Goal: Information Seeking & Learning: Find specific fact

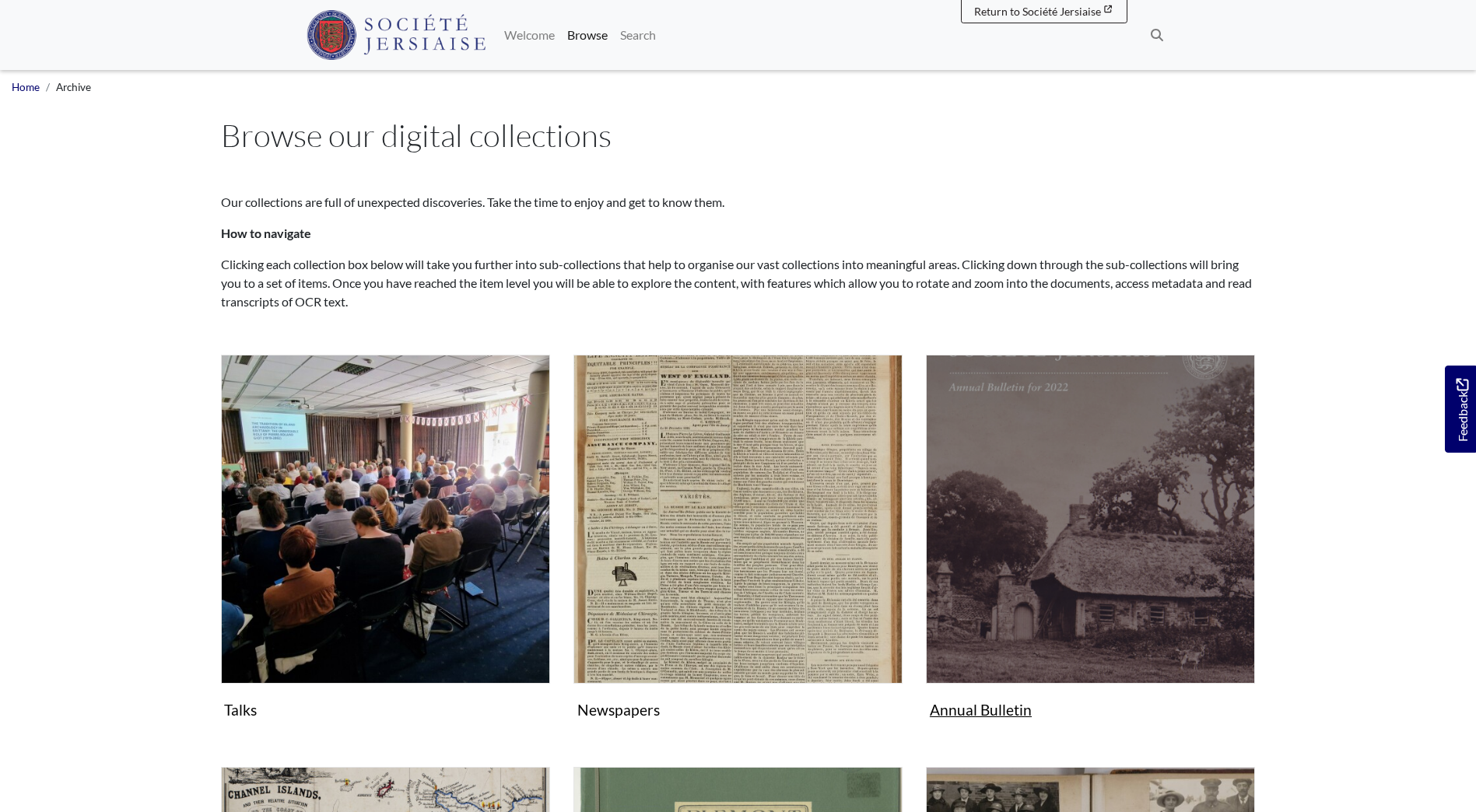
click at [1070, 557] on img "Subcollection" at bounding box center [1090, 519] width 329 height 329
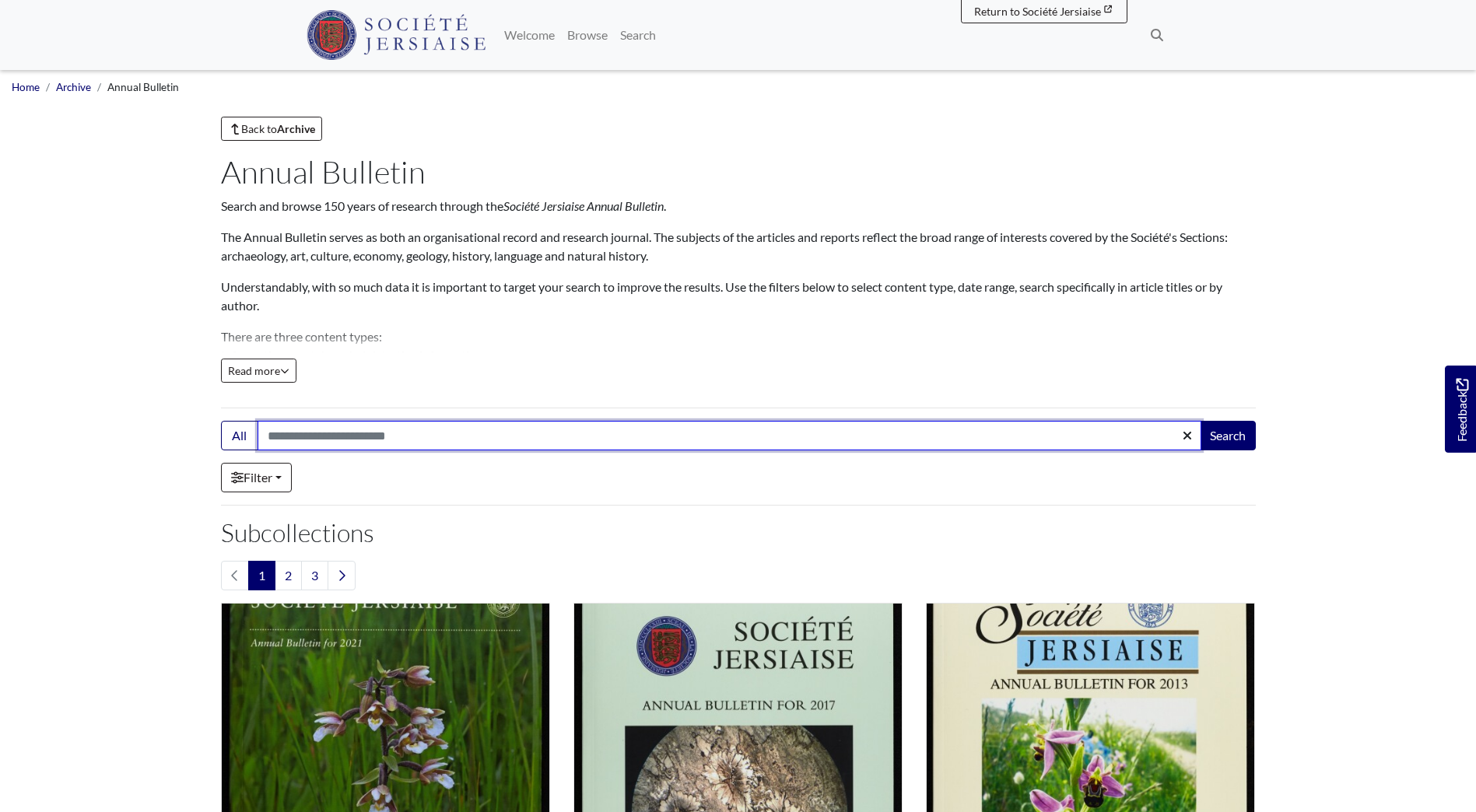
click at [278, 429] on input "Search:" at bounding box center [729, 436] width 944 height 29
type input "****"
click at [1200, 421] on button "Search" at bounding box center [1229, 436] width 56 height 29
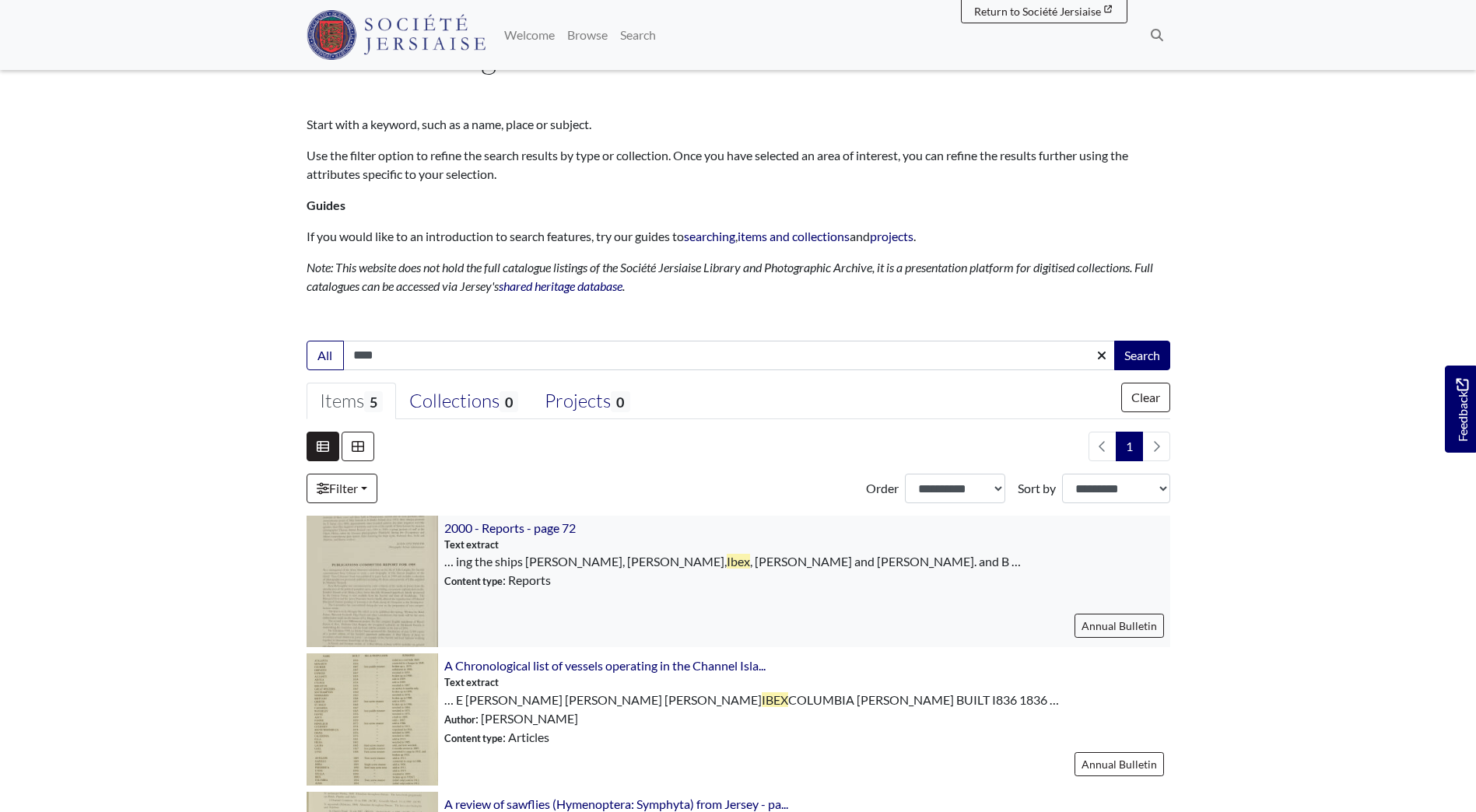
scroll to position [155, 0]
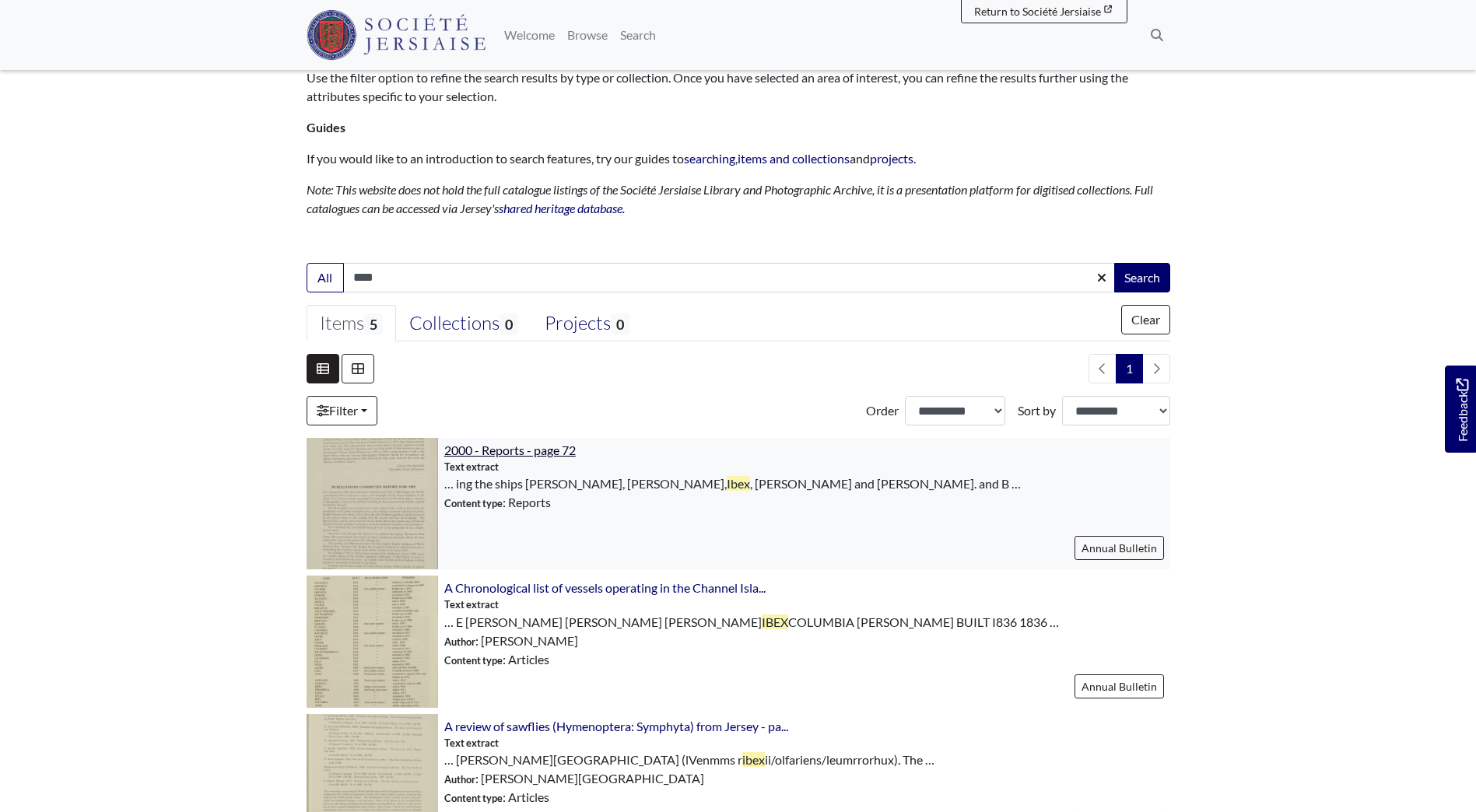
click at [521, 454] on span "2000 - Reports - page 72" at bounding box center [510, 449] width 132 height 15
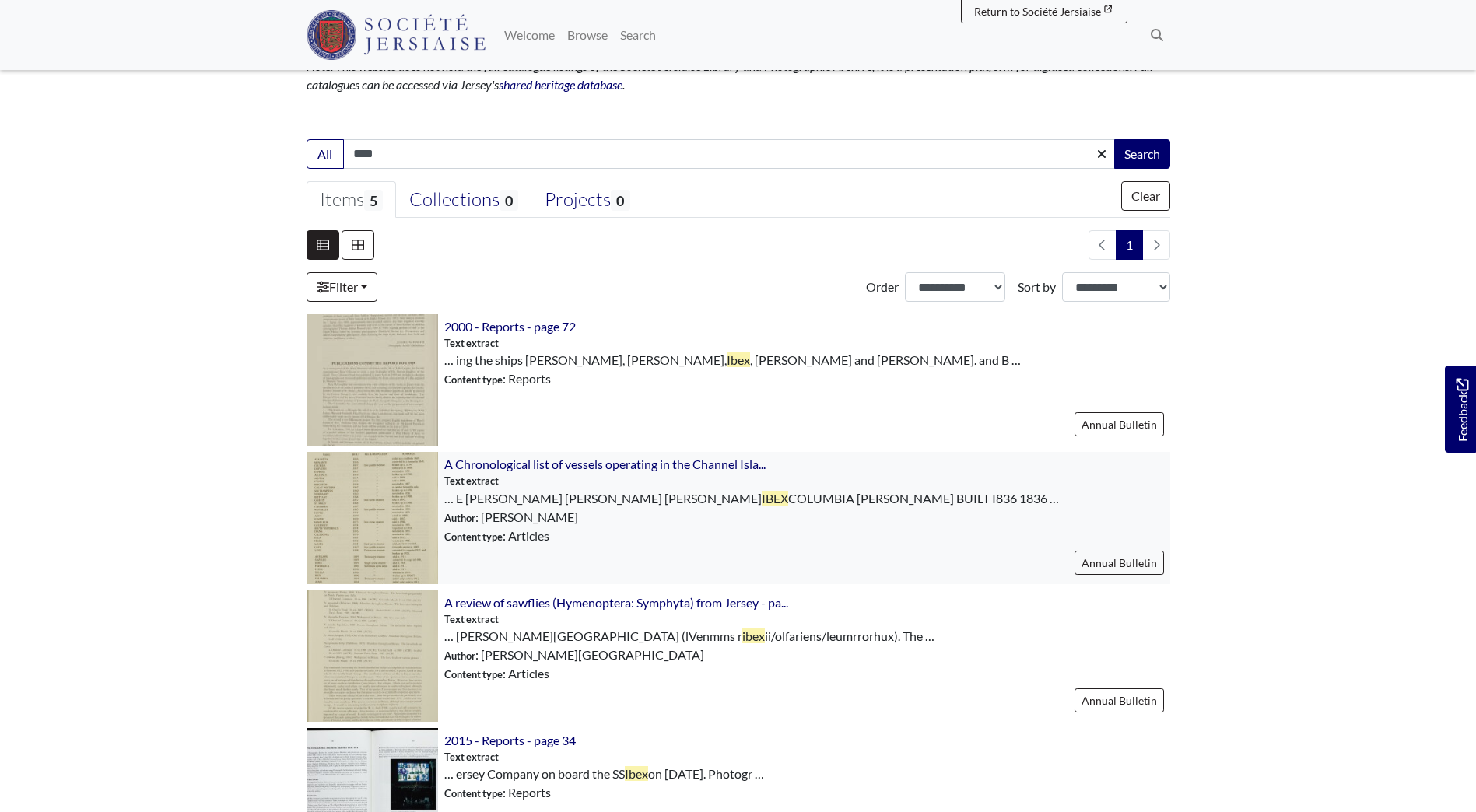
scroll to position [311, 0]
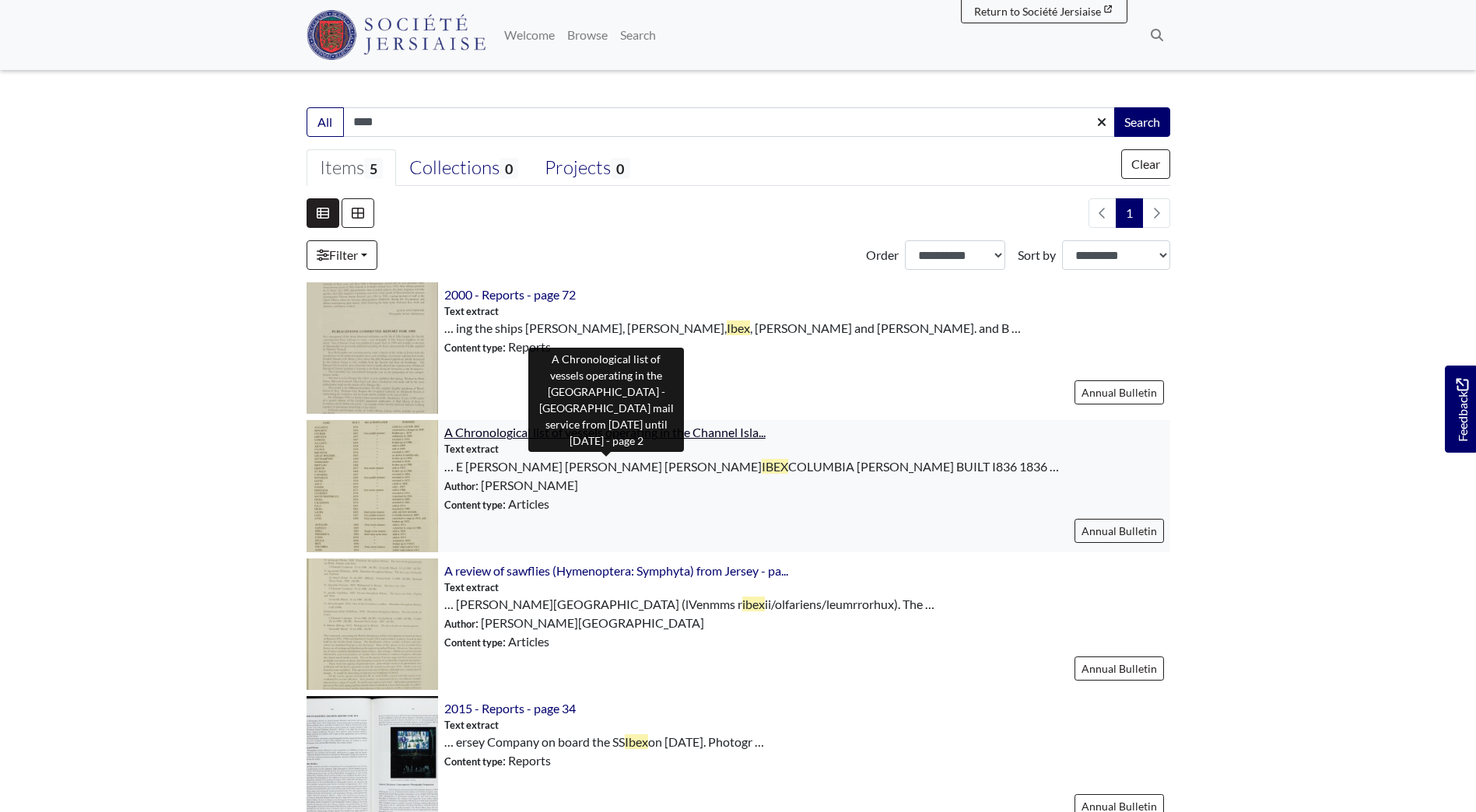
click at [544, 434] on span "A Chronological list of vessels operating in the Channel Isla..." at bounding box center [605, 432] width 321 height 15
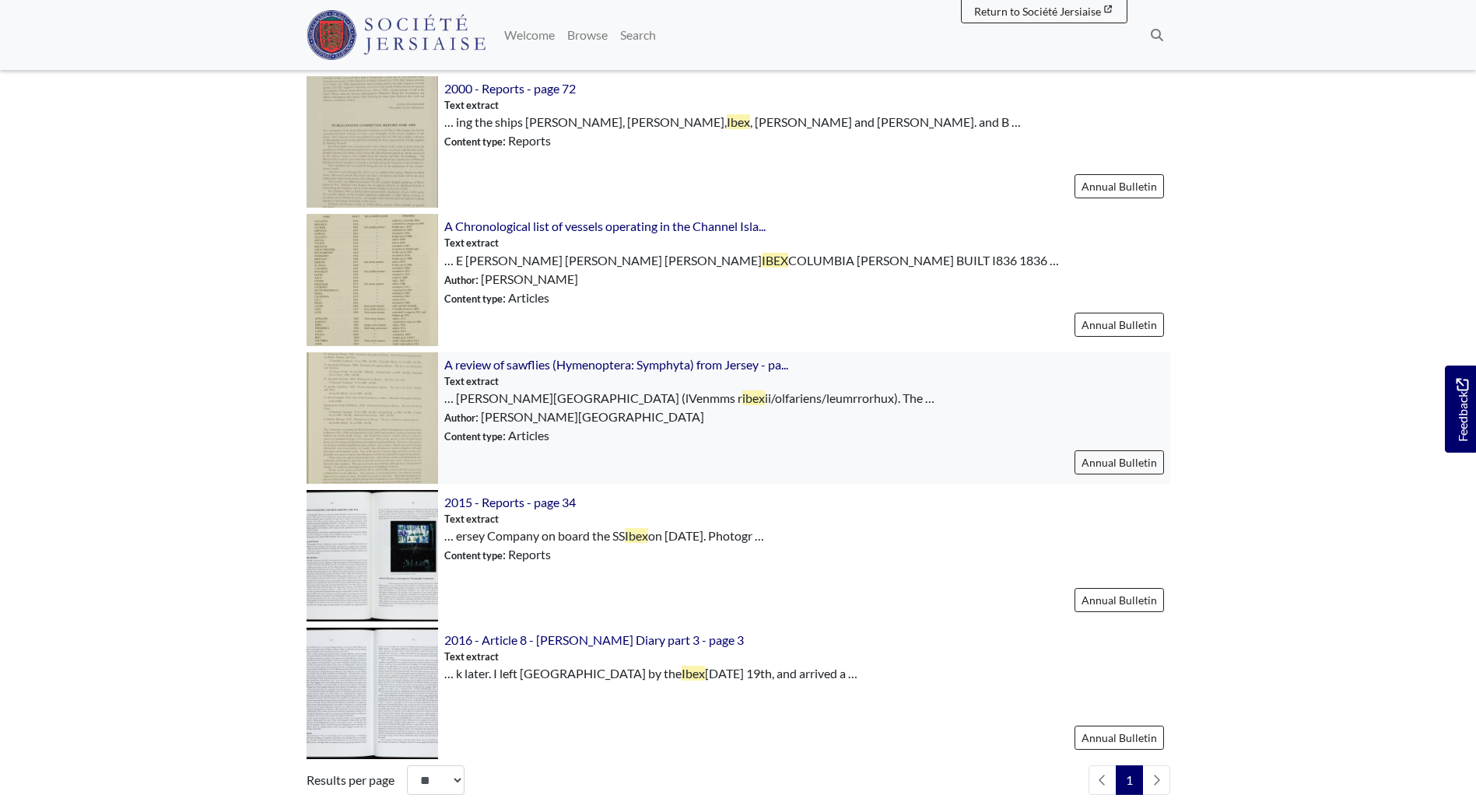
scroll to position [544, 0]
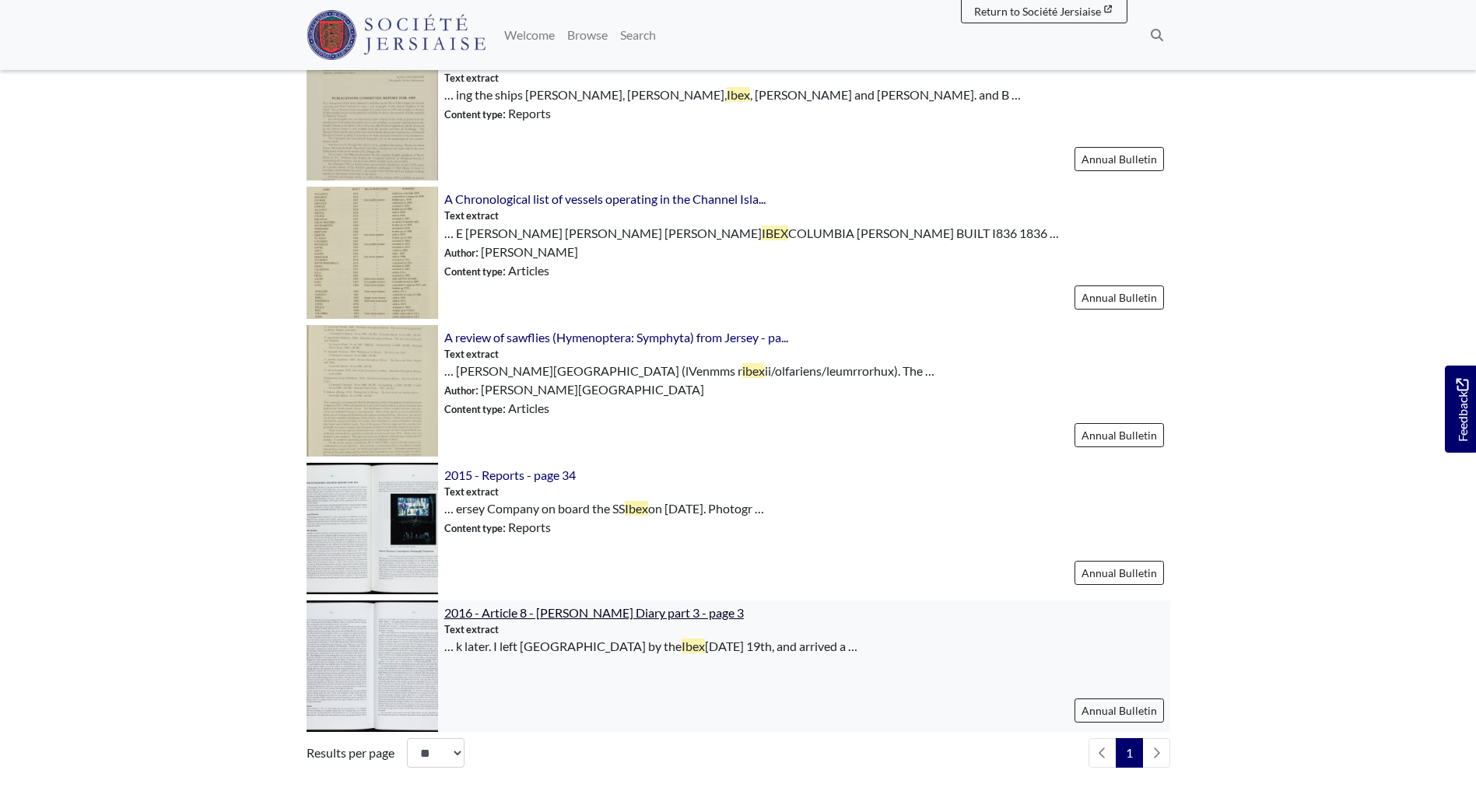
click at [513, 610] on span "2016 - Article 8 - Clarence Ahiers Diary part 3 - page 3" at bounding box center [594, 612] width 300 height 15
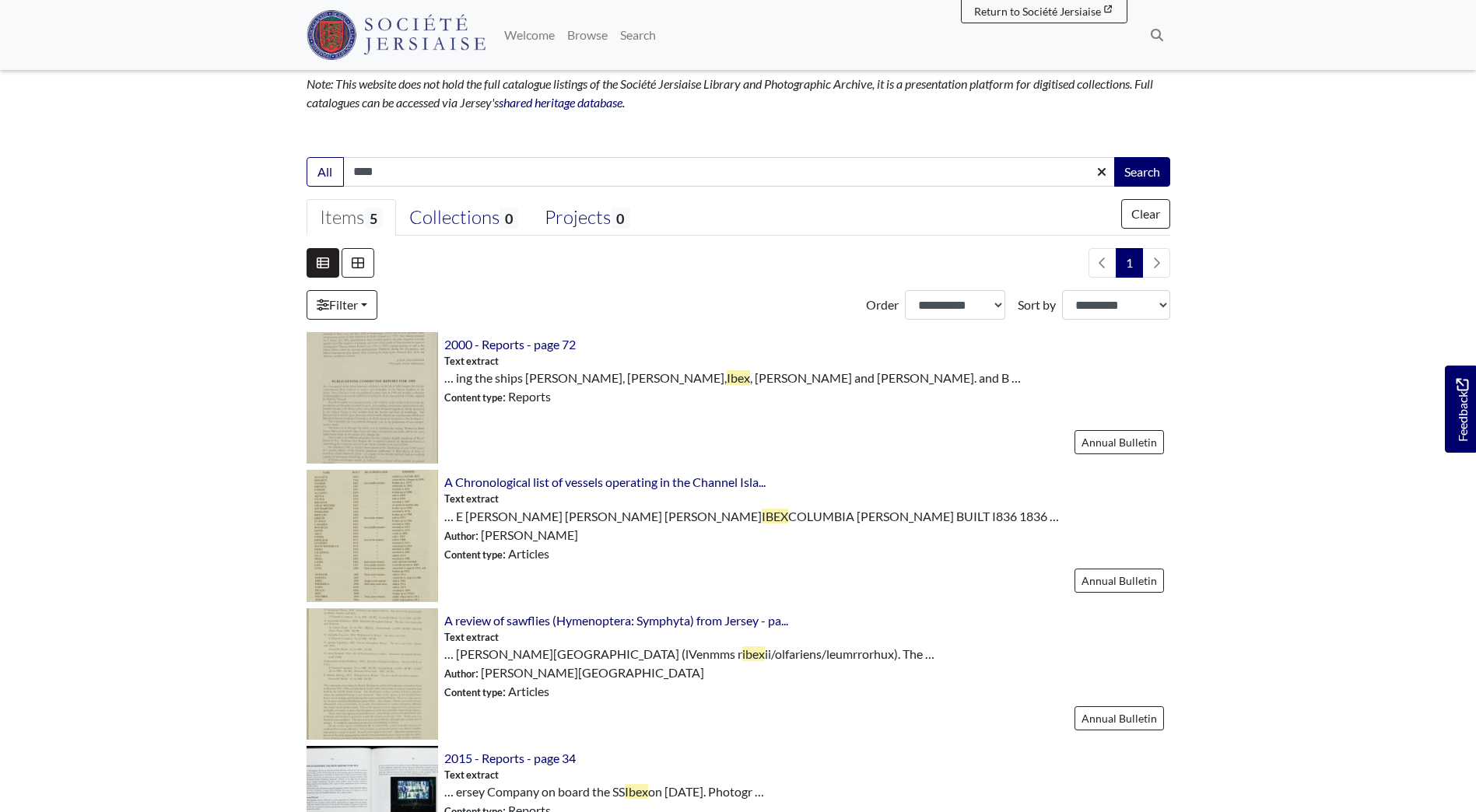
scroll to position [234, 0]
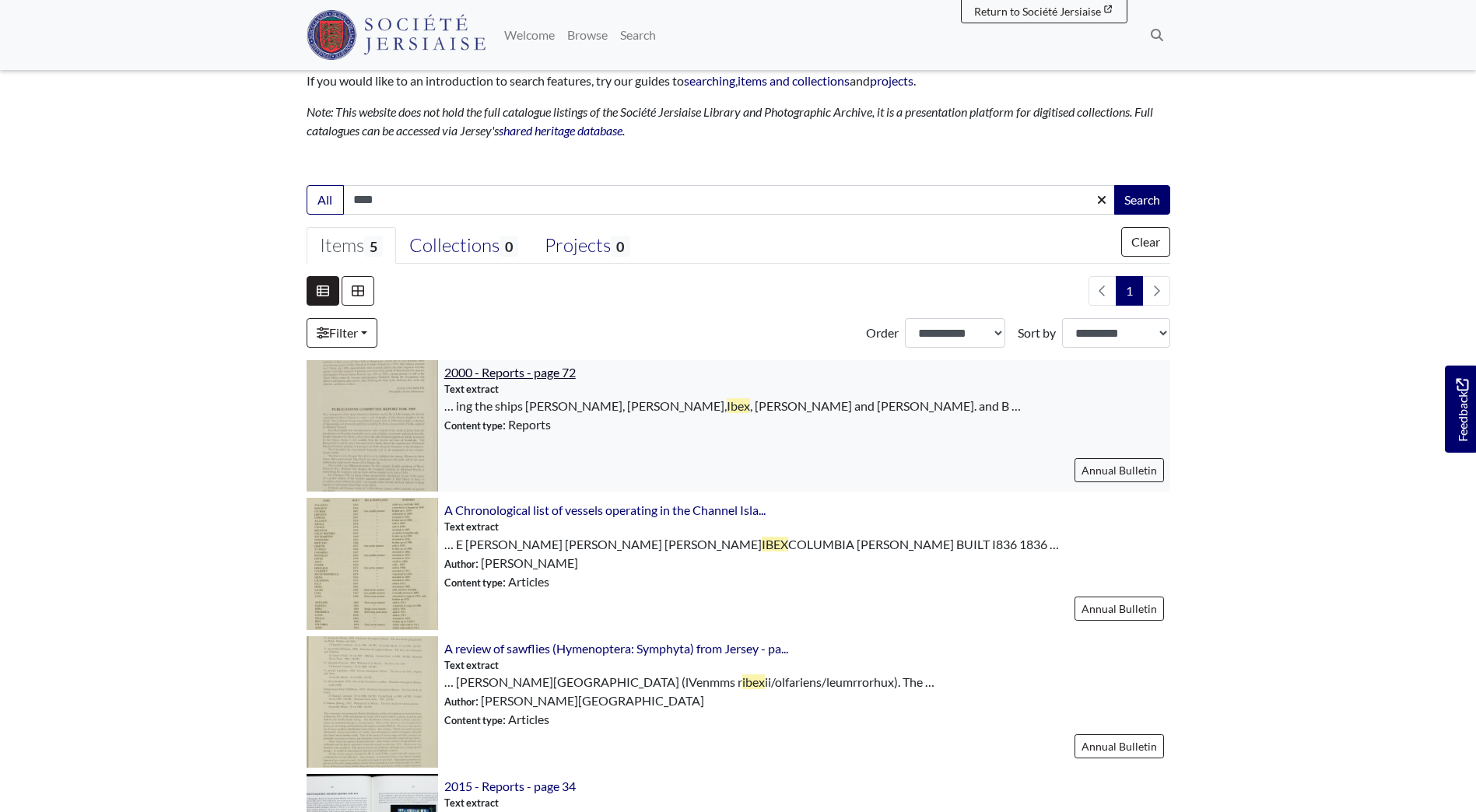
click at [498, 375] on span "2000 - Reports - page 72" at bounding box center [510, 372] width 132 height 15
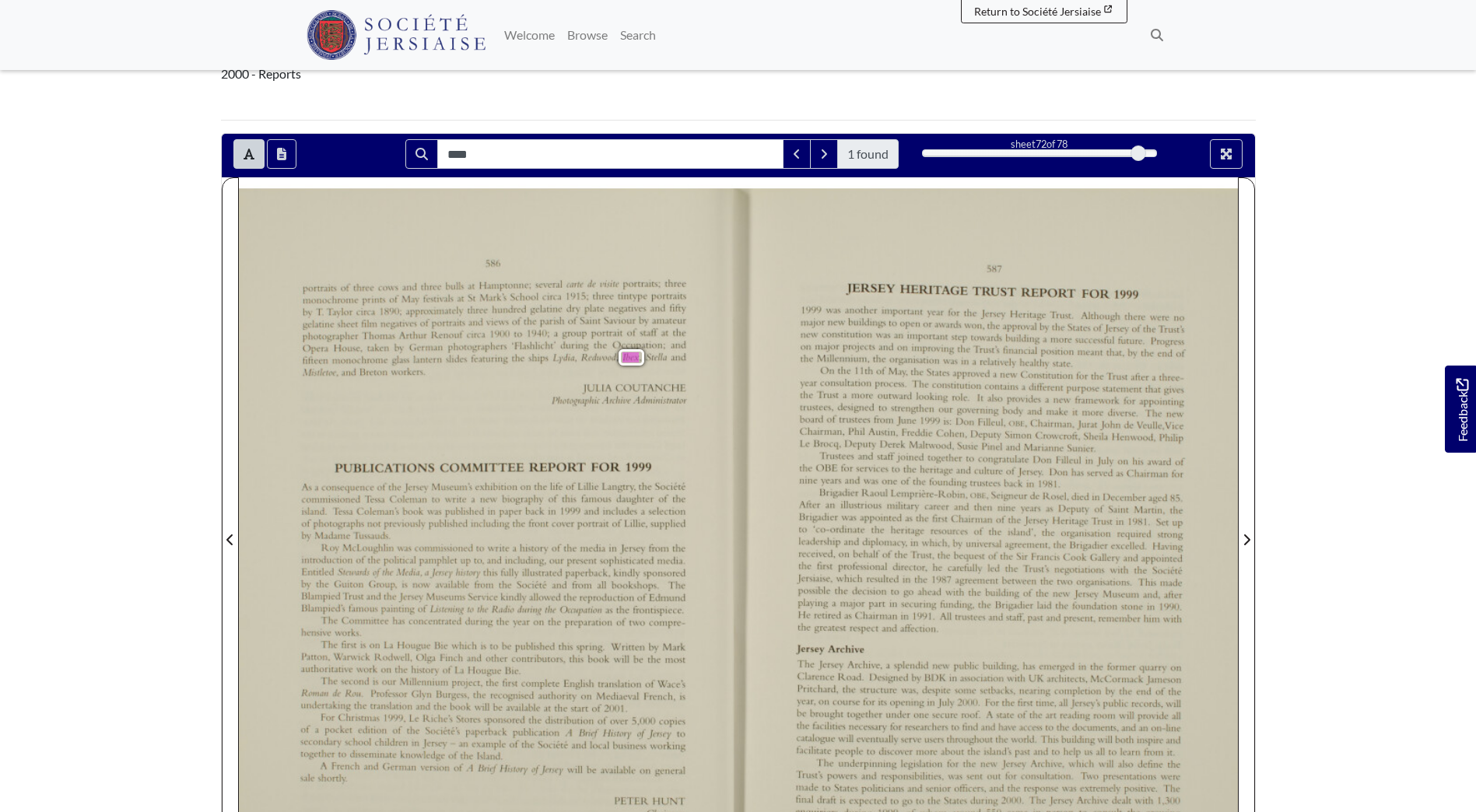
scroll to position [155, 0]
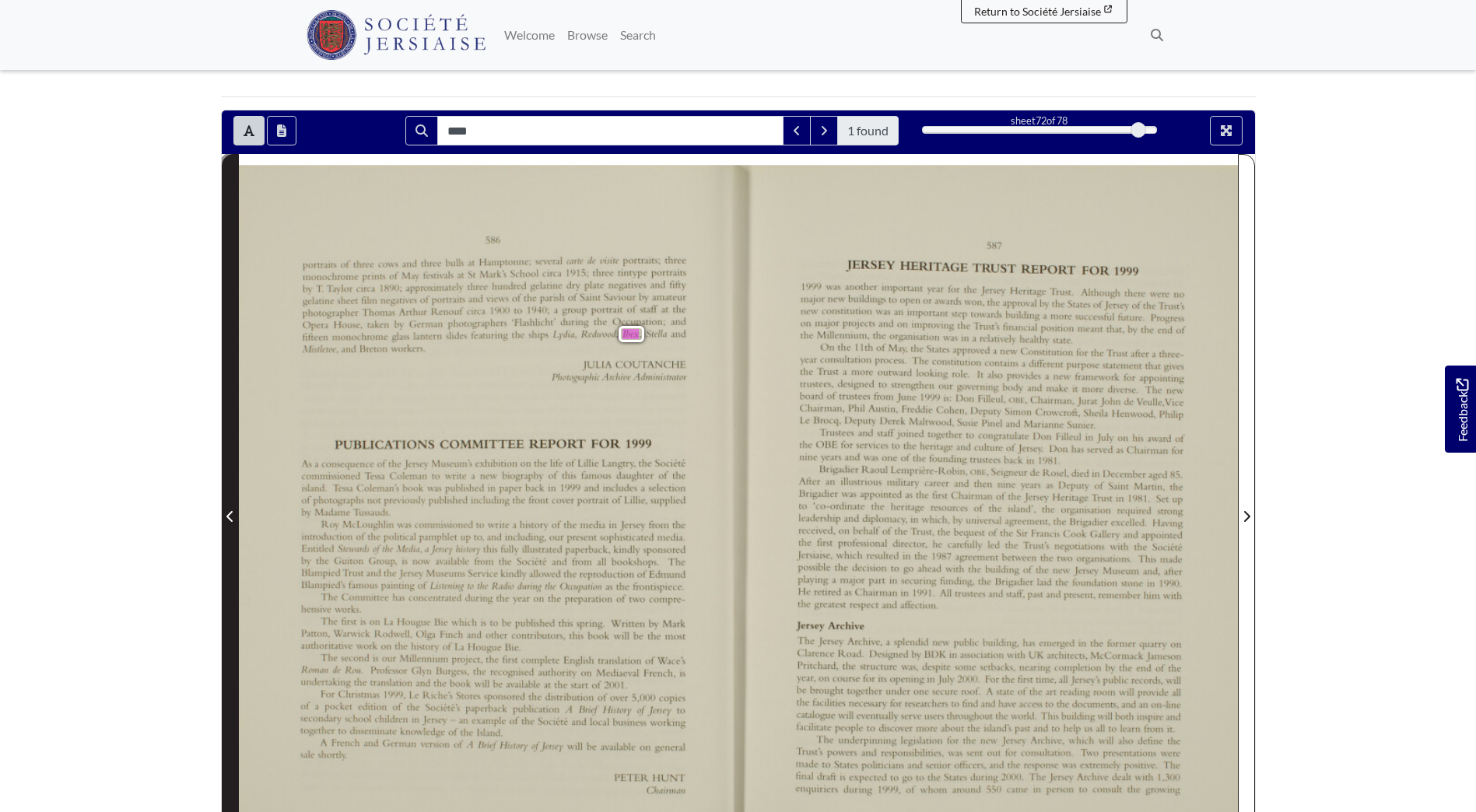
click at [235, 514] on span "Previous Page" at bounding box center [230, 516] width 16 height 18
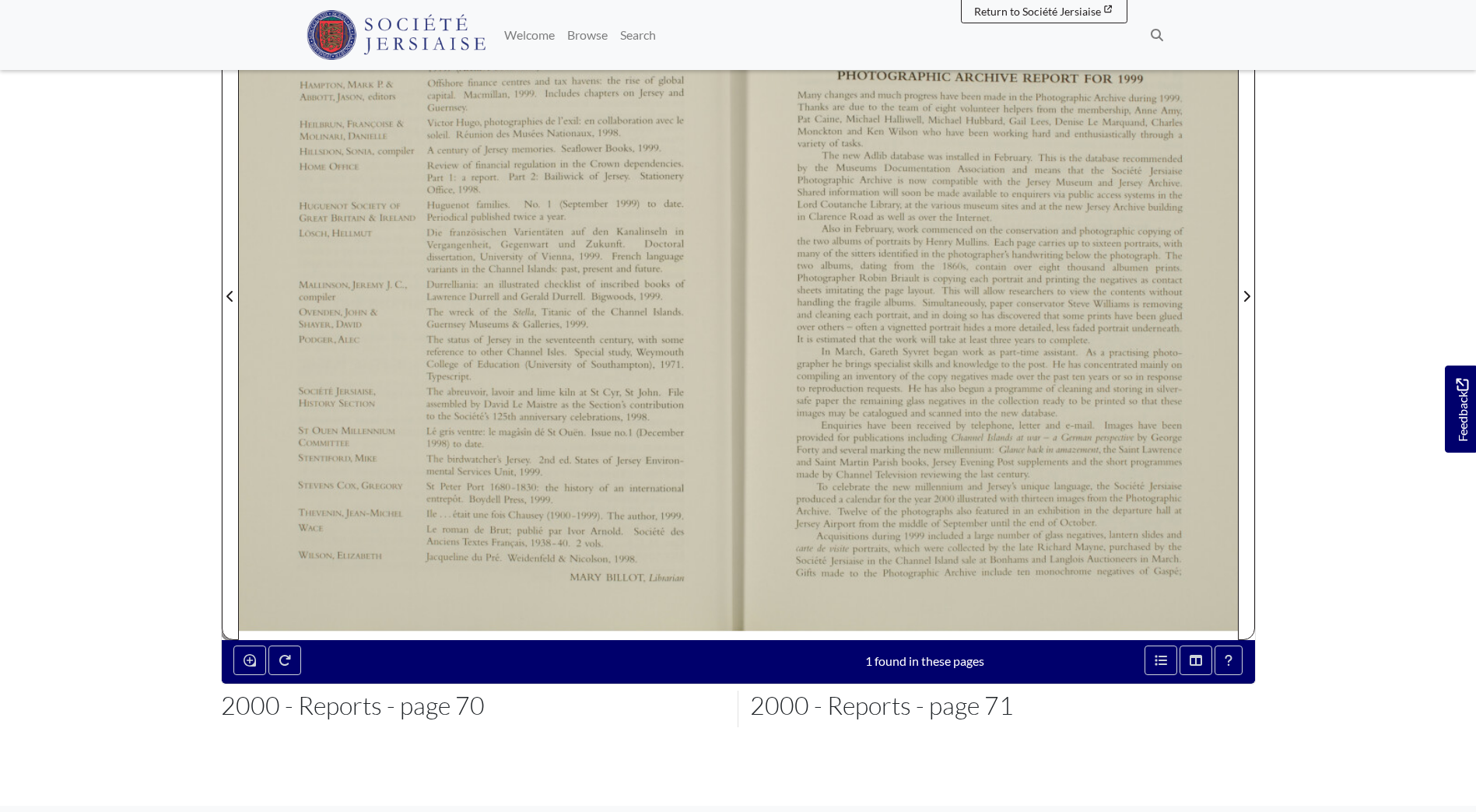
scroll to position [389, 0]
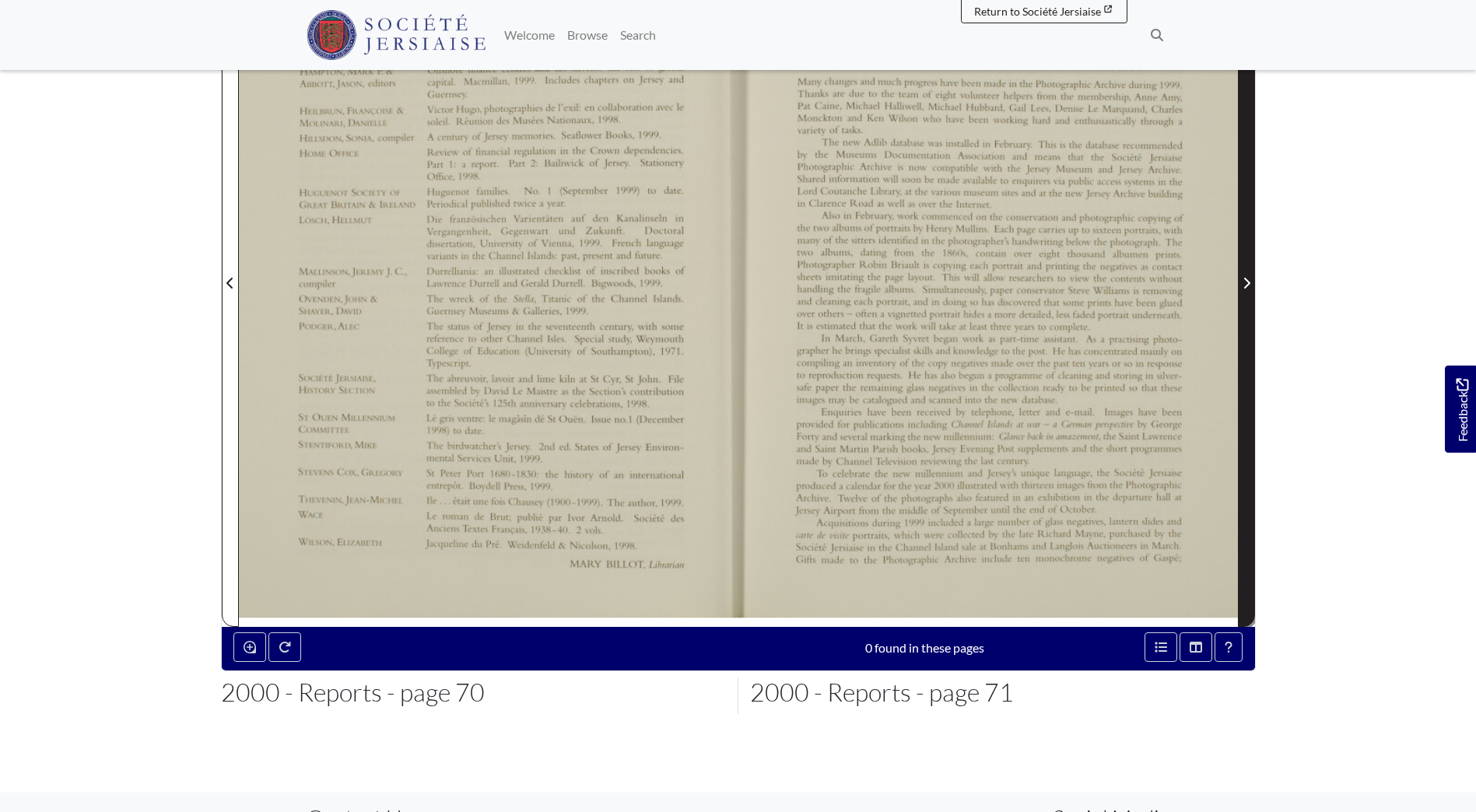
click at [1247, 278] on icon "Next Page" at bounding box center [1247, 282] width 8 height 13
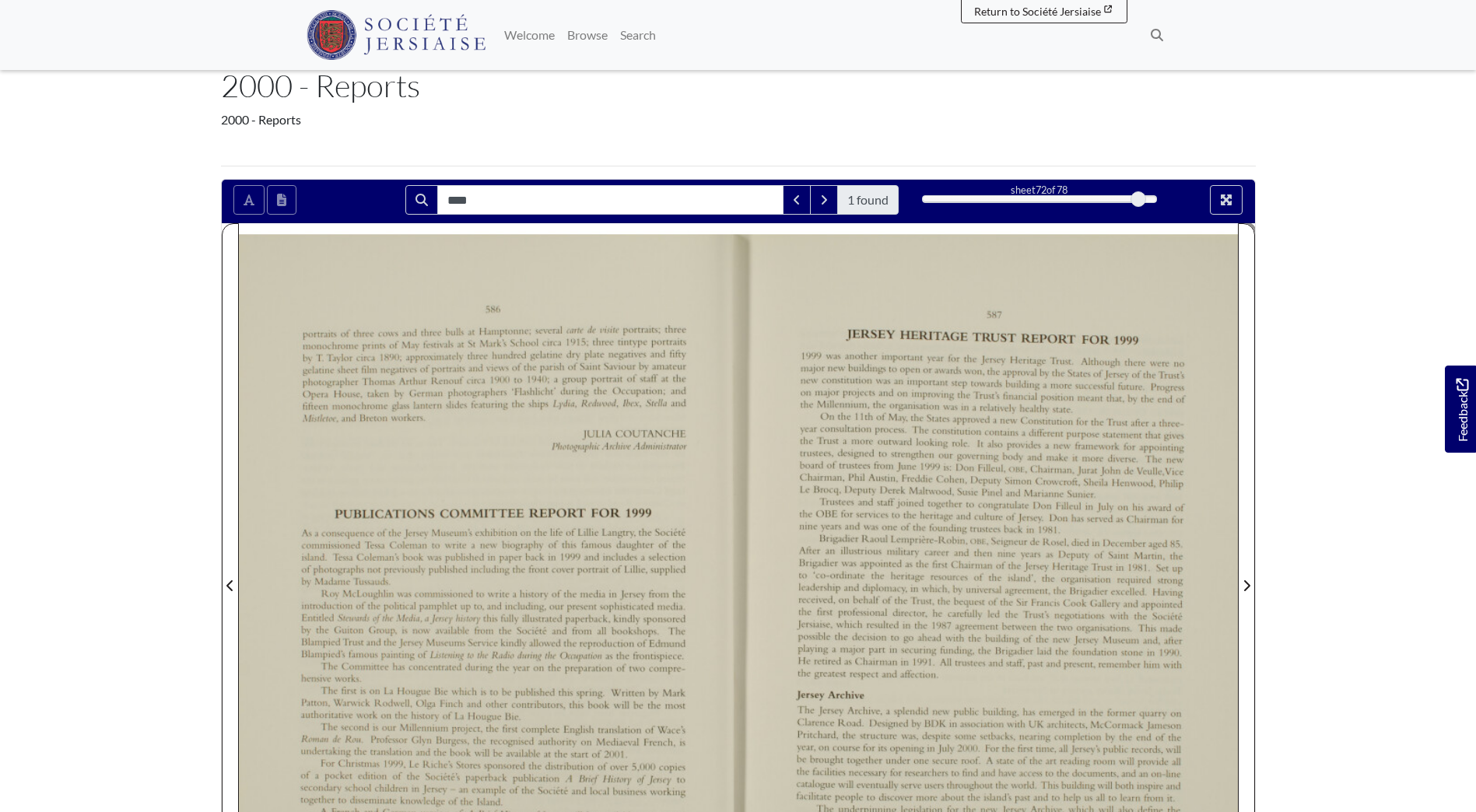
scroll to position [78, 0]
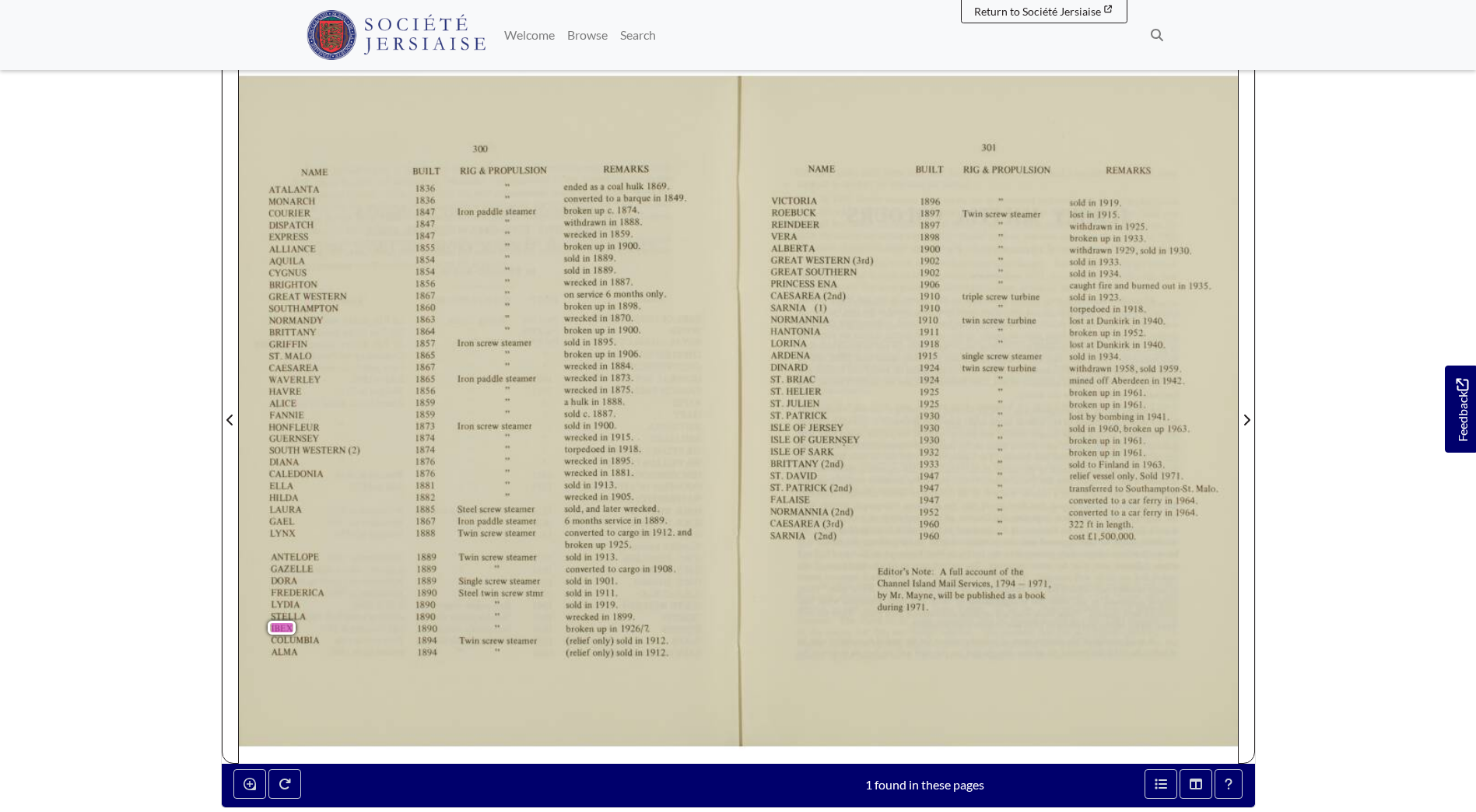
scroll to position [311, 0]
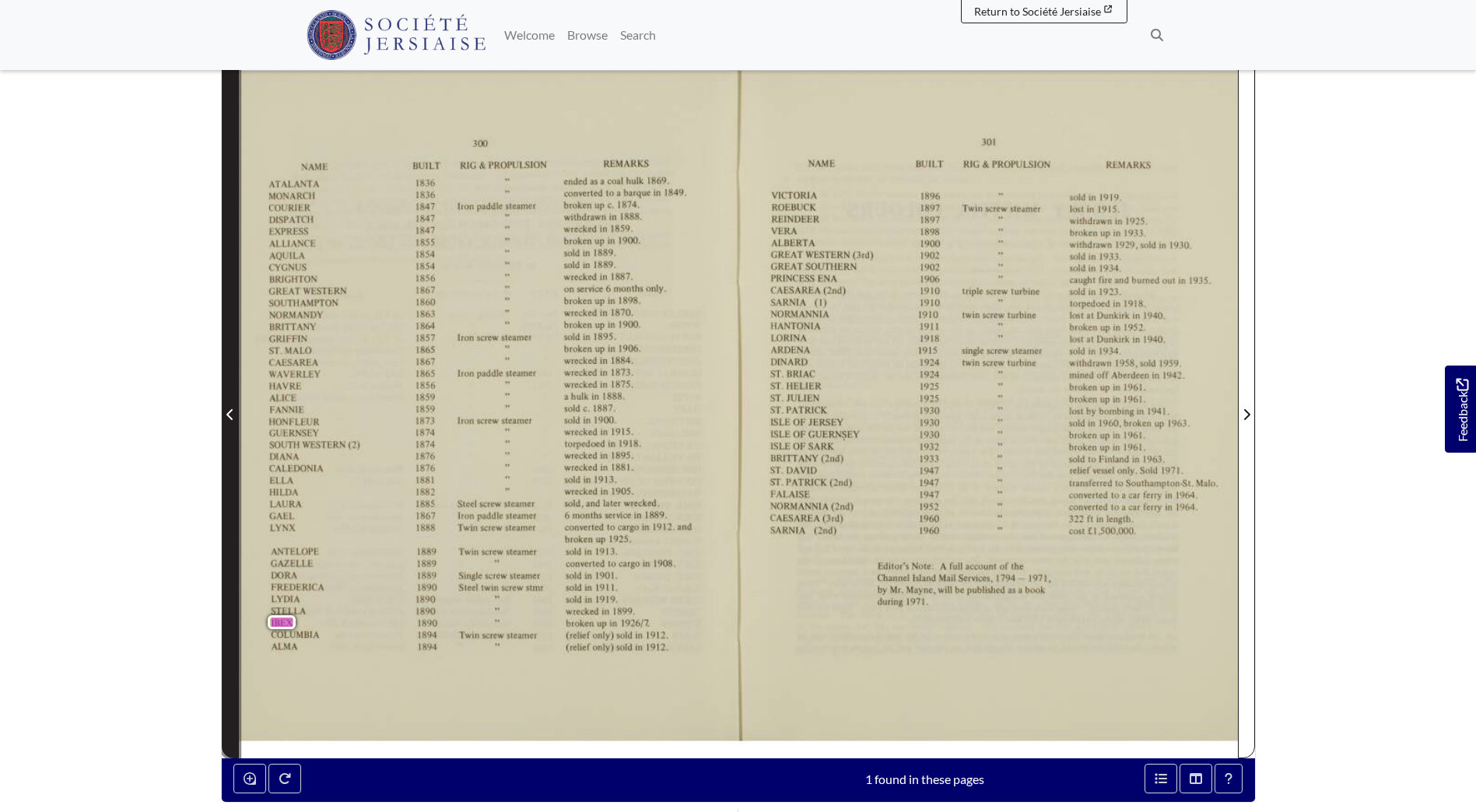
click at [229, 424] on span "Previous Page" at bounding box center [230, 406] width 16 height 705
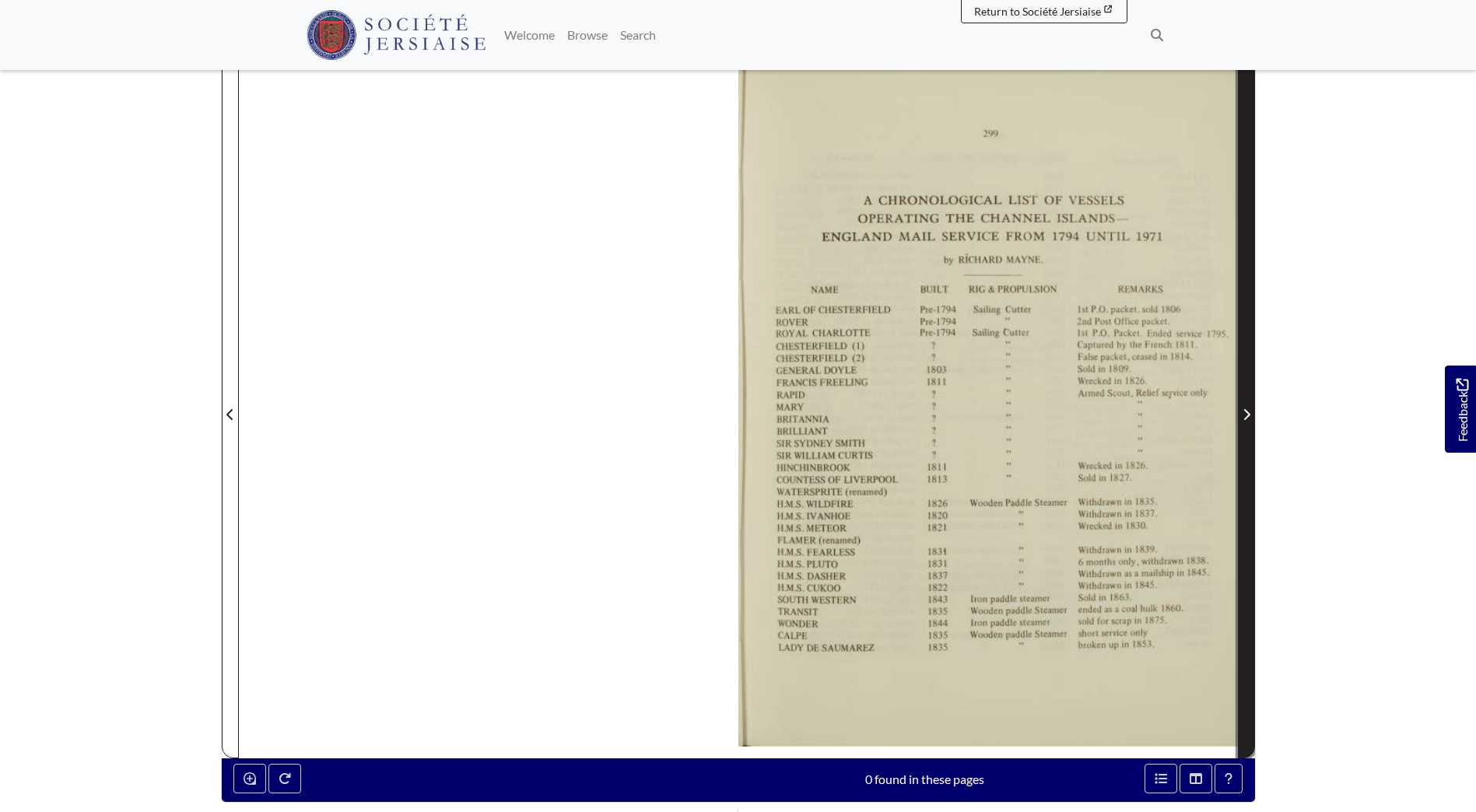
click at [1245, 413] on icon "Next Page" at bounding box center [1247, 414] width 8 height 13
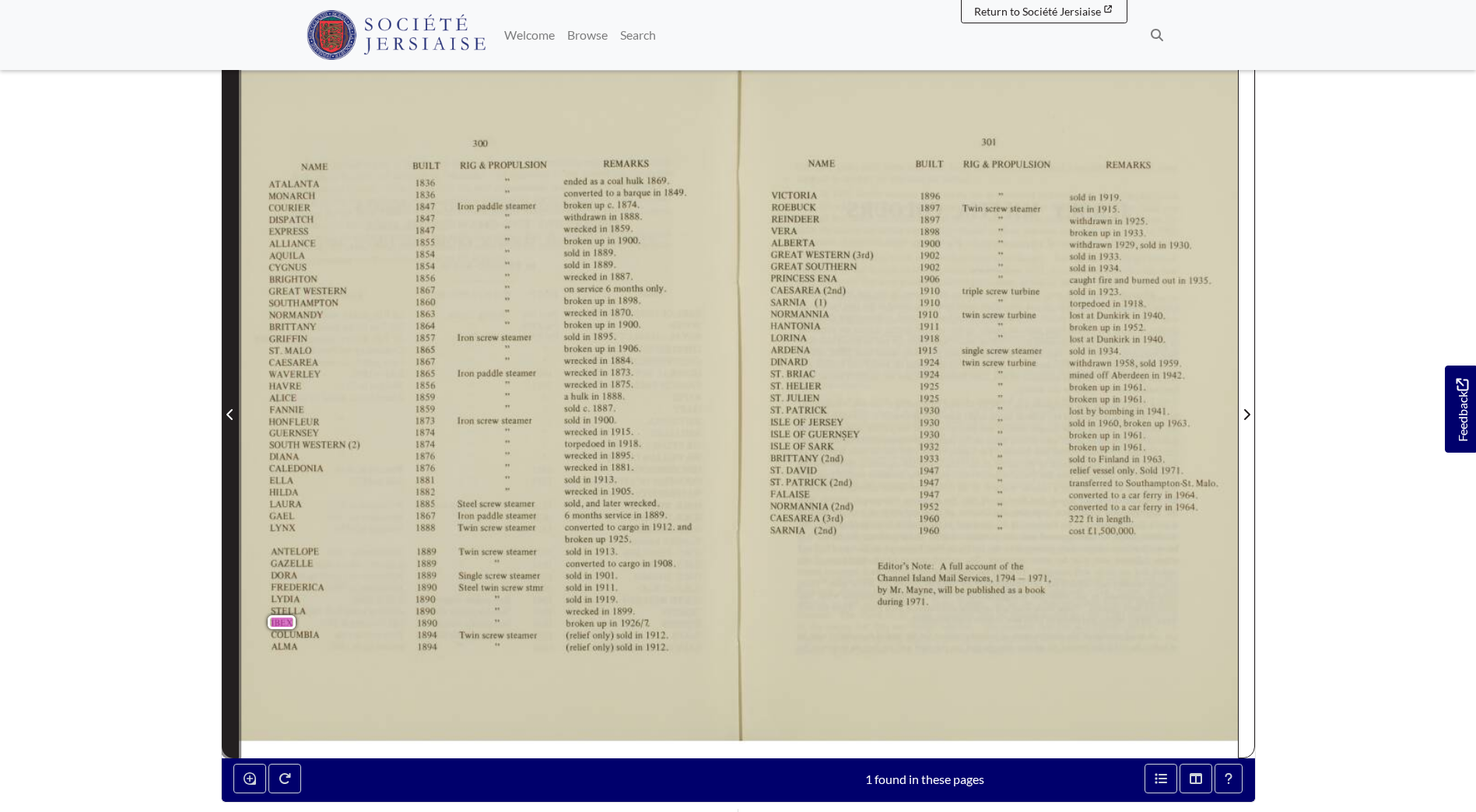
click at [230, 414] on icon "Previous Page" at bounding box center [230, 414] width 8 height 13
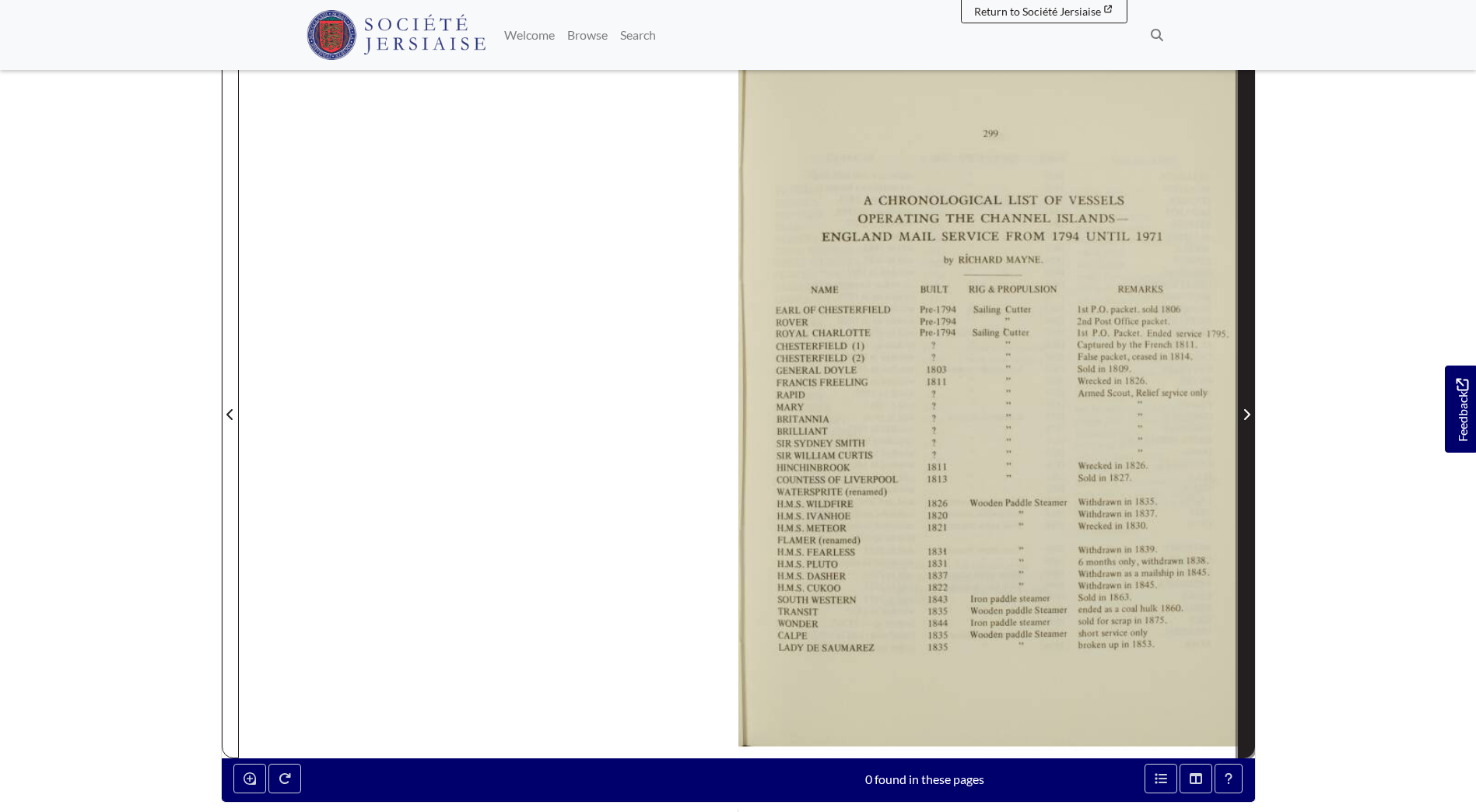
click at [1249, 418] on icon "Next Page" at bounding box center [1247, 414] width 8 height 13
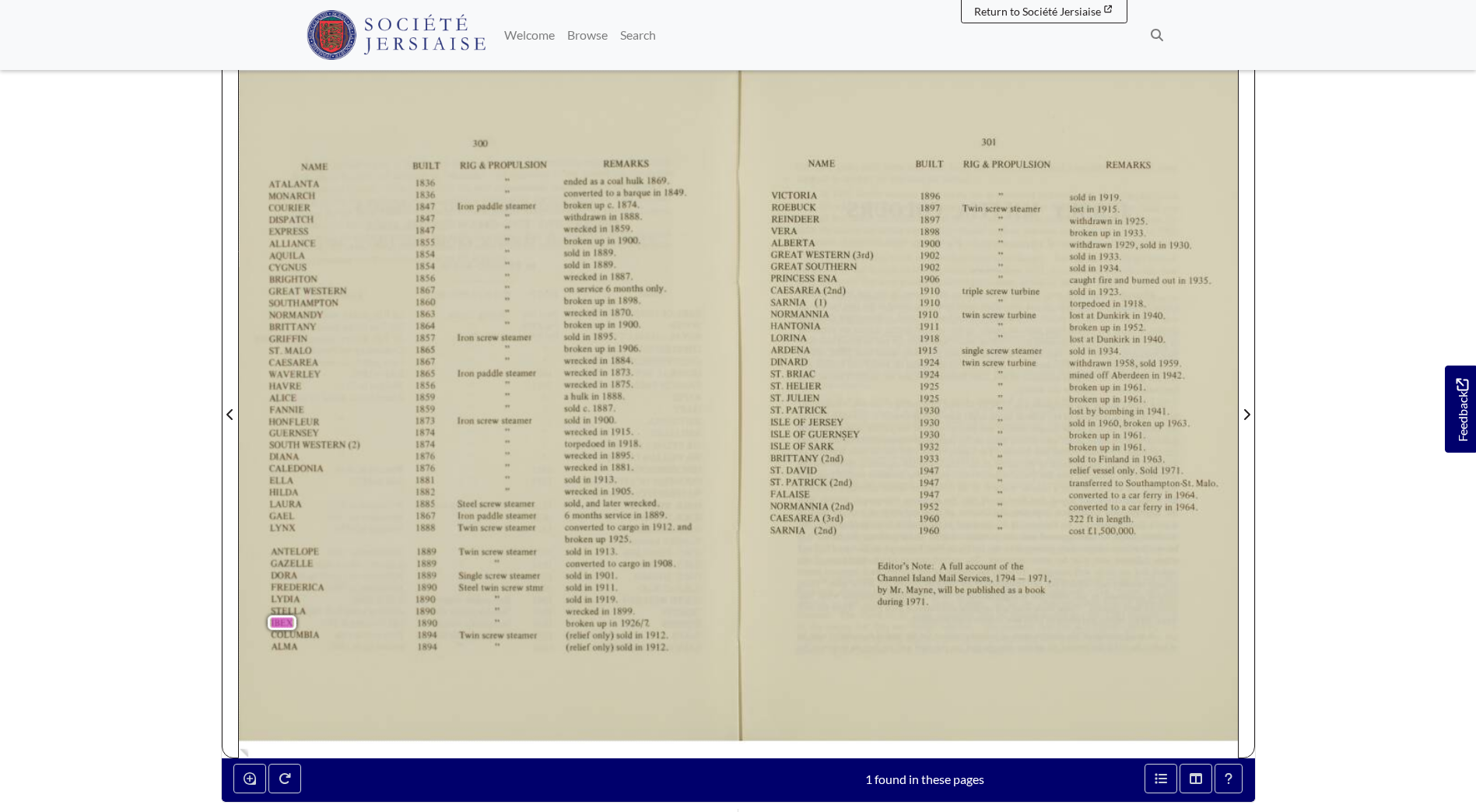
click at [65, 718] on body "Menu" at bounding box center [738, 453] width 1476 height 1530
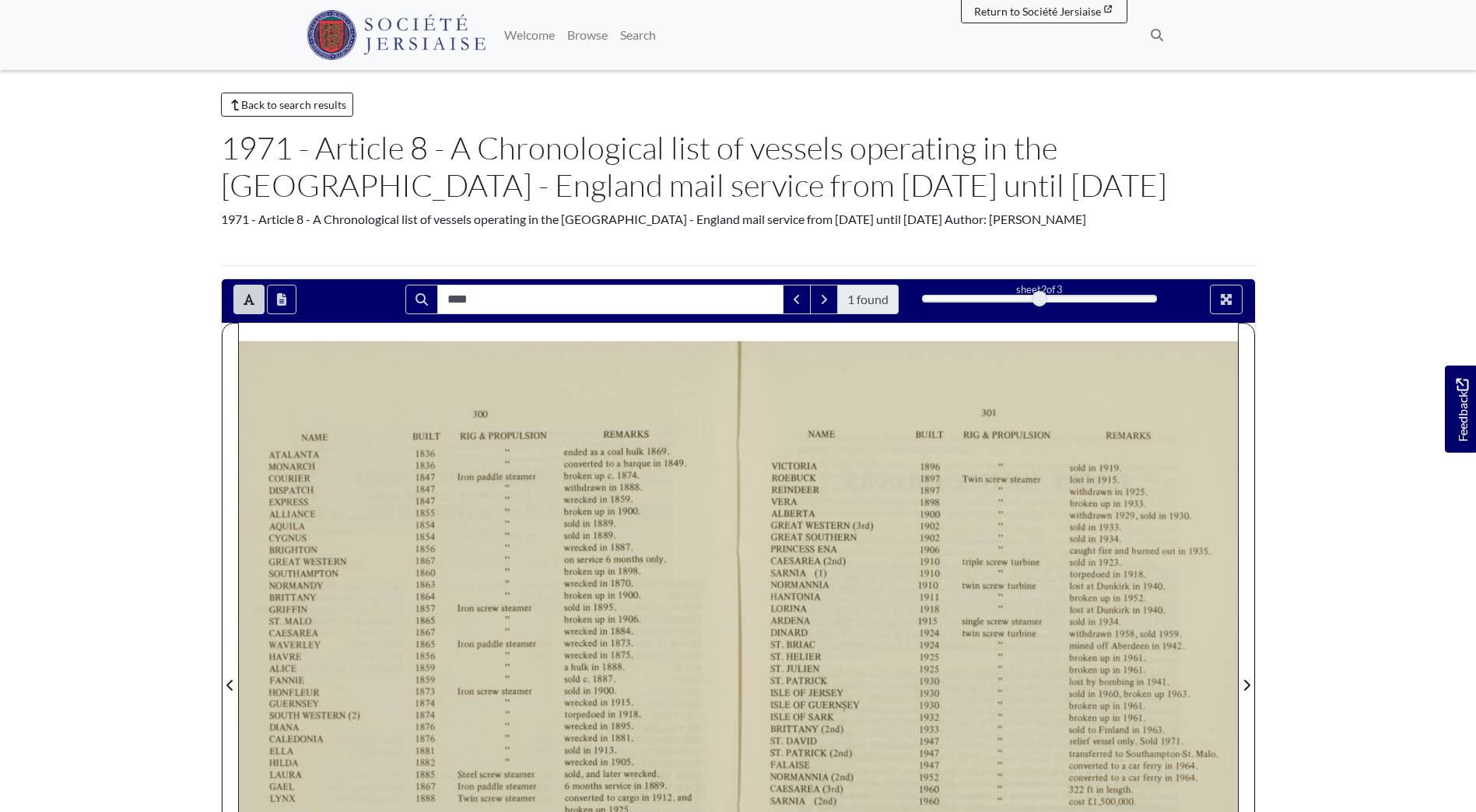
scroll to position [155, 0]
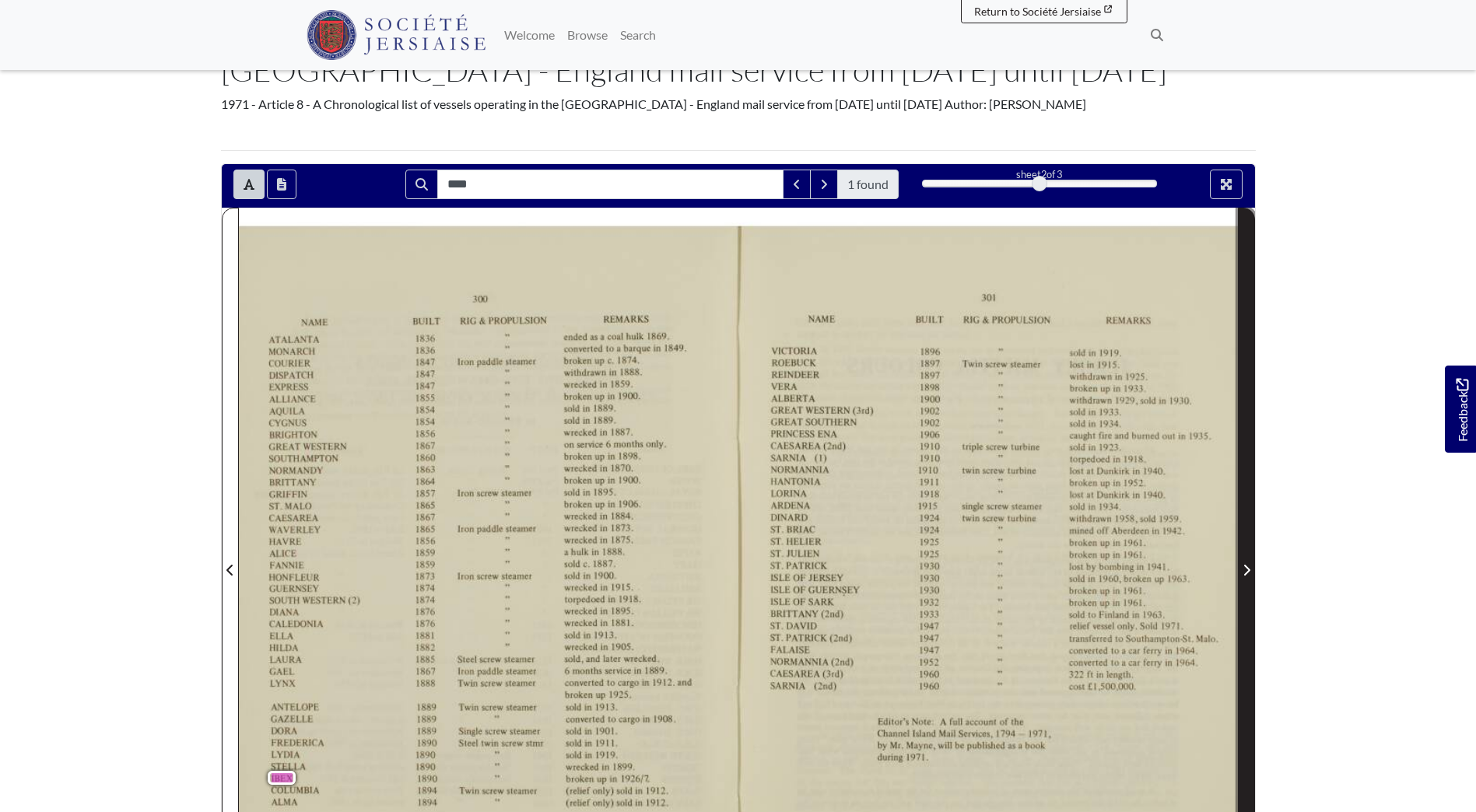
click at [1245, 568] on icon "Next Page" at bounding box center [1247, 569] width 8 height 13
click at [1244, 568] on icon "Next Page" at bounding box center [1247, 569] width 8 height 13
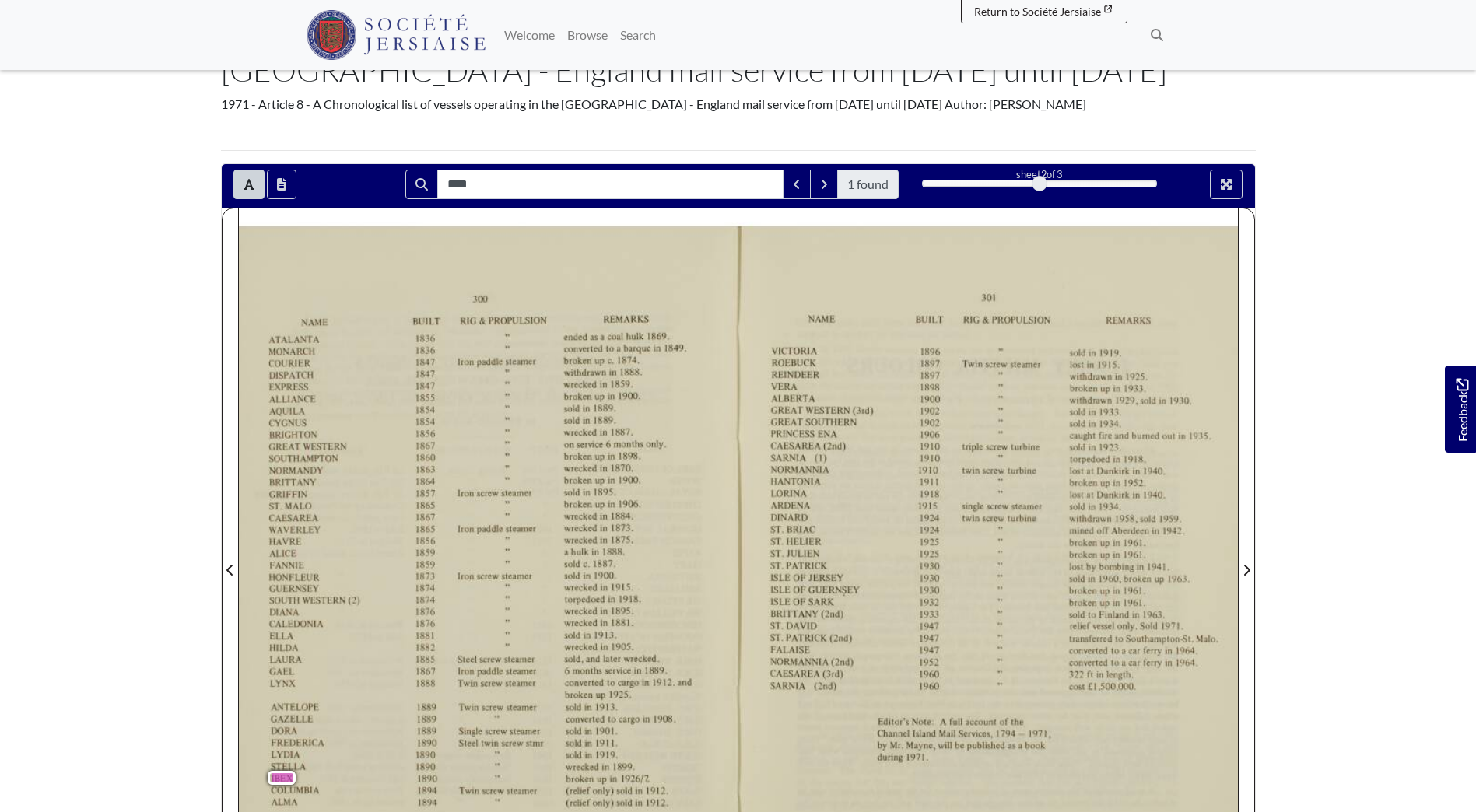
click at [1090, 537] on div "NAME BUILT RIG & PROPULSION REMARKS VICTORIA 1896 “ sold in 1919. ROEBUCK 1897 …" at bounding box center [994, 503] width 447 height 375
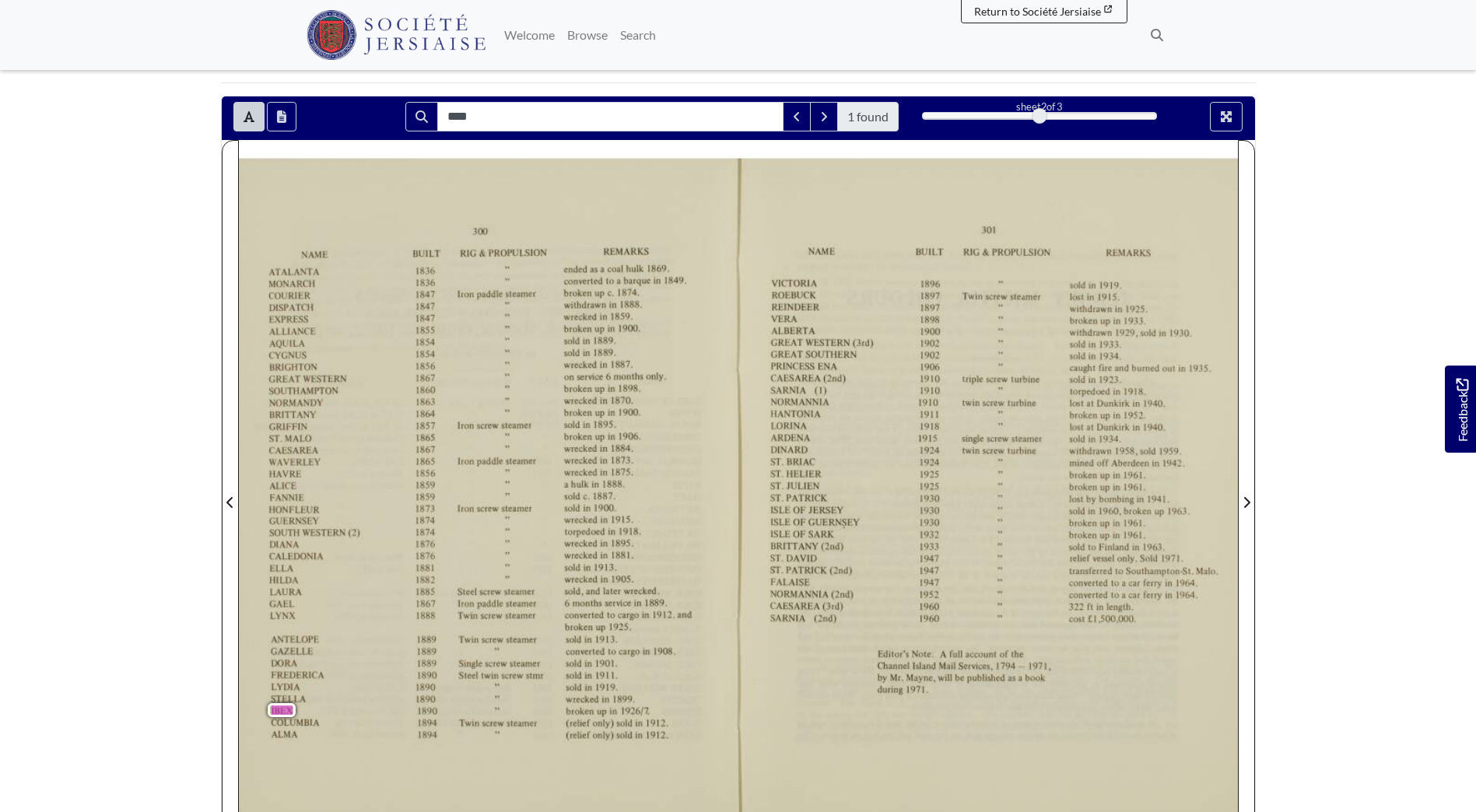
scroll to position [311, 0]
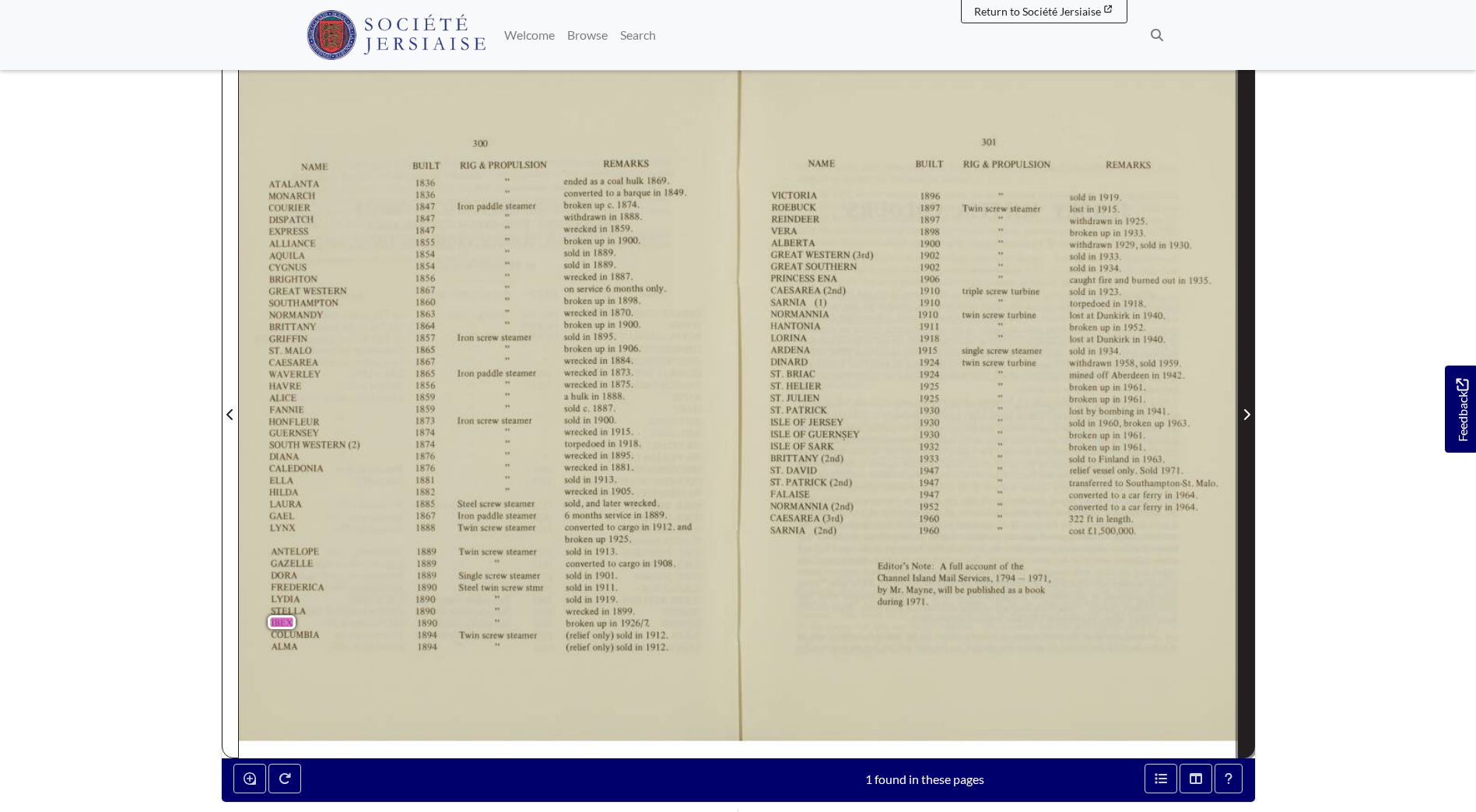
click at [1243, 410] on icon "Next Page" at bounding box center [1247, 414] width 8 height 13
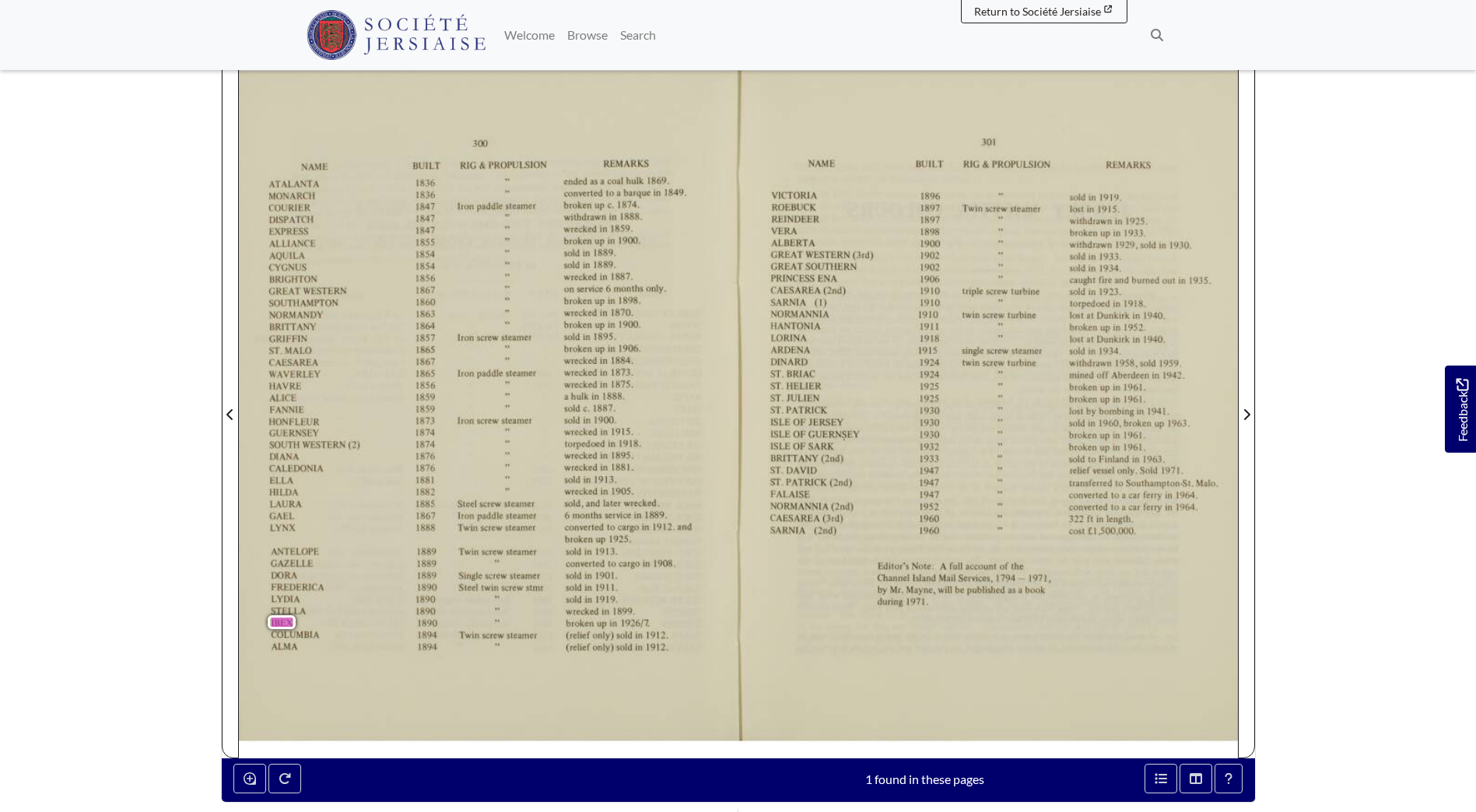
click at [239, 412] on div "NAME ATALANTA MONARCH COURIER DISPATCH EXPRESS ALLIANCE AQUILA CYGNUS BRIGHTON …" at bounding box center [488, 414] width 500 height 689
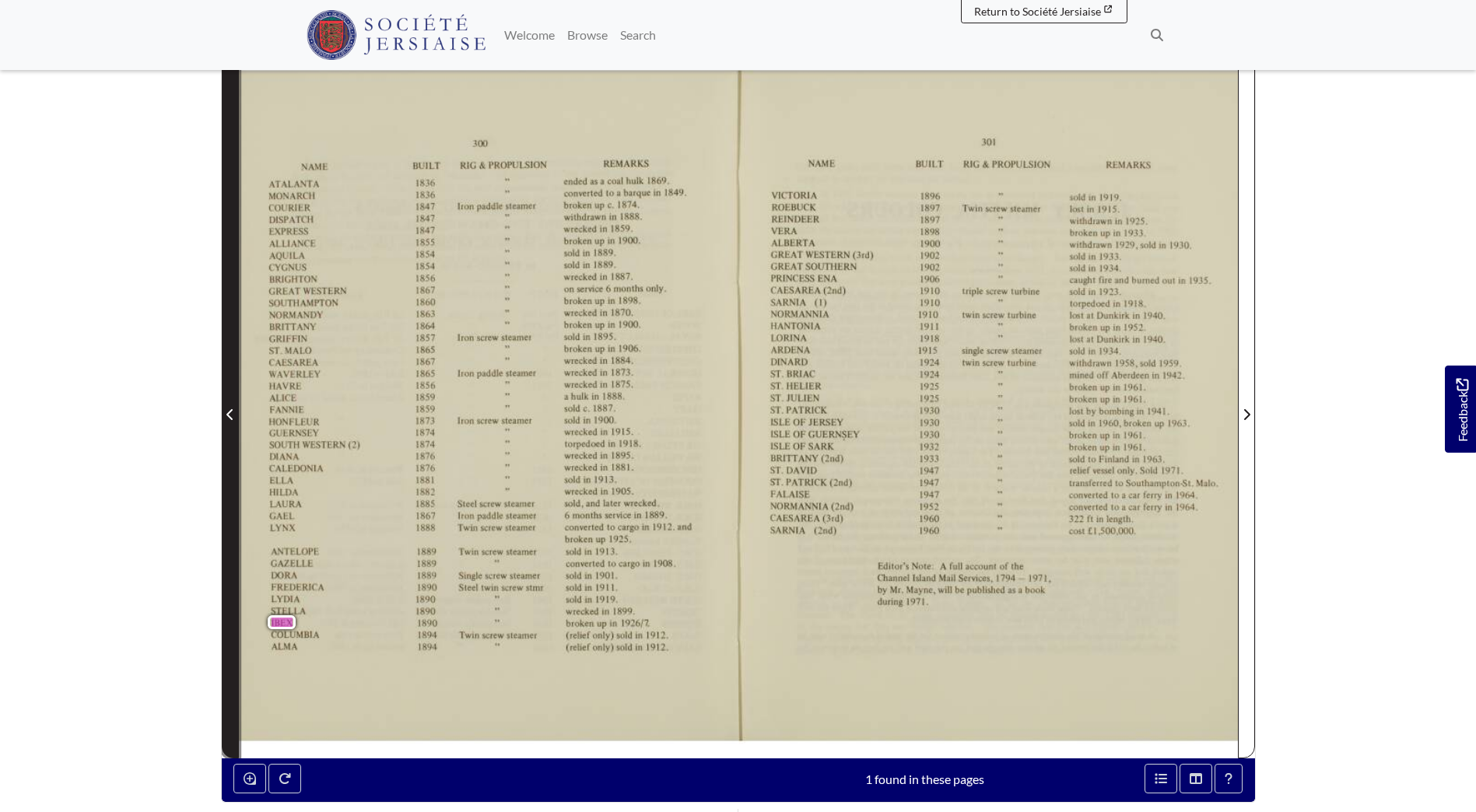
click at [238, 414] on span "Previous Page" at bounding box center [230, 414] width 16 height 18
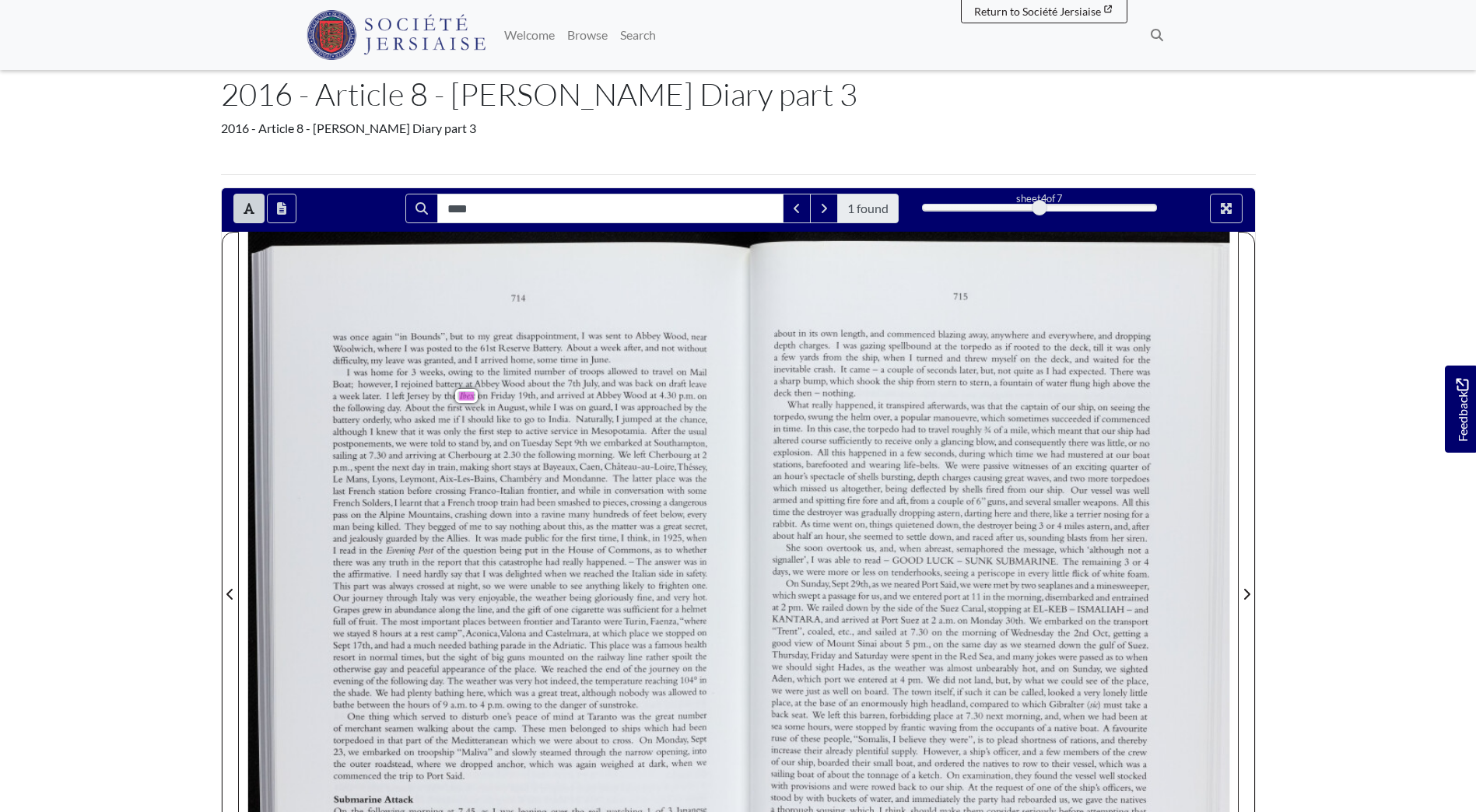
scroll to position [155, 0]
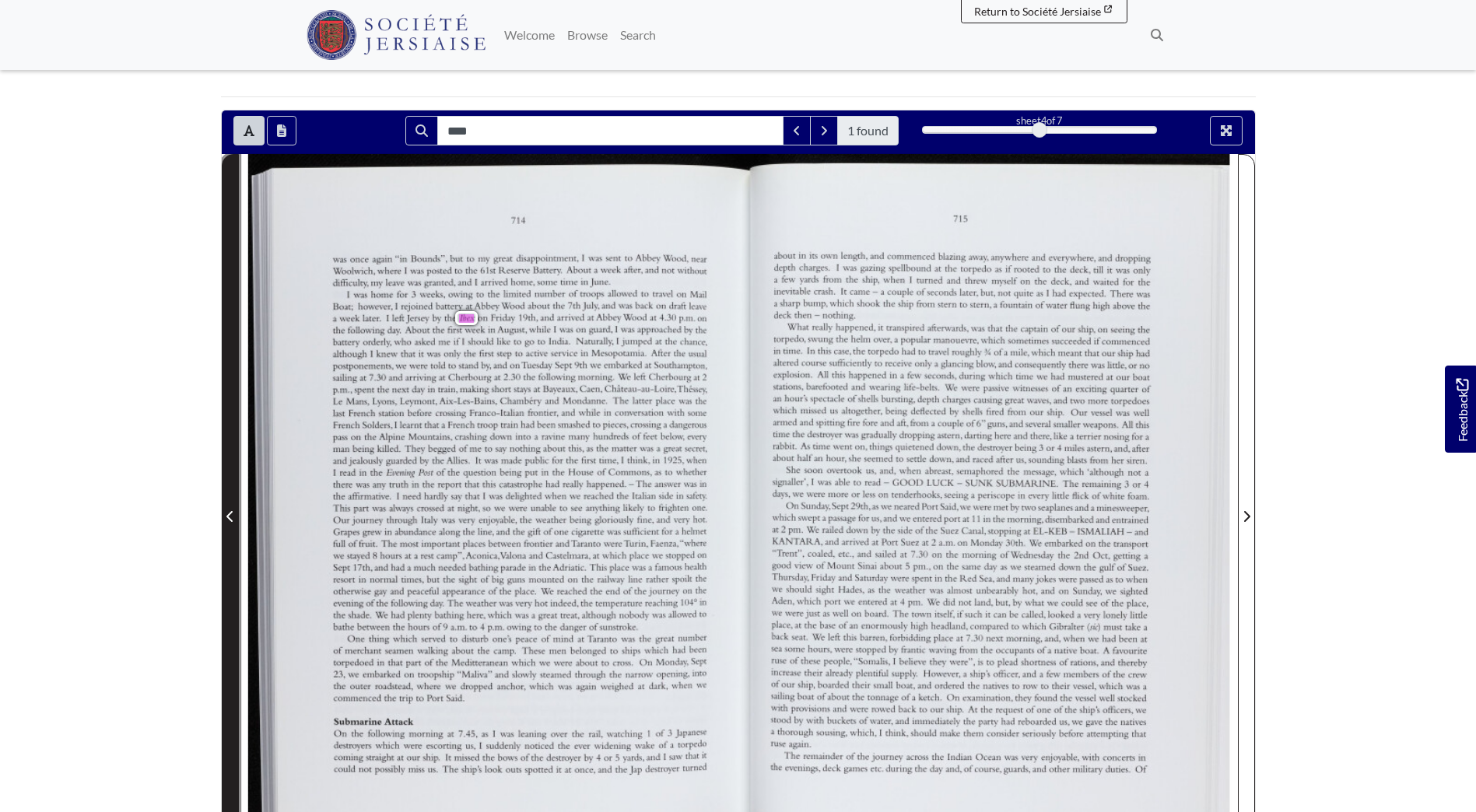
click at [231, 517] on icon "Previous Page" at bounding box center [230, 516] width 8 height 13
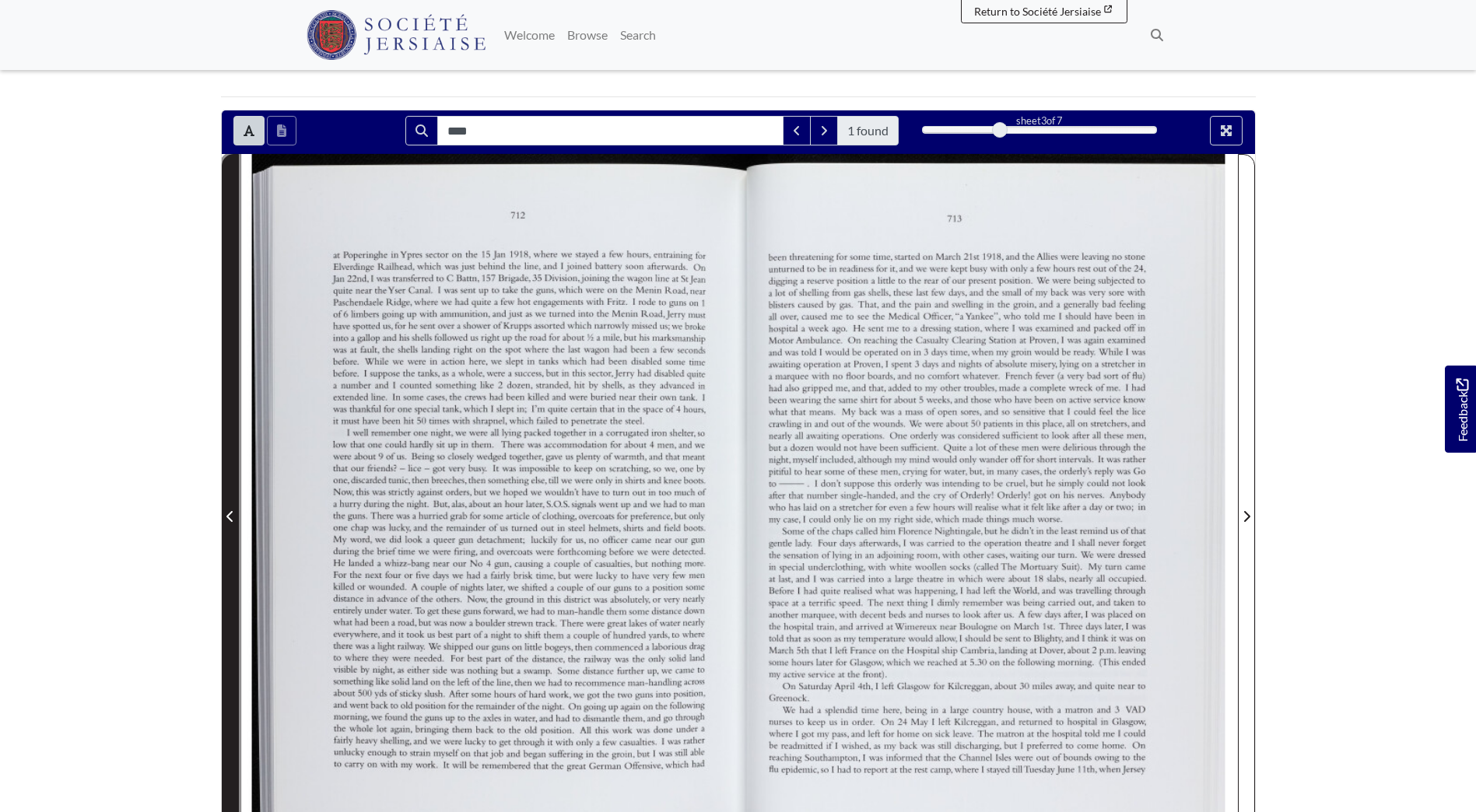
click at [231, 517] on icon "Previous Page" at bounding box center [230, 516] width 8 height 13
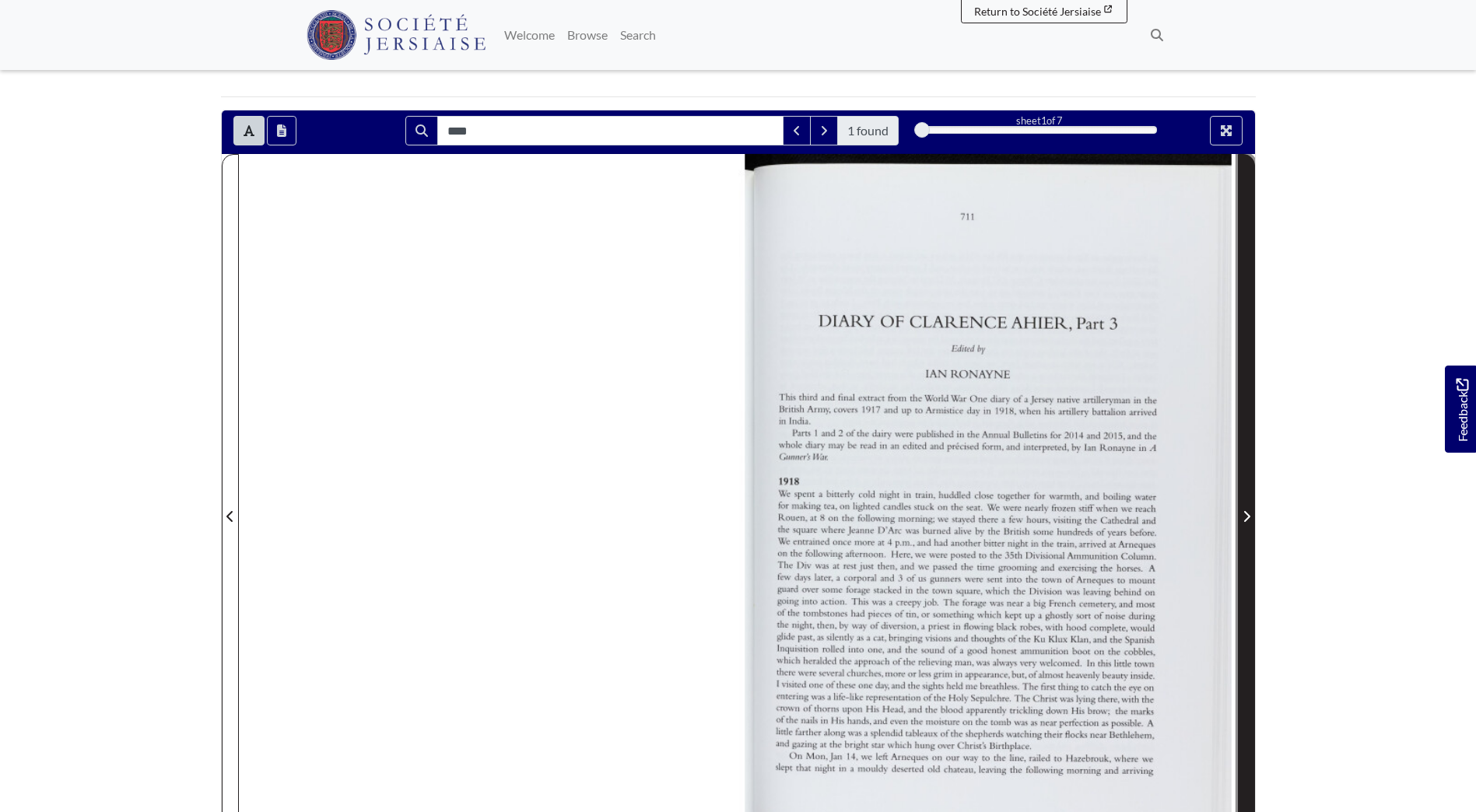
click at [1239, 514] on span "Next Page" at bounding box center [1247, 516] width 16 height 18
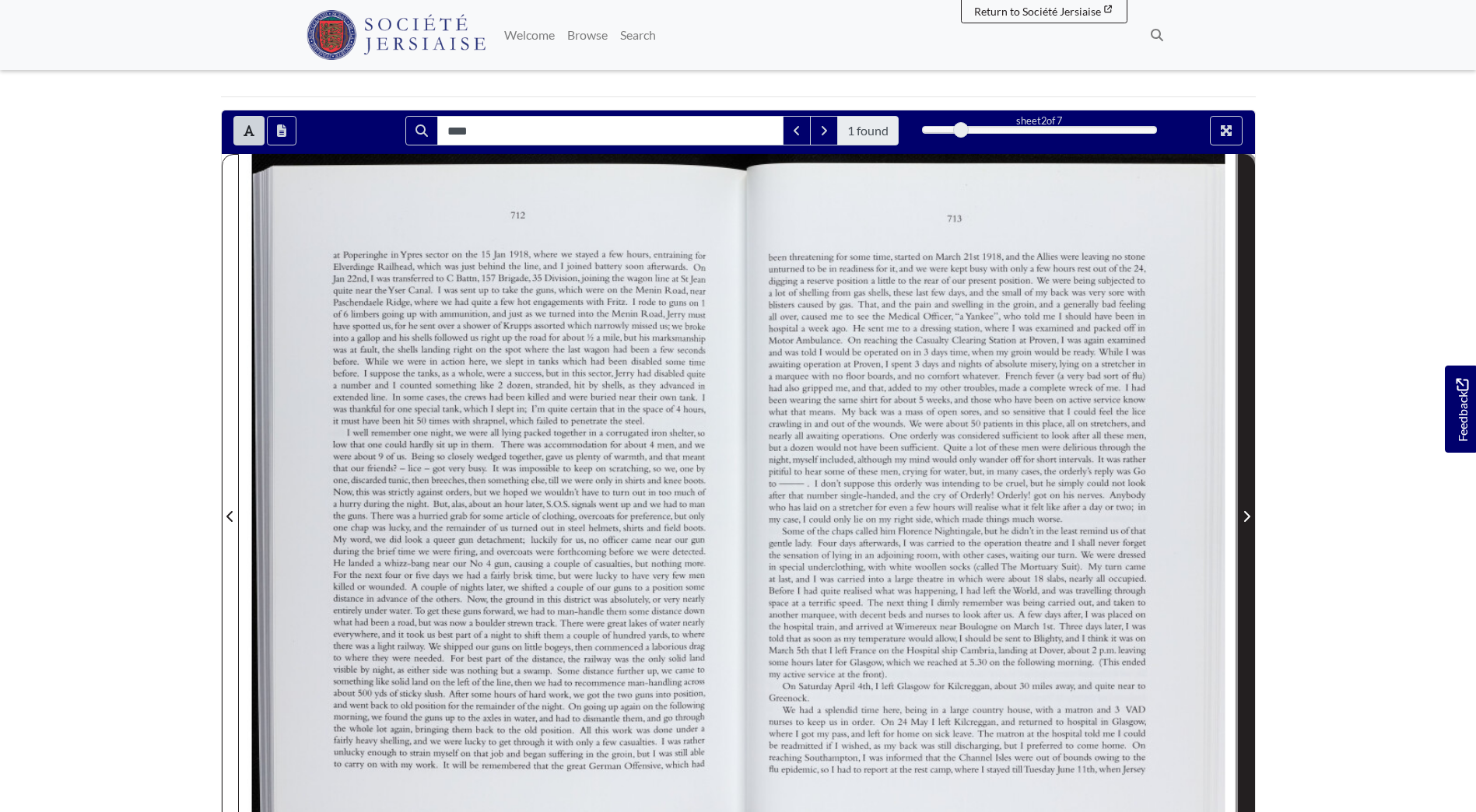
click at [1239, 514] on span "Next Page" at bounding box center [1247, 516] width 16 height 18
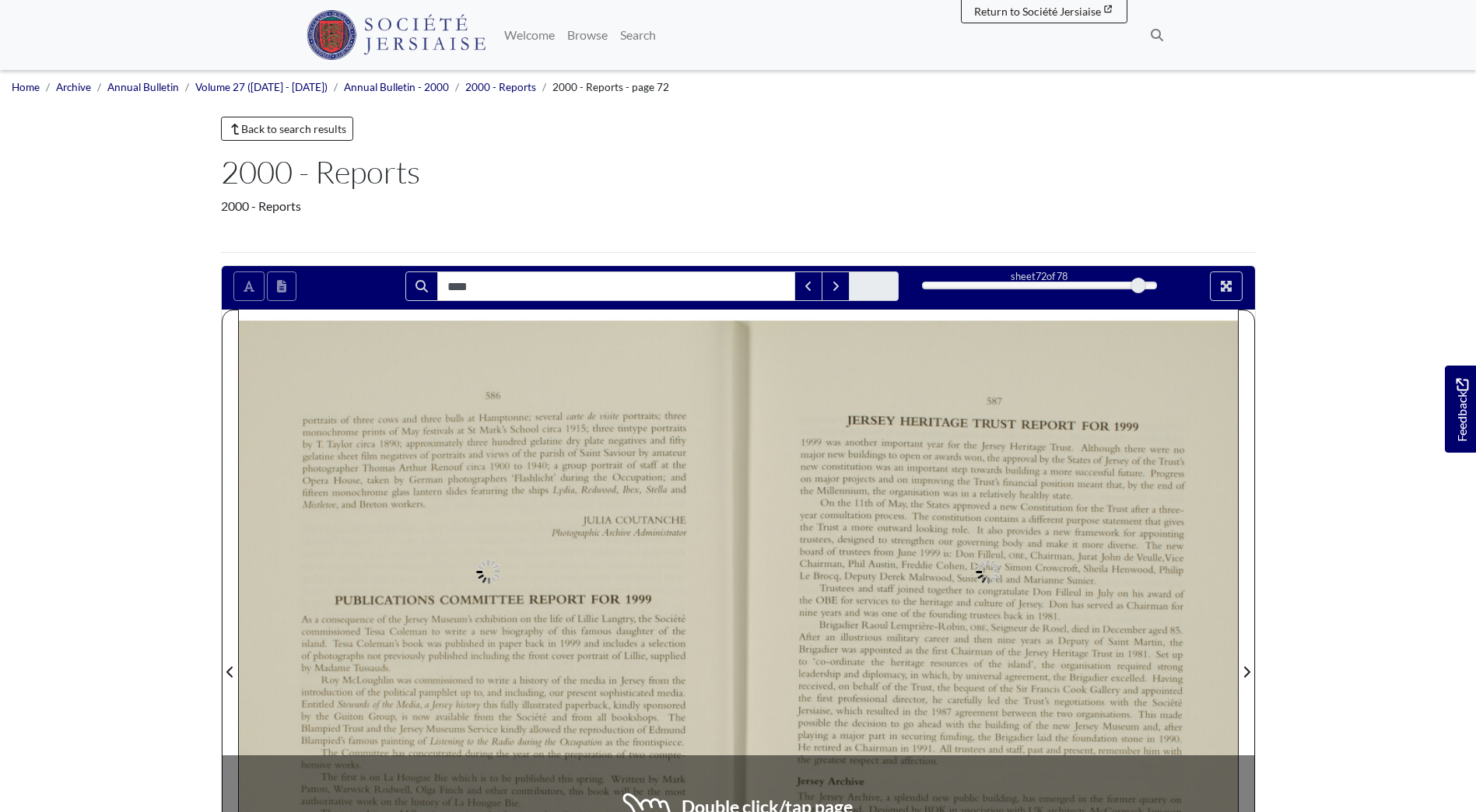
type input "****"
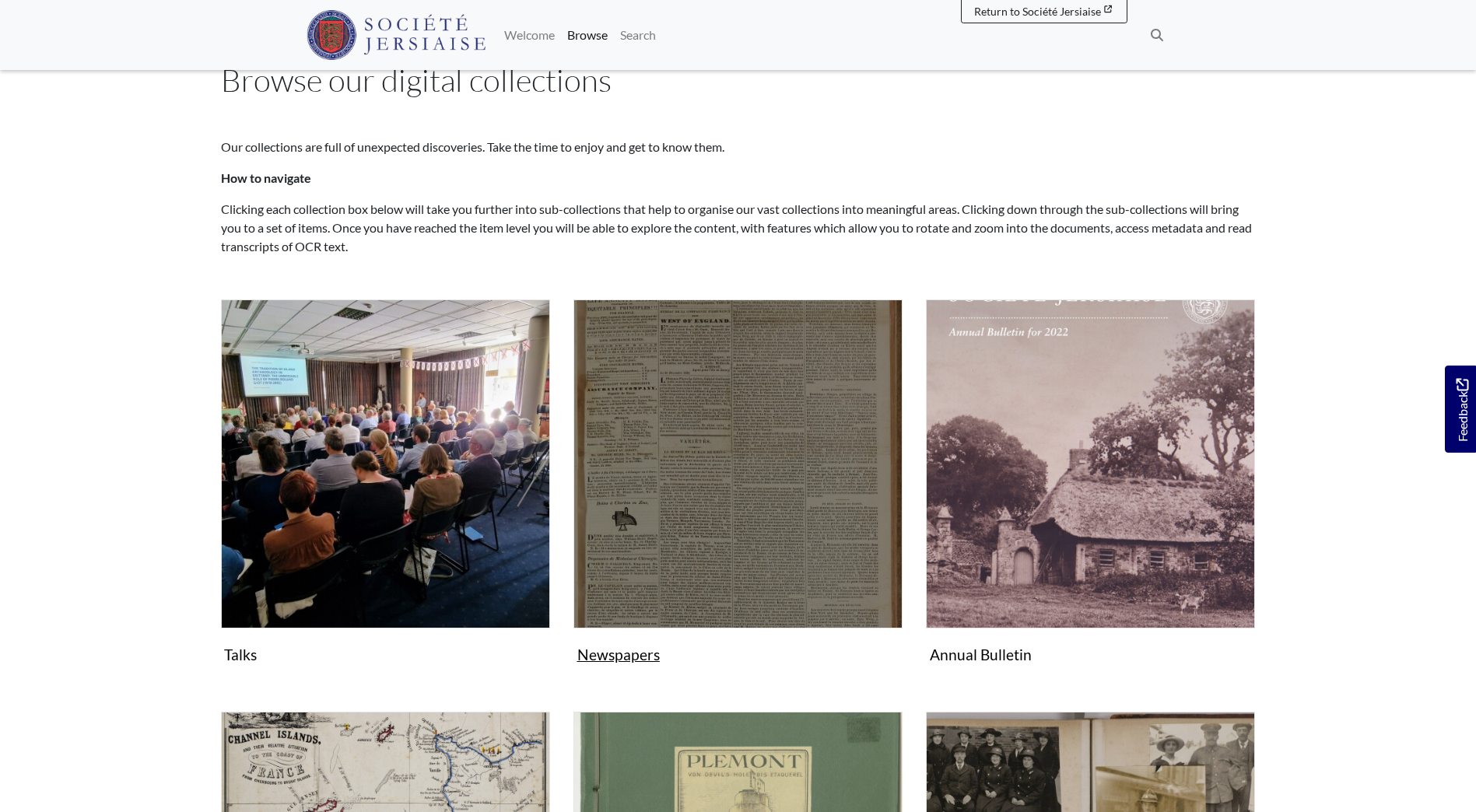
scroll to position [155, 0]
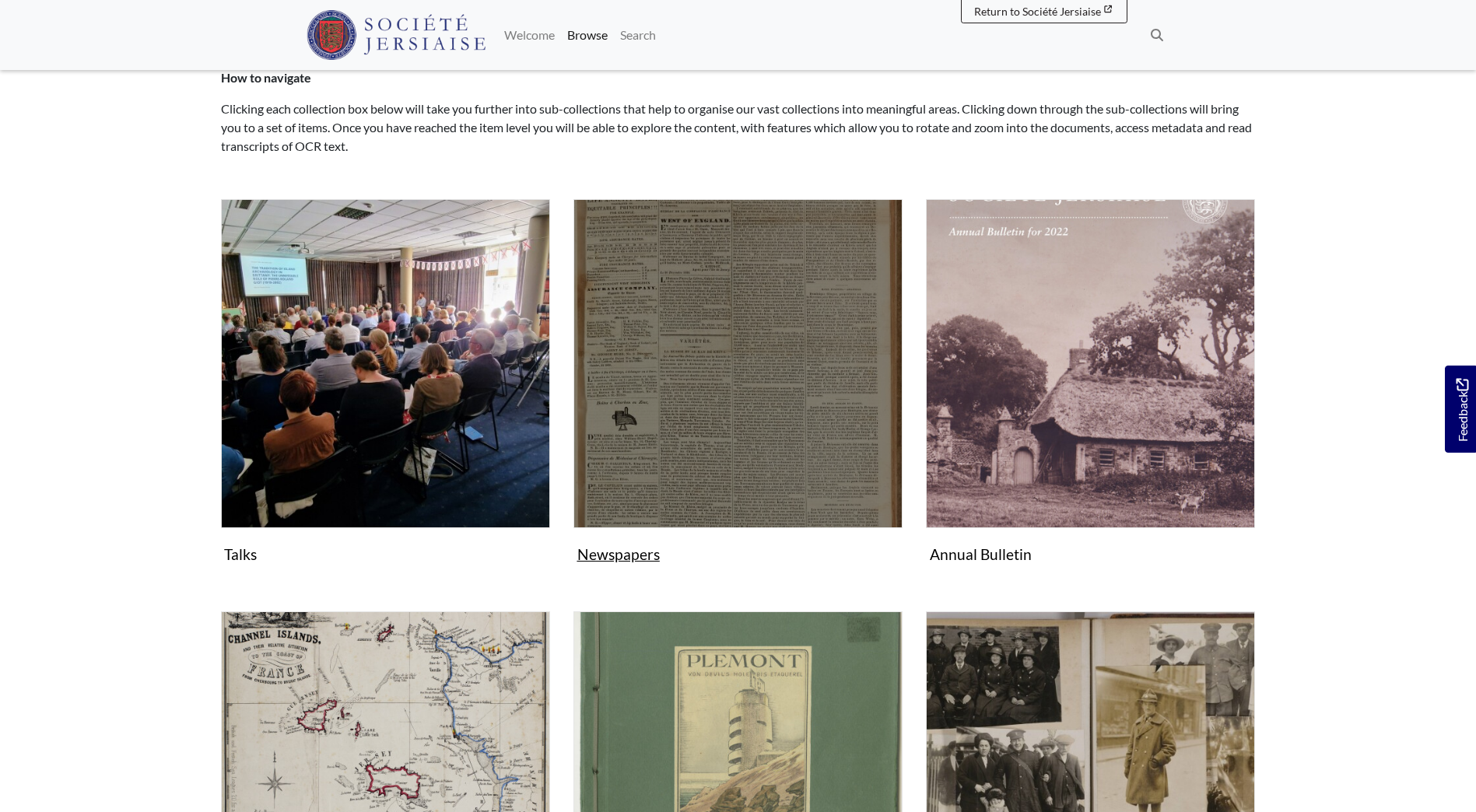
click at [746, 410] on img "Subcollection" at bounding box center [738, 363] width 329 height 329
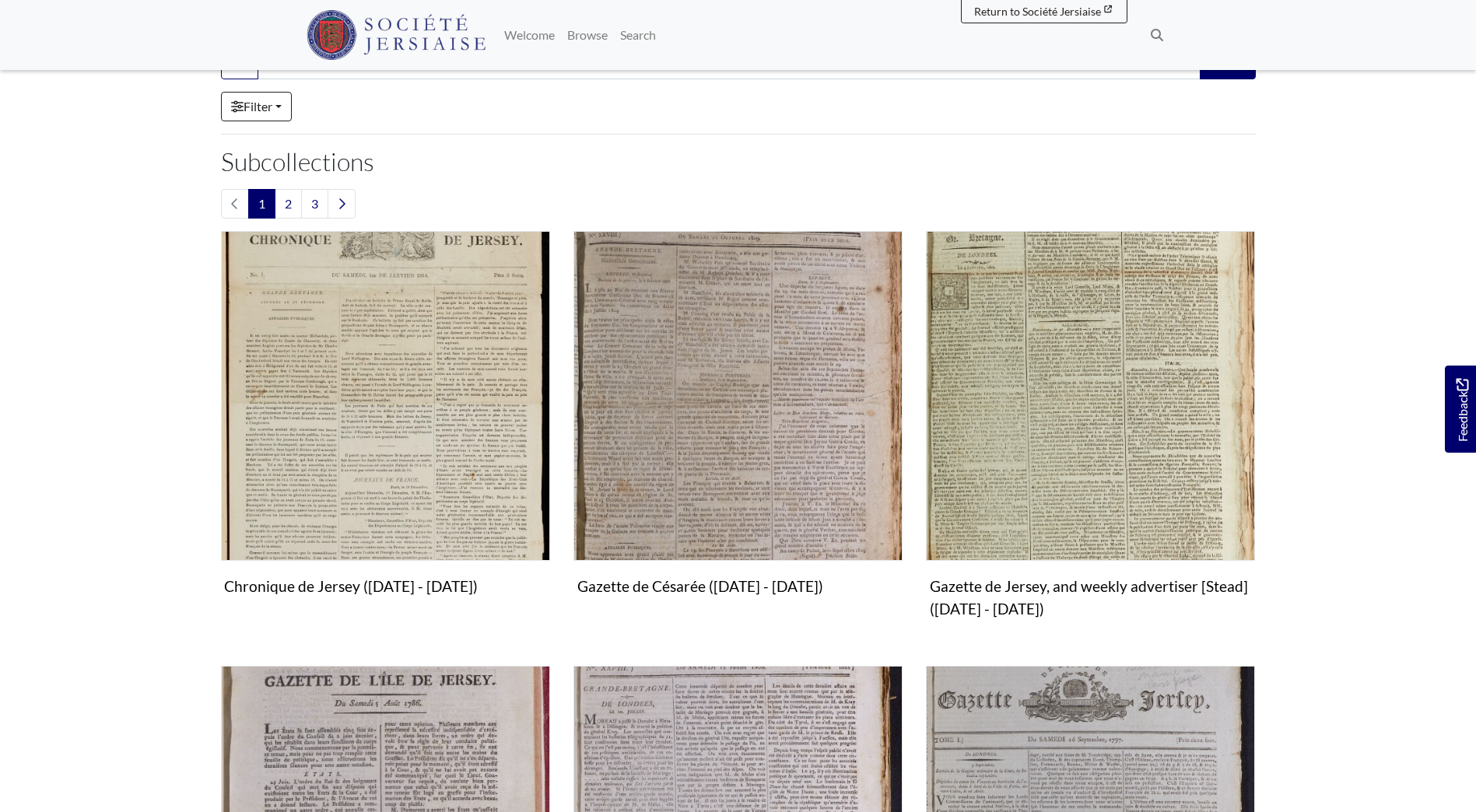
scroll to position [311, 0]
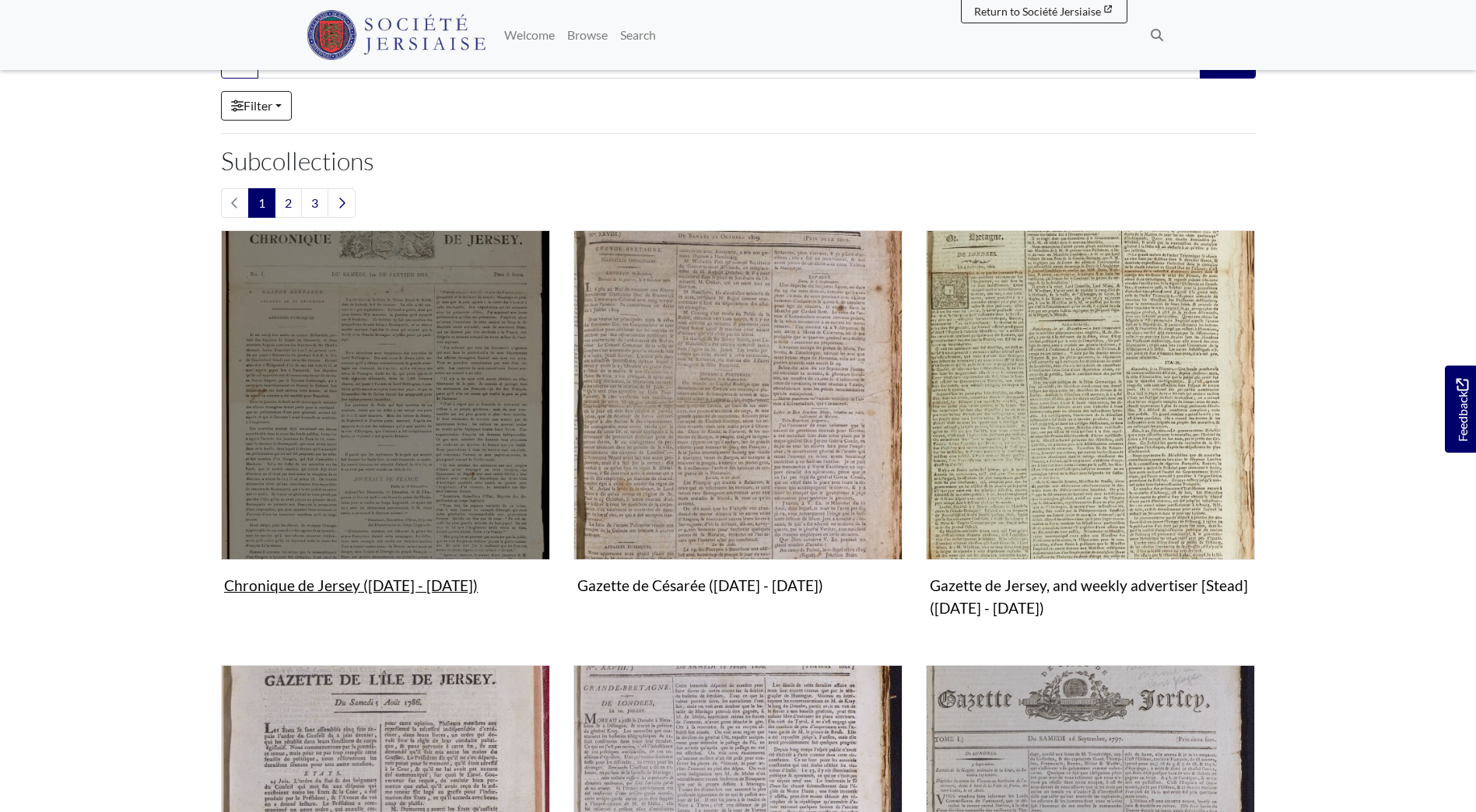
click at [402, 466] on img "Subcollection" at bounding box center [385, 394] width 329 height 329
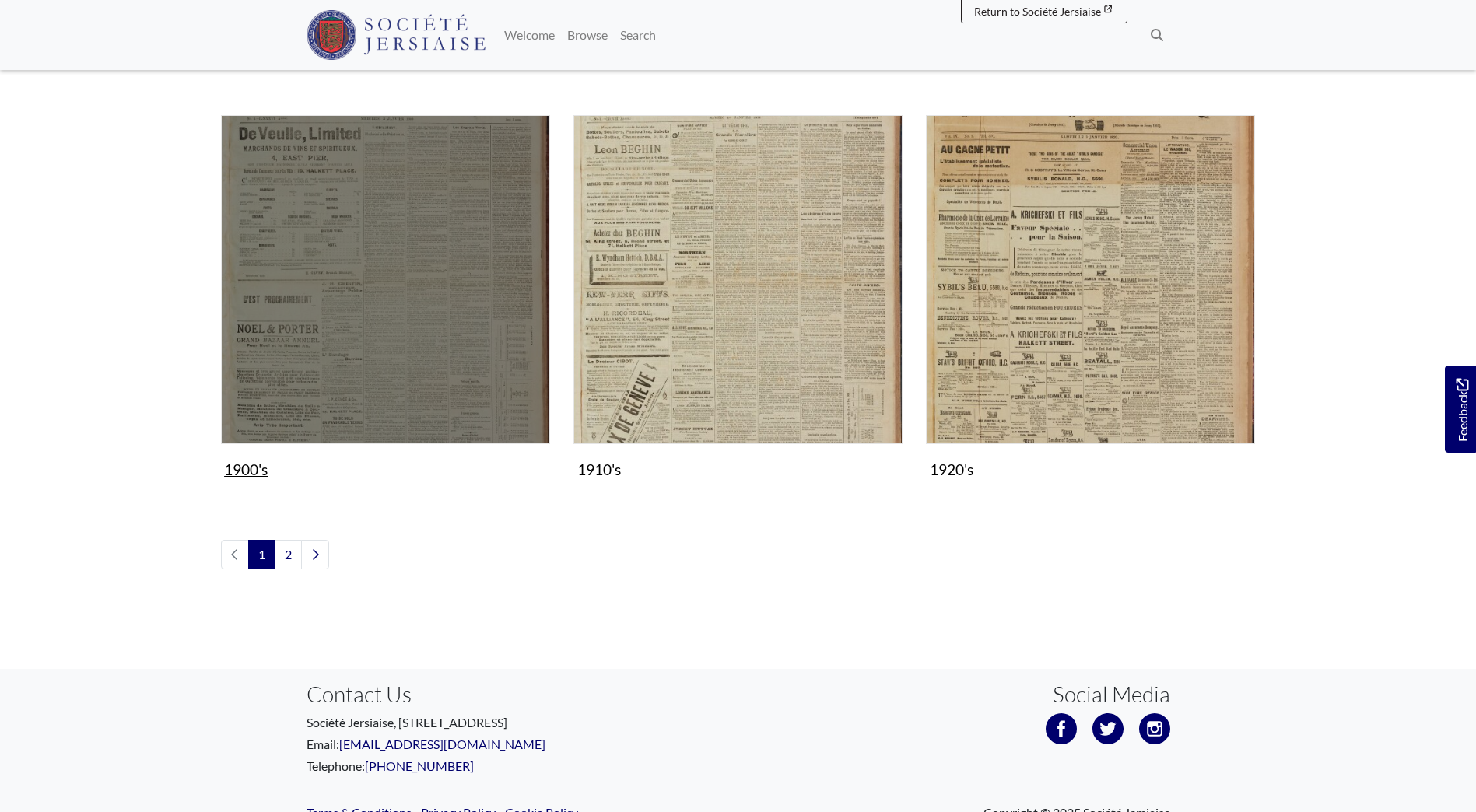
scroll to position [1634, 0]
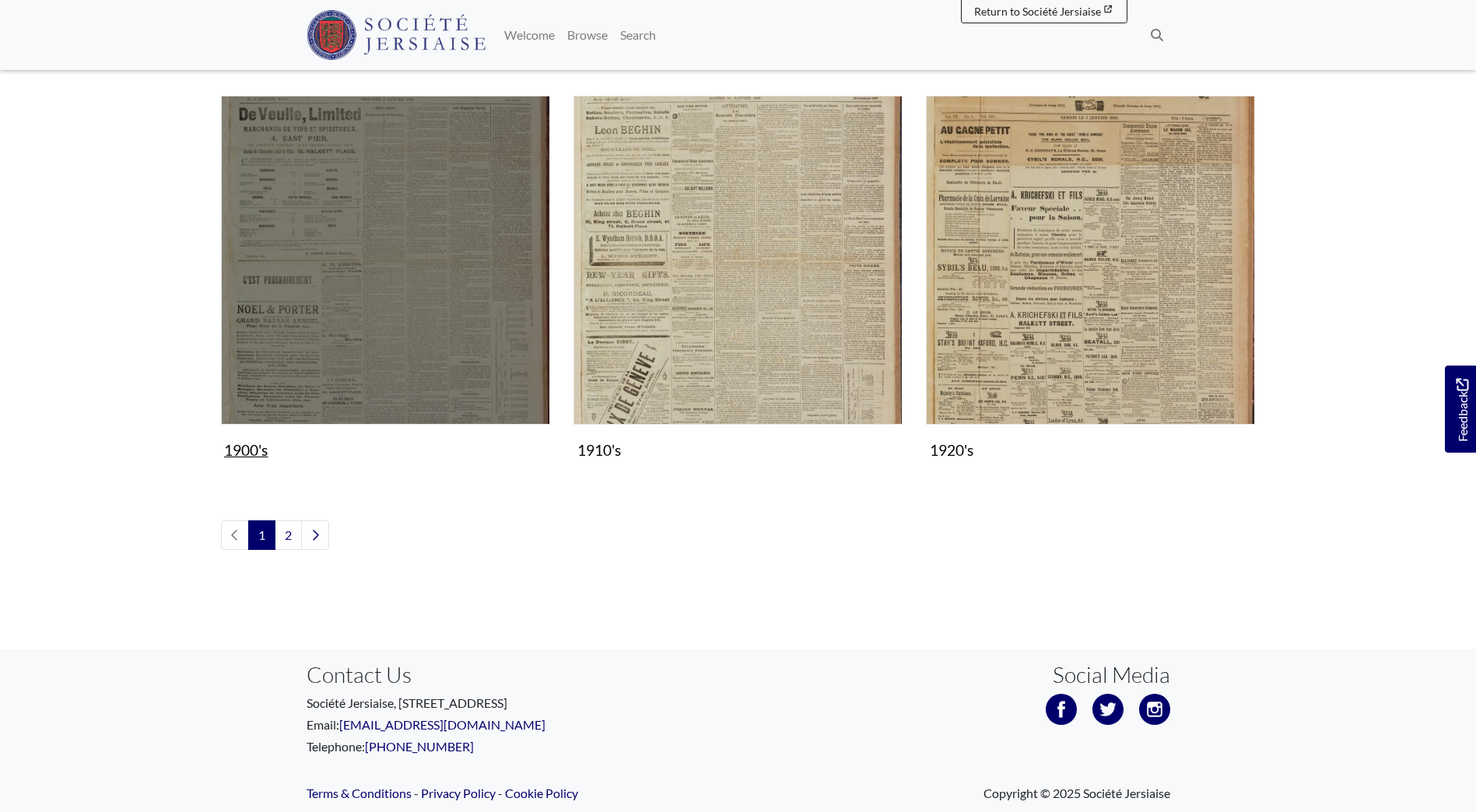
click at [413, 340] on img "Subcollection" at bounding box center [385, 260] width 329 height 329
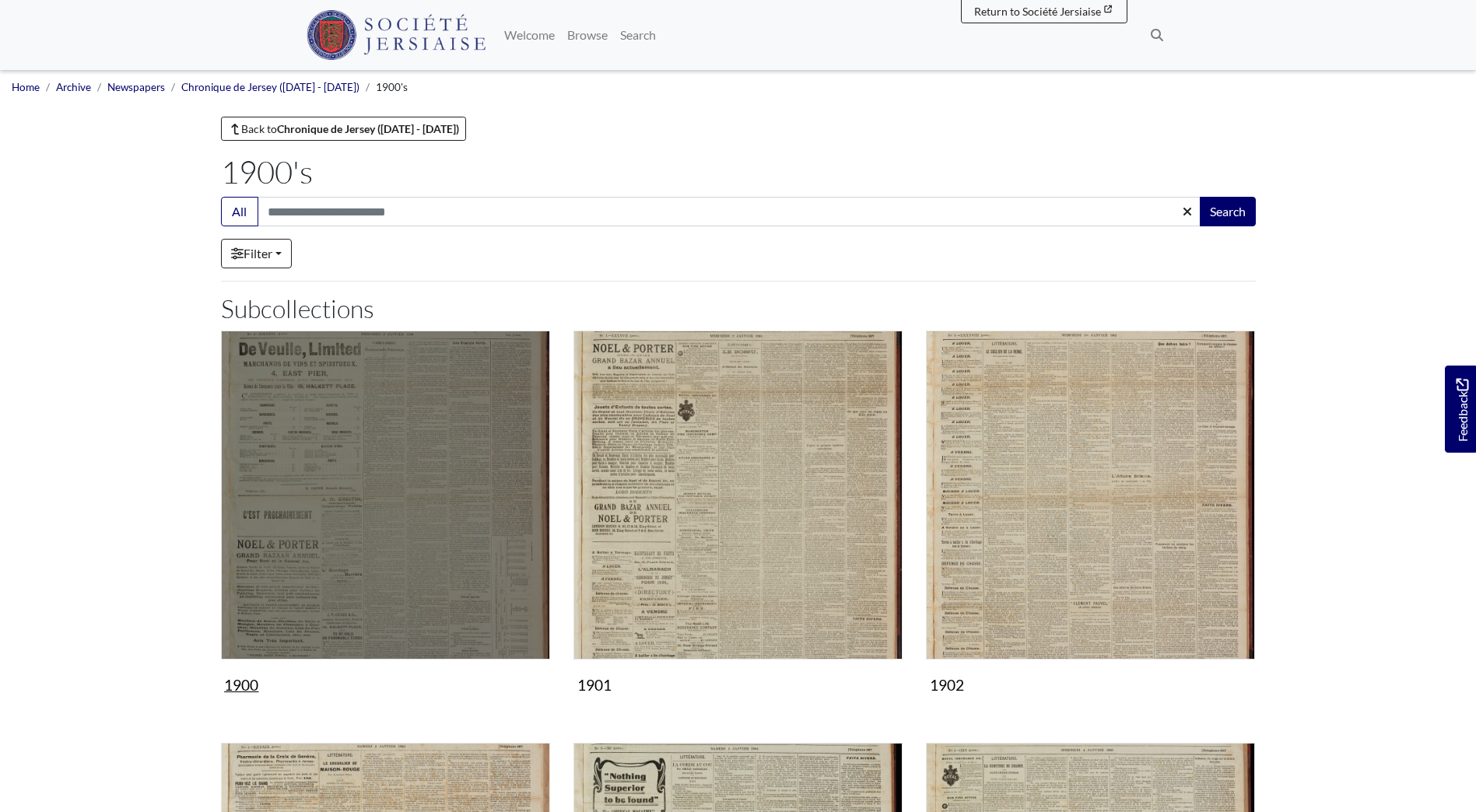
click at [418, 445] on img "Subcollection" at bounding box center [385, 495] width 329 height 329
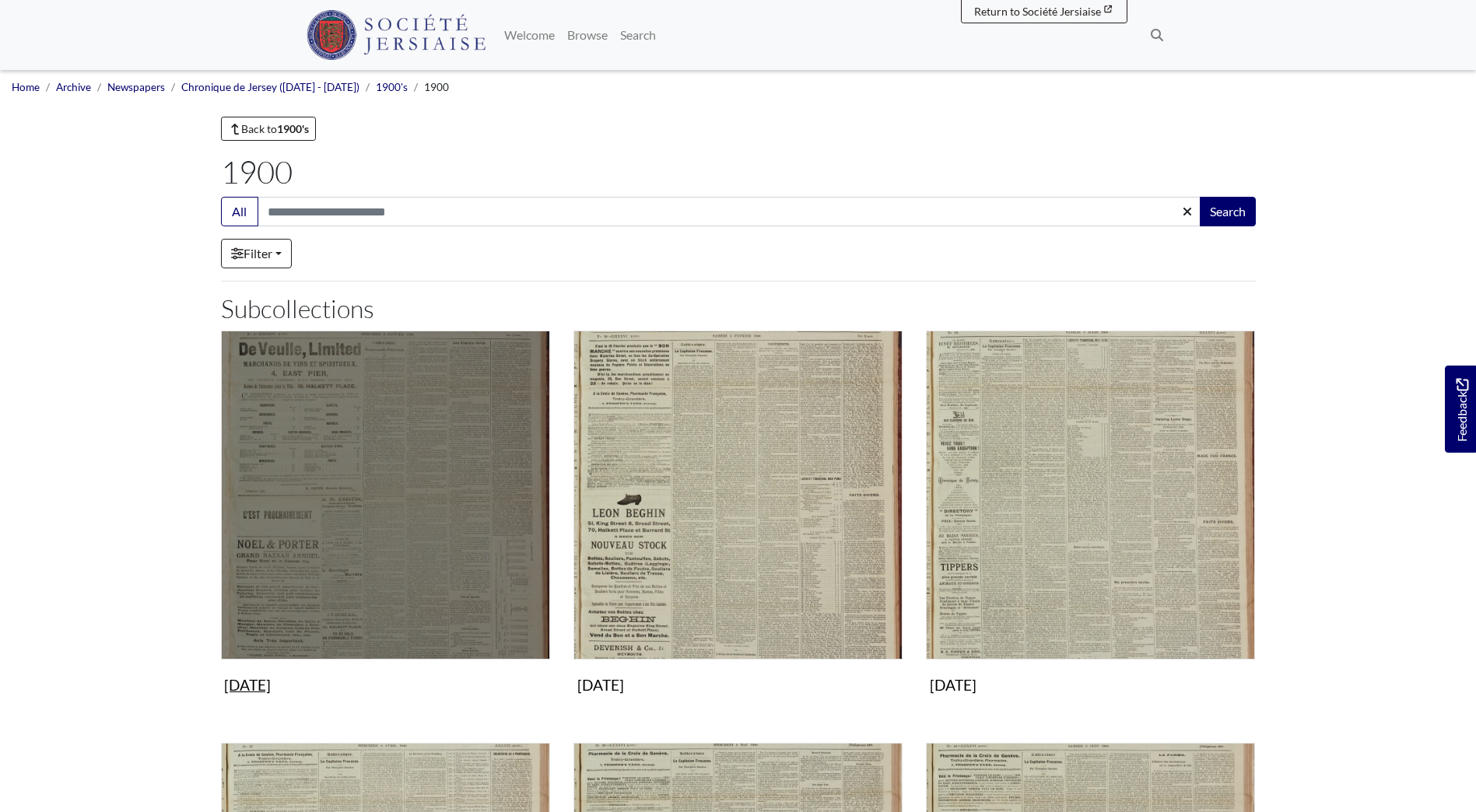
click at [418, 445] on img "Subcollection" at bounding box center [385, 495] width 329 height 329
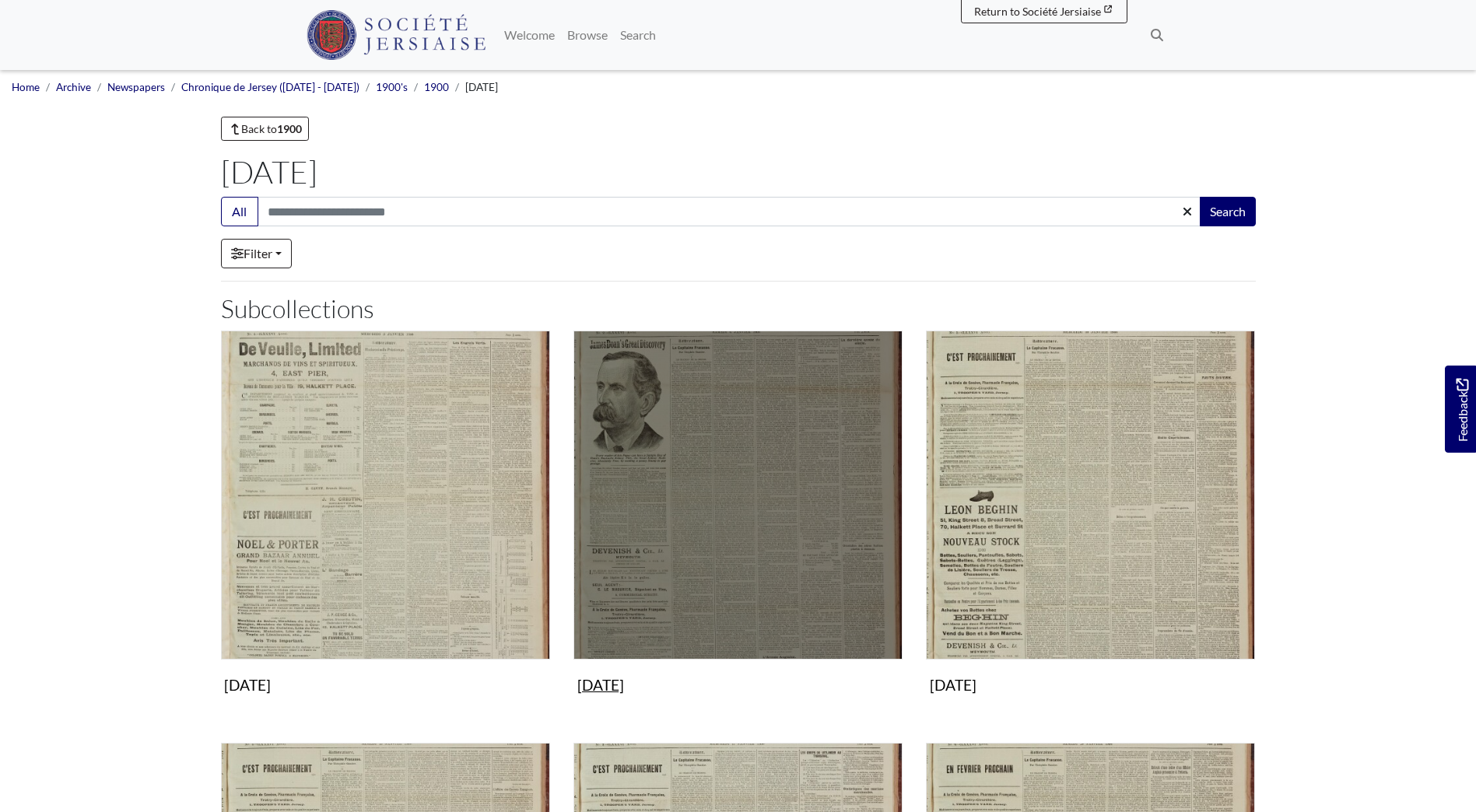
click at [681, 459] on img "Subcollection" at bounding box center [738, 495] width 329 height 329
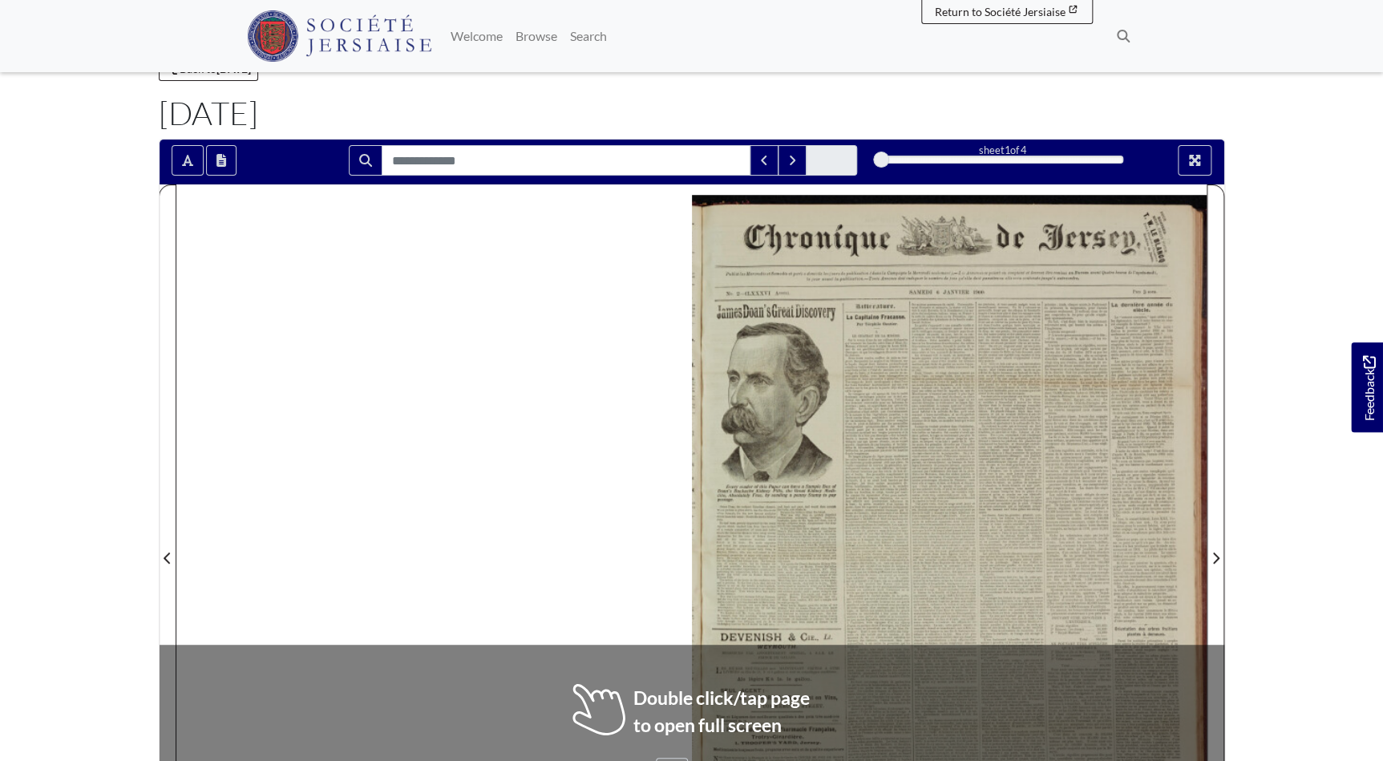
scroll to position [145, 0]
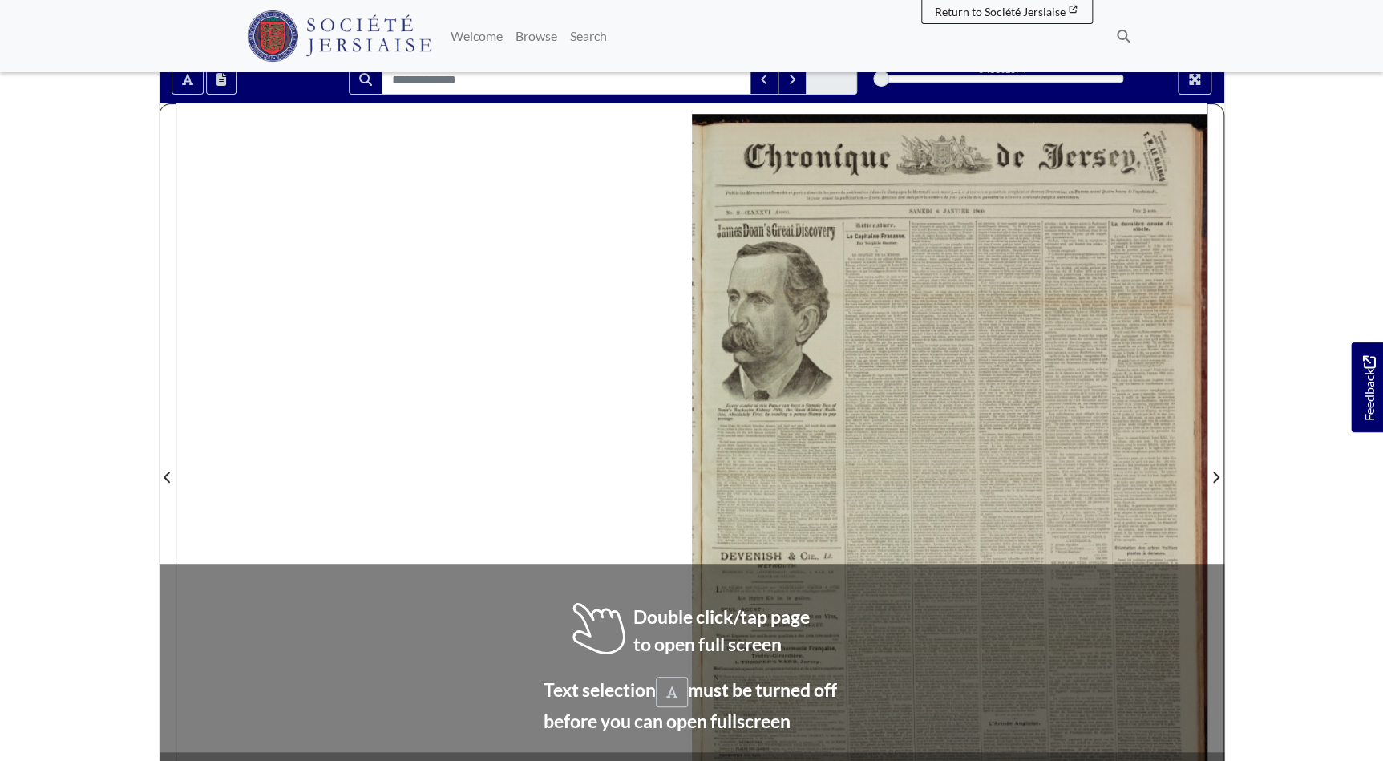
click at [781, 543] on div at bounding box center [949, 467] width 515 height 728
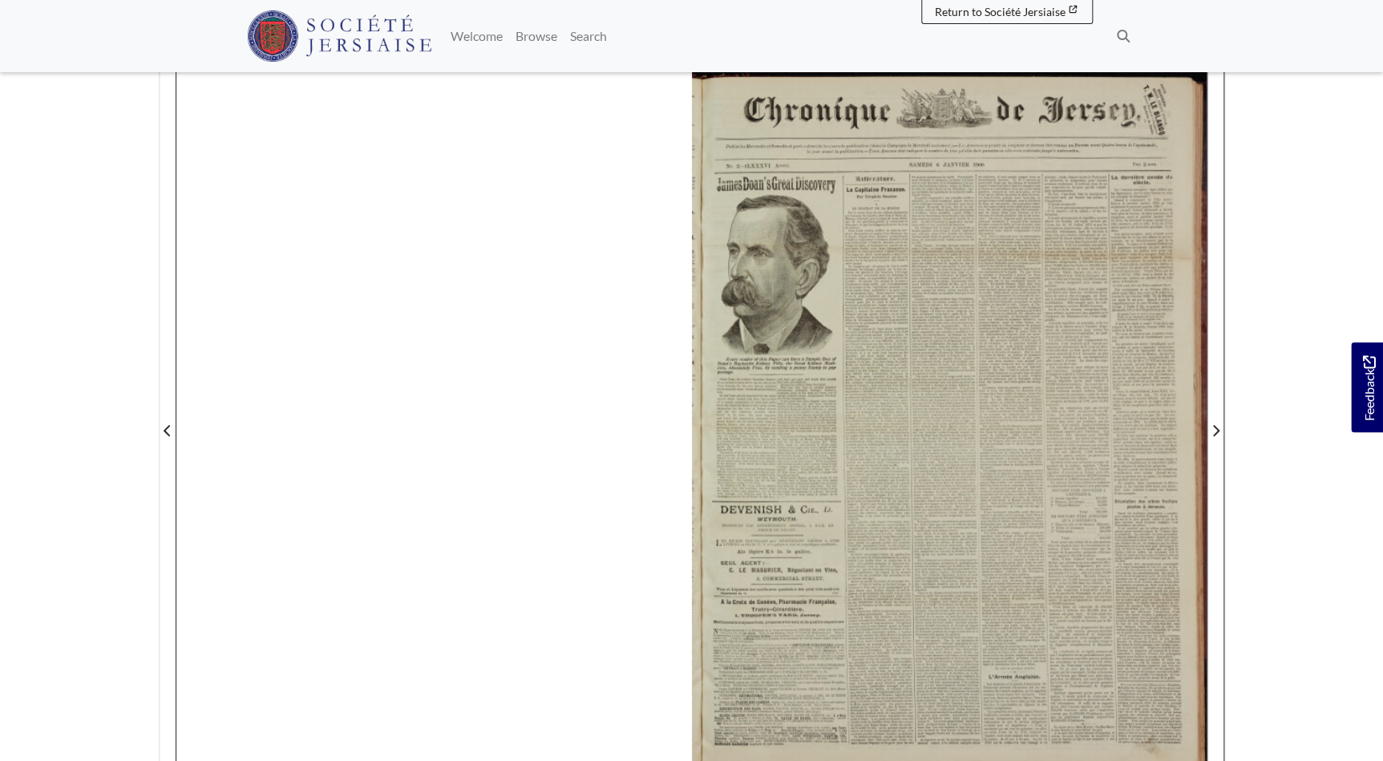
scroll to position [291, 0]
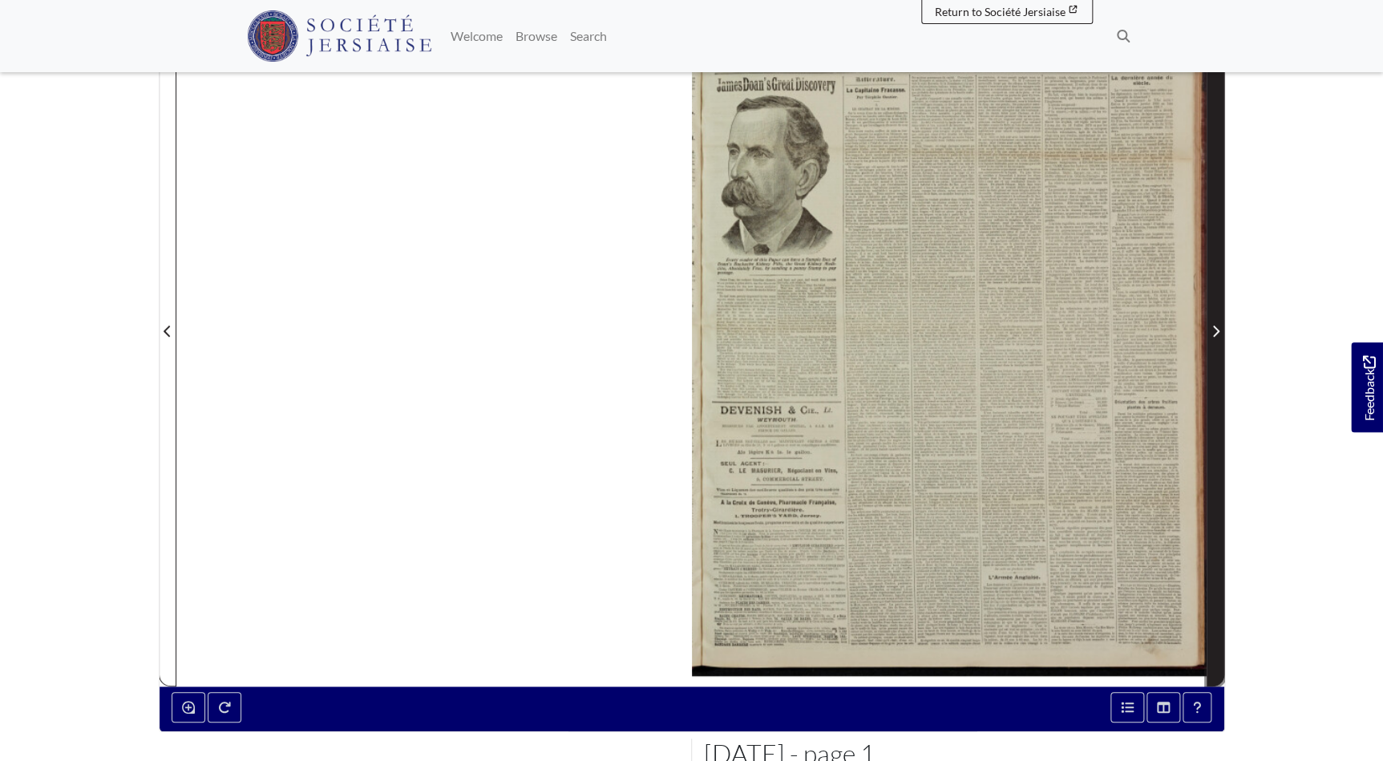
click at [1212, 326] on icon "Next Page" at bounding box center [1216, 331] width 8 height 13
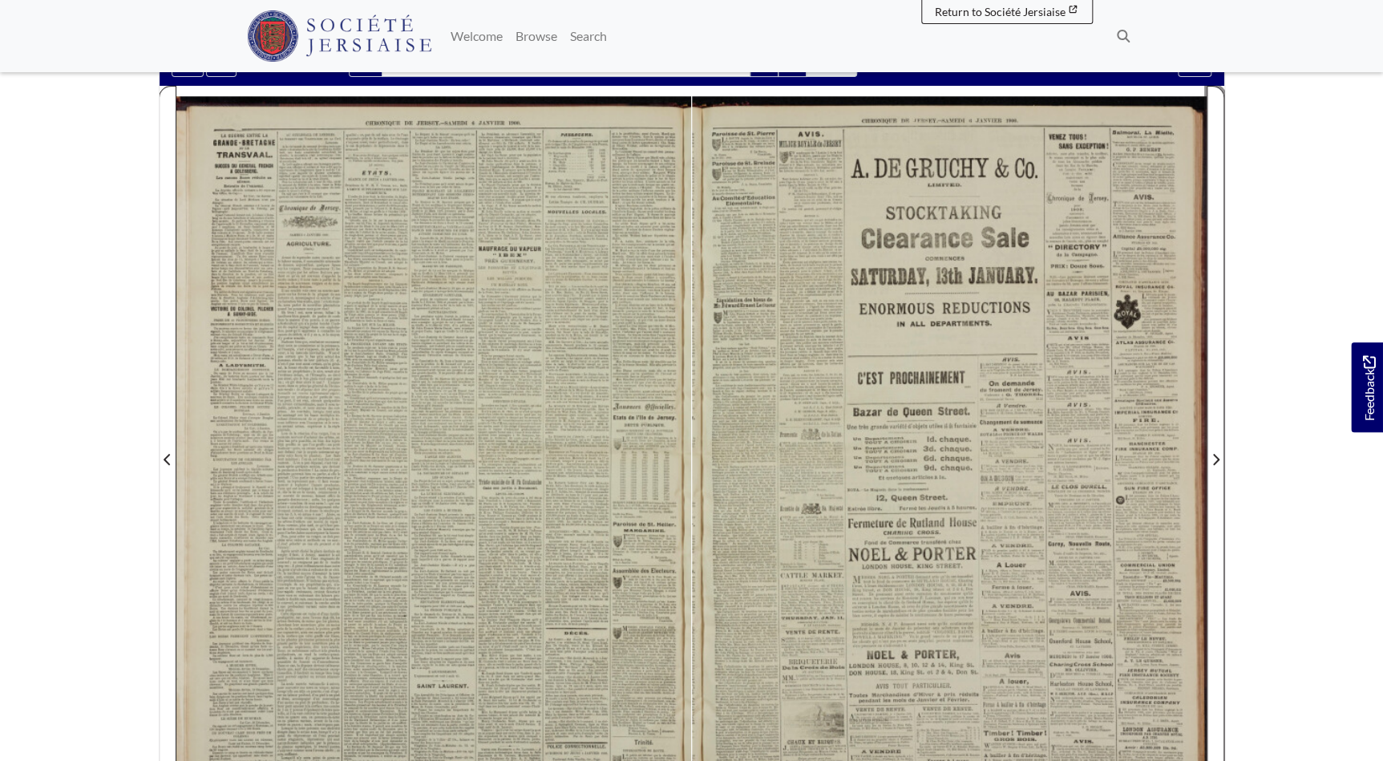
scroll to position [145, 0]
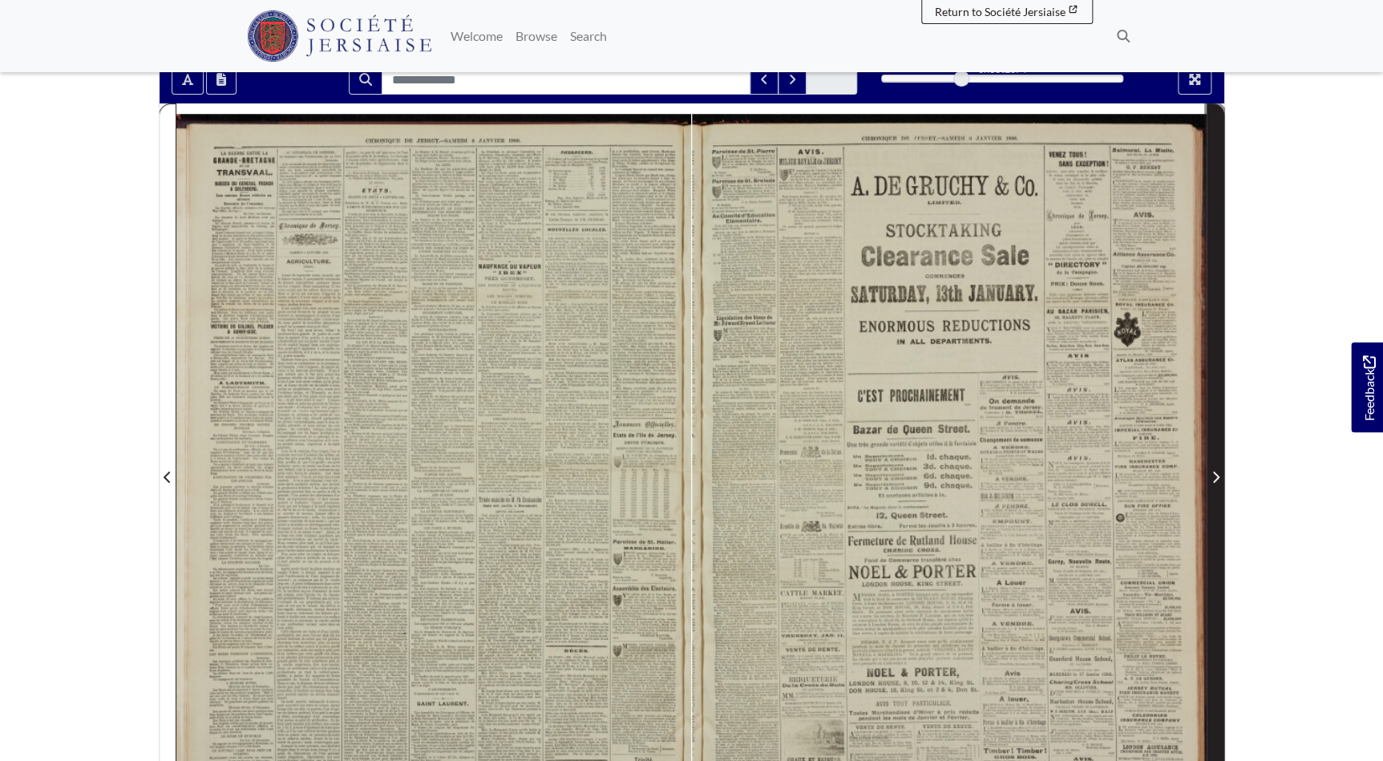
click at [1213, 480] on icon "Next Page" at bounding box center [1216, 477] width 6 height 11
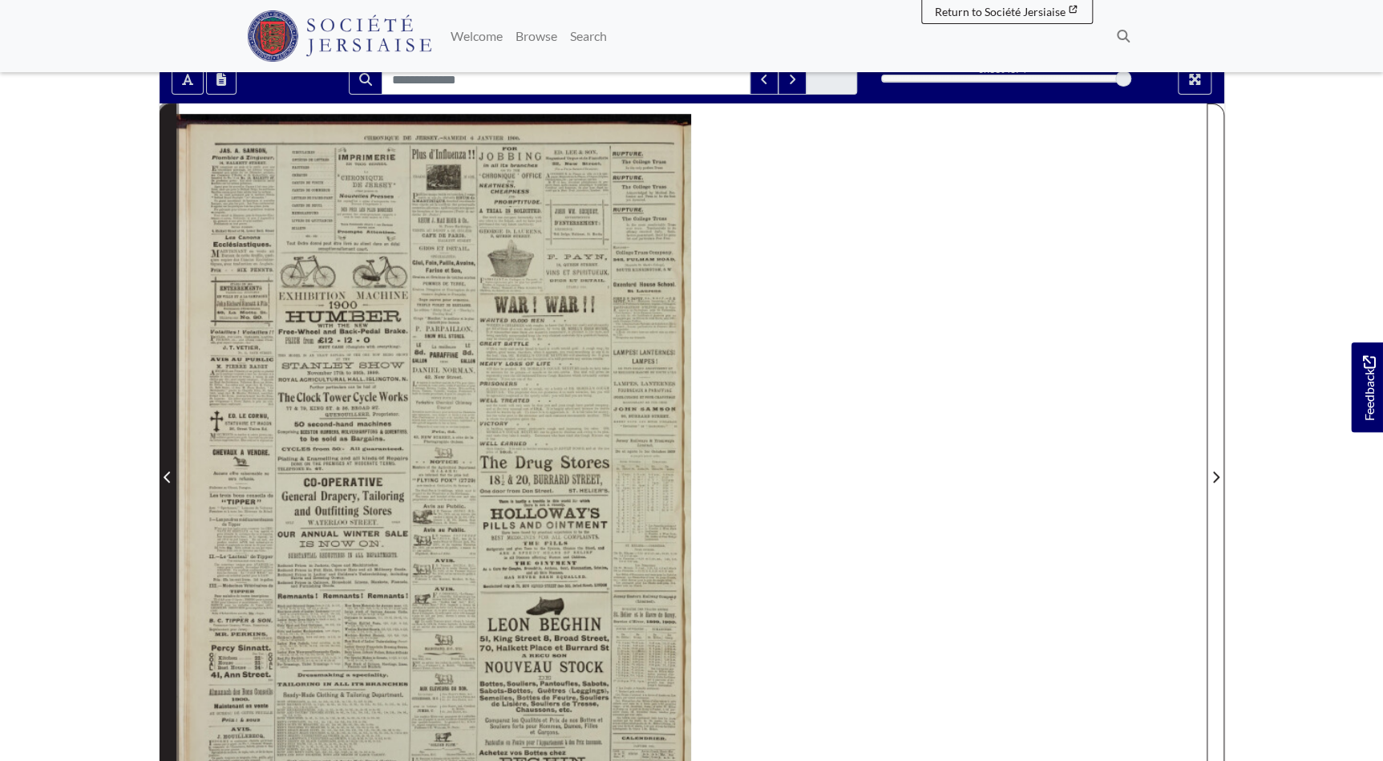
click at [167, 474] on icon "Previous Page" at bounding box center [167, 477] width 6 height 11
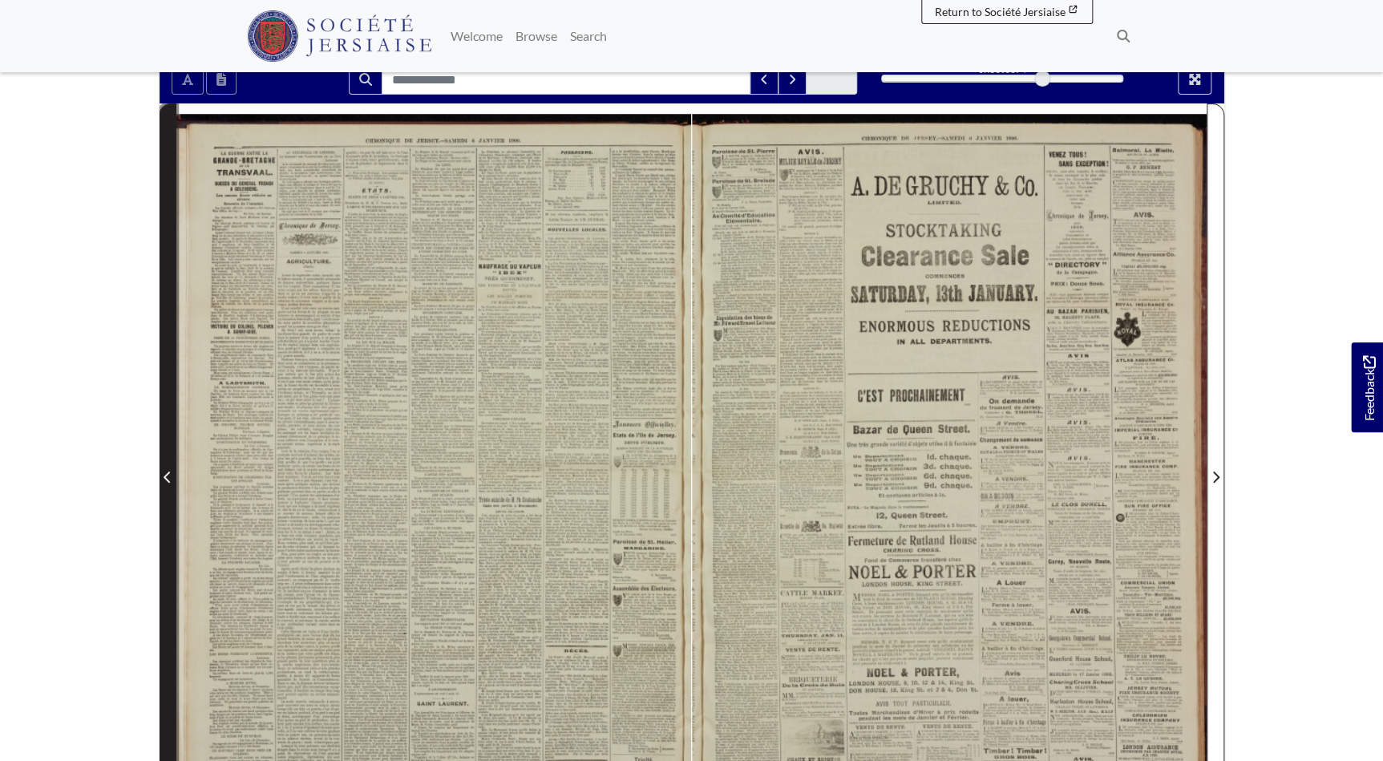
click at [167, 474] on icon "Previous Page" at bounding box center [167, 477] width 6 height 11
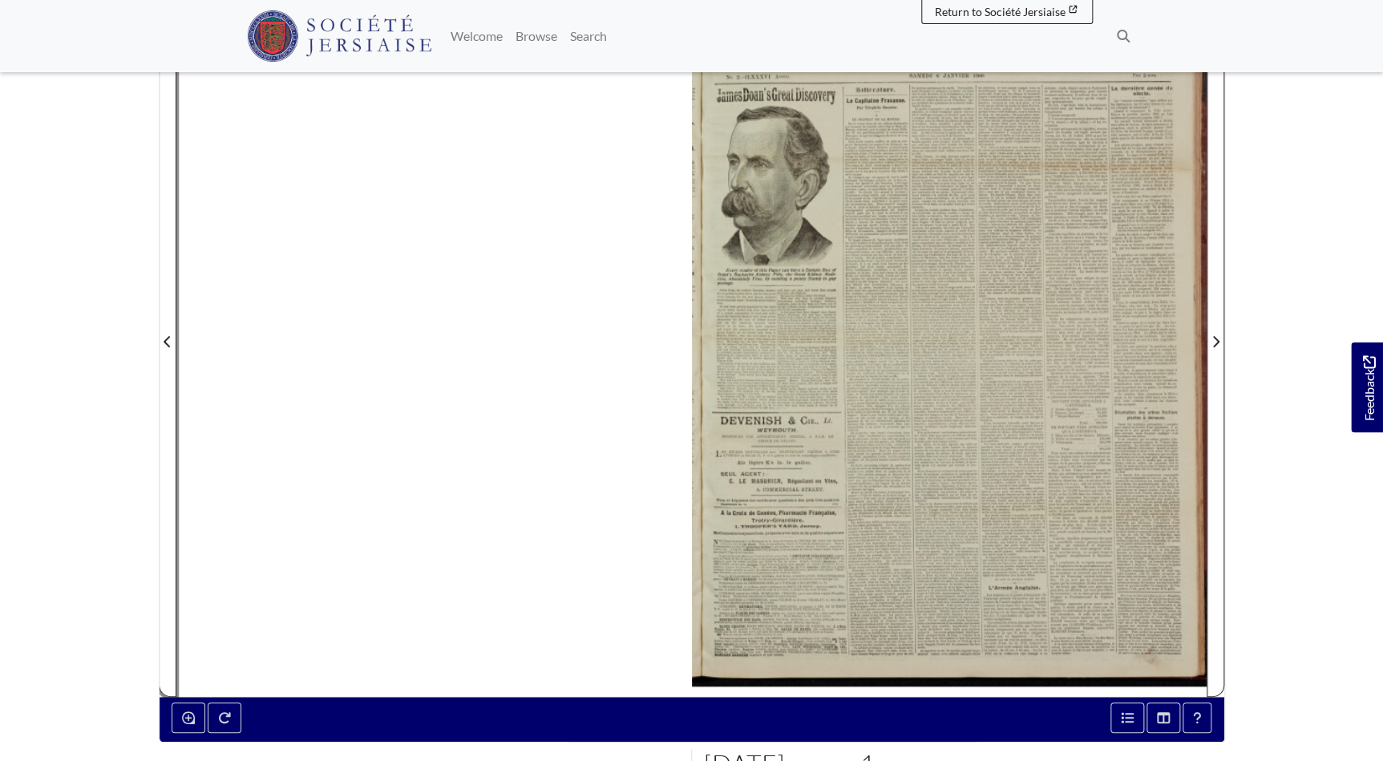
scroll to position [291, 0]
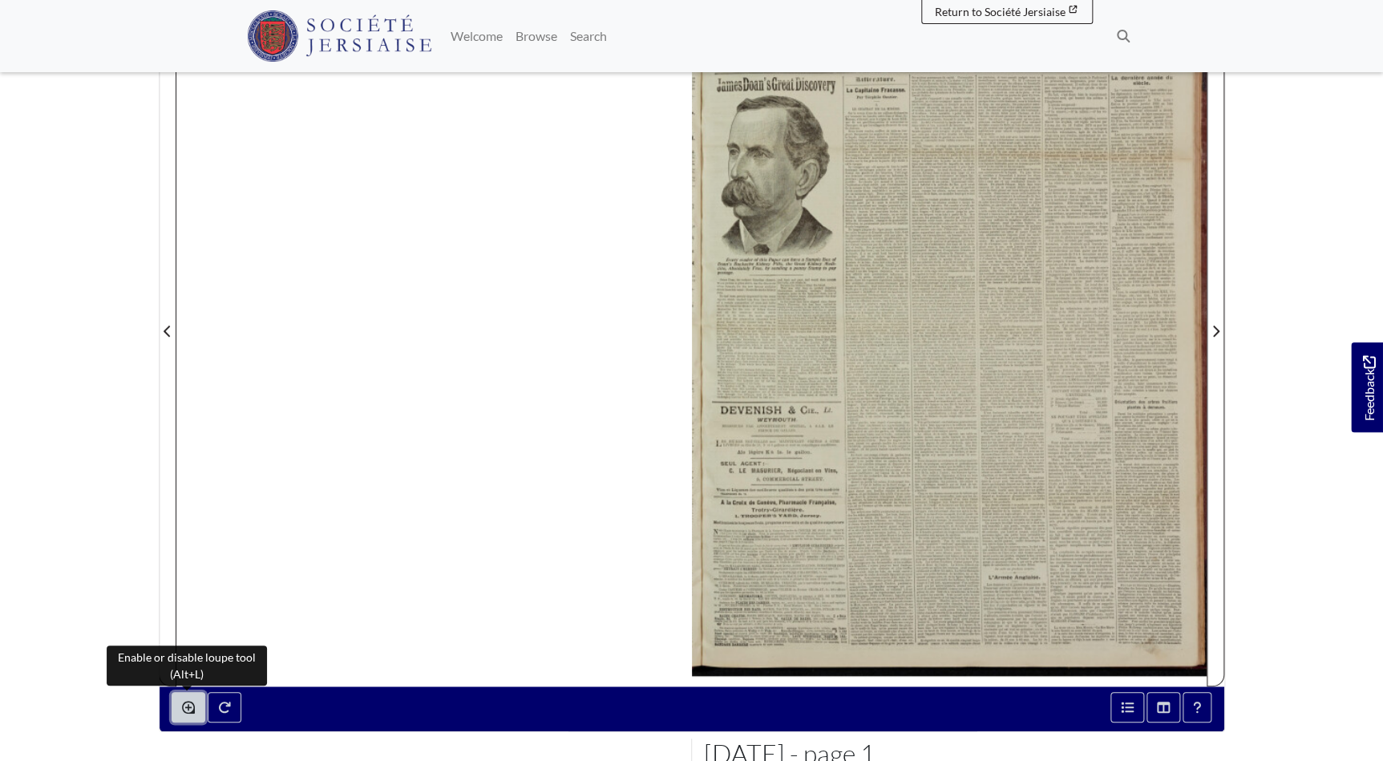
click at [192, 706] on icon "Enable or disable loupe tool (Alt+L)" at bounding box center [188, 707] width 13 height 13
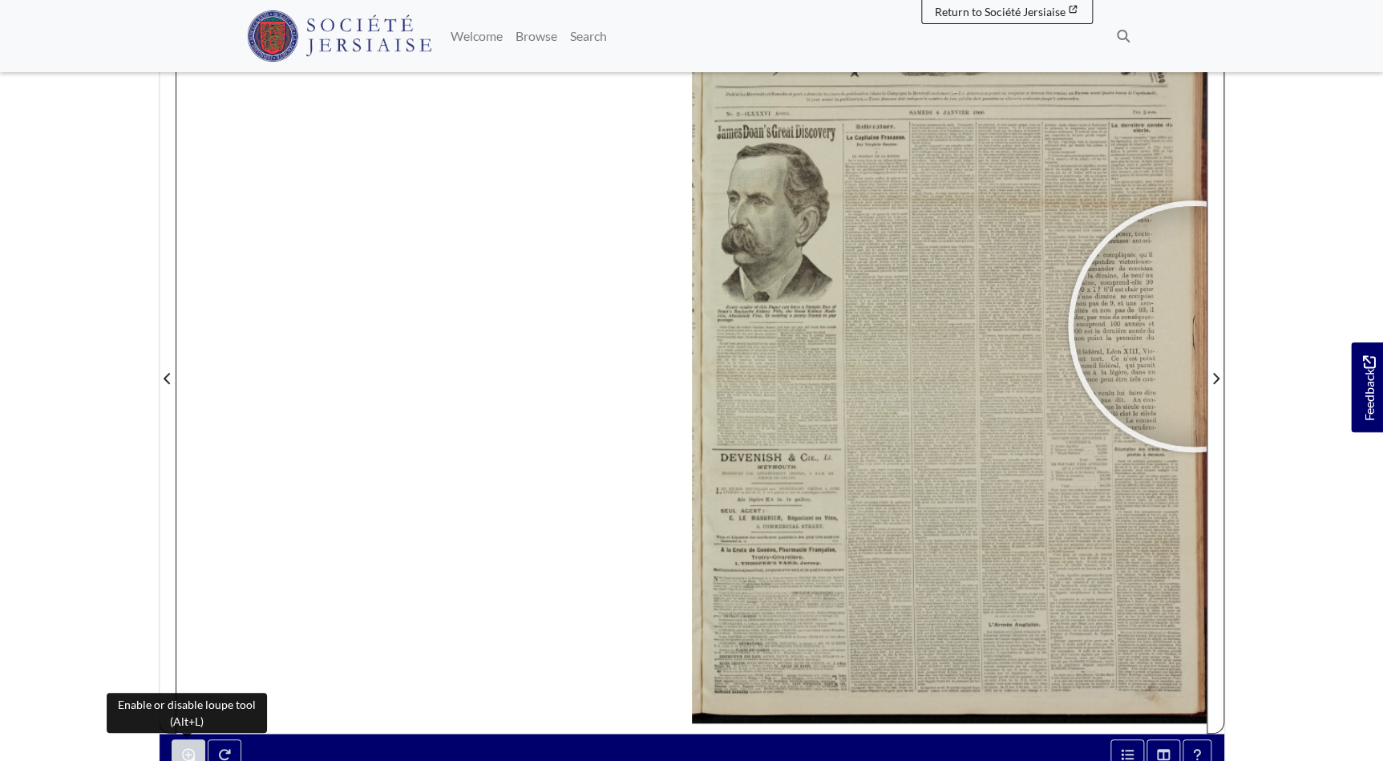
scroll to position [218, 0]
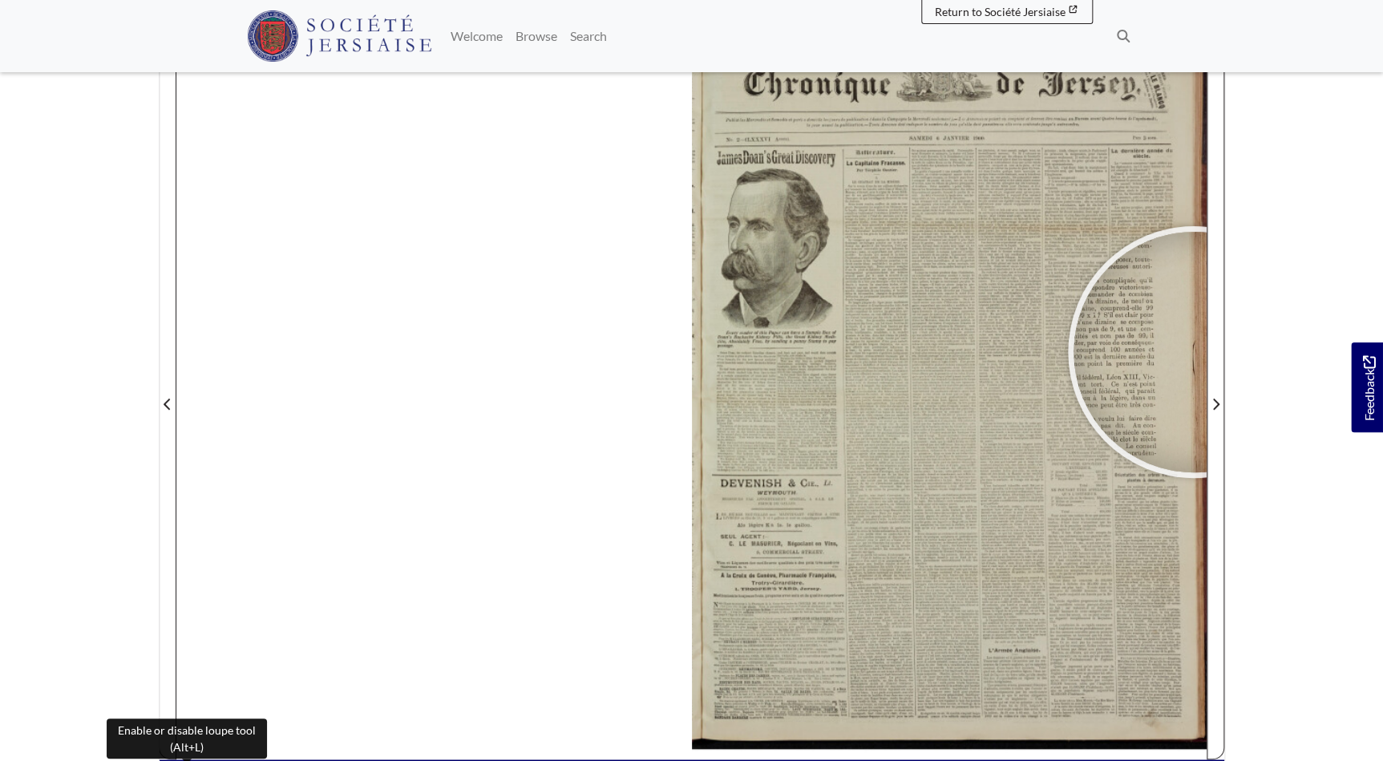
click at [1294, 265] on body "Menu" at bounding box center [691, 464] width 1383 height 1364
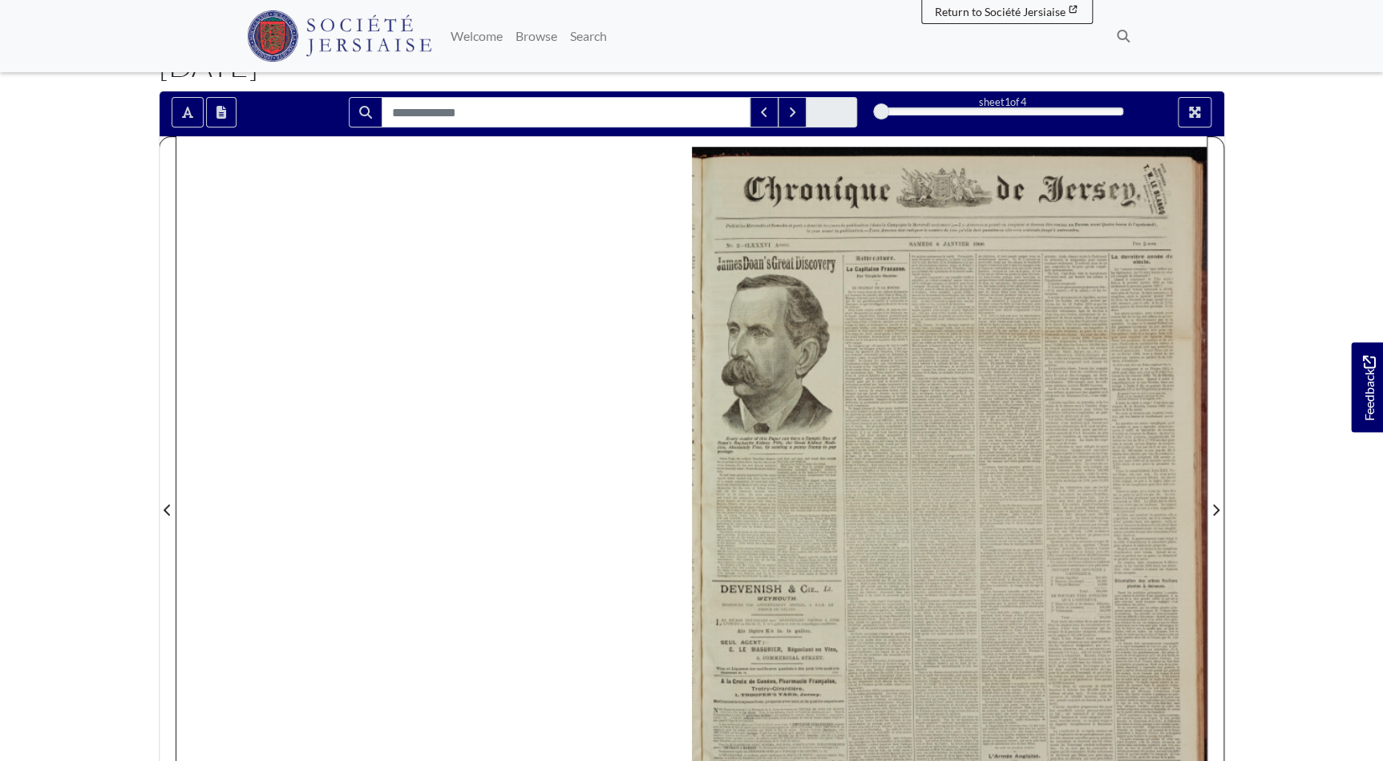
scroll to position [0, 0]
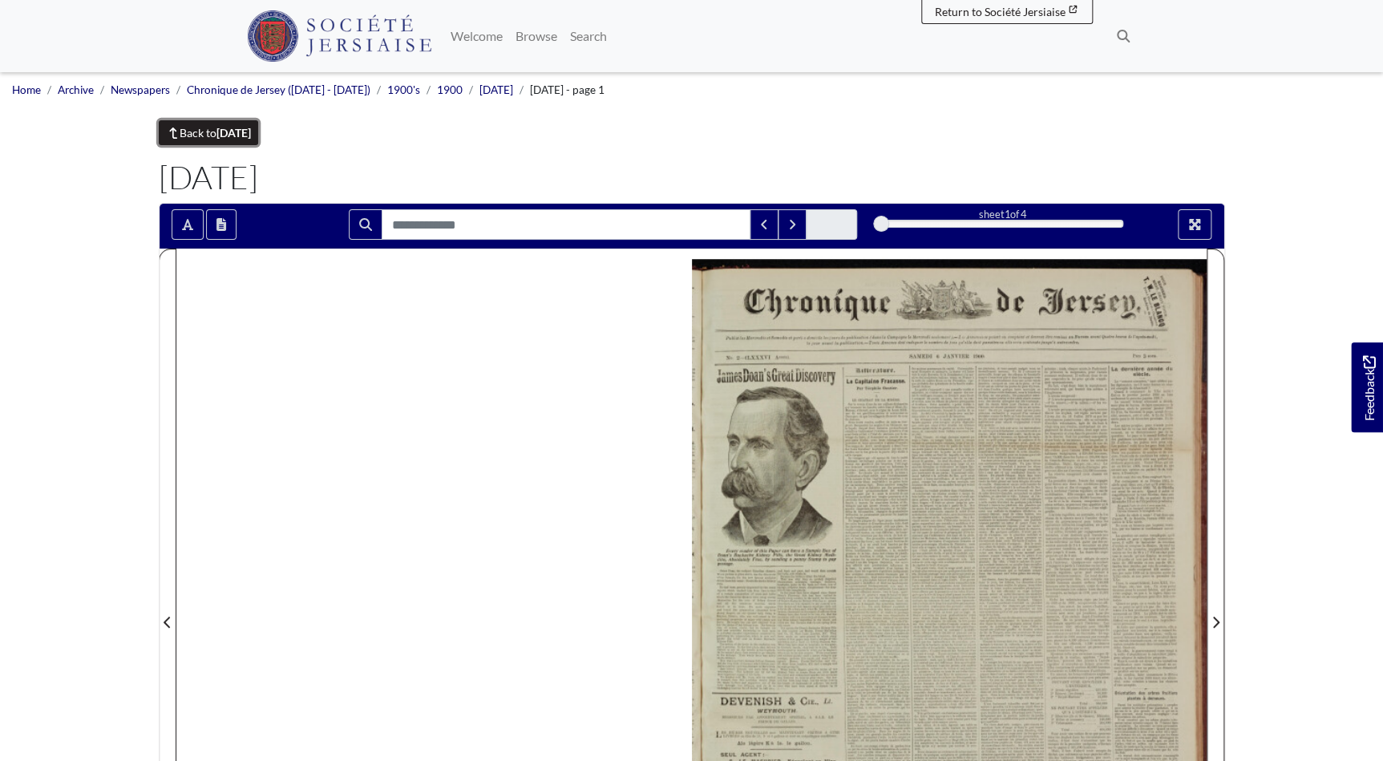
click at [198, 130] on link "Back to January 1900" at bounding box center [209, 132] width 100 height 25
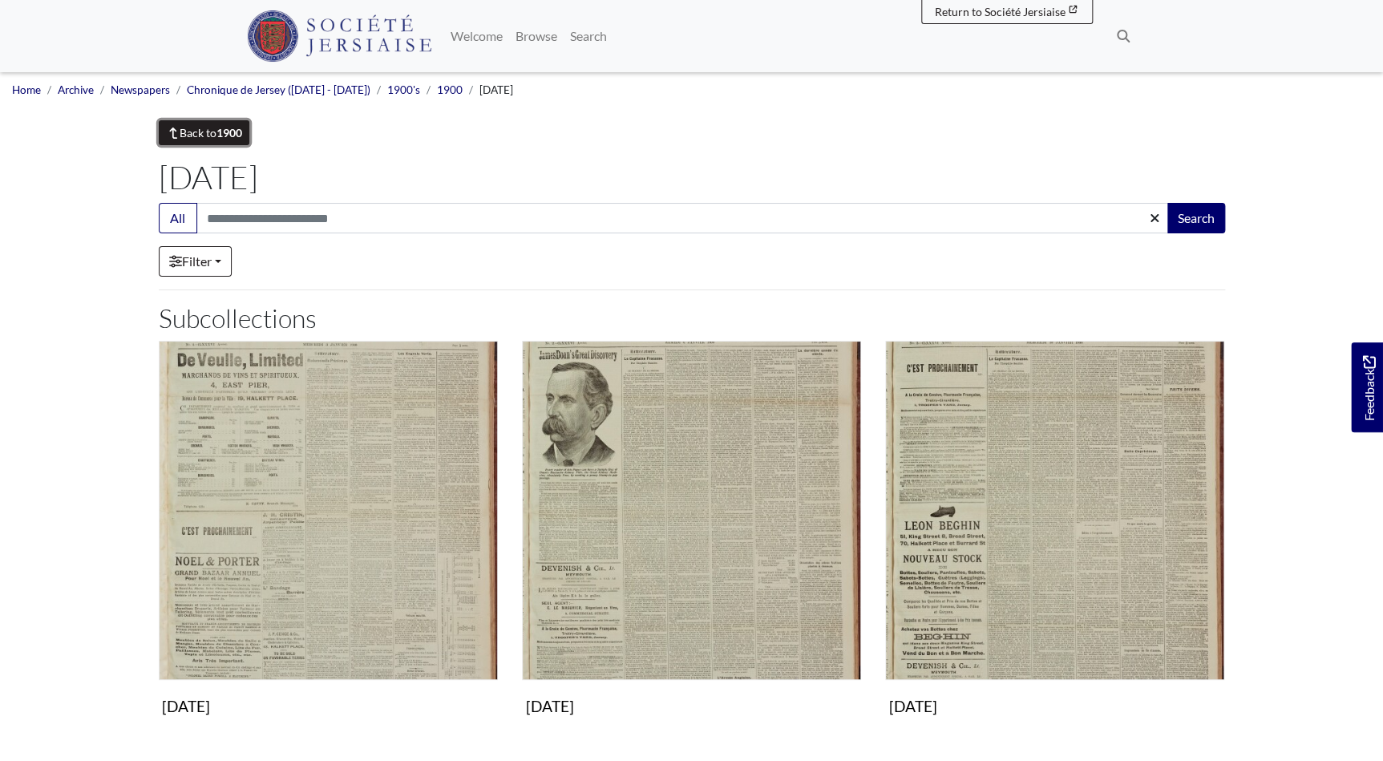
drag, startPoint x: 0, startPoint y: 0, endPoint x: 200, endPoint y: 130, distance: 238.2
click at [200, 130] on link "Back to 1900" at bounding box center [204, 132] width 91 height 25
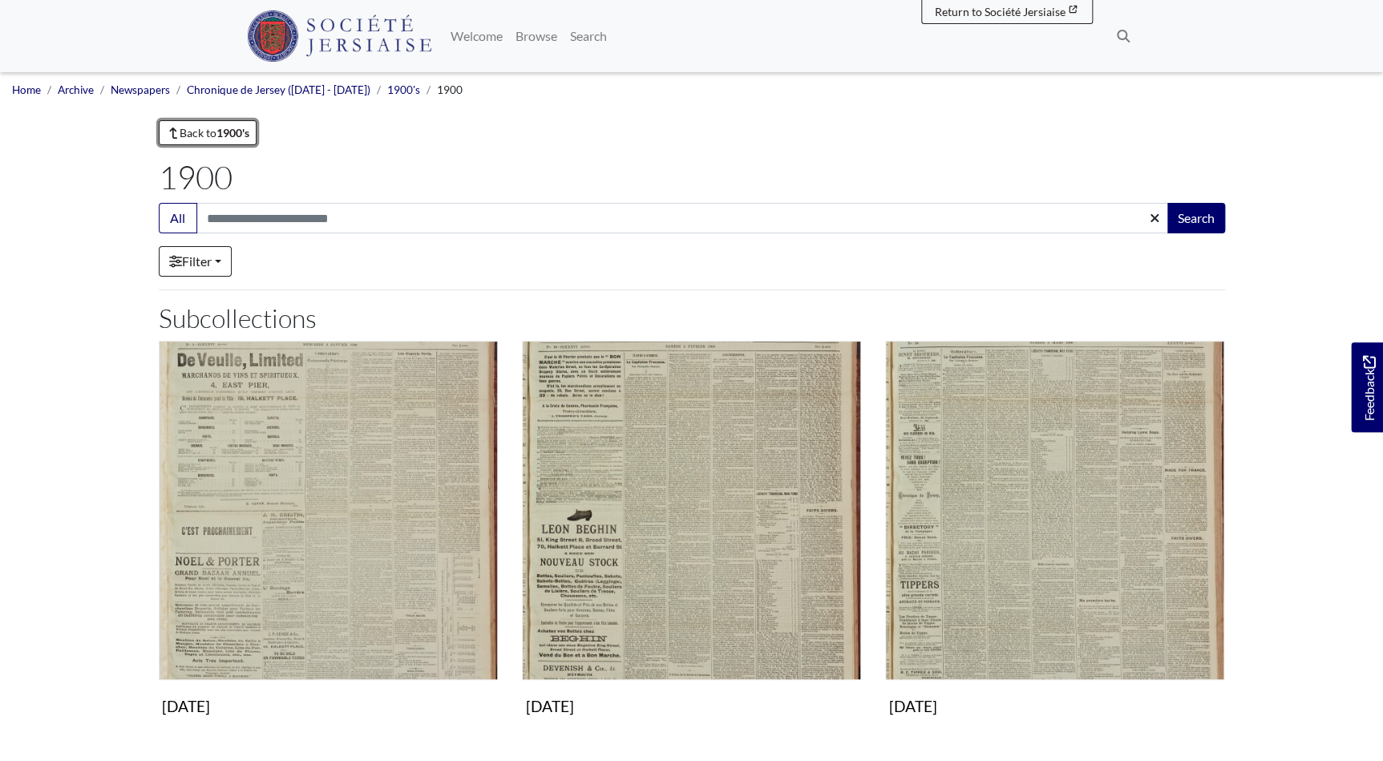
click at [200, 130] on link "Back to 1900's" at bounding box center [208, 132] width 99 height 25
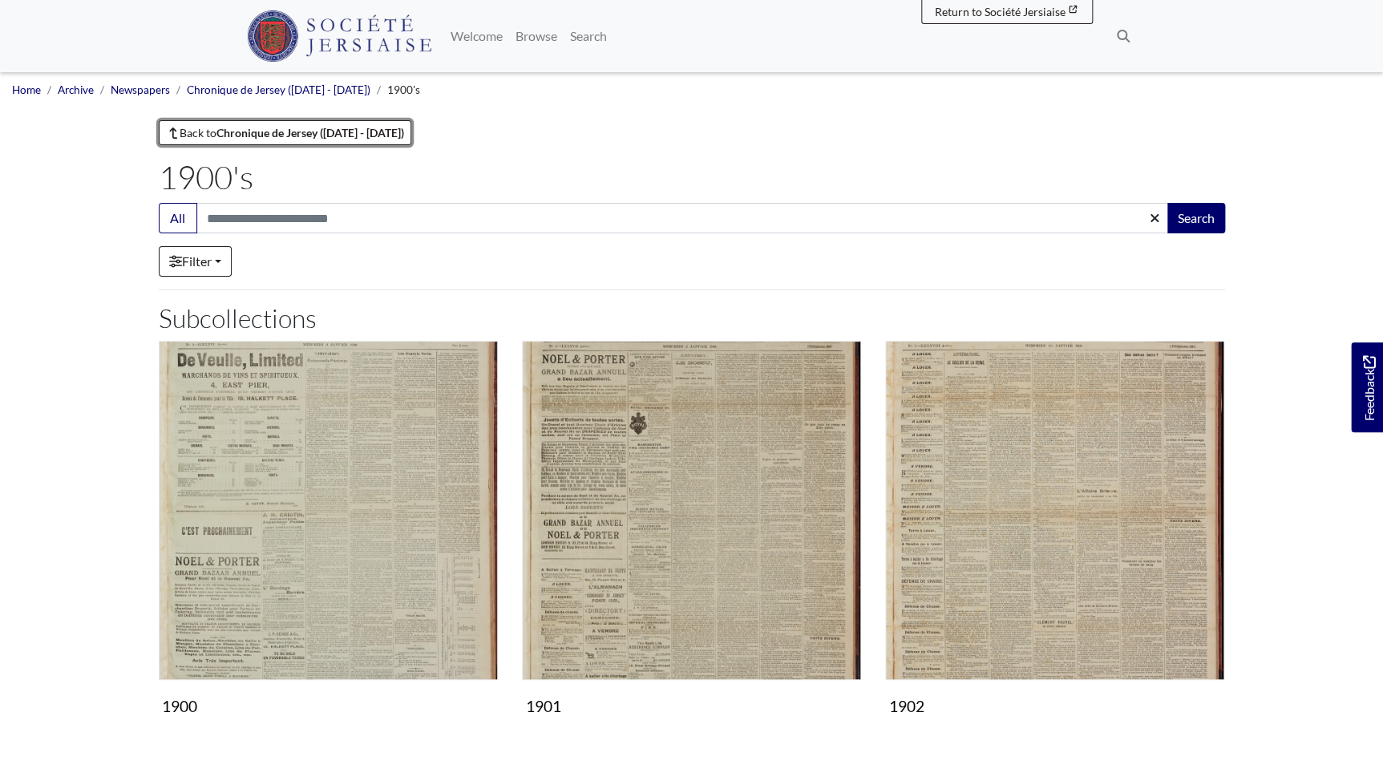
click at [200, 131] on link "Back to Chronique de Jersey ([DATE] - [DATE])" at bounding box center [285, 132] width 253 height 25
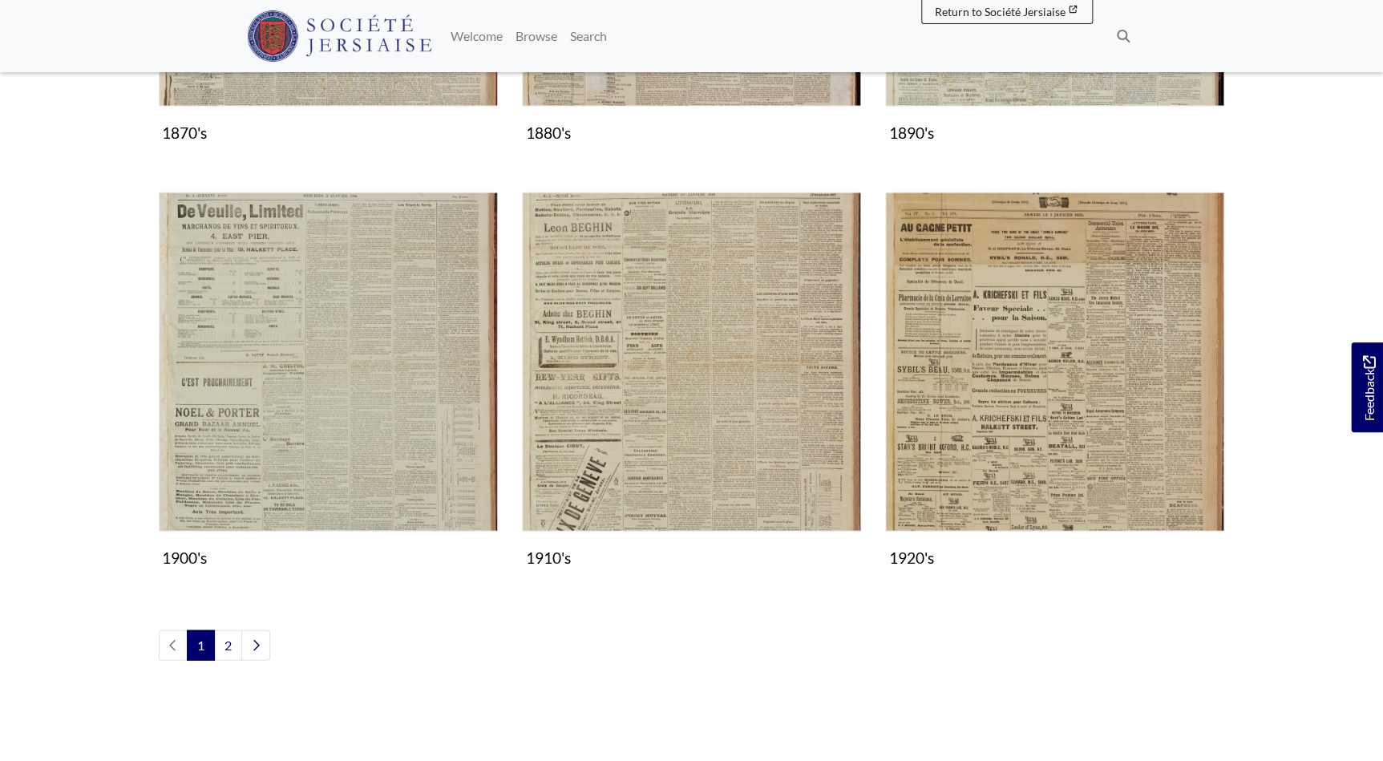
scroll to position [1385, 0]
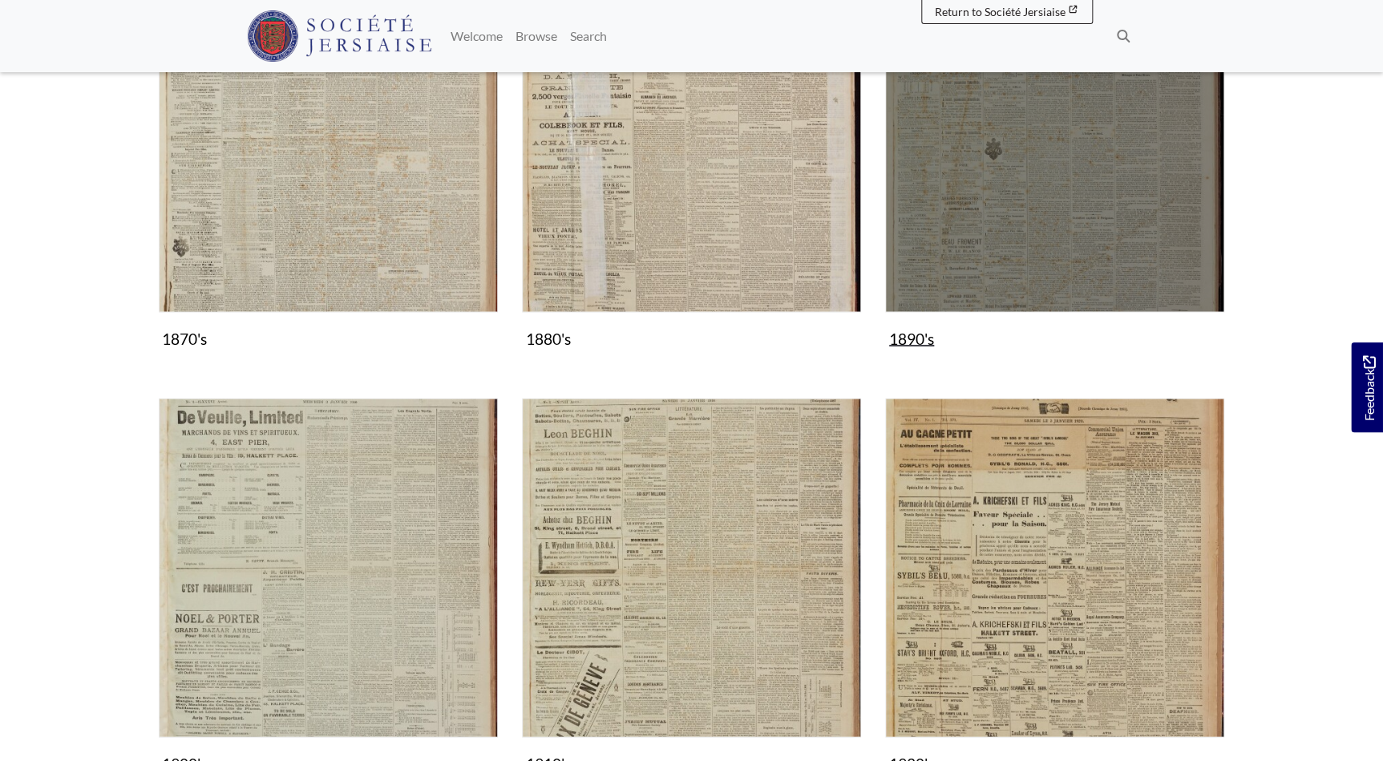
click at [1059, 253] on img "Subcollection" at bounding box center [1054, 142] width 339 height 339
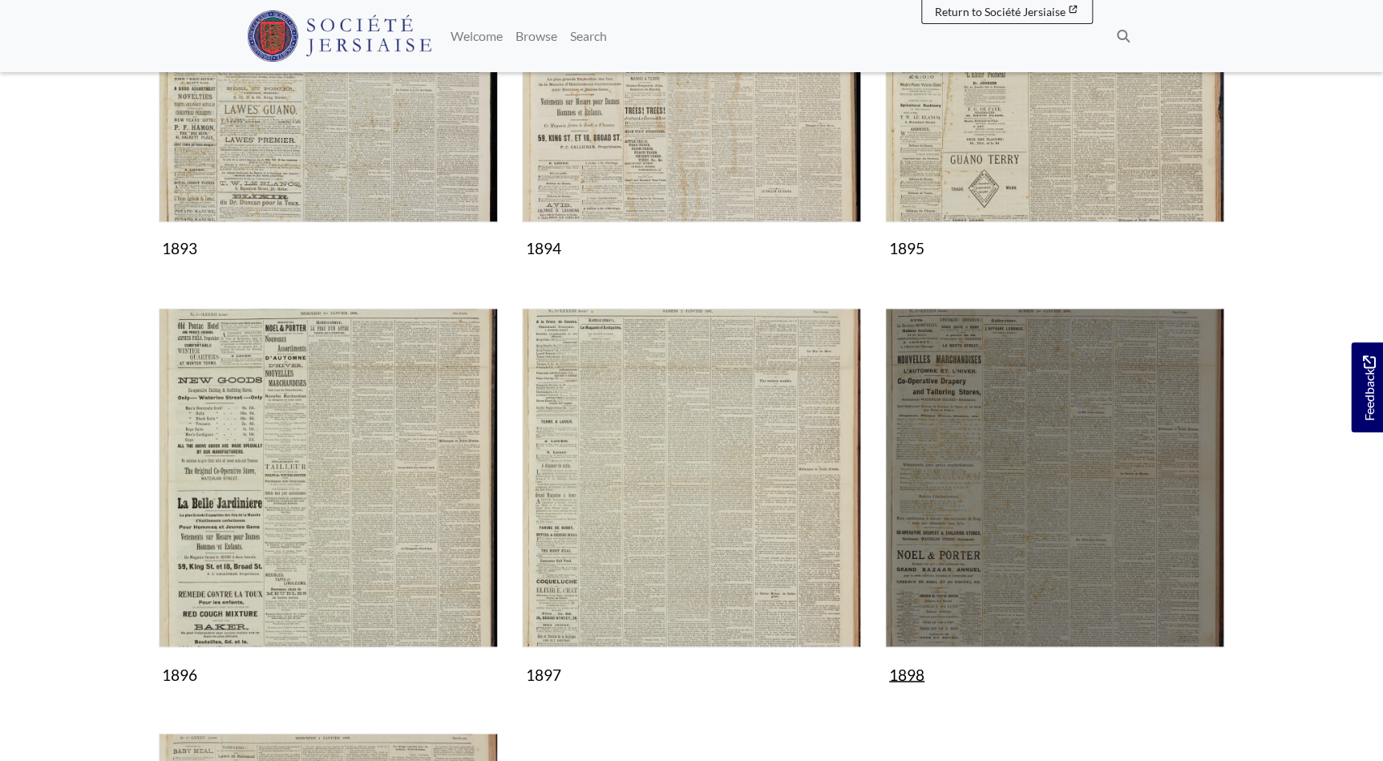
scroll to position [1166, 0]
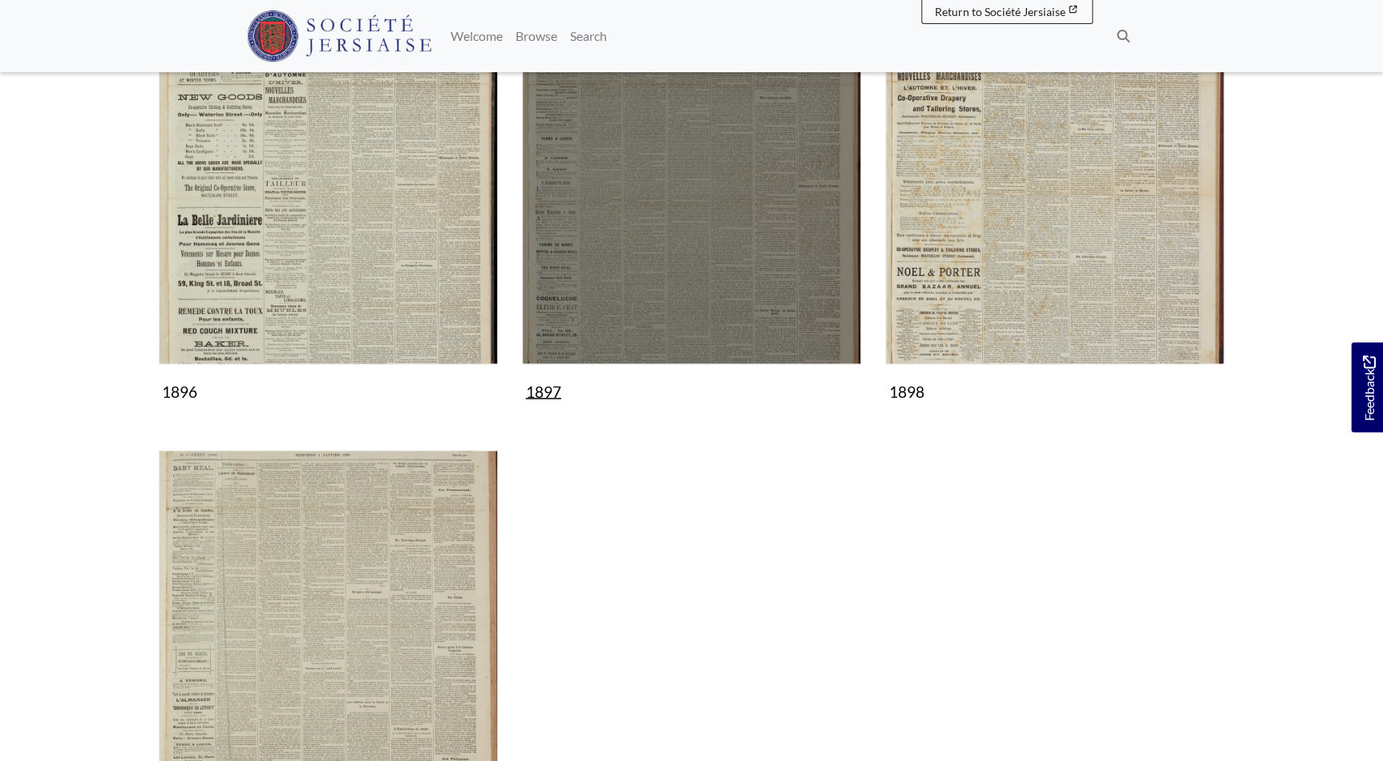
click at [684, 293] on img "Subcollection" at bounding box center [691, 194] width 339 height 339
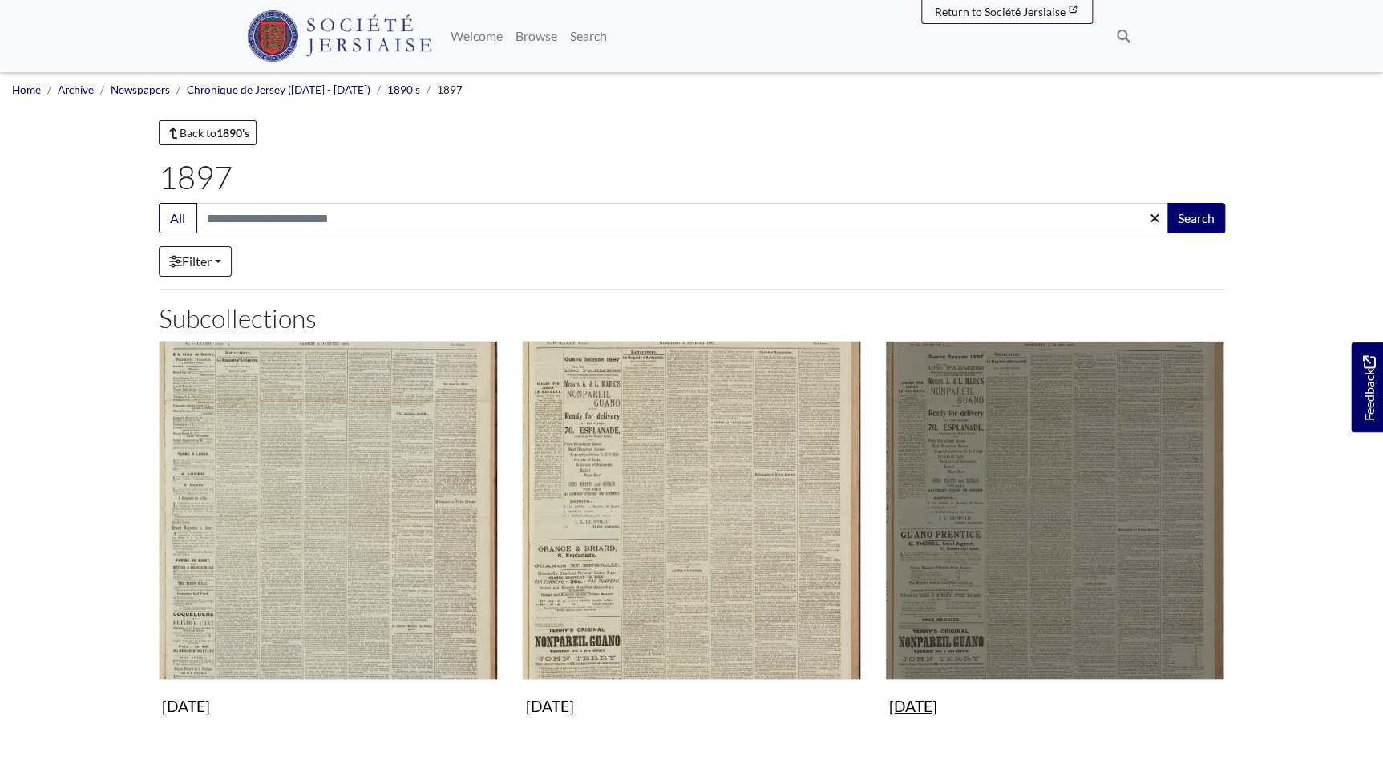
click at [1064, 486] on img "Subcollection" at bounding box center [1054, 510] width 339 height 339
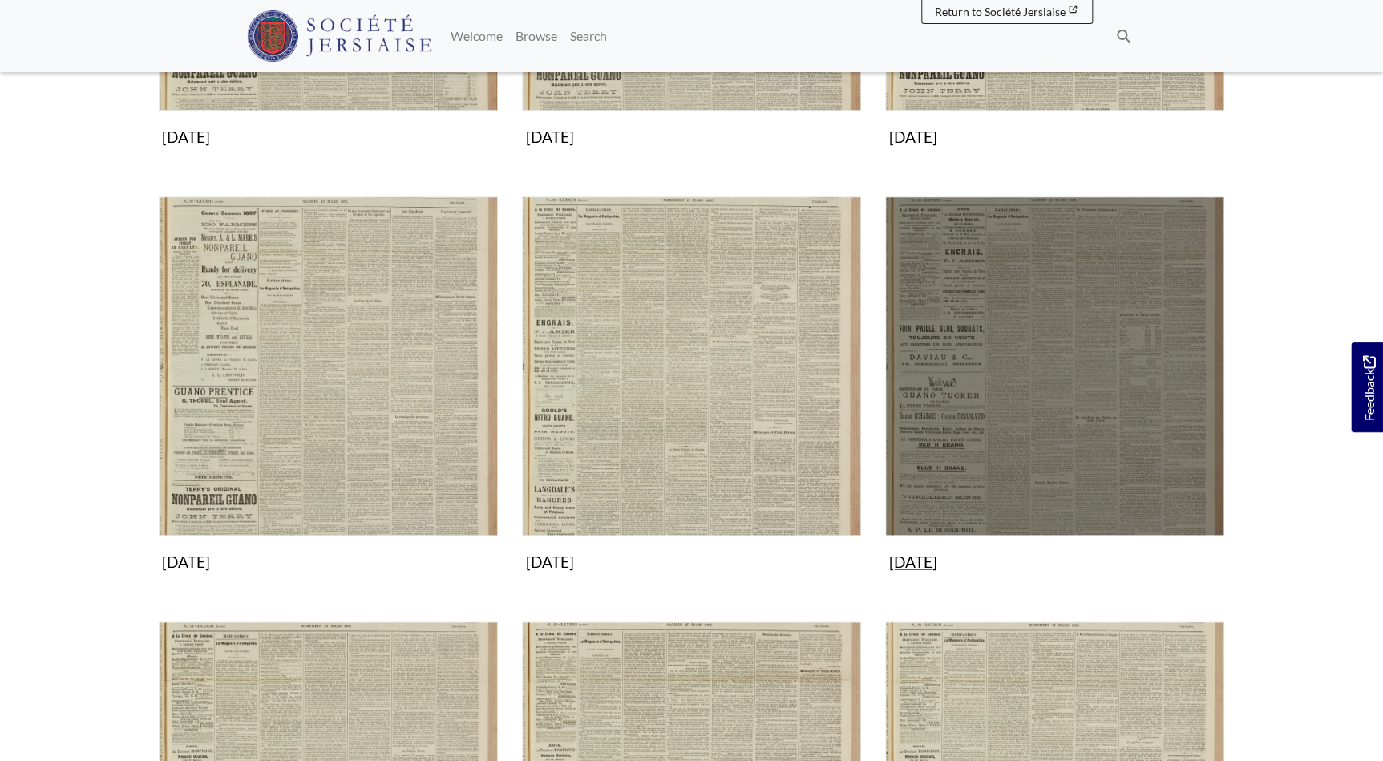
scroll to position [583, 0]
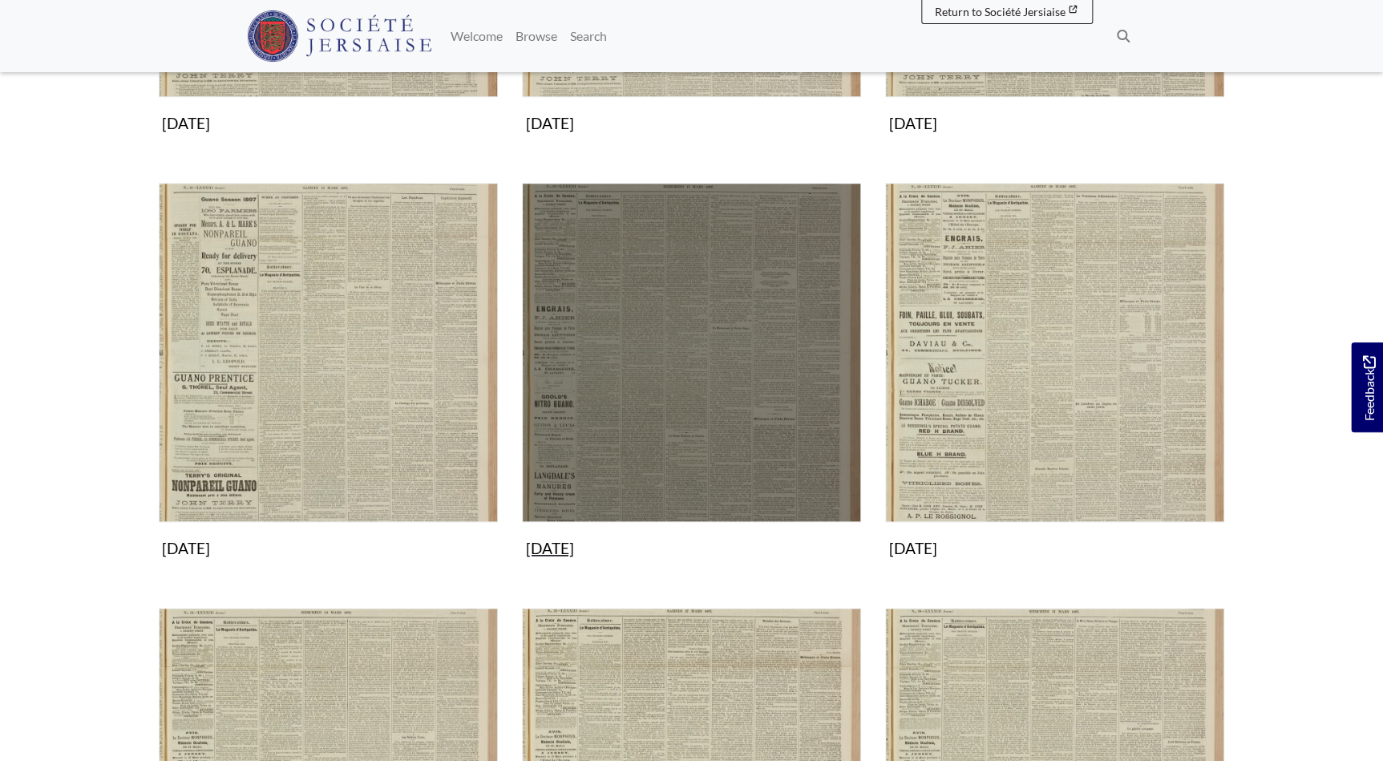
click at [685, 315] on img "Subcollection" at bounding box center [691, 352] width 339 height 339
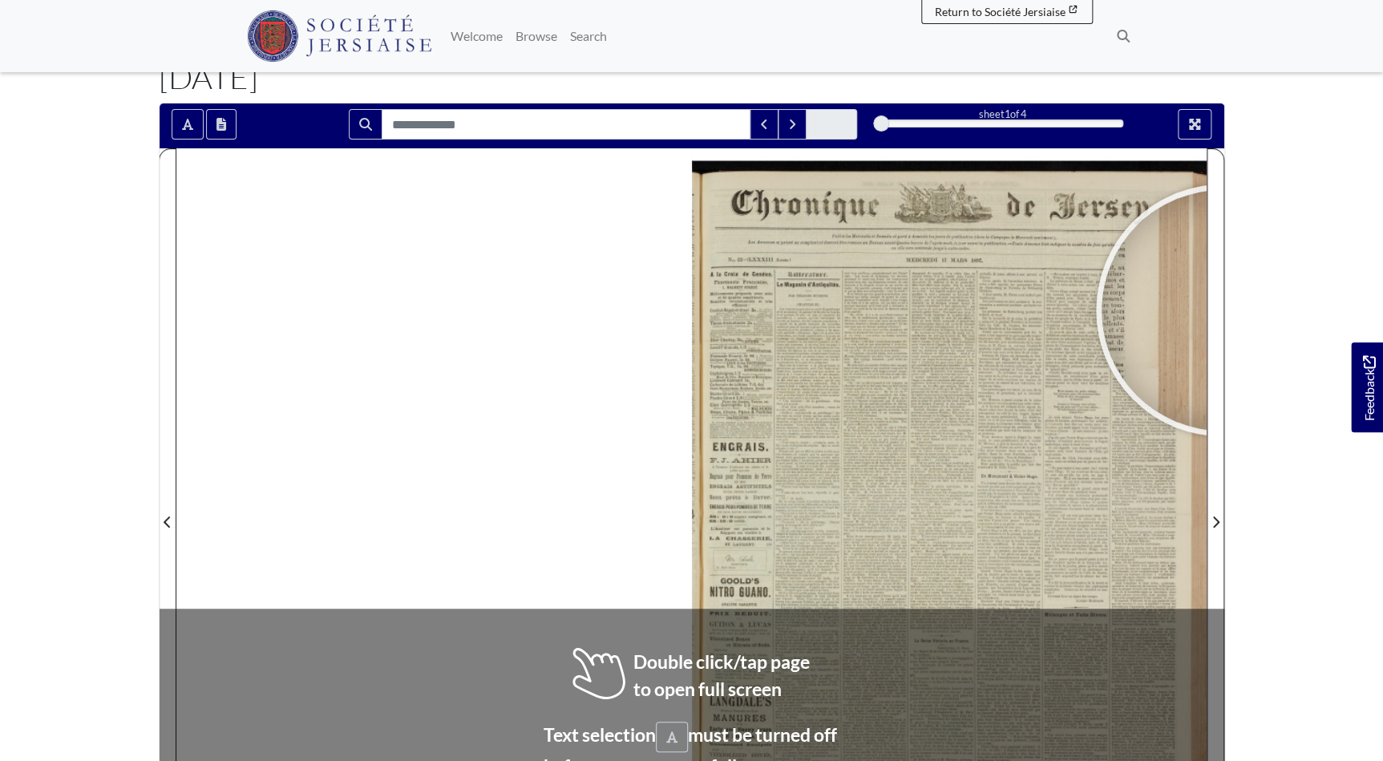
scroll to position [145, 0]
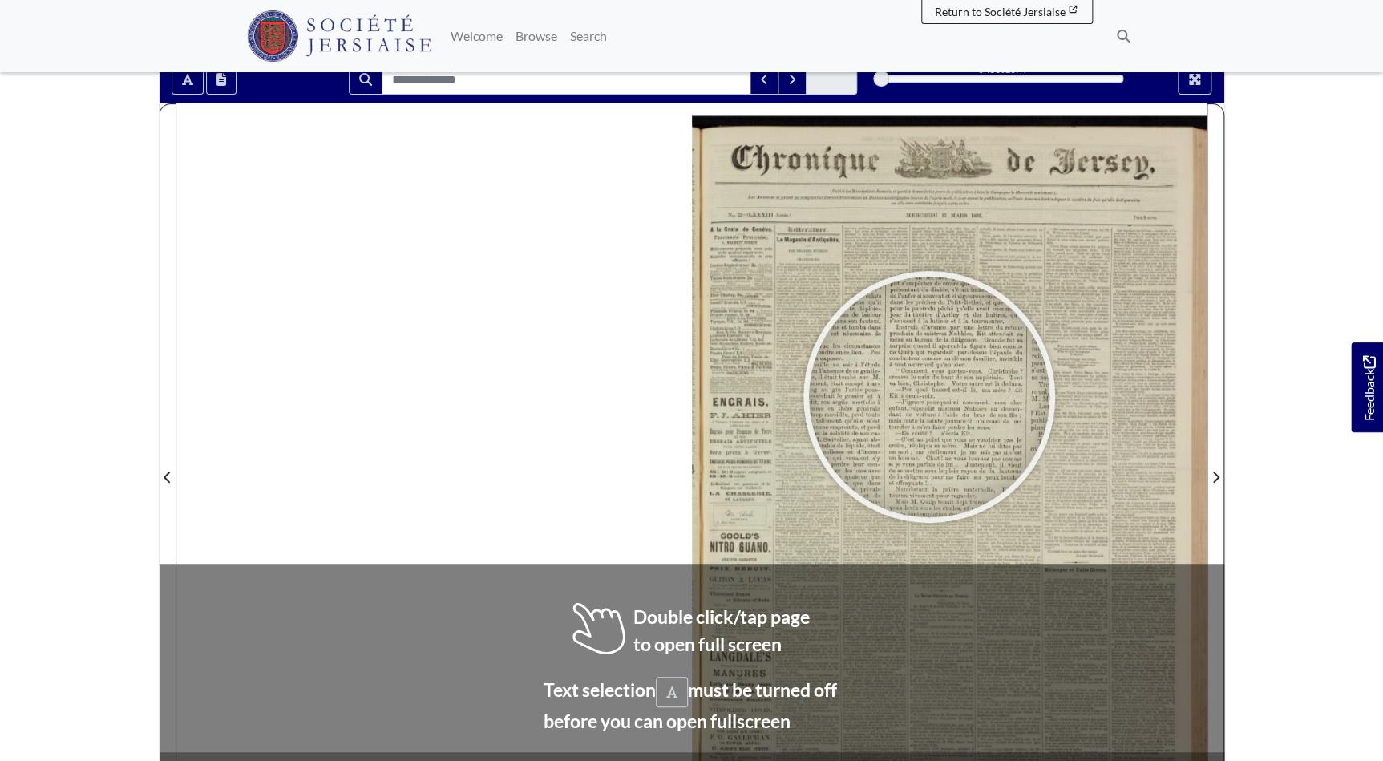
click at [929, 396] on div at bounding box center [929, 397] width 241 height 241
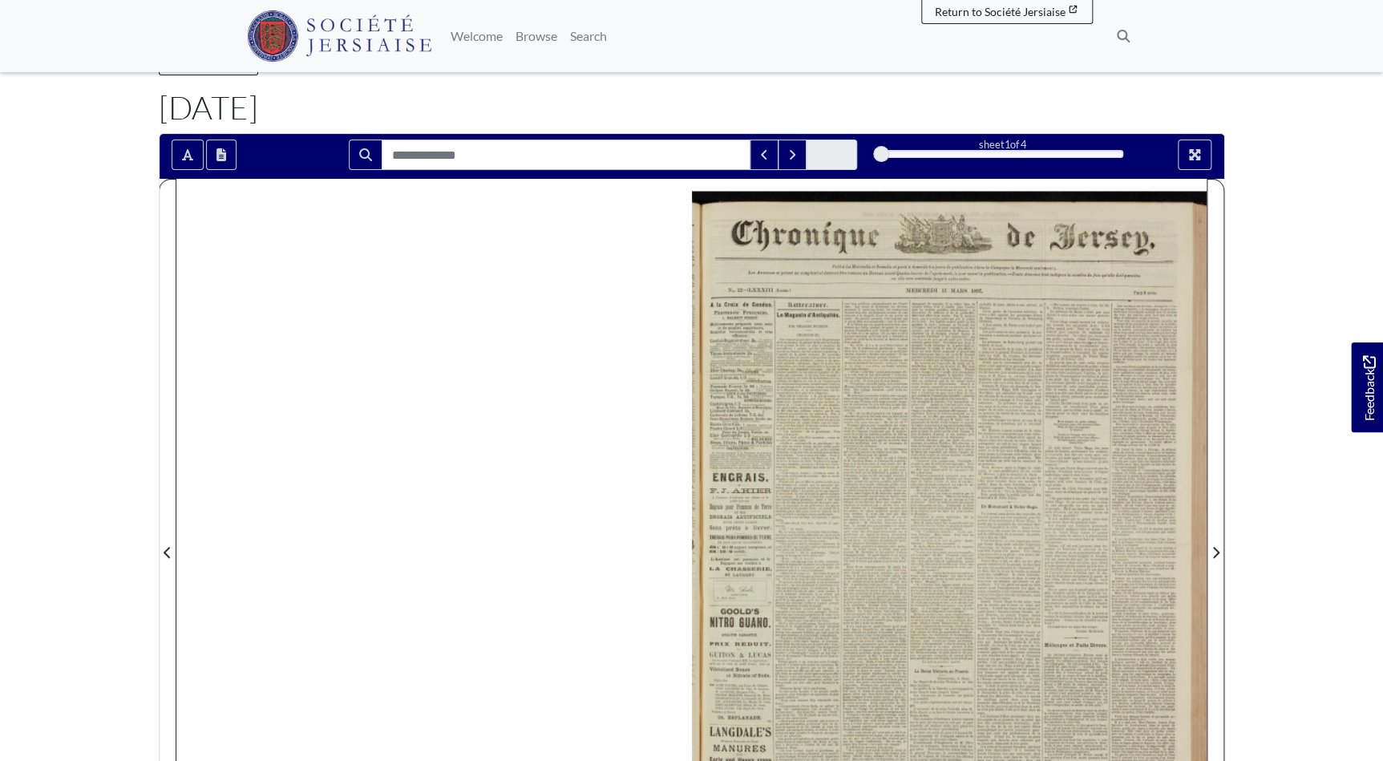
scroll to position [0, 0]
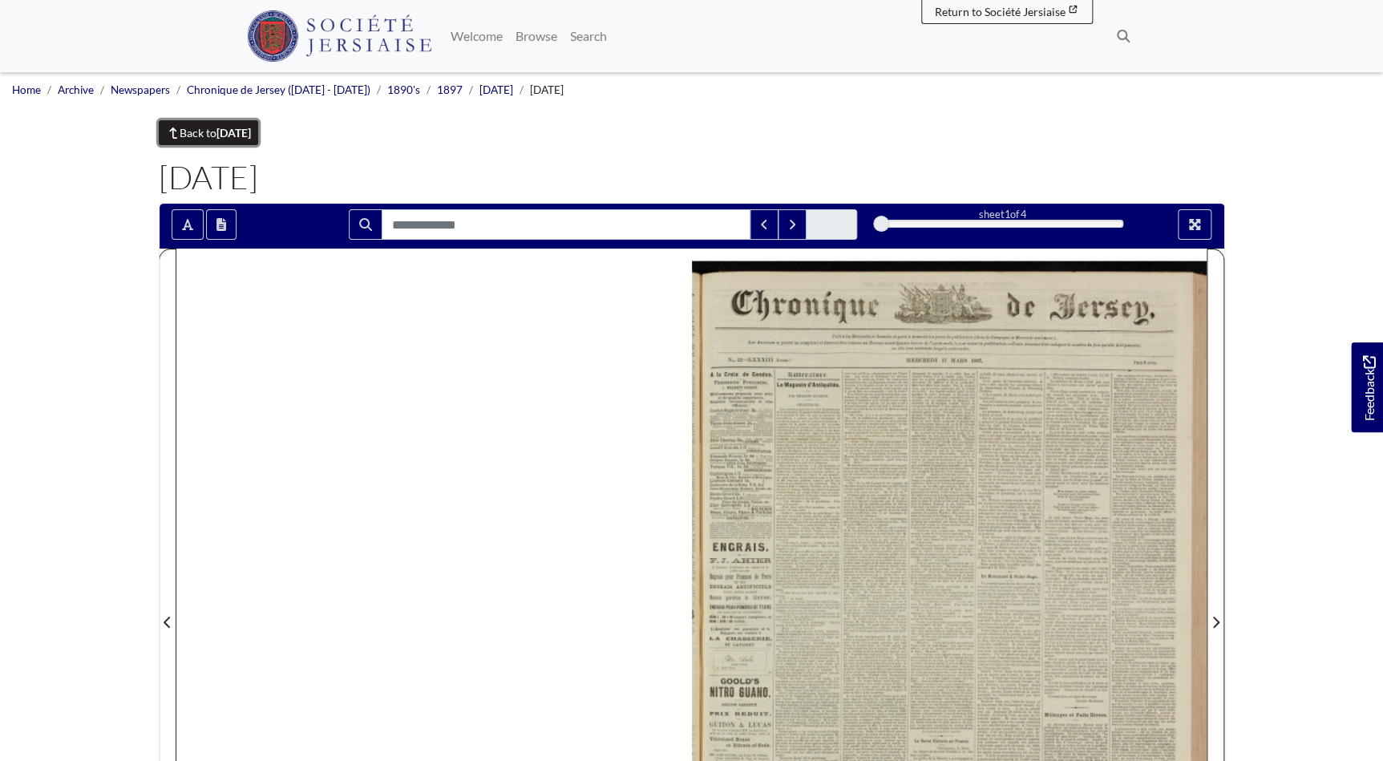
click at [212, 123] on link "Back to March 1897" at bounding box center [209, 132] width 100 height 25
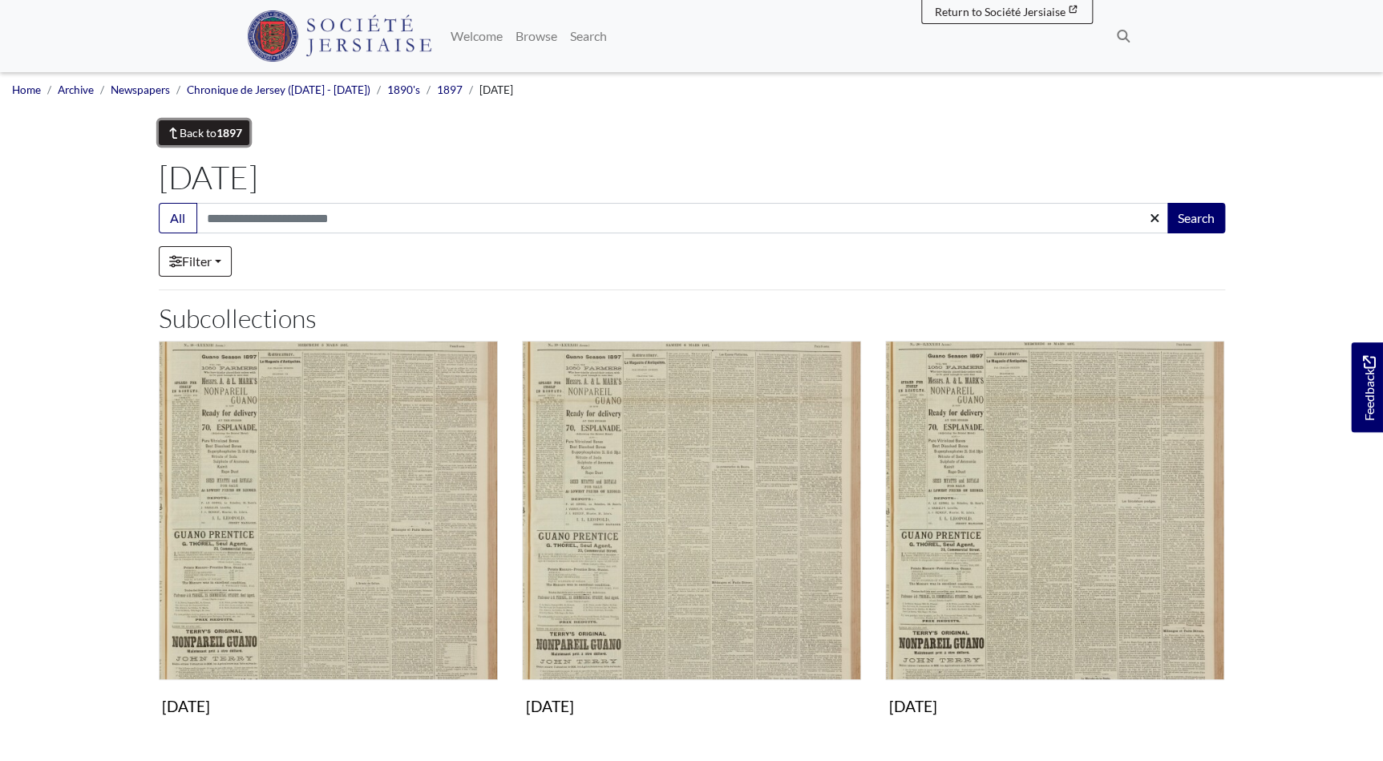
click at [196, 139] on link "Back to 1897" at bounding box center [204, 132] width 91 height 25
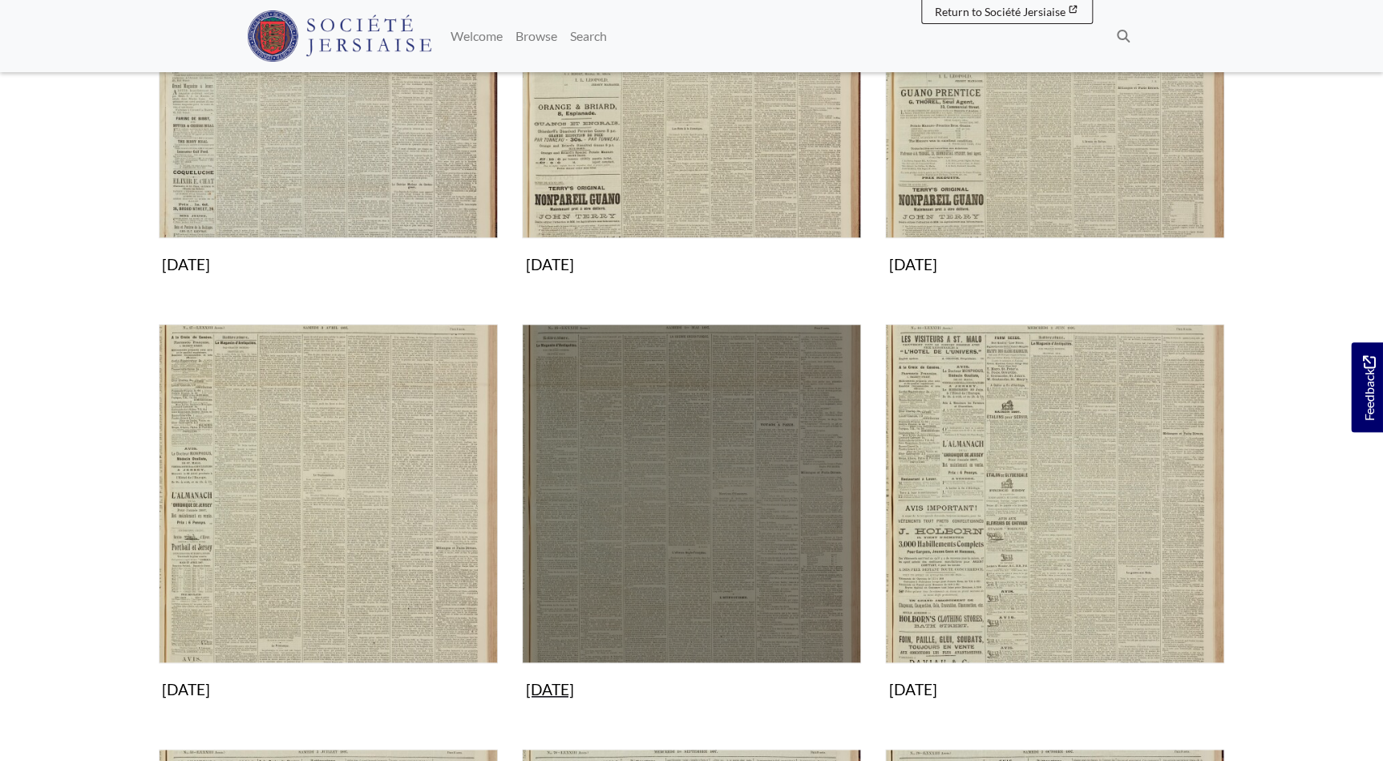
scroll to position [729, 0]
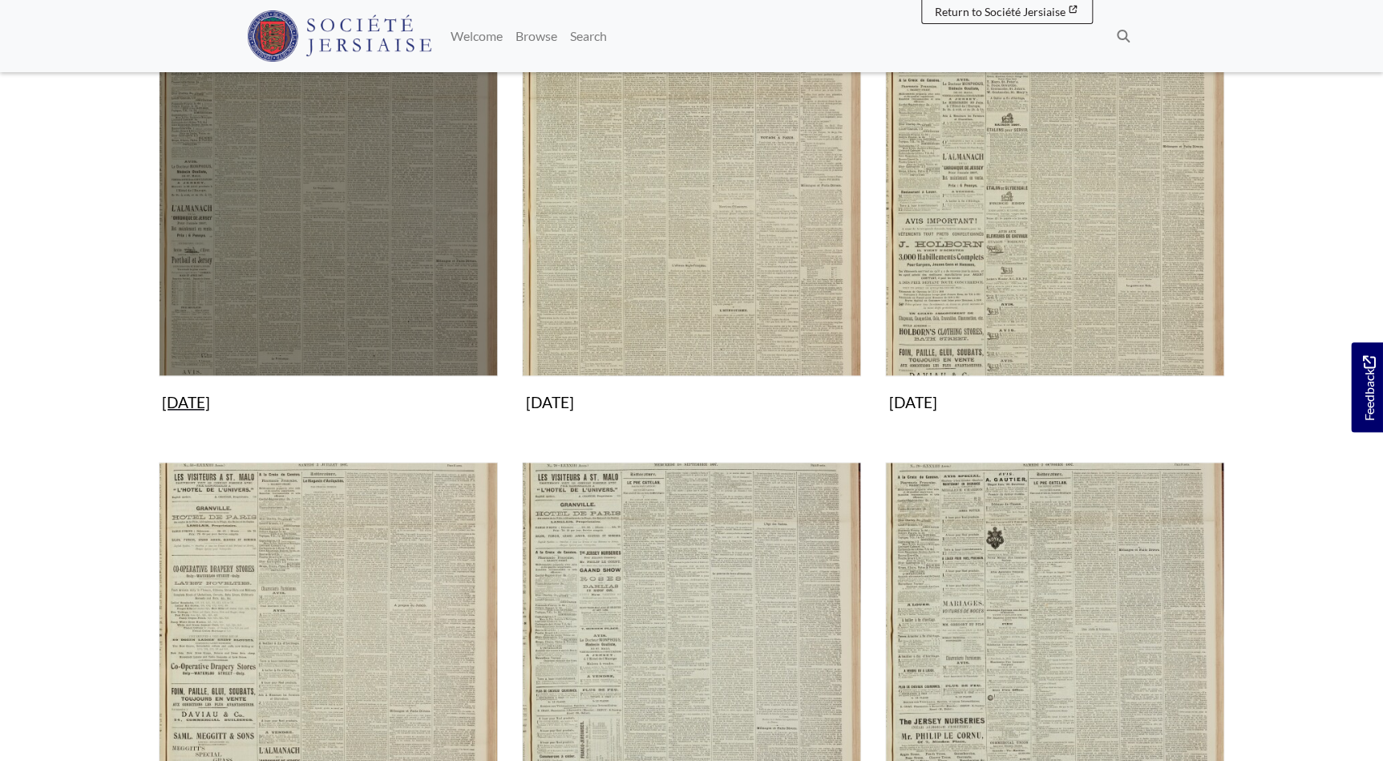
click at [326, 262] on img "Subcollection" at bounding box center [328, 206] width 339 height 339
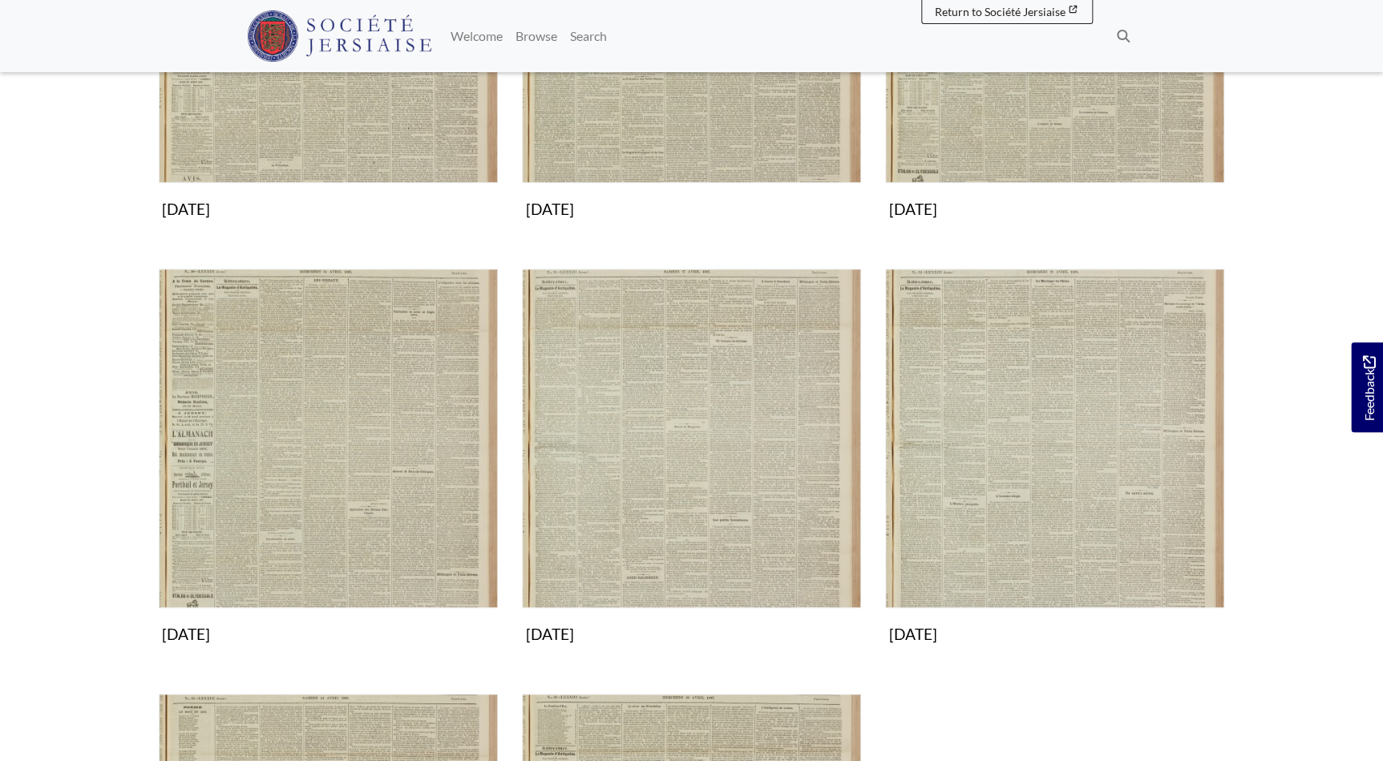
scroll to position [510, 0]
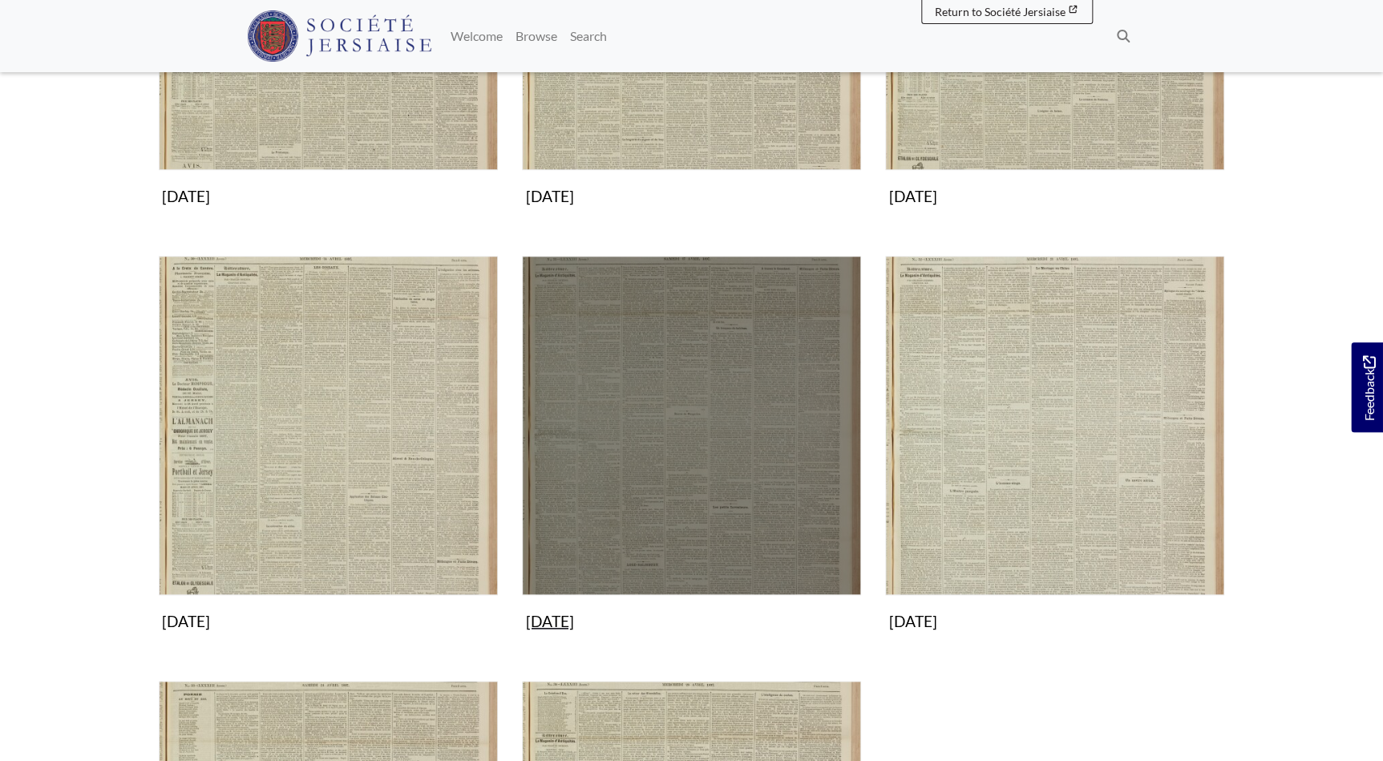
click at [610, 418] on img "Subcollection" at bounding box center [691, 425] width 339 height 339
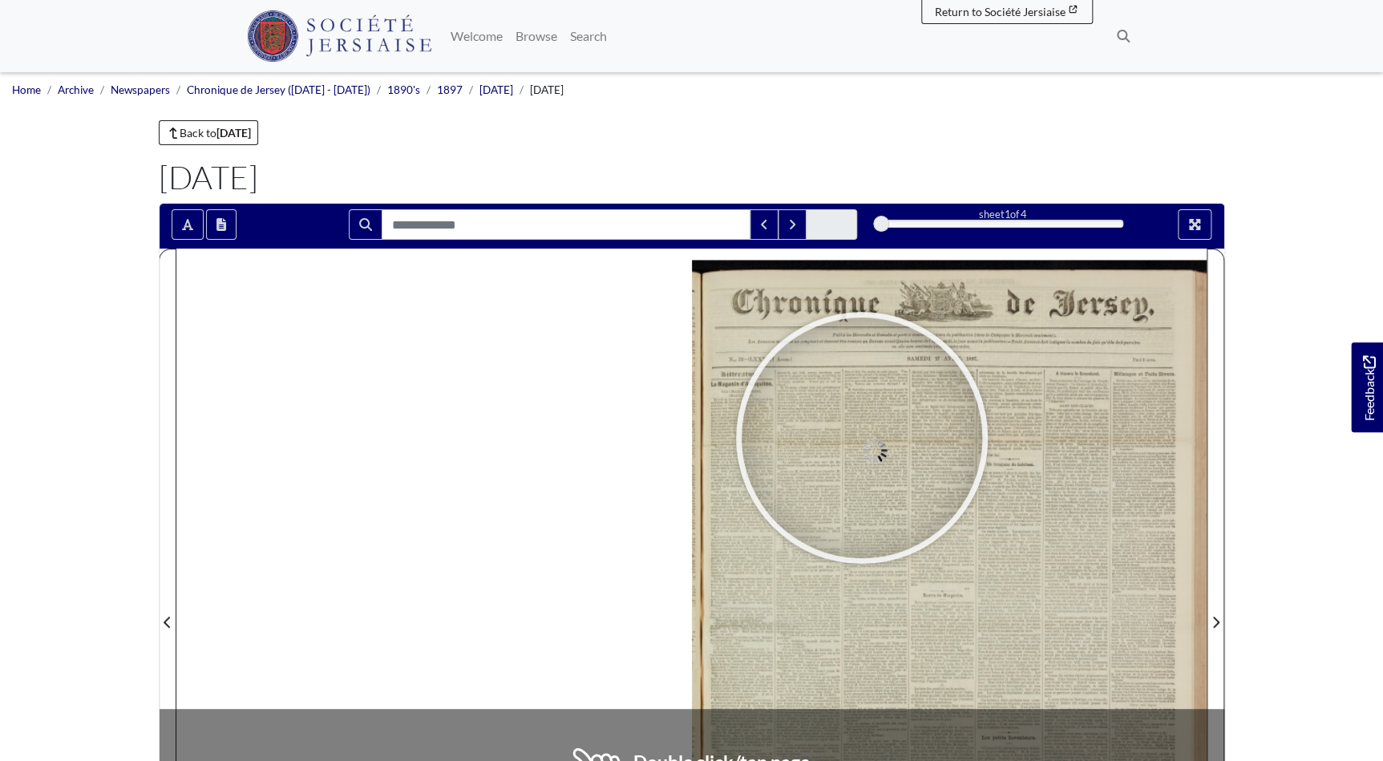
click at [861, 438] on div at bounding box center [862, 438] width 241 height 241
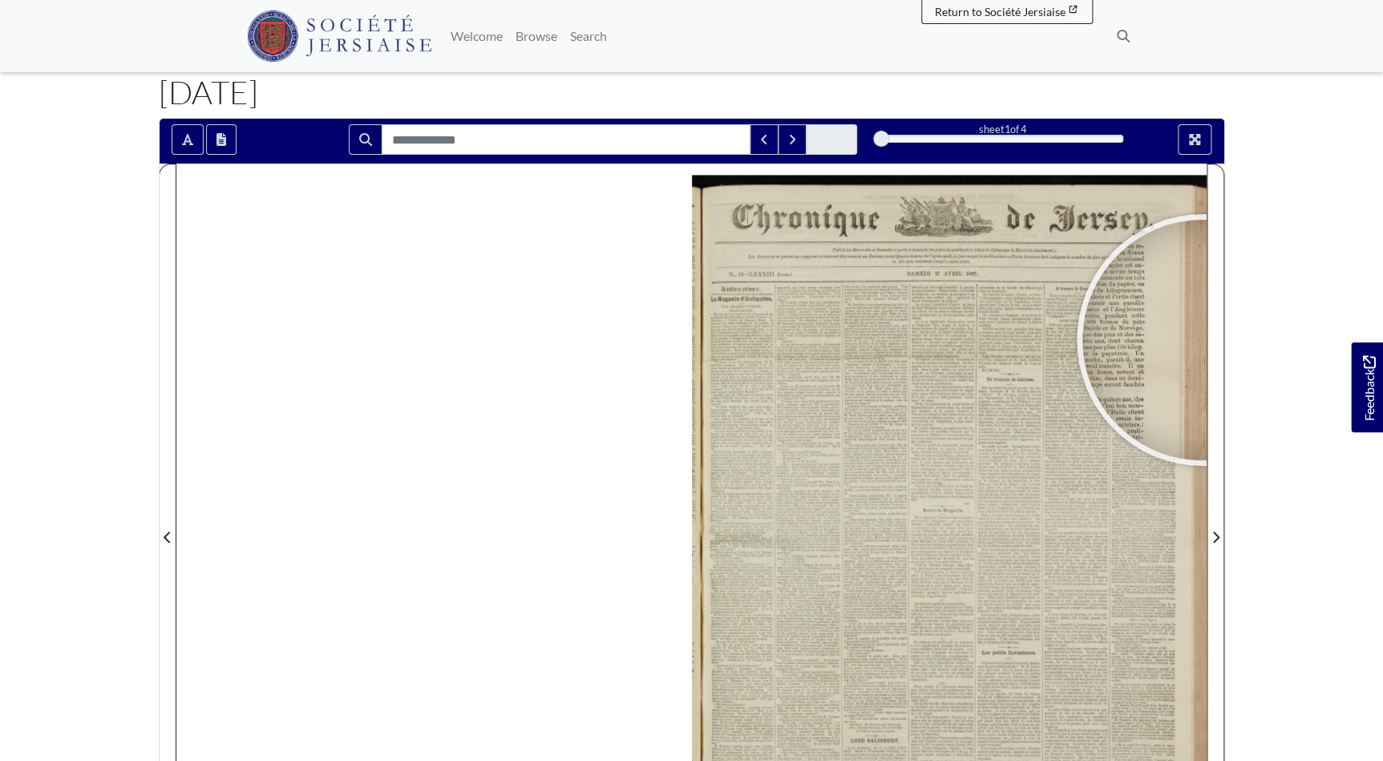
scroll to position [72, 0]
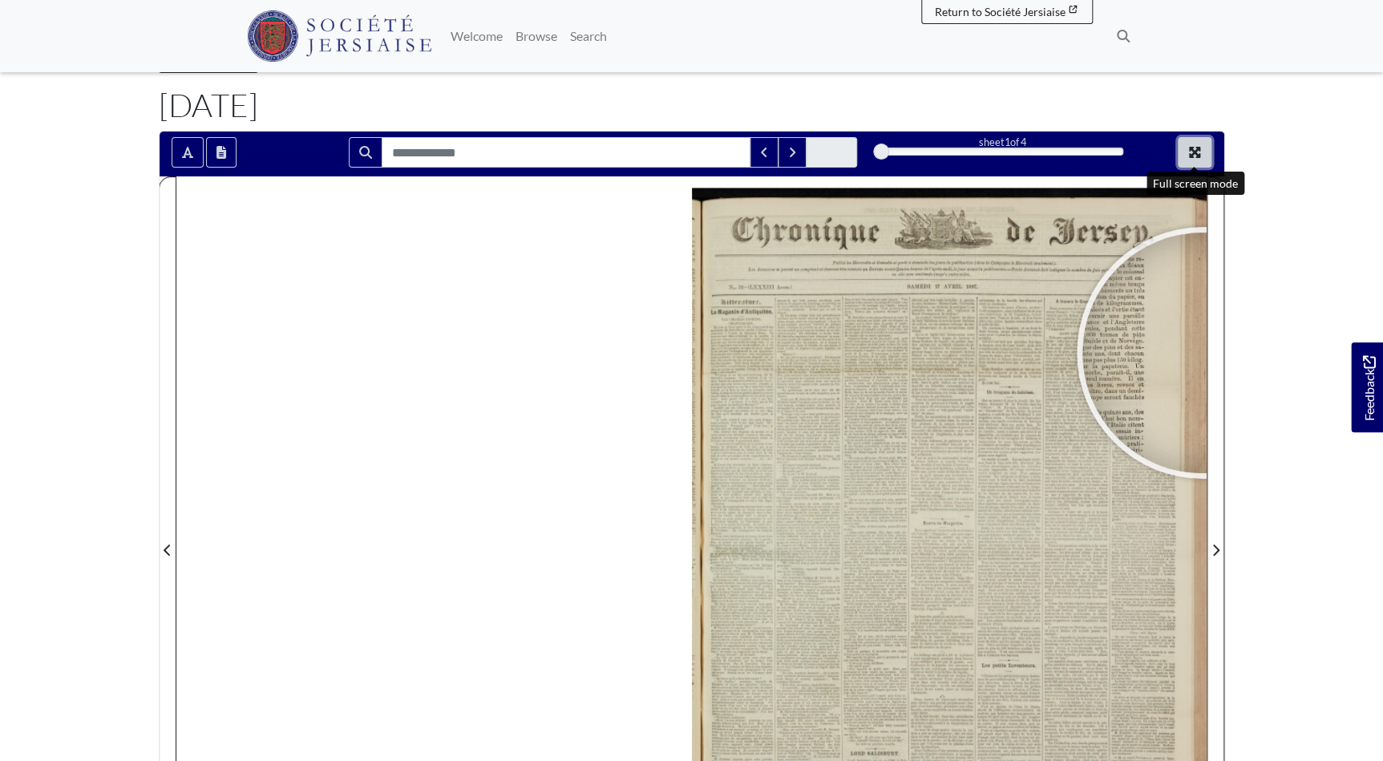
click at [1187, 144] on button "Full screen mode" at bounding box center [1195, 152] width 34 height 30
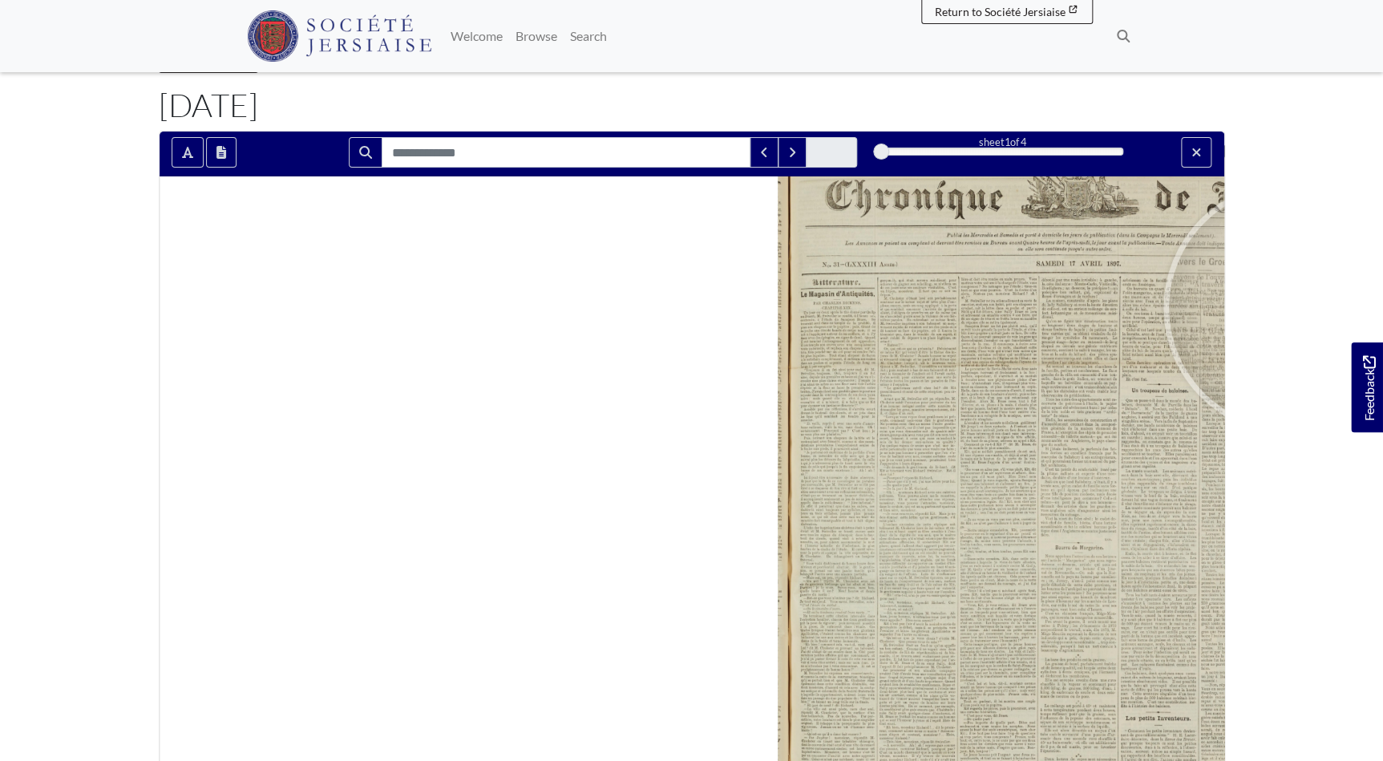
scroll to position [0, 0]
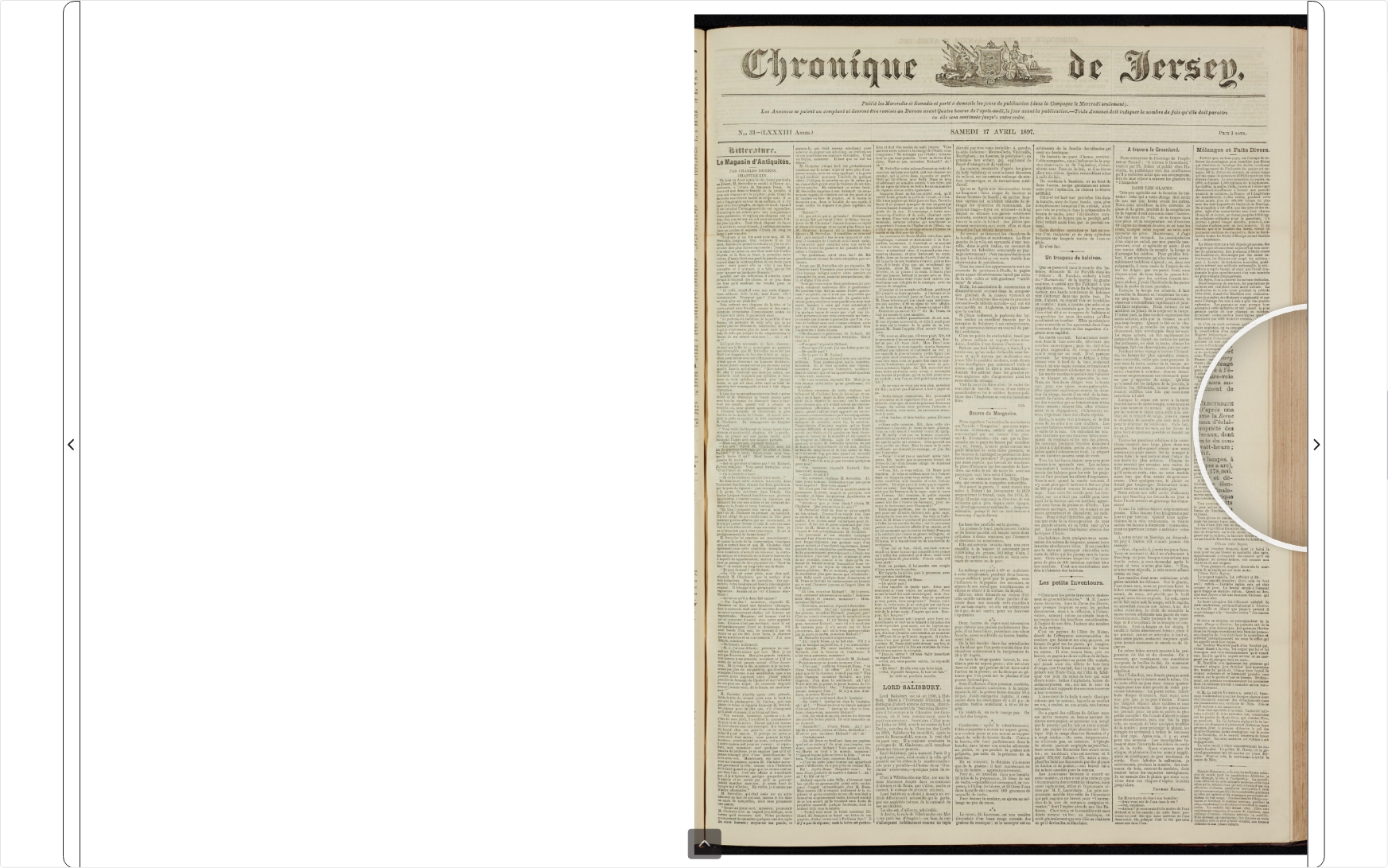
click at [1336, 224] on div "sheet 1 of 4 1 *" at bounding box center [694, 434] width 1388 height 868
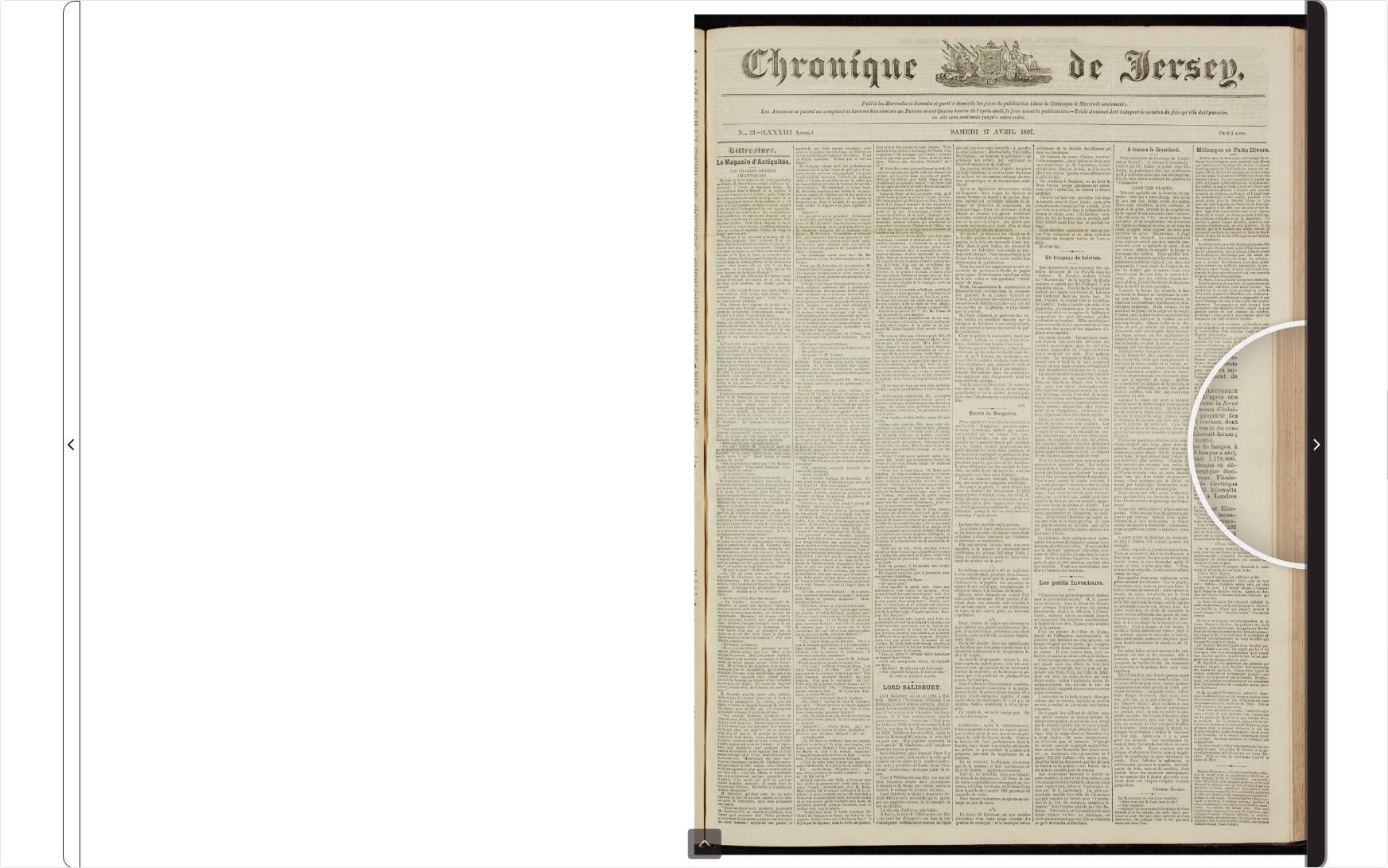
click at [1313, 444] on icon "Next Page" at bounding box center [1317, 444] width 8 height 13
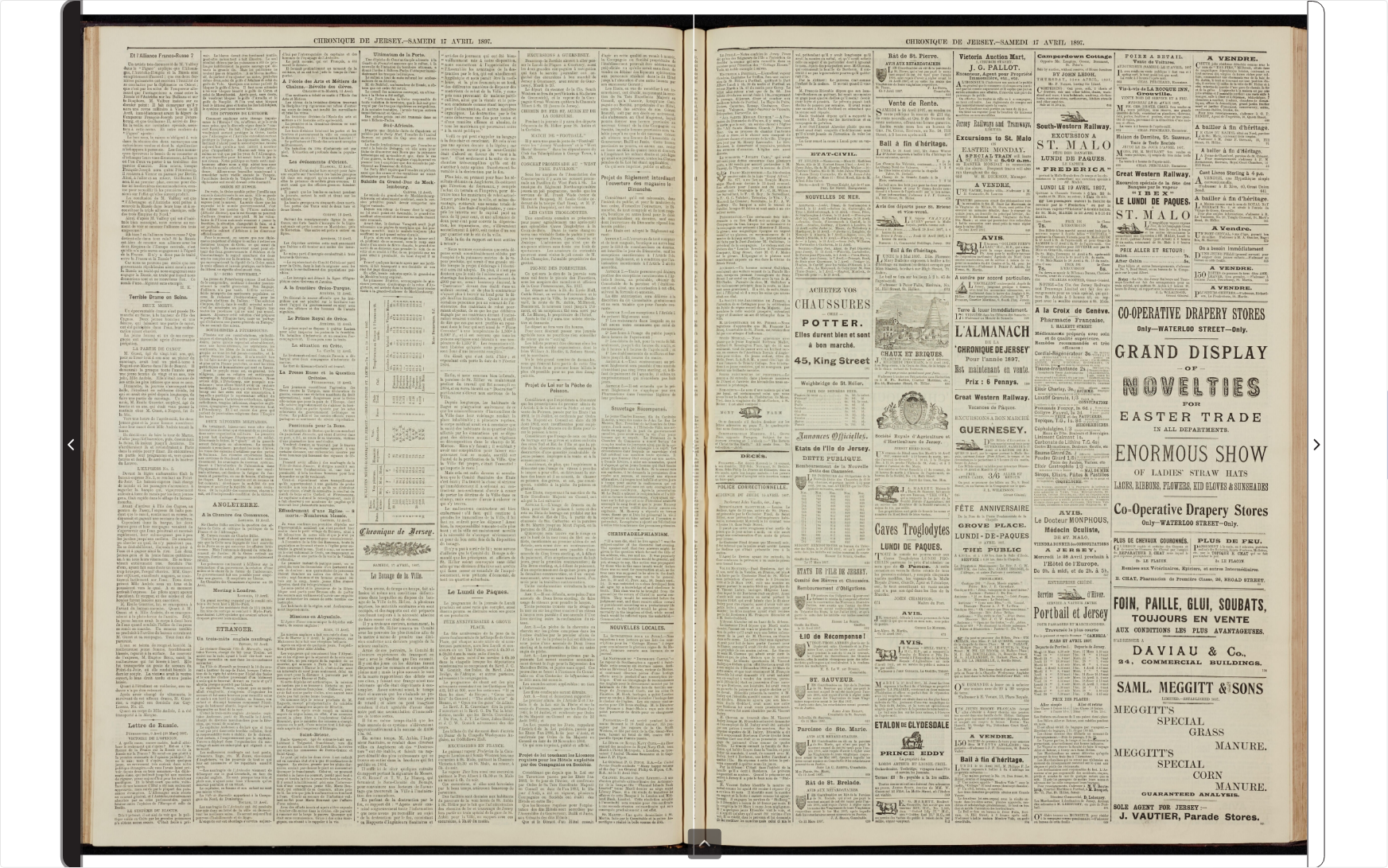
click at [68, 444] on icon "Previous Page" at bounding box center [70, 443] width 6 height 11
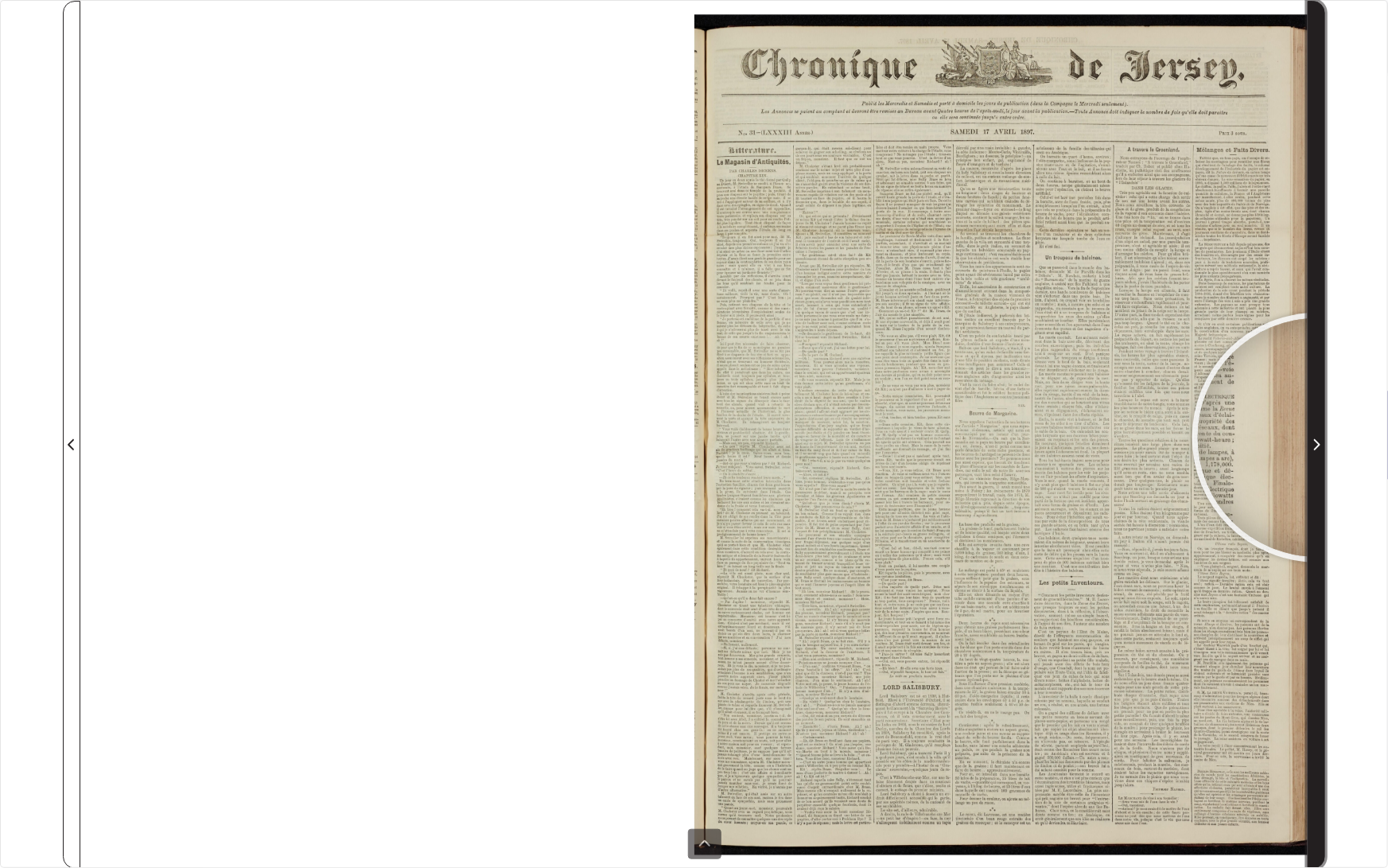
click at [1314, 439] on icon "Next Page" at bounding box center [1317, 444] width 8 height 13
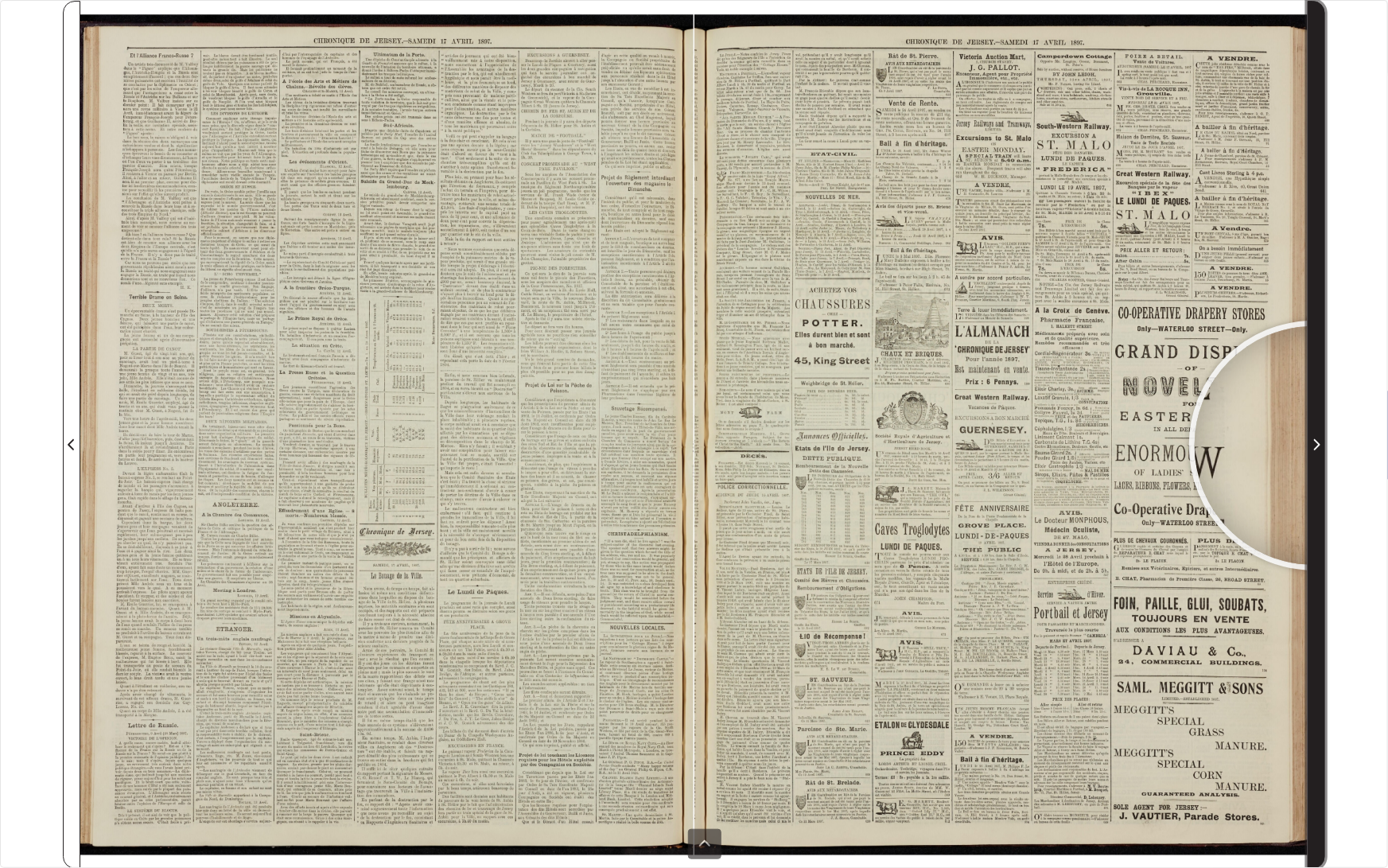
click at [1315, 445] on icon "Next Page" at bounding box center [1317, 444] width 8 height 13
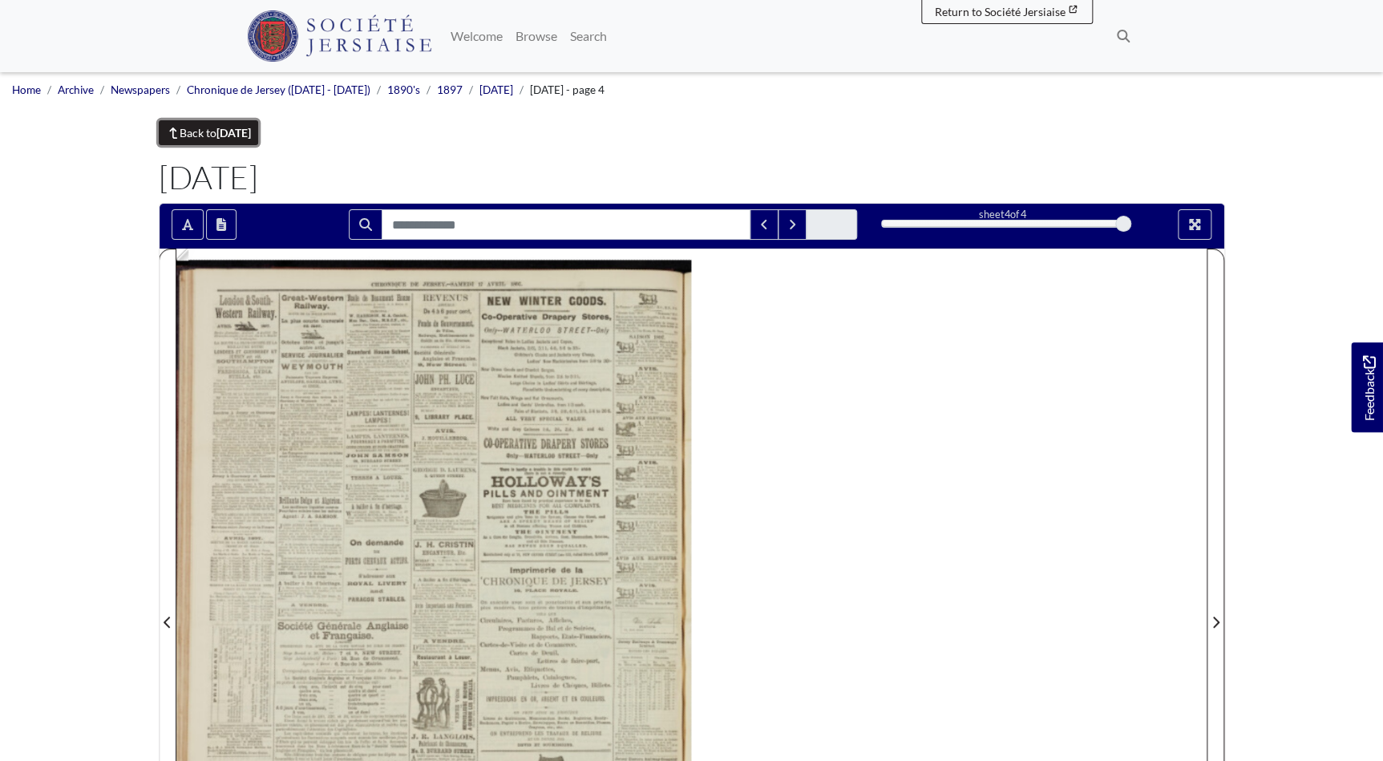
click at [229, 128] on strong "[DATE]" at bounding box center [234, 133] width 34 height 14
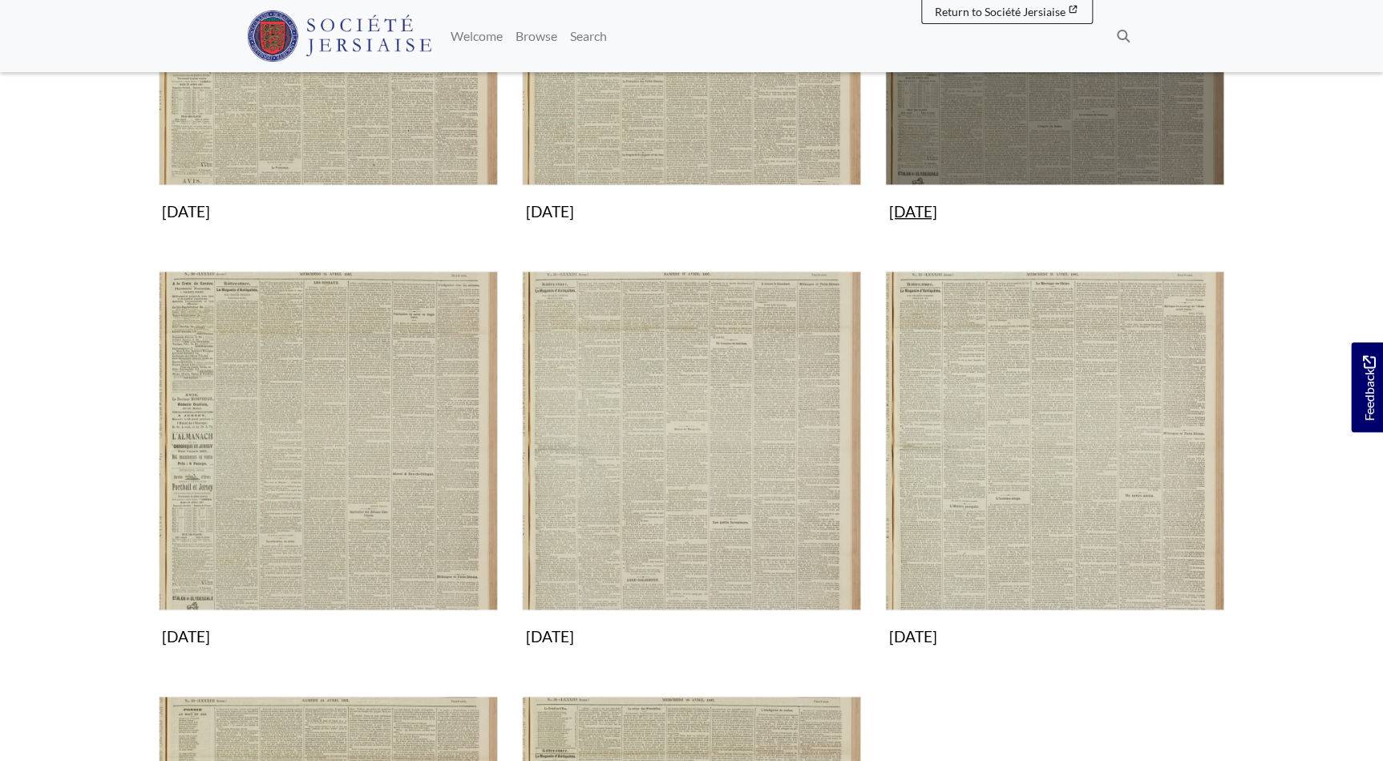
scroll to position [510, 0]
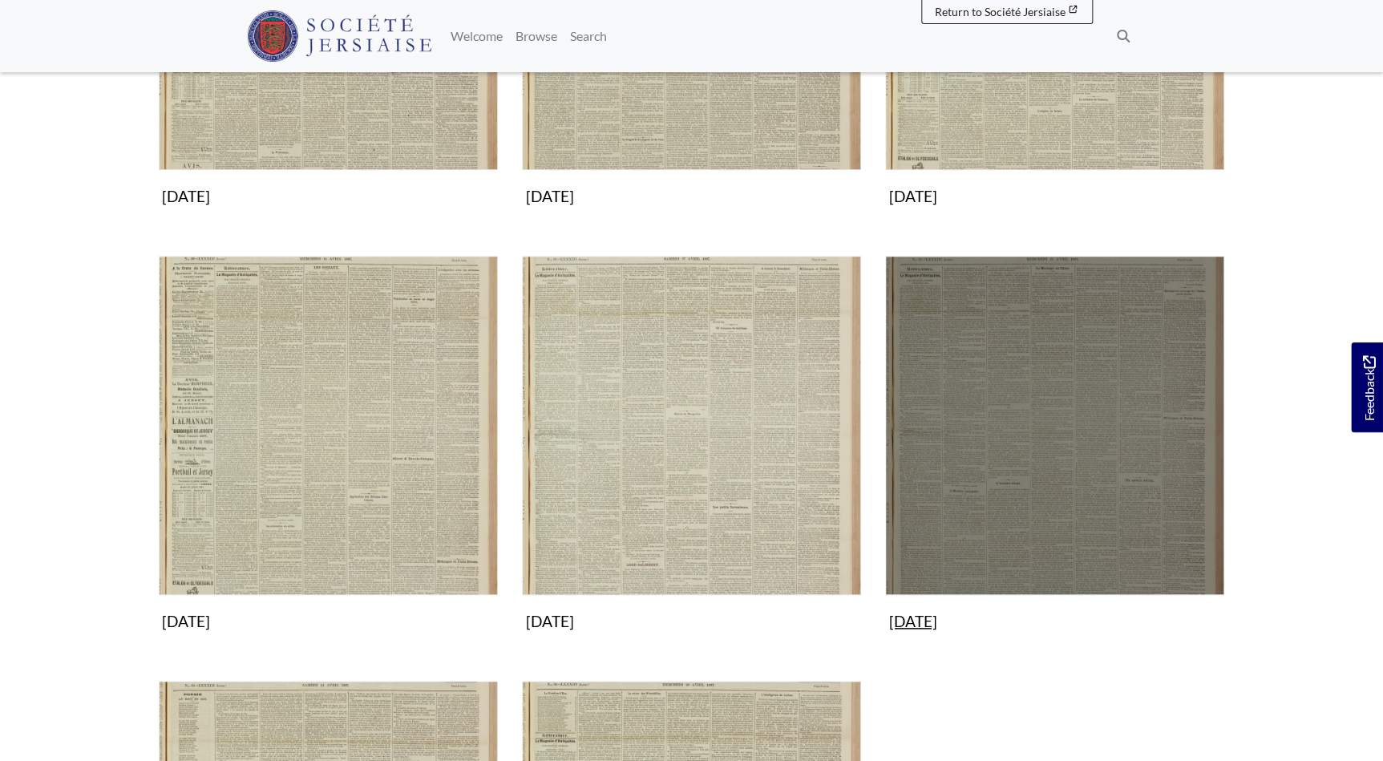
click at [1025, 495] on img "Subcollection" at bounding box center [1054, 425] width 339 height 339
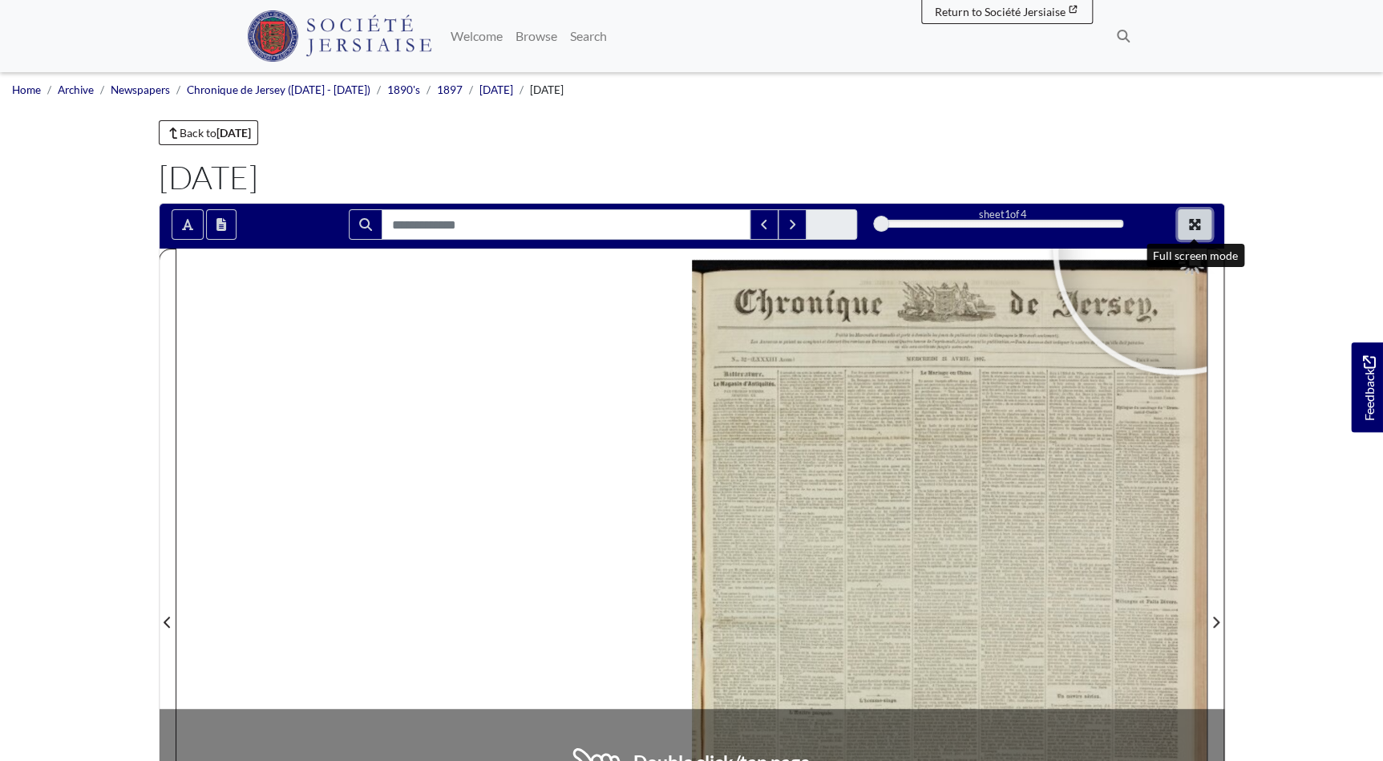
click at [1188, 217] on button "Full screen mode" at bounding box center [1195, 224] width 34 height 30
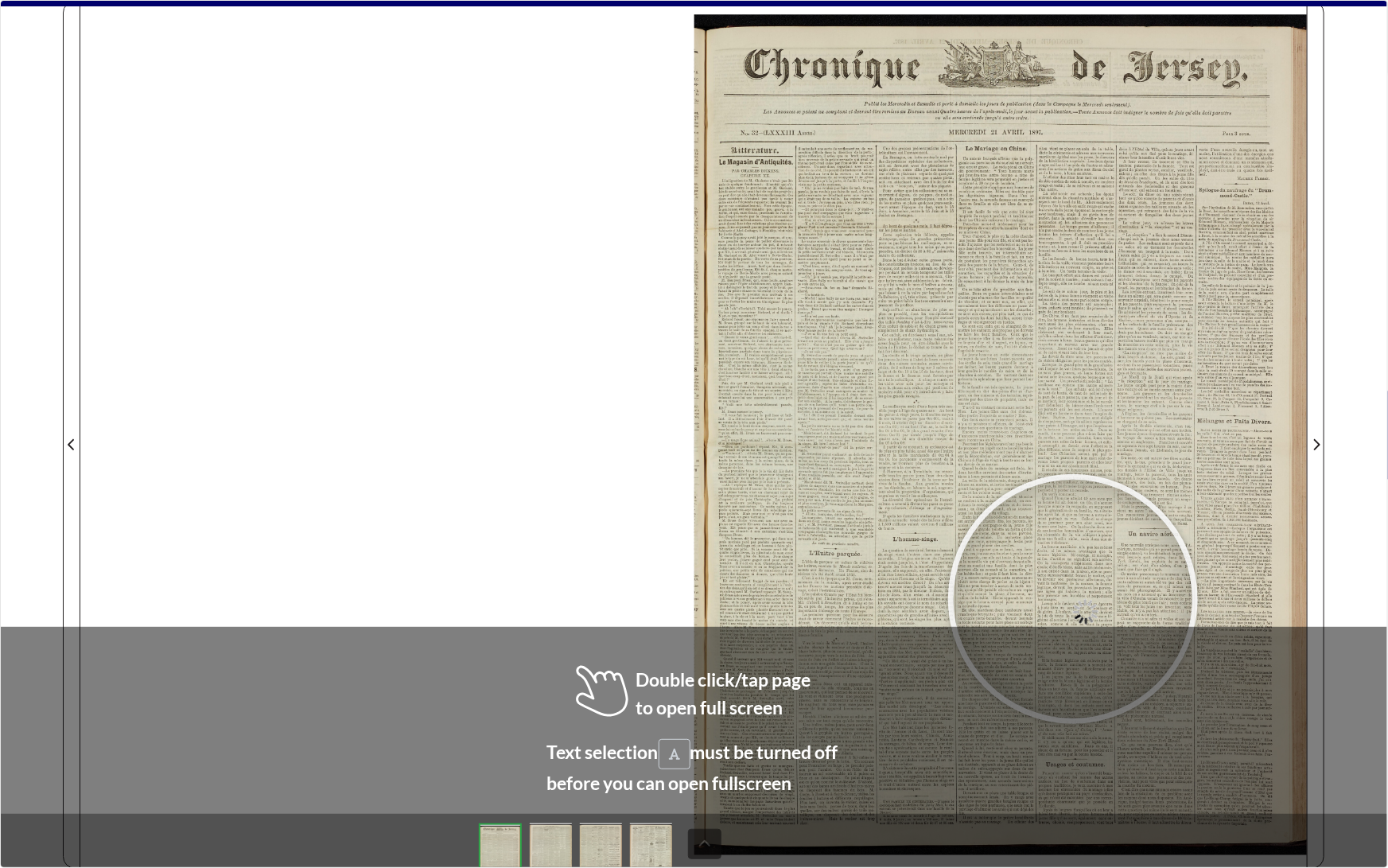
click at [1074, 600] on div at bounding box center [1073, 599] width 239 height 239
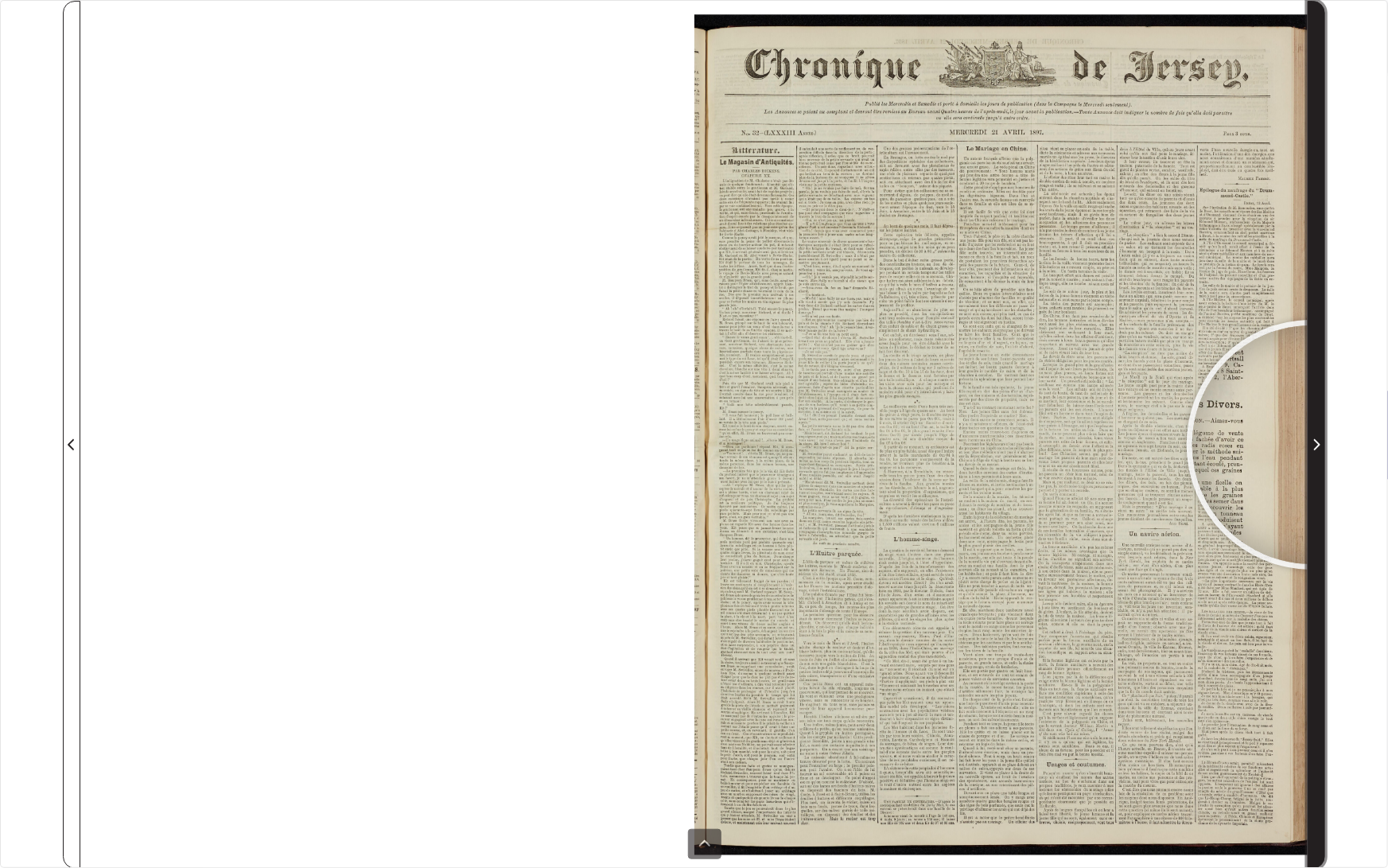
click at [1312, 444] on span "Next Page" at bounding box center [1317, 444] width 16 height 19
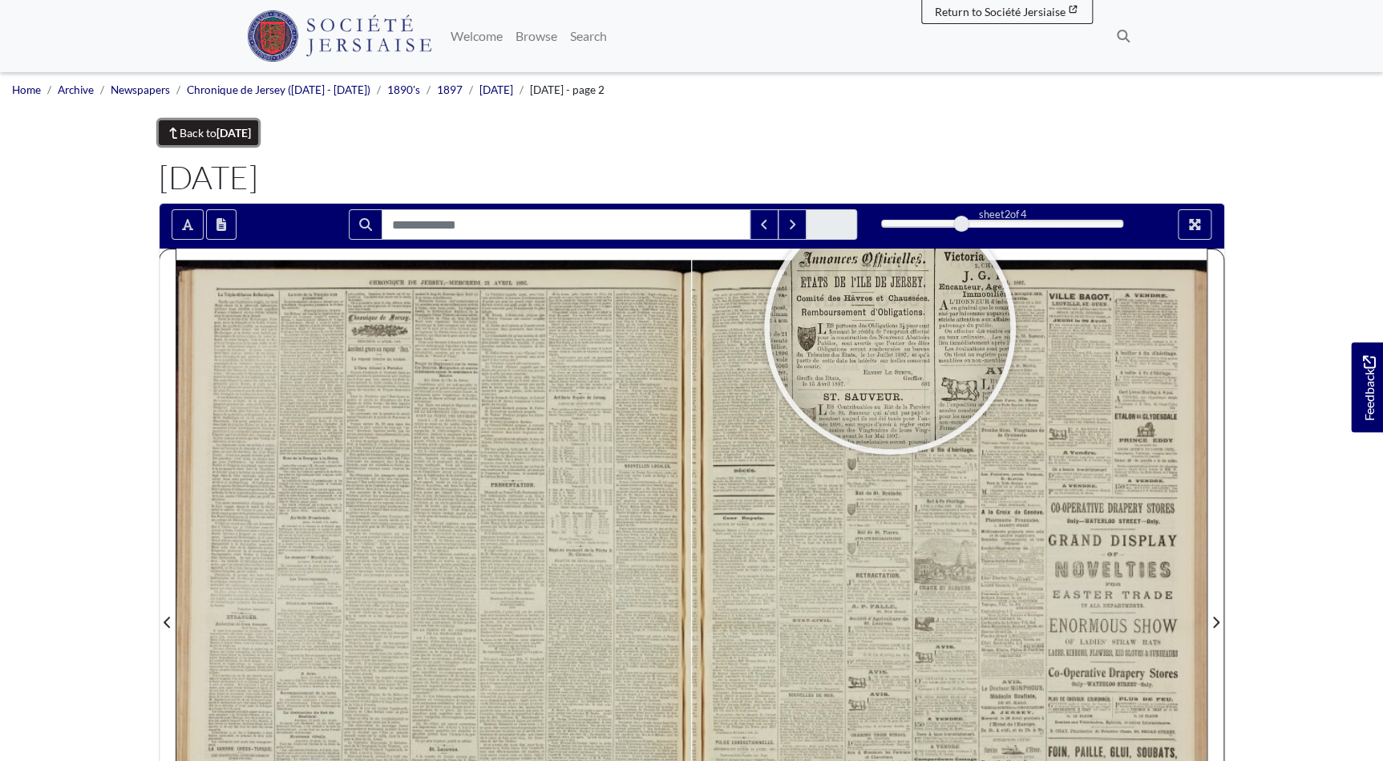
click at [184, 132] on link "Back to April 1897" at bounding box center [209, 132] width 100 height 25
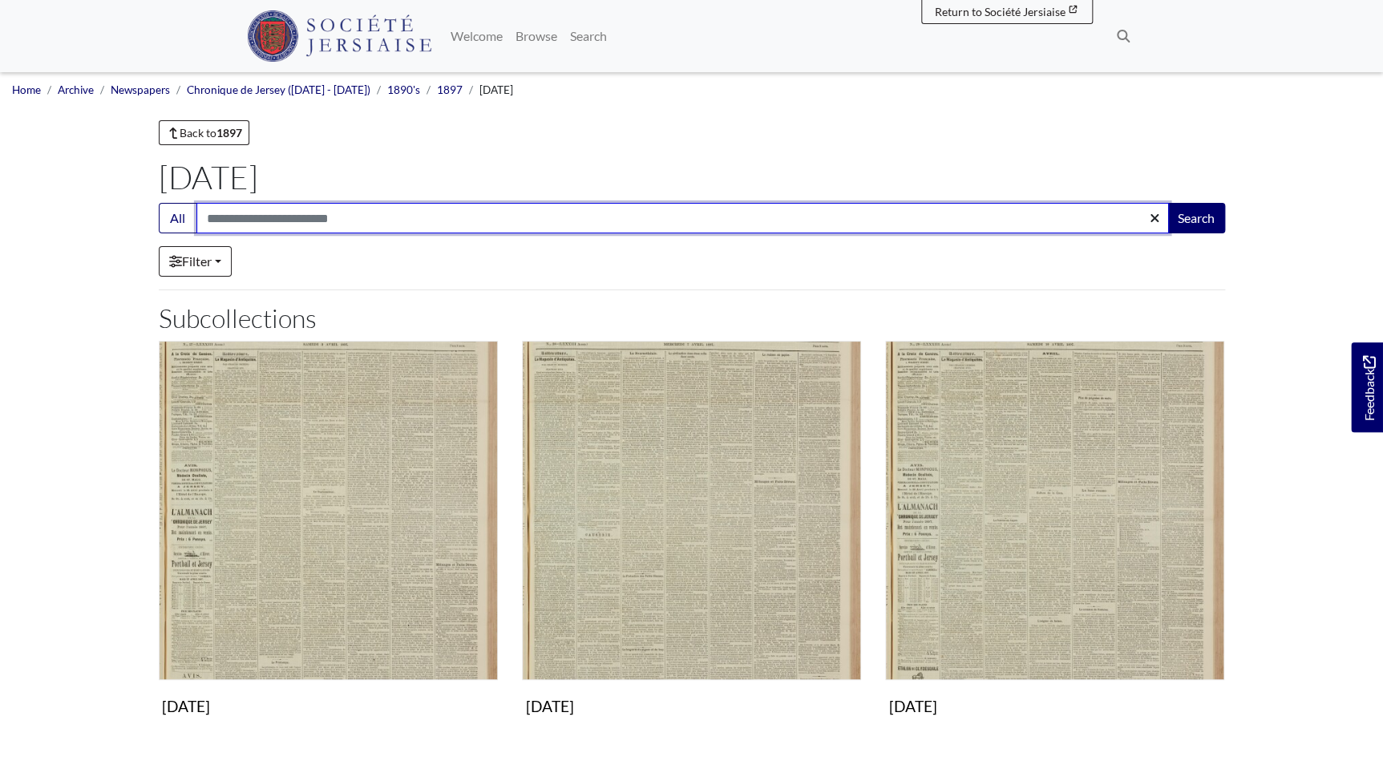
click at [247, 217] on input "Search:" at bounding box center [682, 218] width 973 height 30
type input "****"
click at [1168, 203] on button "Search" at bounding box center [1197, 218] width 58 height 30
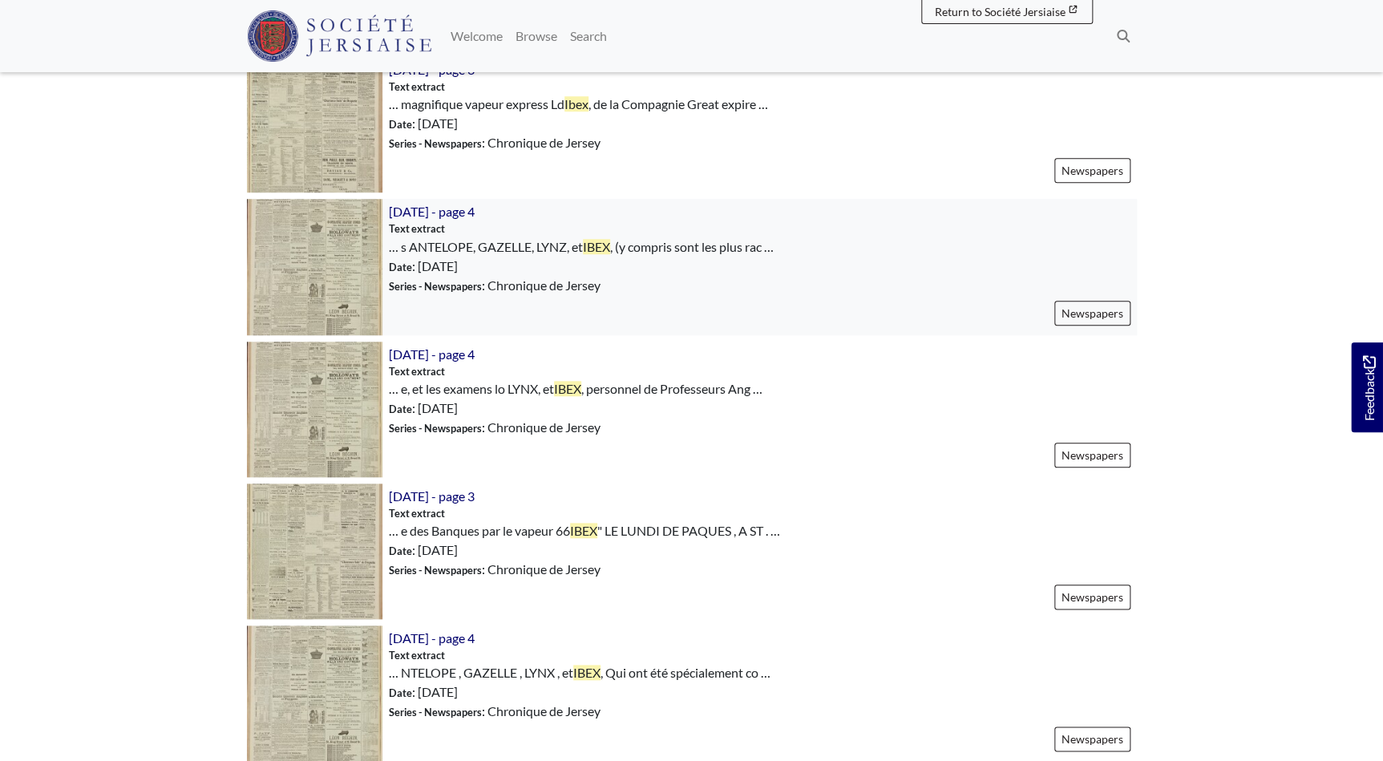
scroll to position [583, 0]
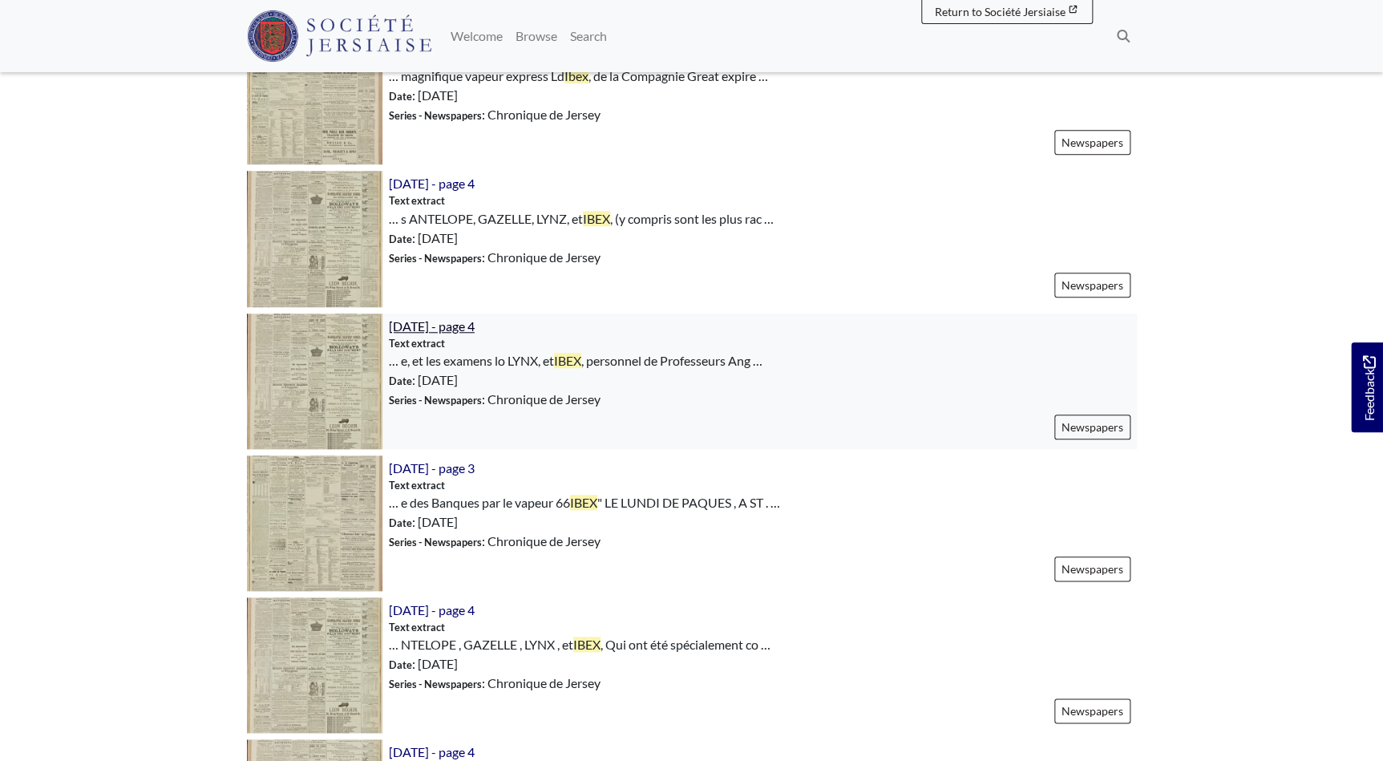
click at [449, 318] on span "[DATE] - page 4" at bounding box center [432, 325] width 86 height 15
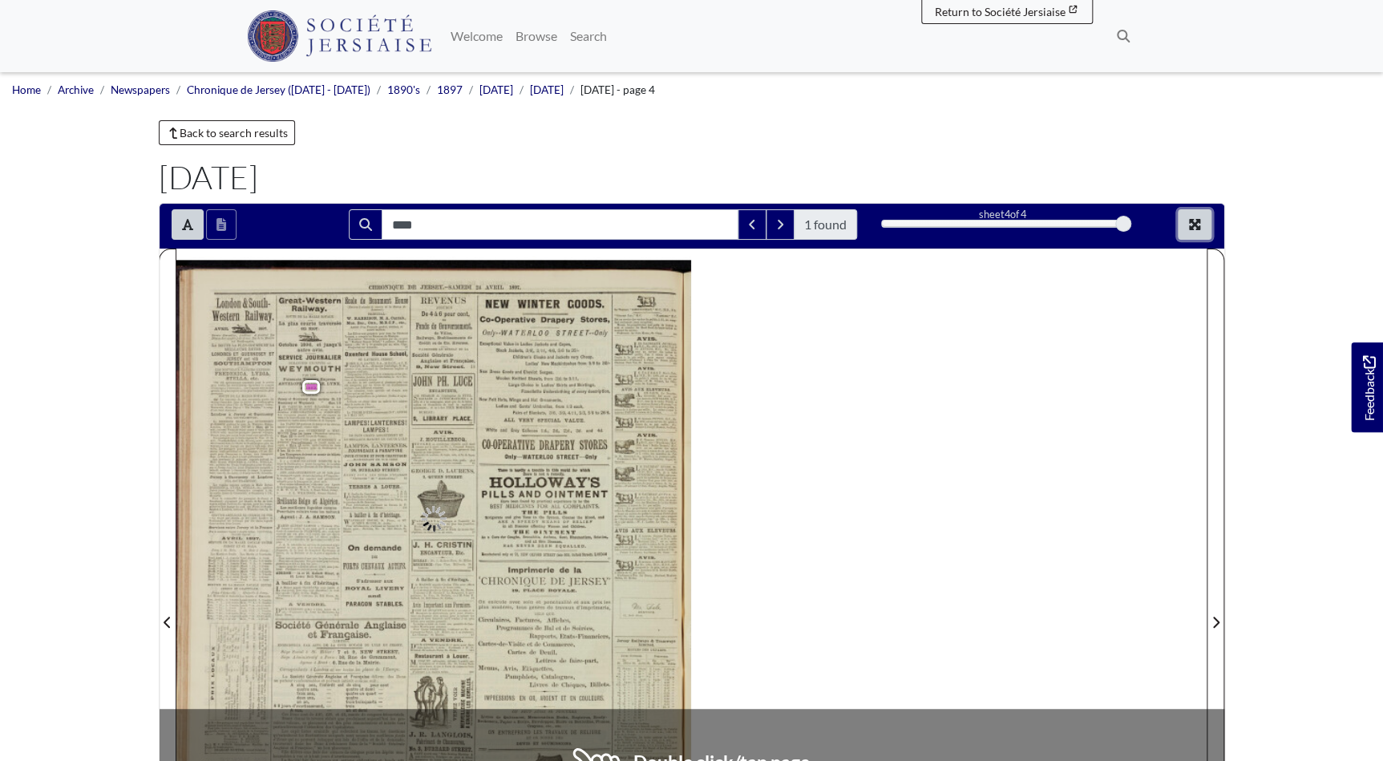
click at [1189, 223] on icon "Full screen mode" at bounding box center [1194, 224] width 13 height 13
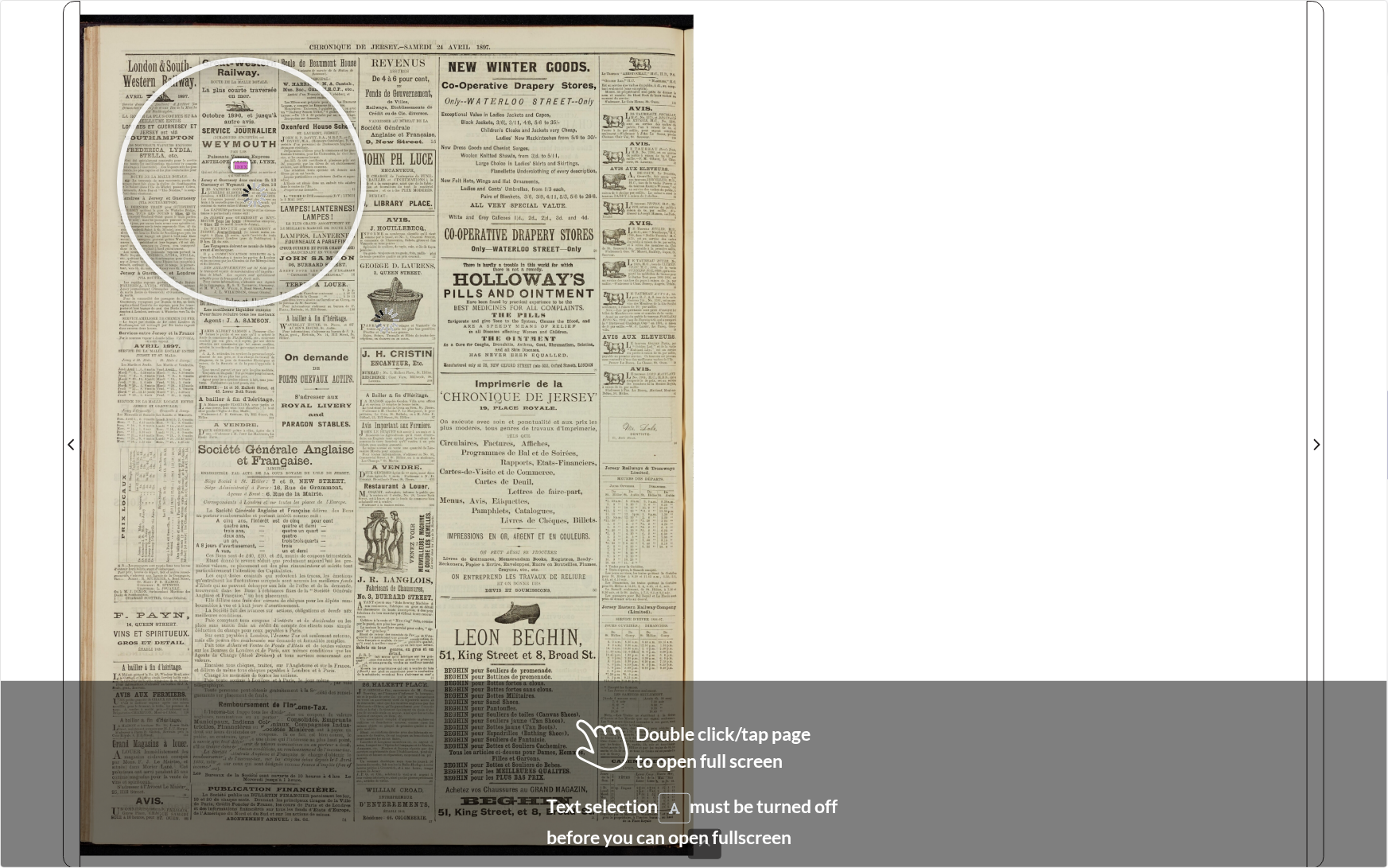
click at [243, 183] on div at bounding box center [242, 182] width 239 height 239
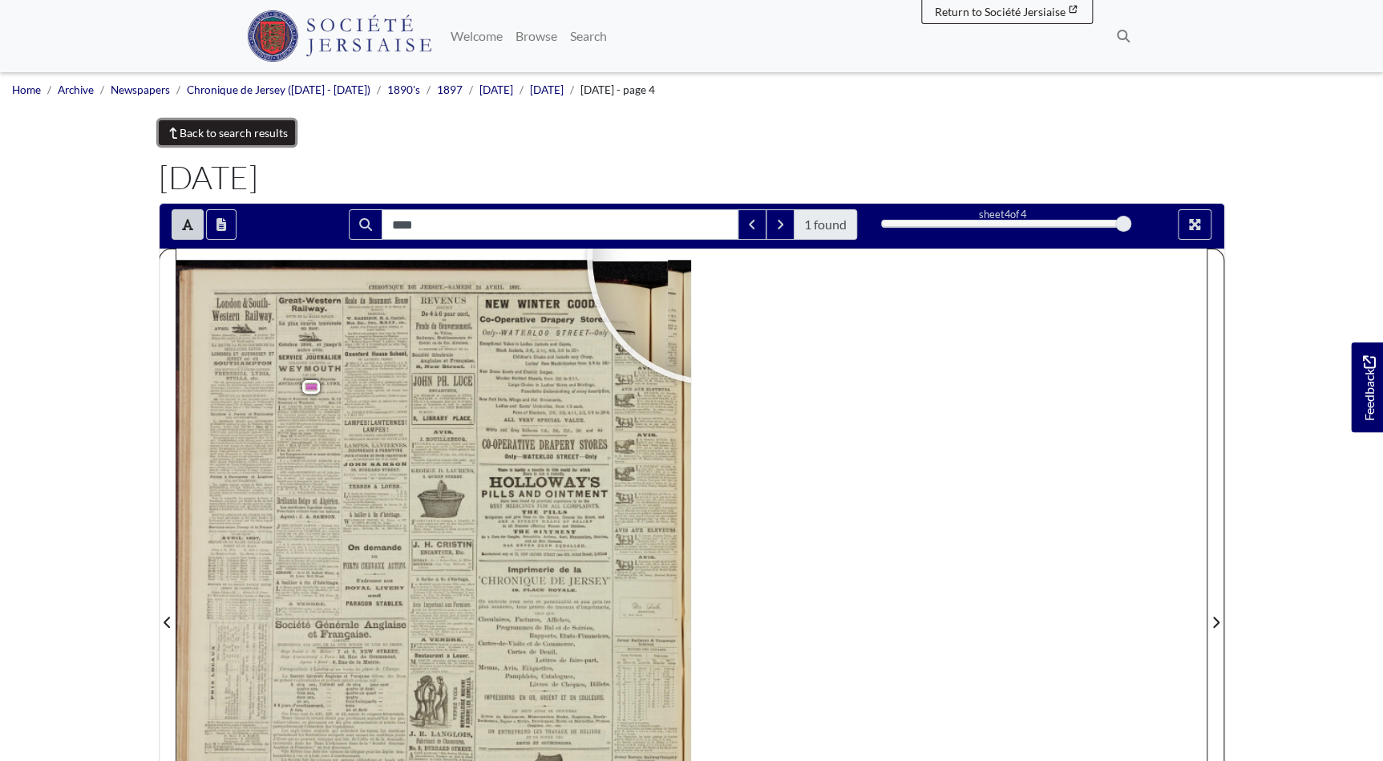
click at [207, 128] on link "Back to search results" at bounding box center [227, 132] width 137 height 25
click at [208, 132] on link "Back to search results" at bounding box center [227, 132] width 137 height 25
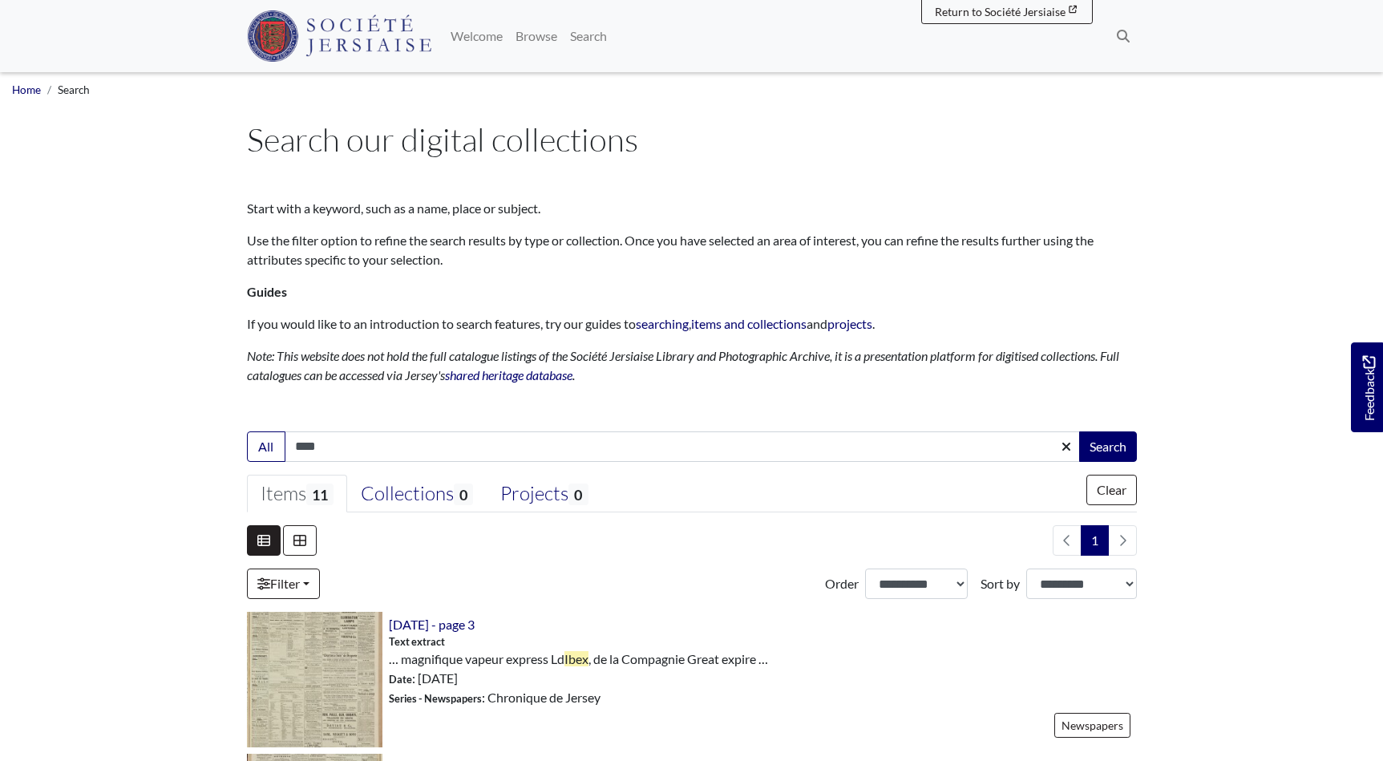
scroll to position [38, 0]
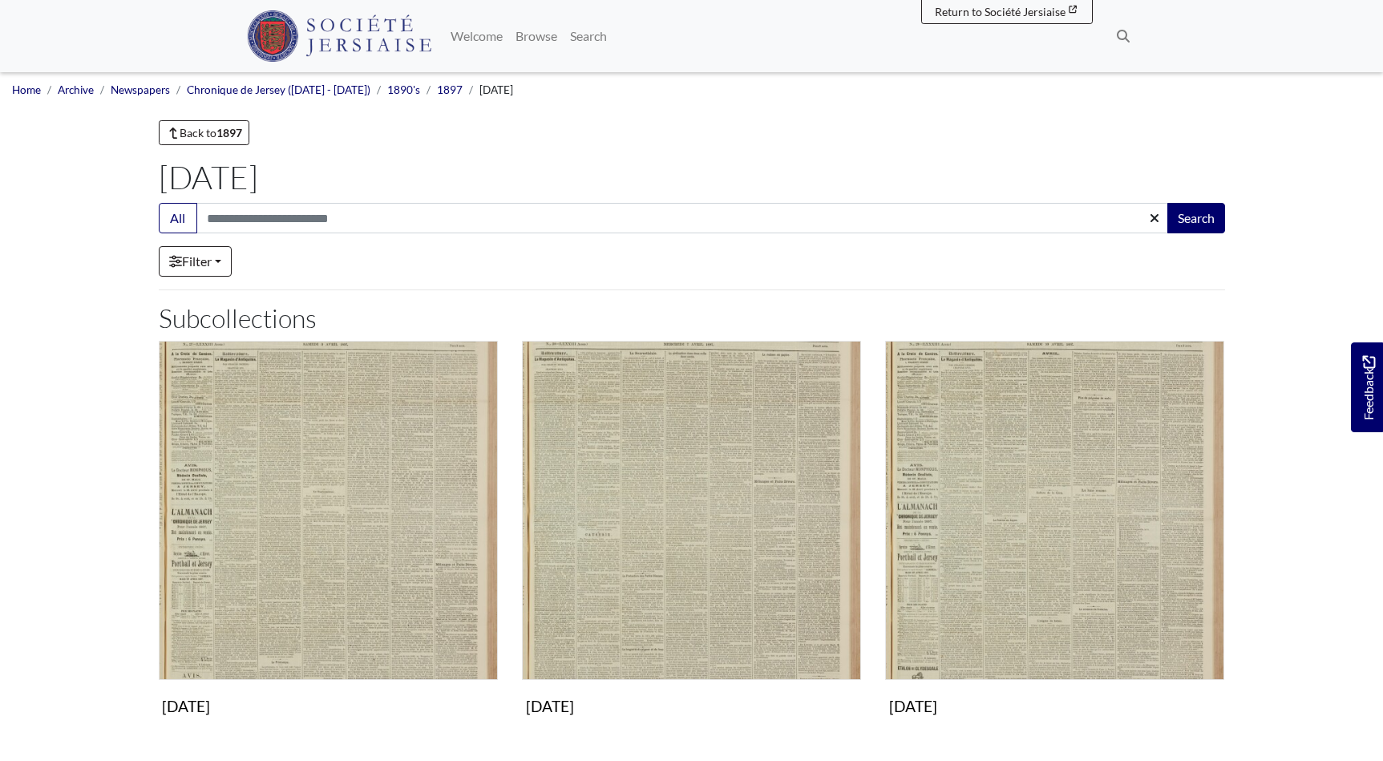
scroll to position [510, 0]
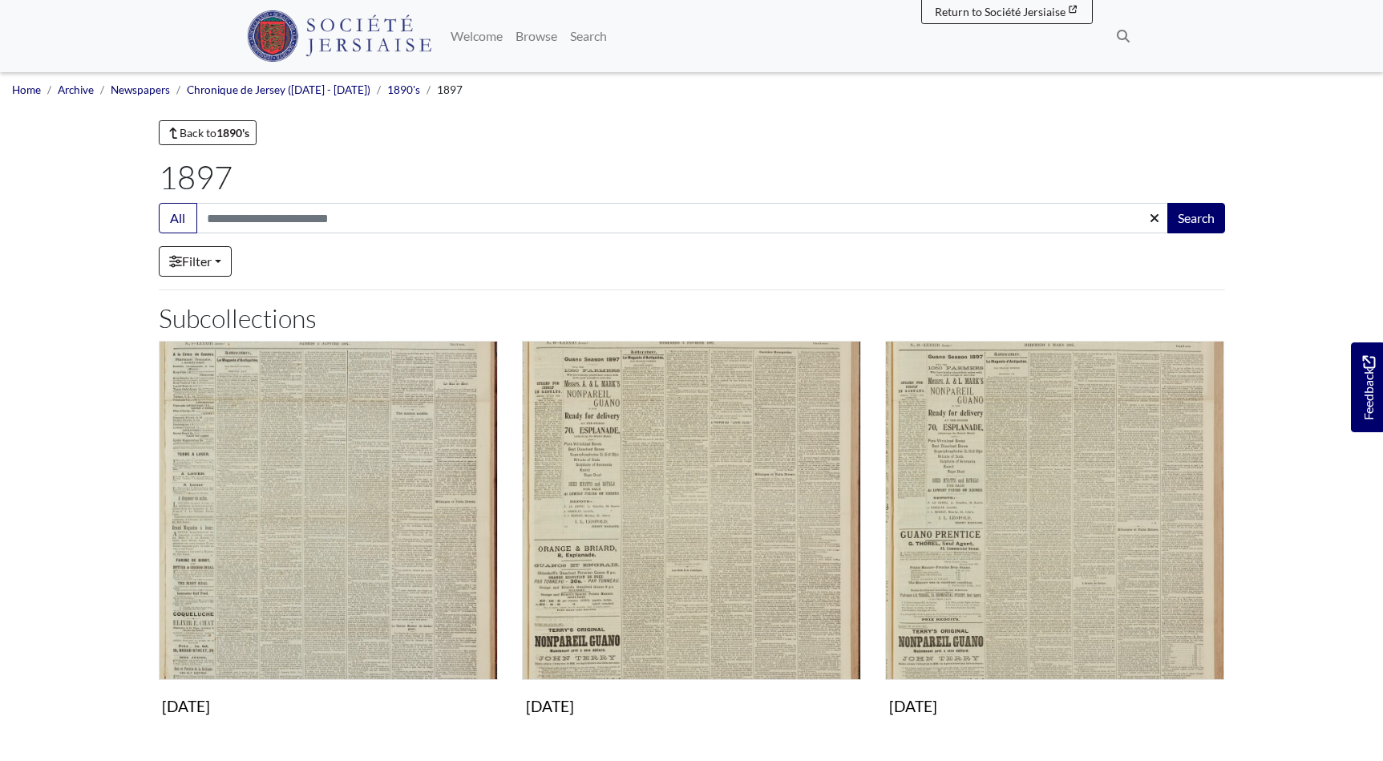
scroll to position [729, 0]
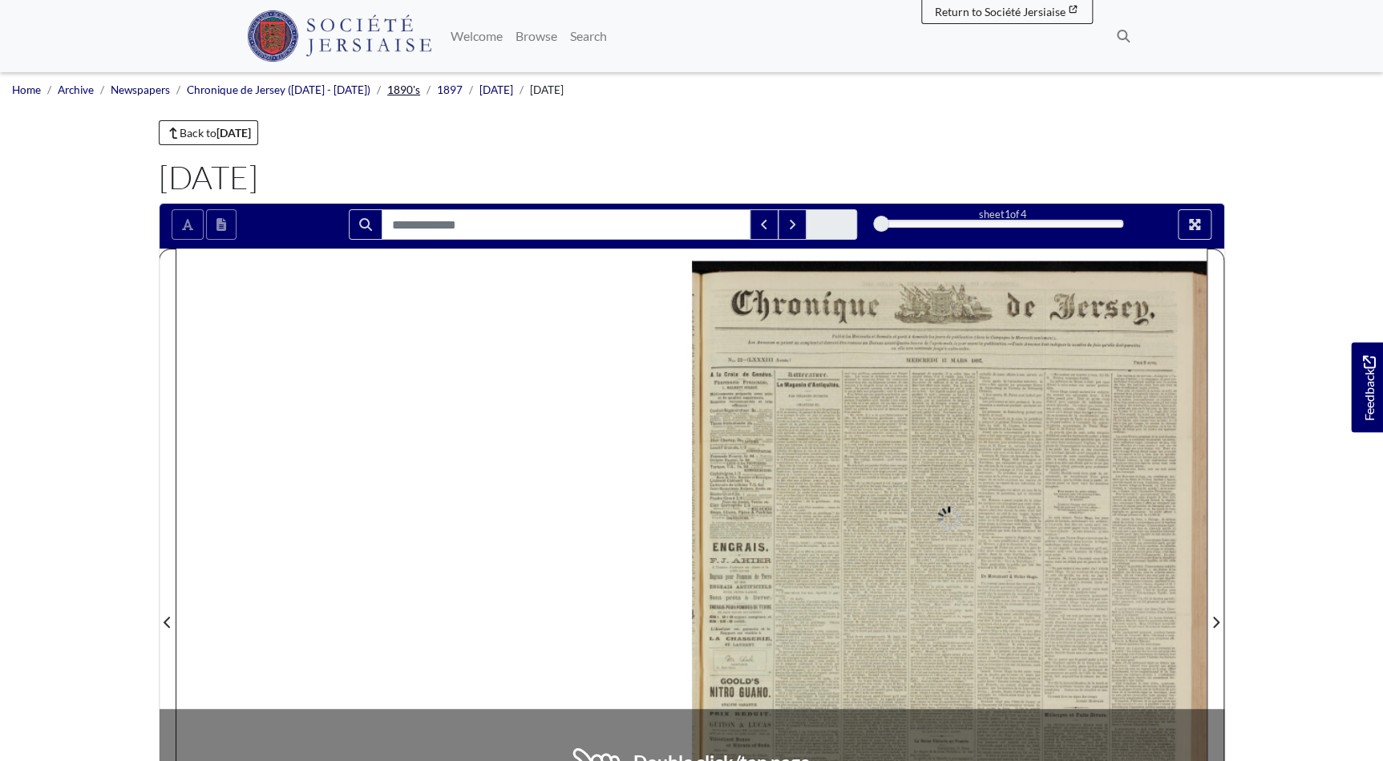
click at [387, 90] on link "1890's" at bounding box center [403, 89] width 33 height 13
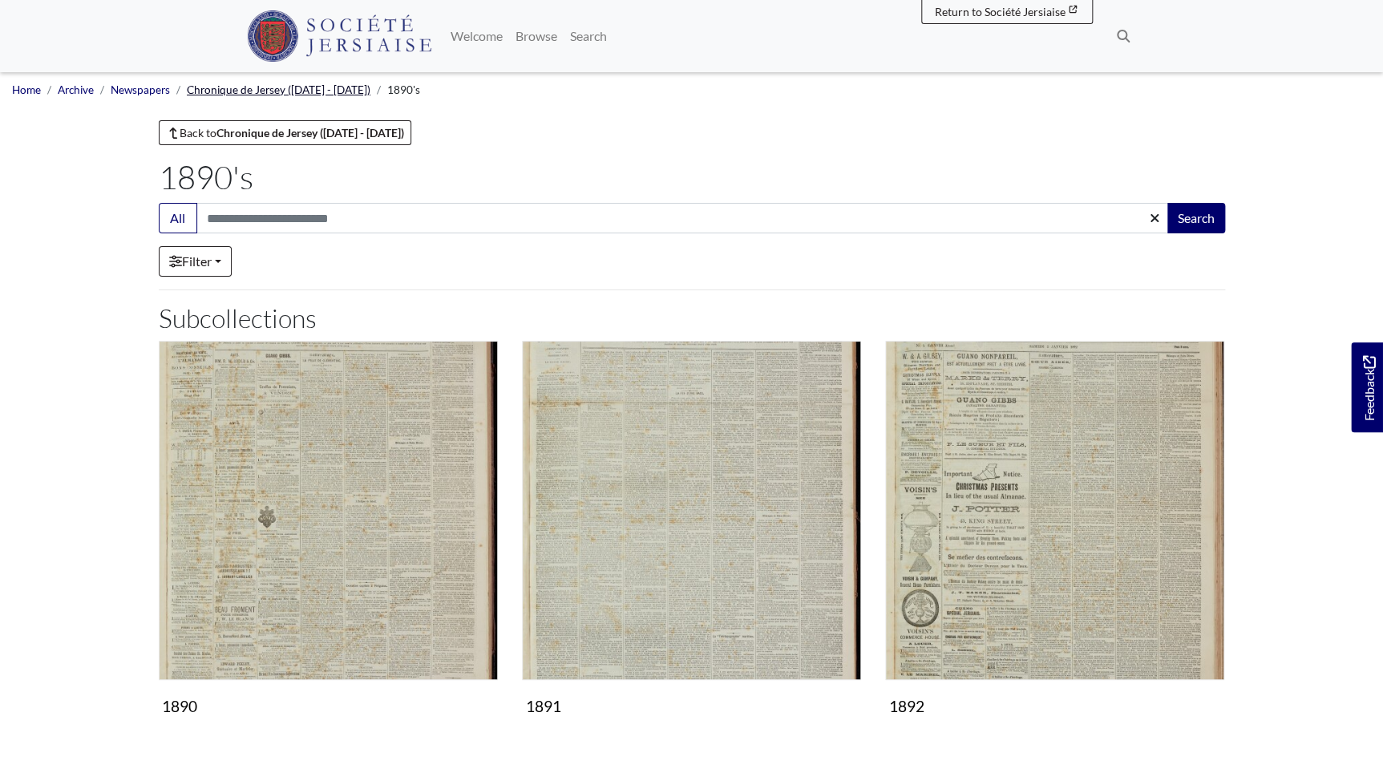
click at [321, 91] on link "Chronique de Jersey ([DATE] - [DATE])" at bounding box center [279, 89] width 184 height 13
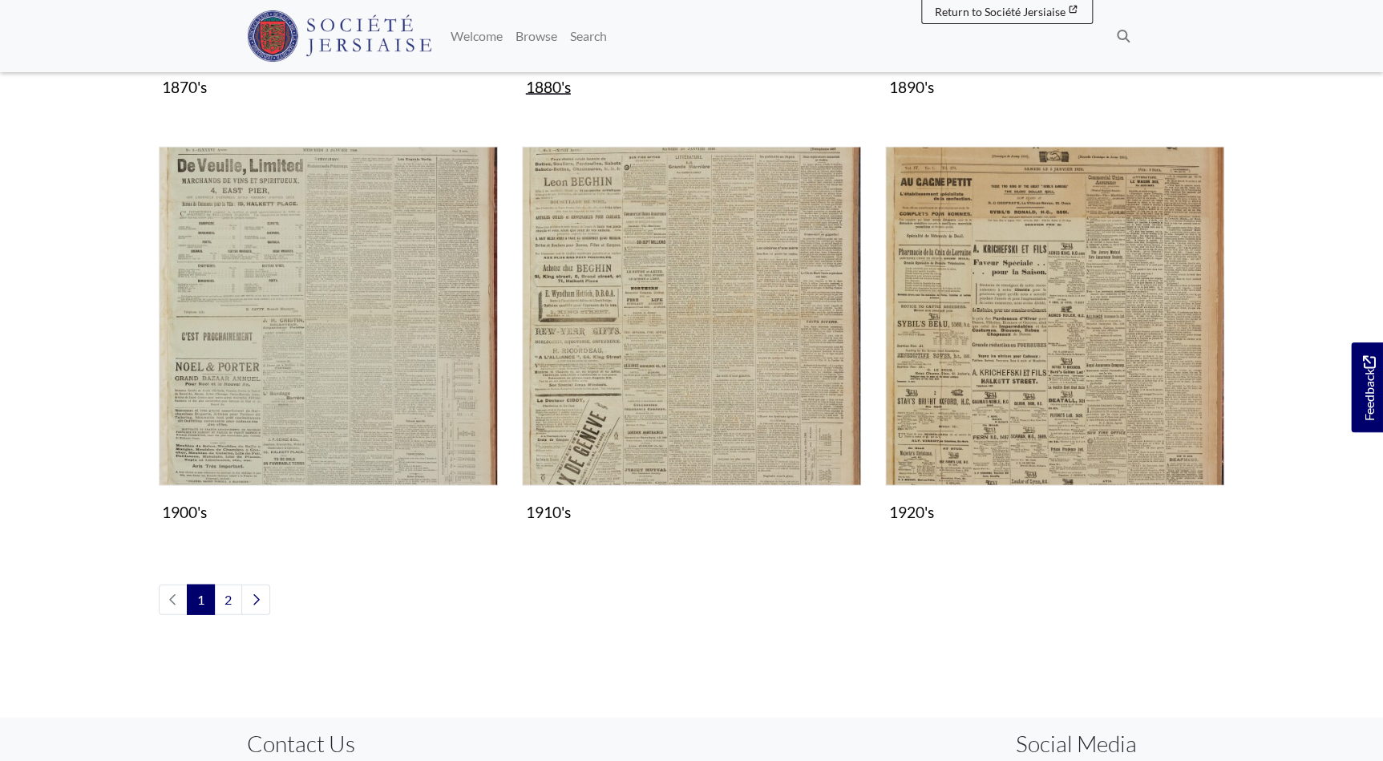
scroll to position [1676, 0]
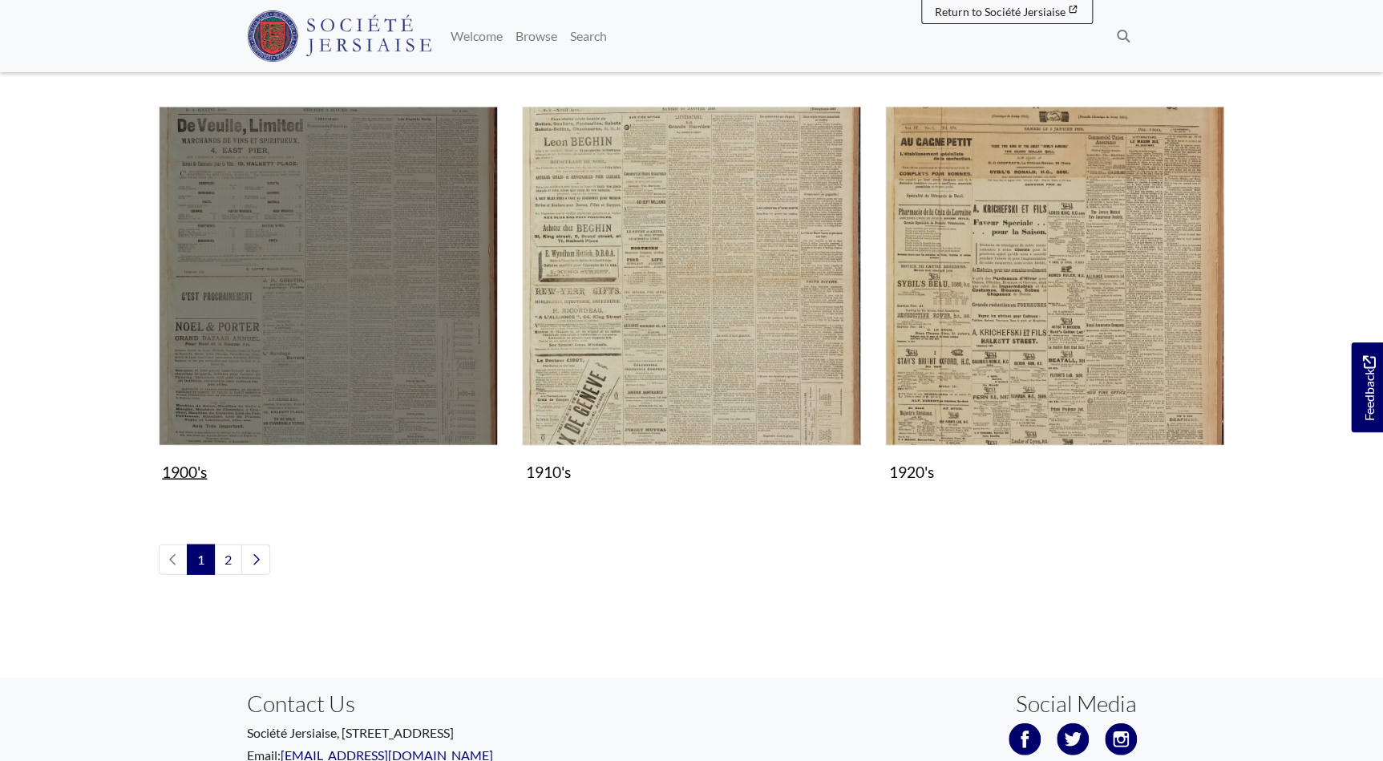
click at [302, 374] on img "Subcollection" at bounding box center [328, 276] width 339 height 339
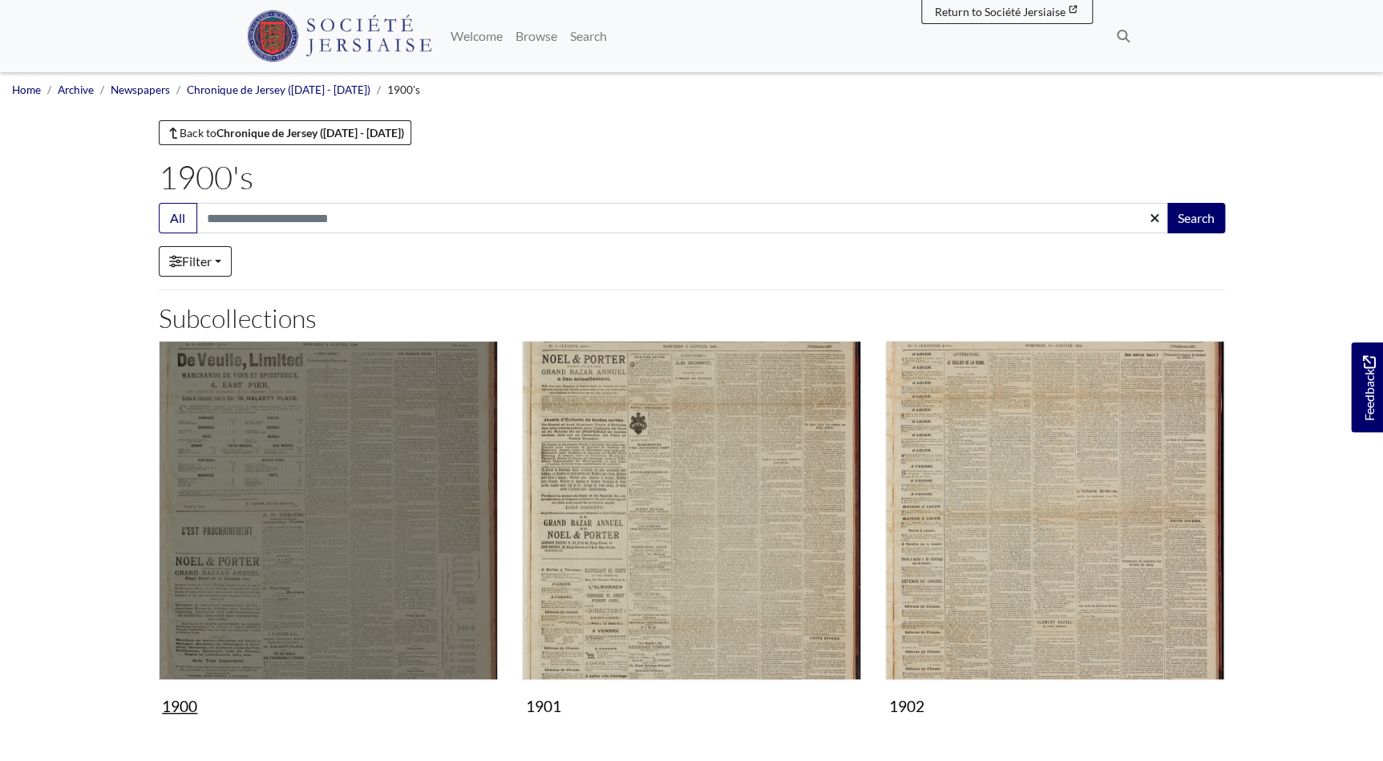
click at [322, 481] on img "Subcollection" at bounding box center [328, 510] width 339 height 339
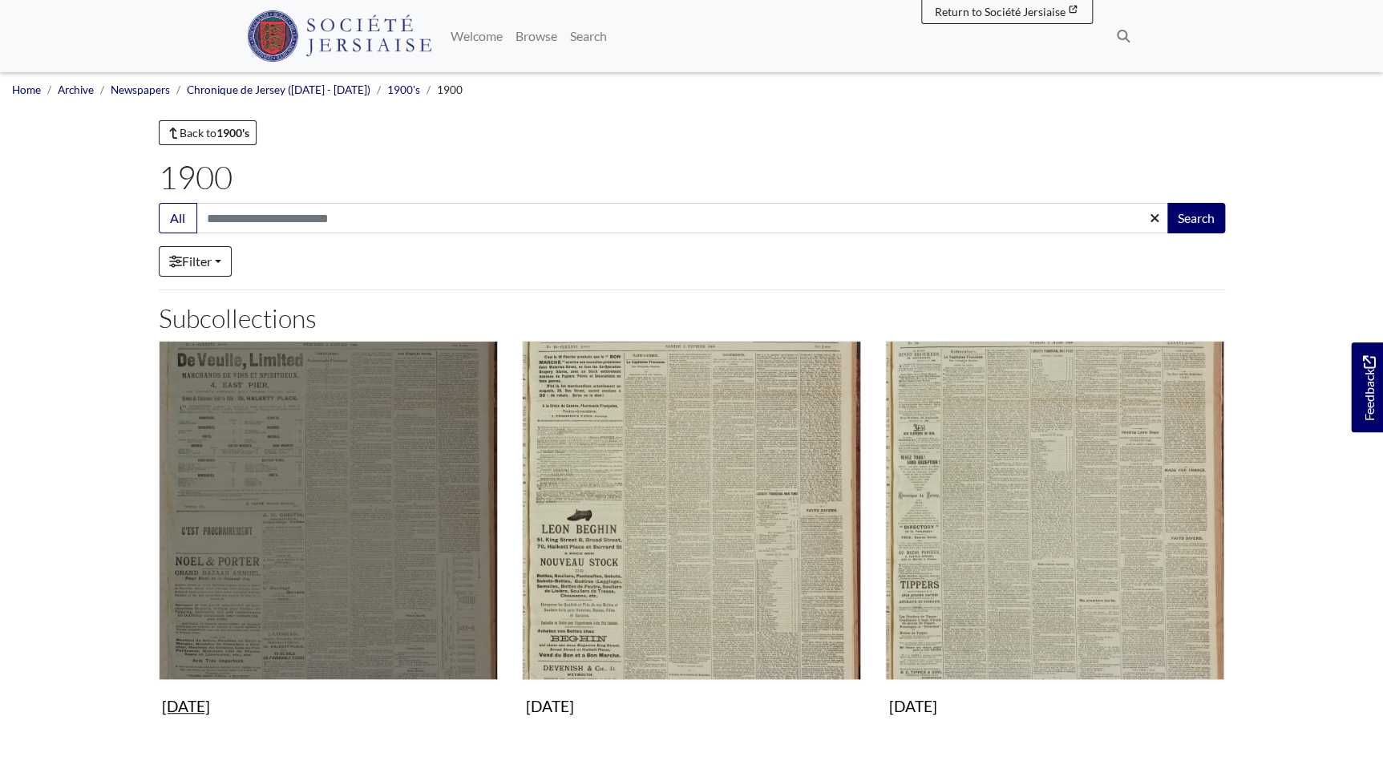
click at [322, 481] on img "Subcollection" at bounding box center [328, 510] width 339 height 339
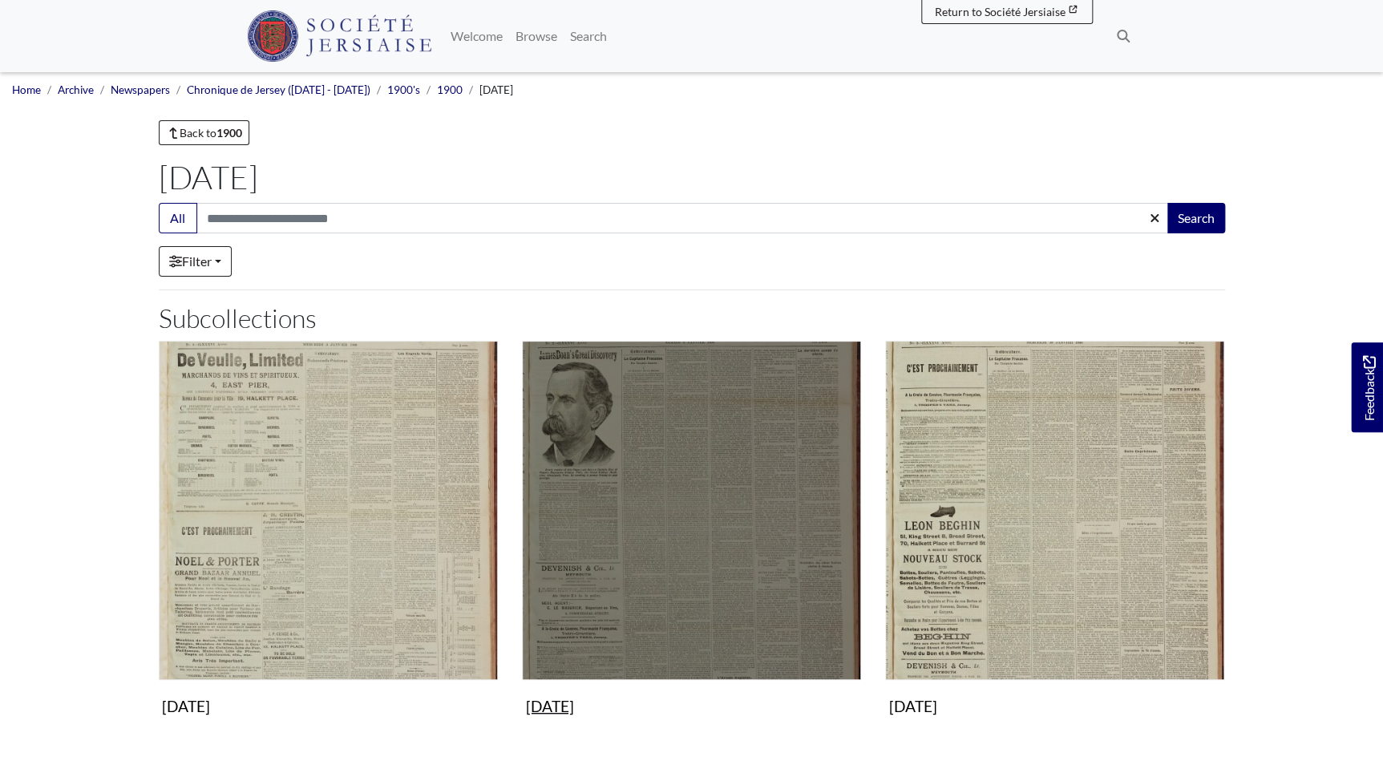
click at [723, 500] on img "Subcollection" at bounding box center [691, 510] width 339 height 339
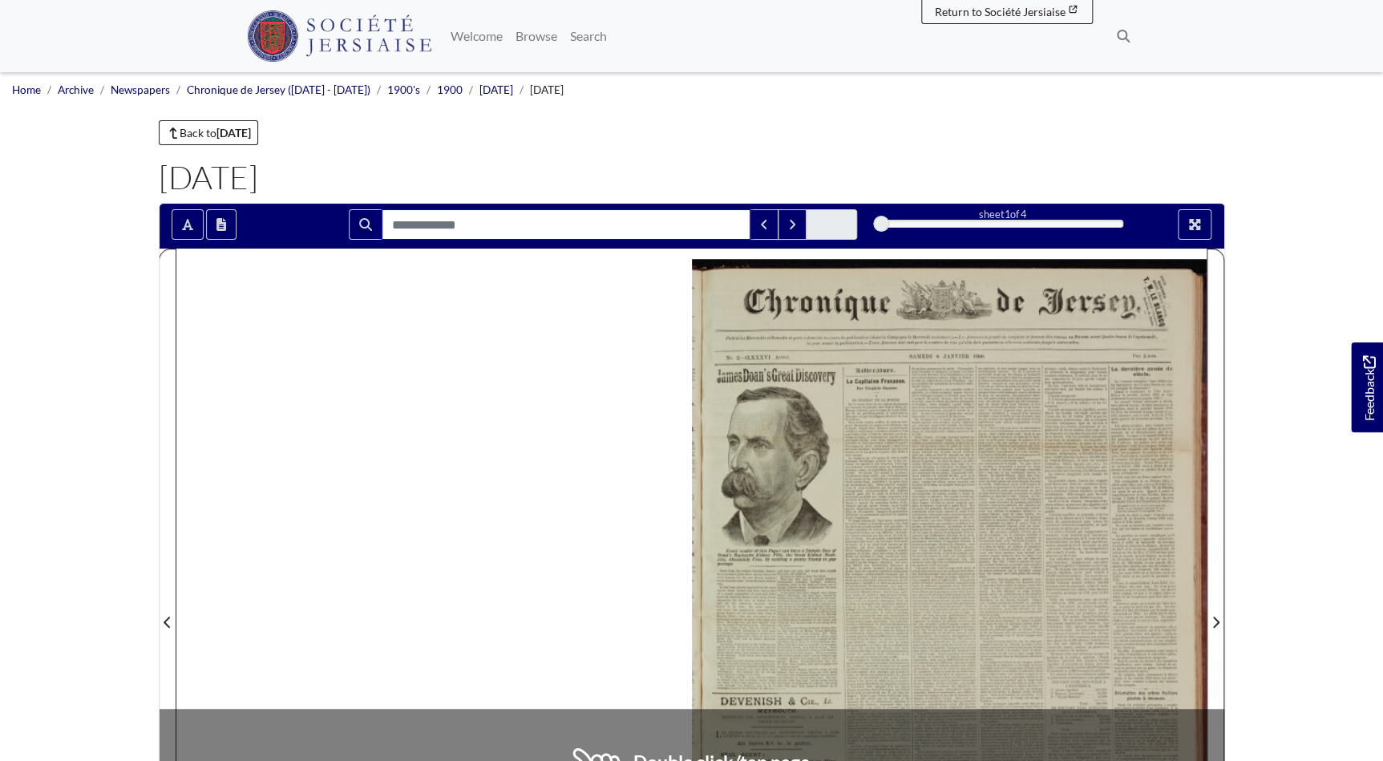
click at [470, 226] on input "Search for" at bounding box center [566, 224] width 369 height 30
type input "****"
click at [501, 90] on link "January 1900" at bounding box center [497, 89] width 34 height 13
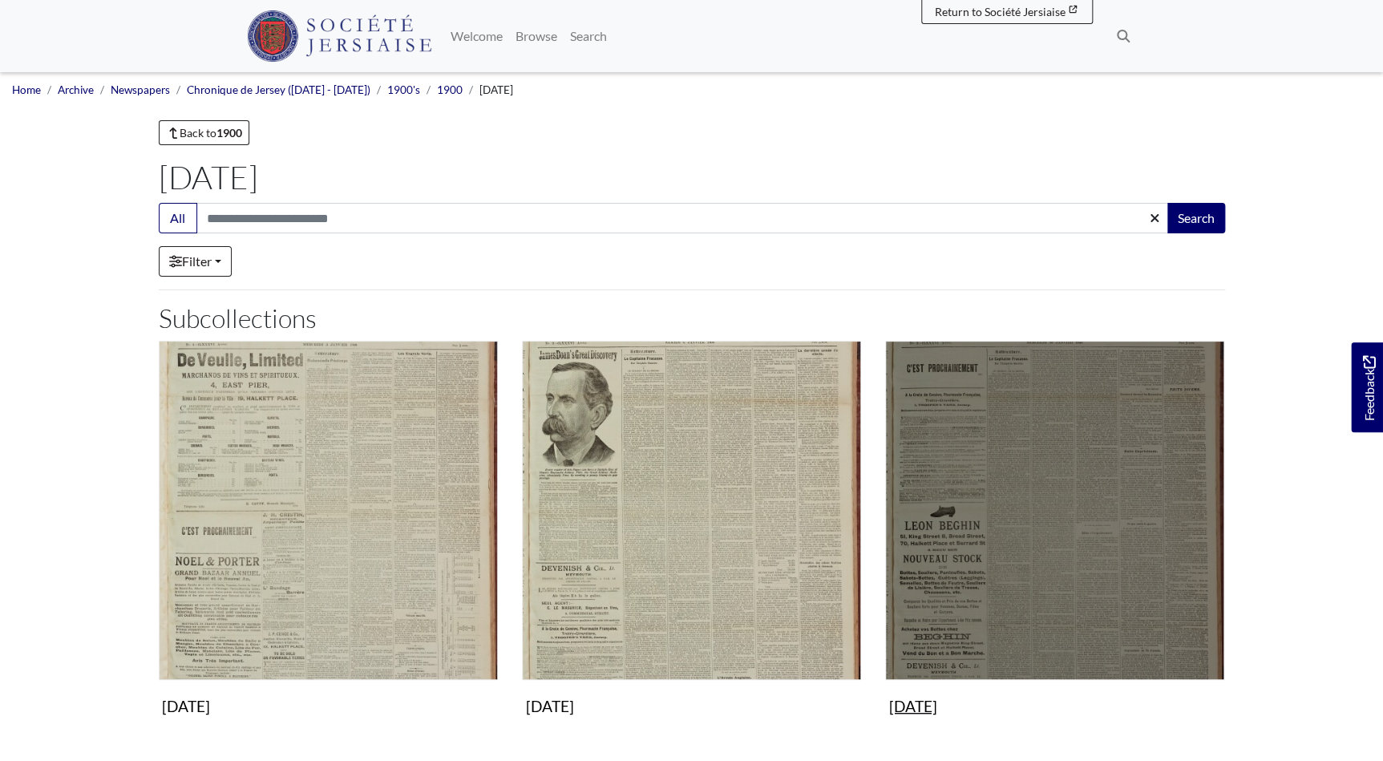
click at [969, 545] on img "Subcollection" at bounding box center [1054, 510] width 339 height 339
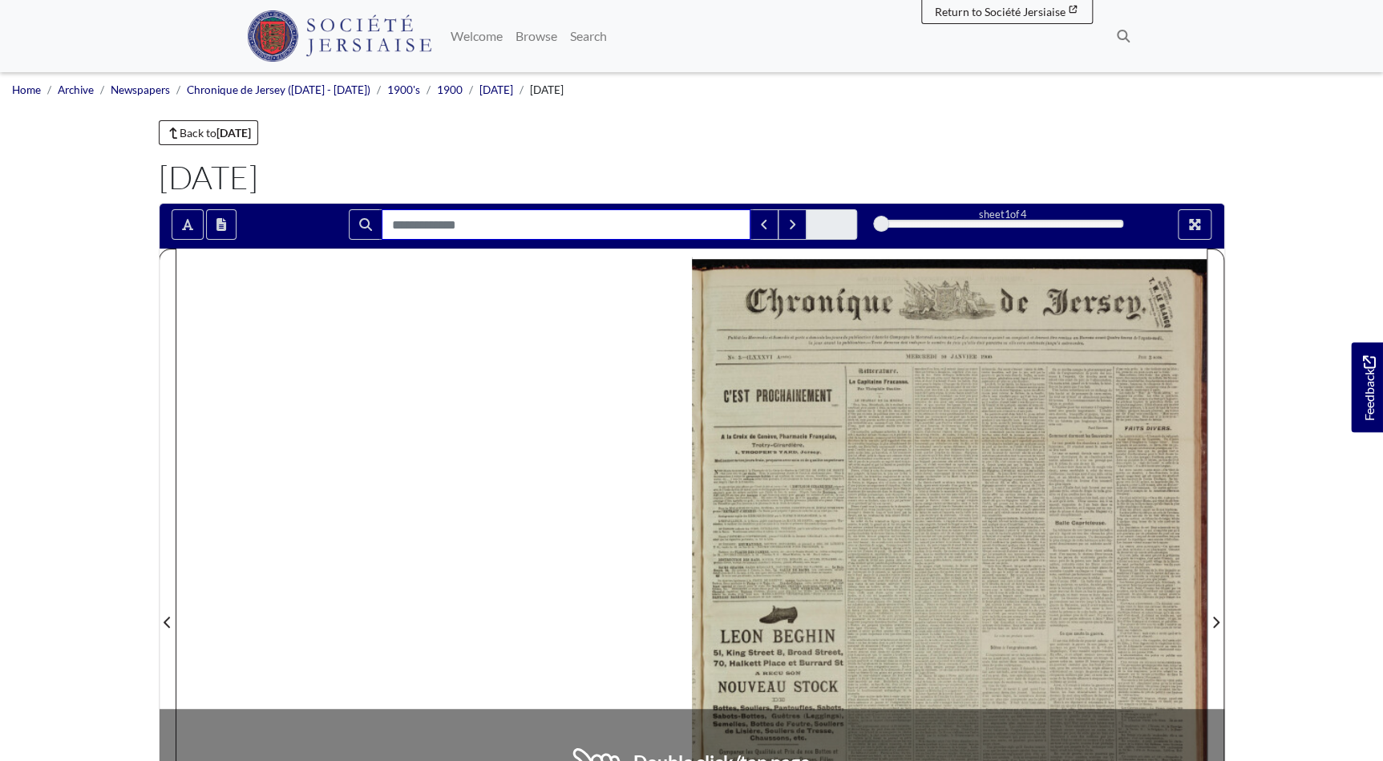
click at [408, 223] on input "Search for" at bounding box center [566, 224] width 369 height 30
type input "****"
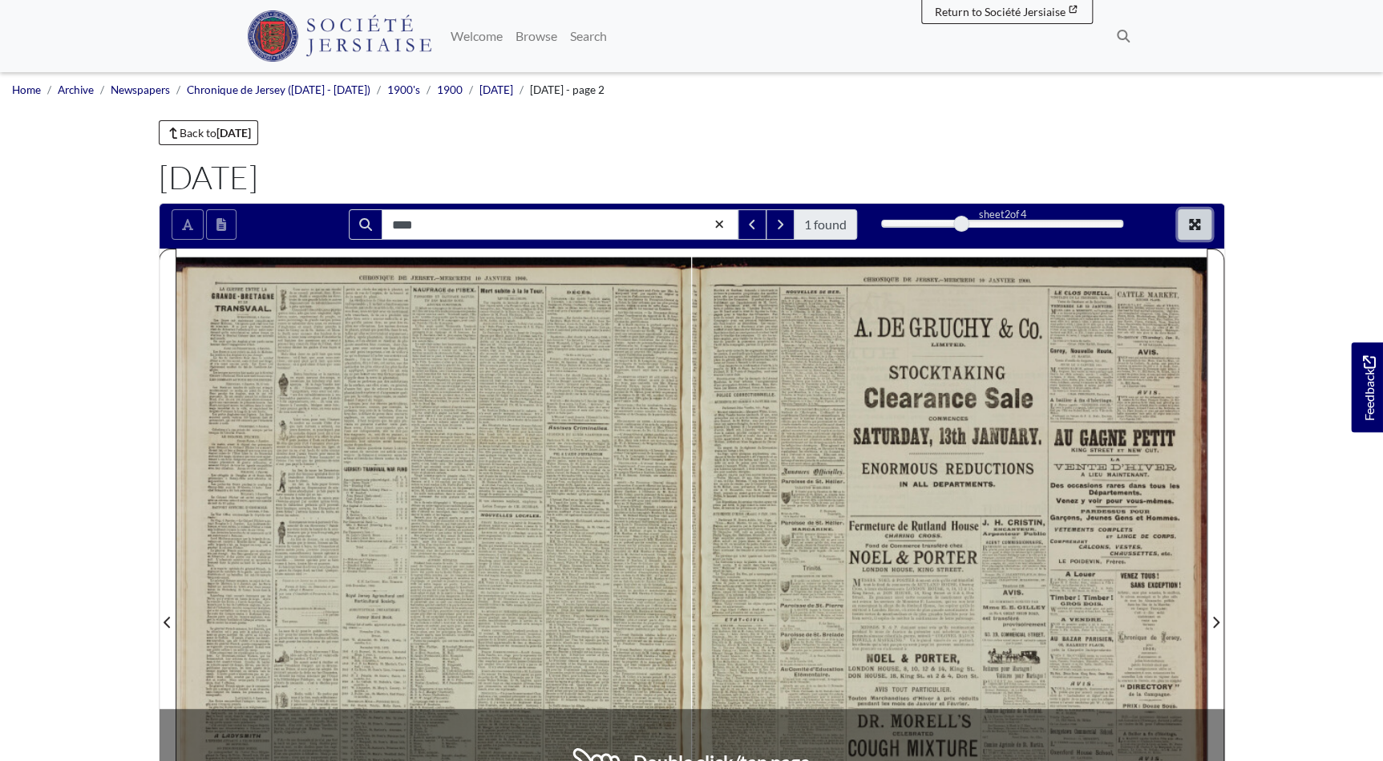
click at [1200, 223] on icon "Full screen mode" at bounding box center [1194, 224] width 13 height 13
click at [836, 695] on span "les" at bounding box center [833, 698] width 6 height 6
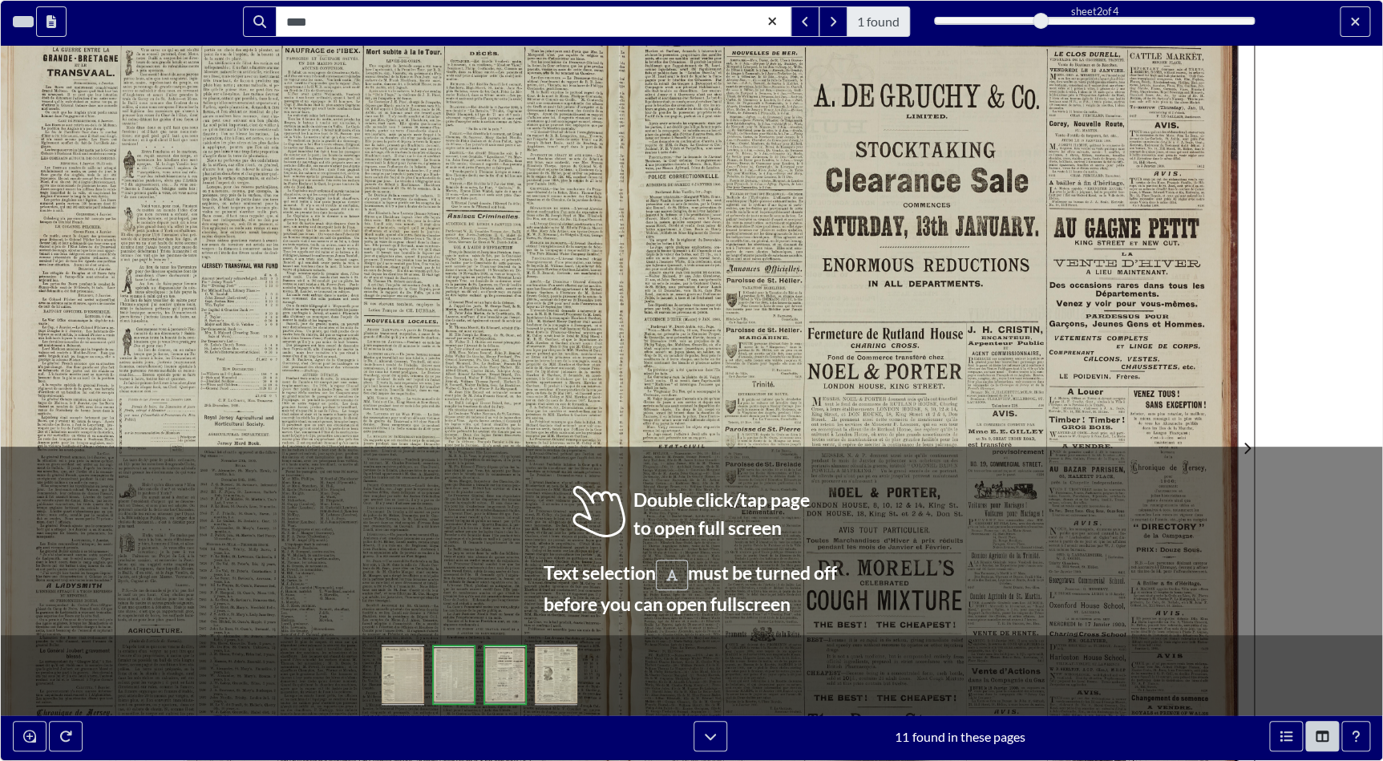
click at [557, 501] on div at bounding box center [310, 438] width 618 height 875
click at [555, 390] on div at bounding box center [310, 438] width 618 height 875
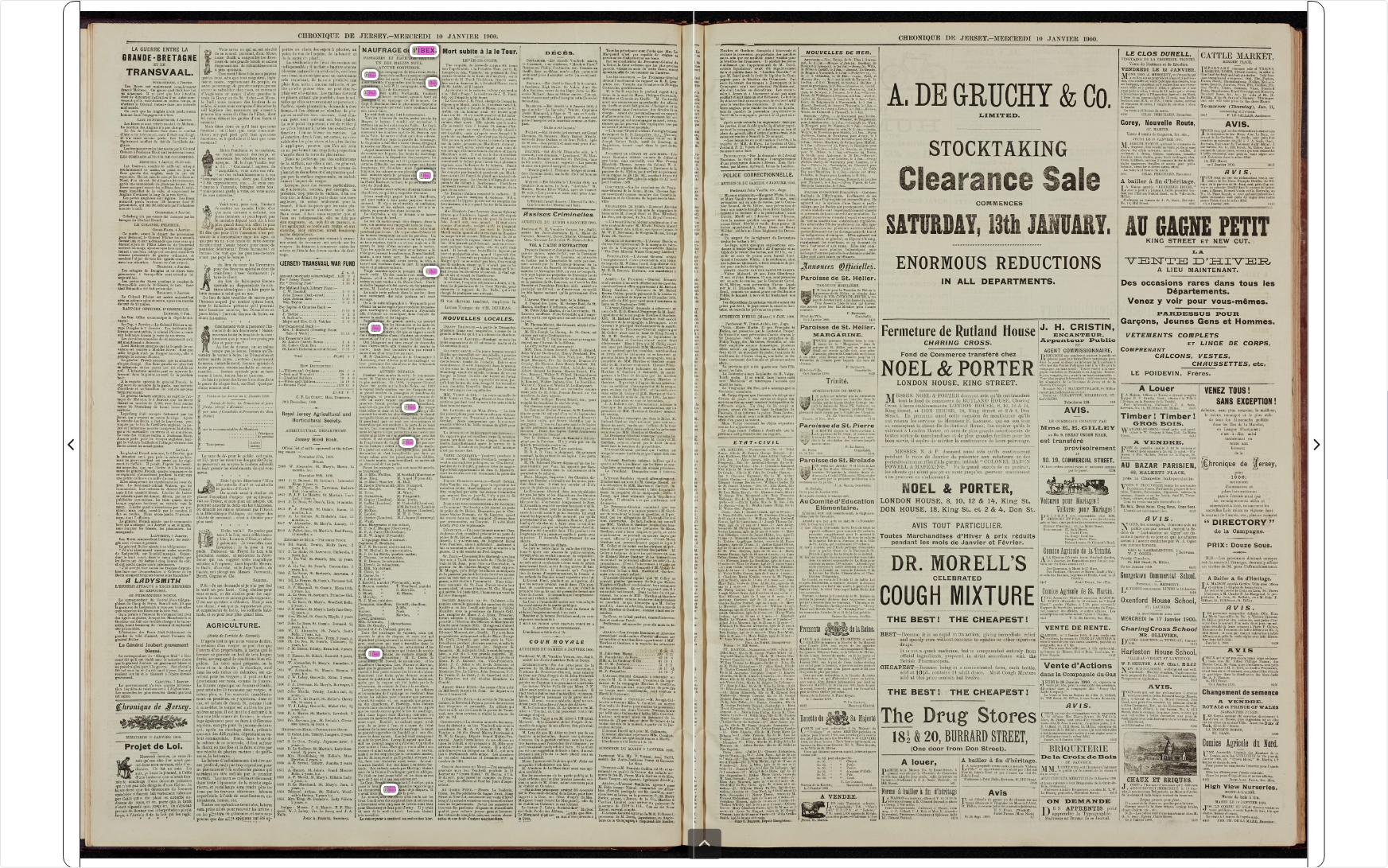
click at [424, 125] on span "Le" at bounding box center [426, 125] width 5 height 6
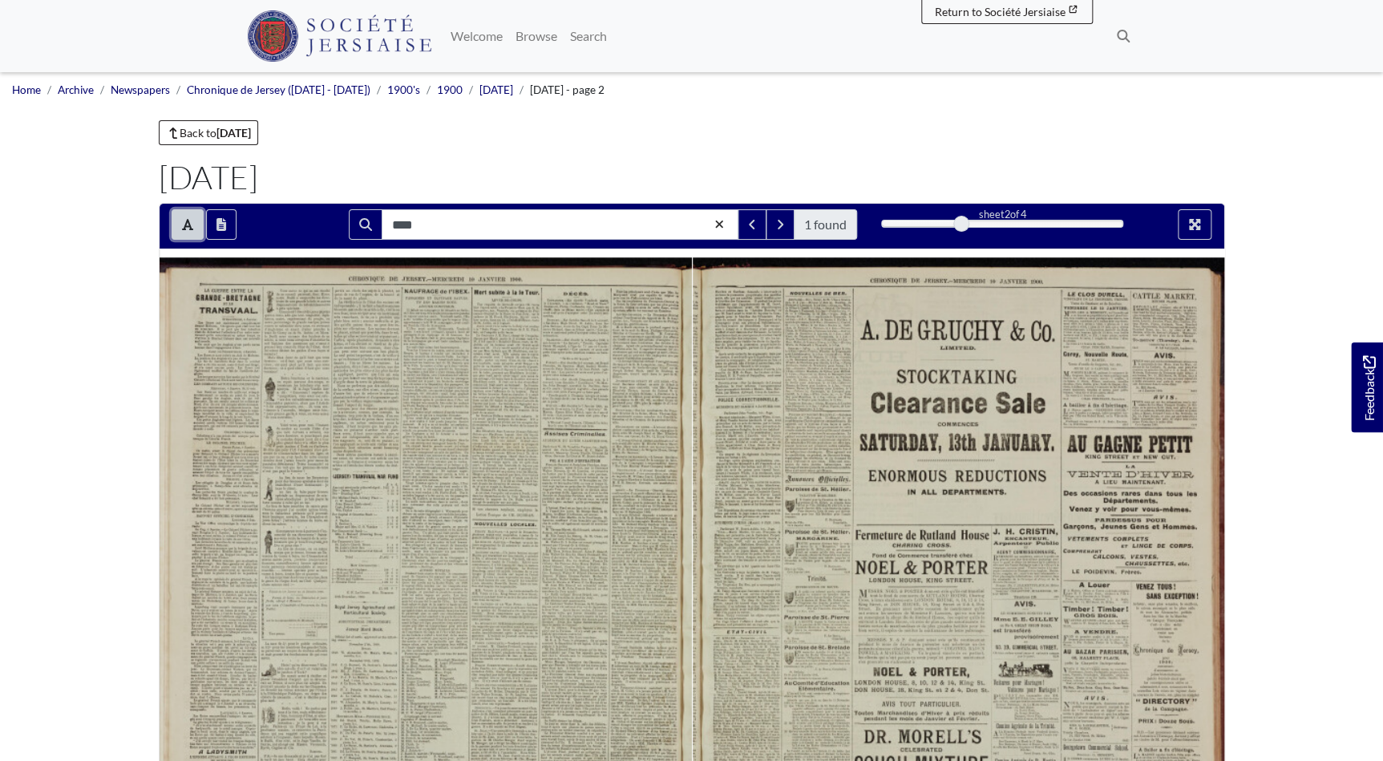
click at [176, 222] on button "Toggle text selection (Alt+T)" at bounding box center [188, 224] width 32 height 30
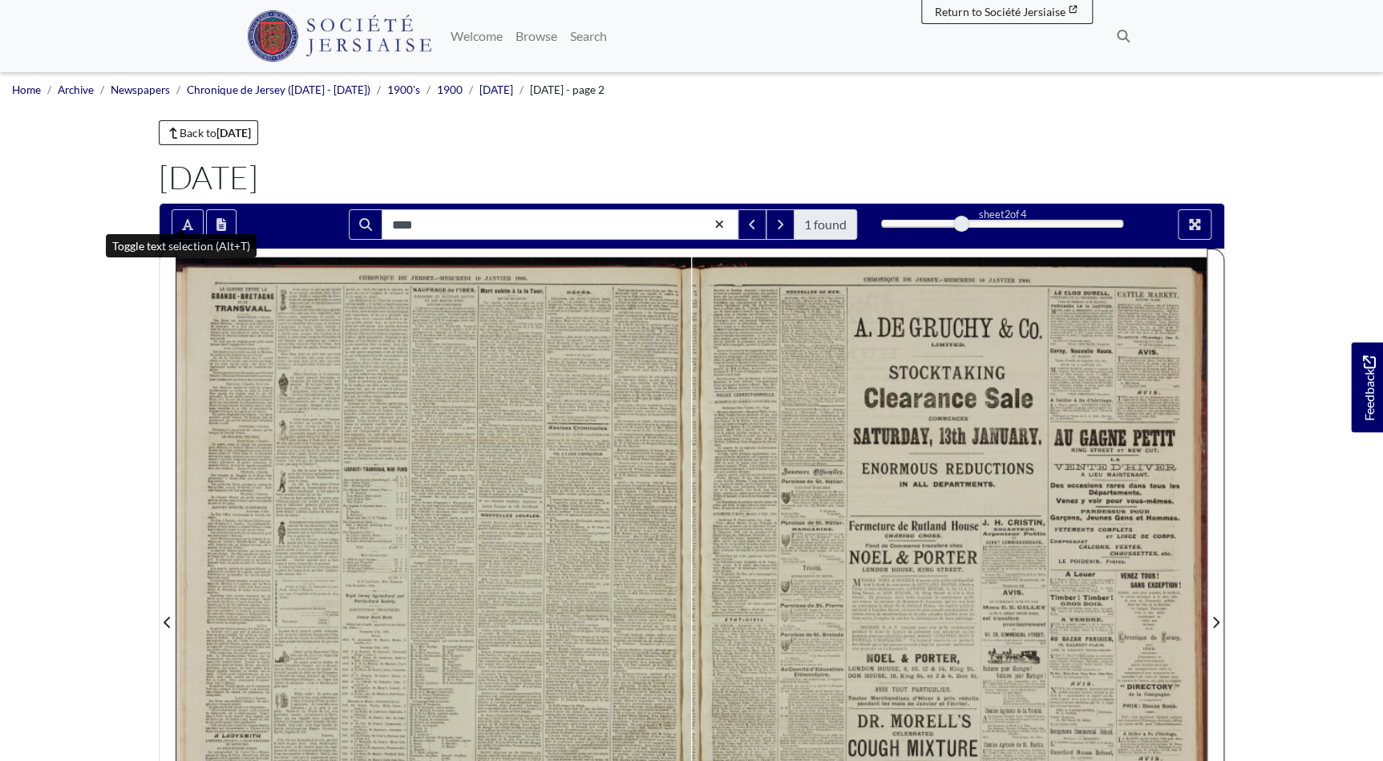
click at [453, 313] on div at bounding box center [433, 613] width 515 height 728
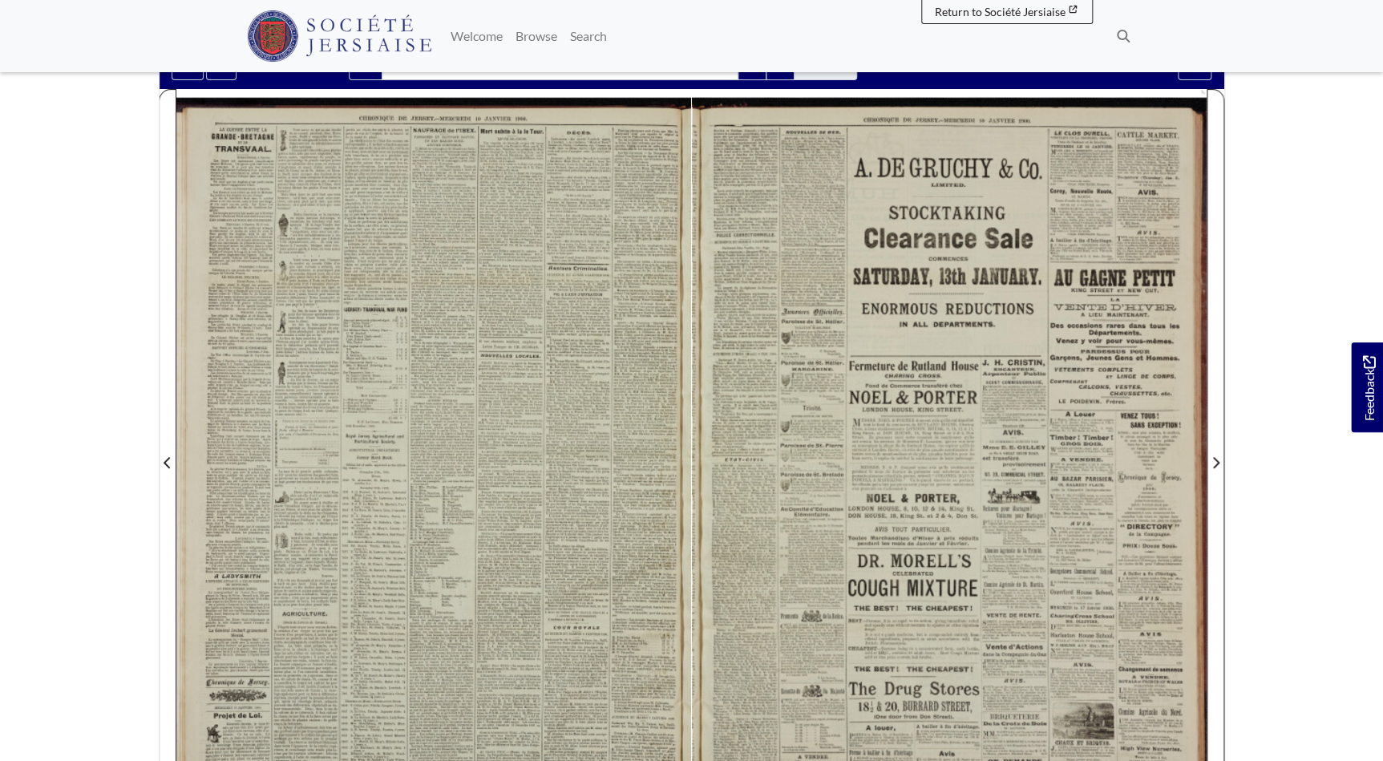
scroll to position [364, 0]
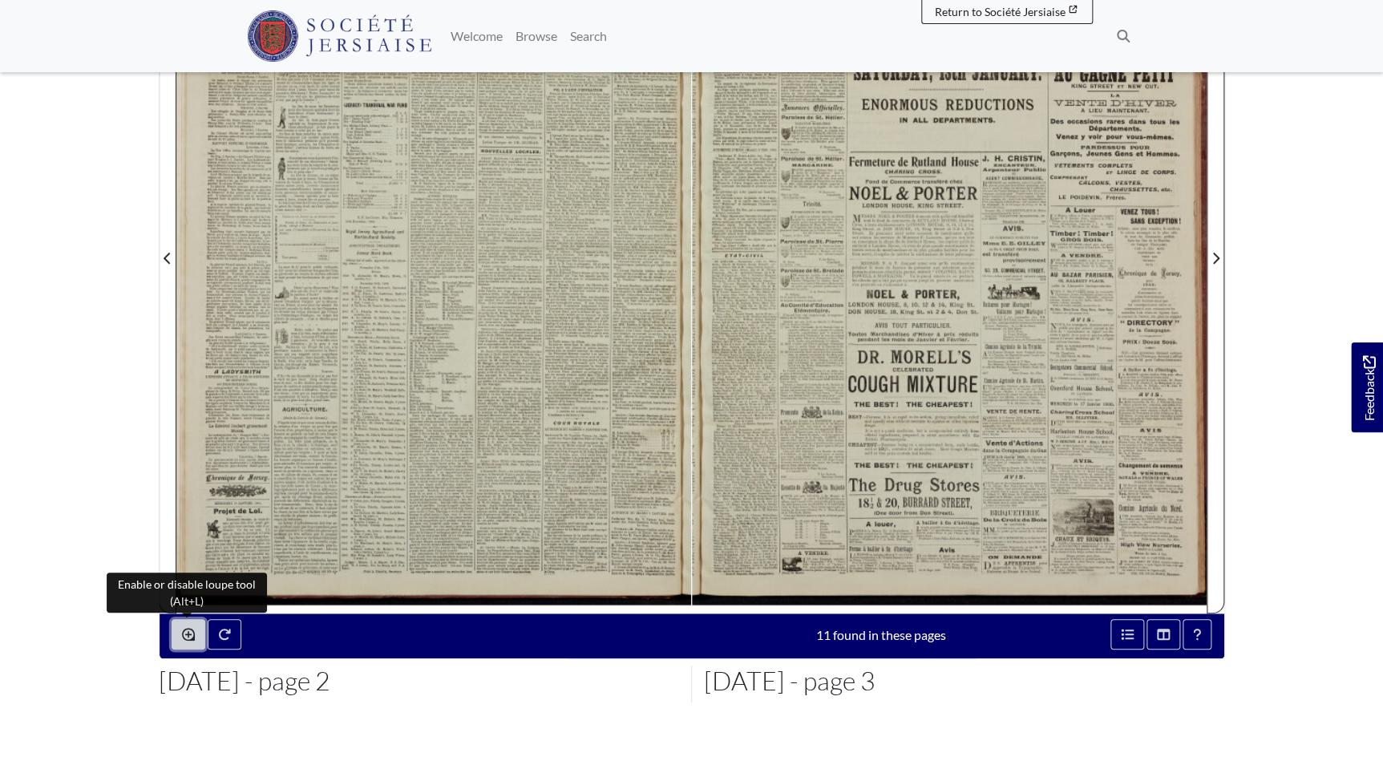
click at [188, 635] on icon "Enable or disable loupe tool (Alt+L)" at bounding box center [188, 634] width 13 height 13
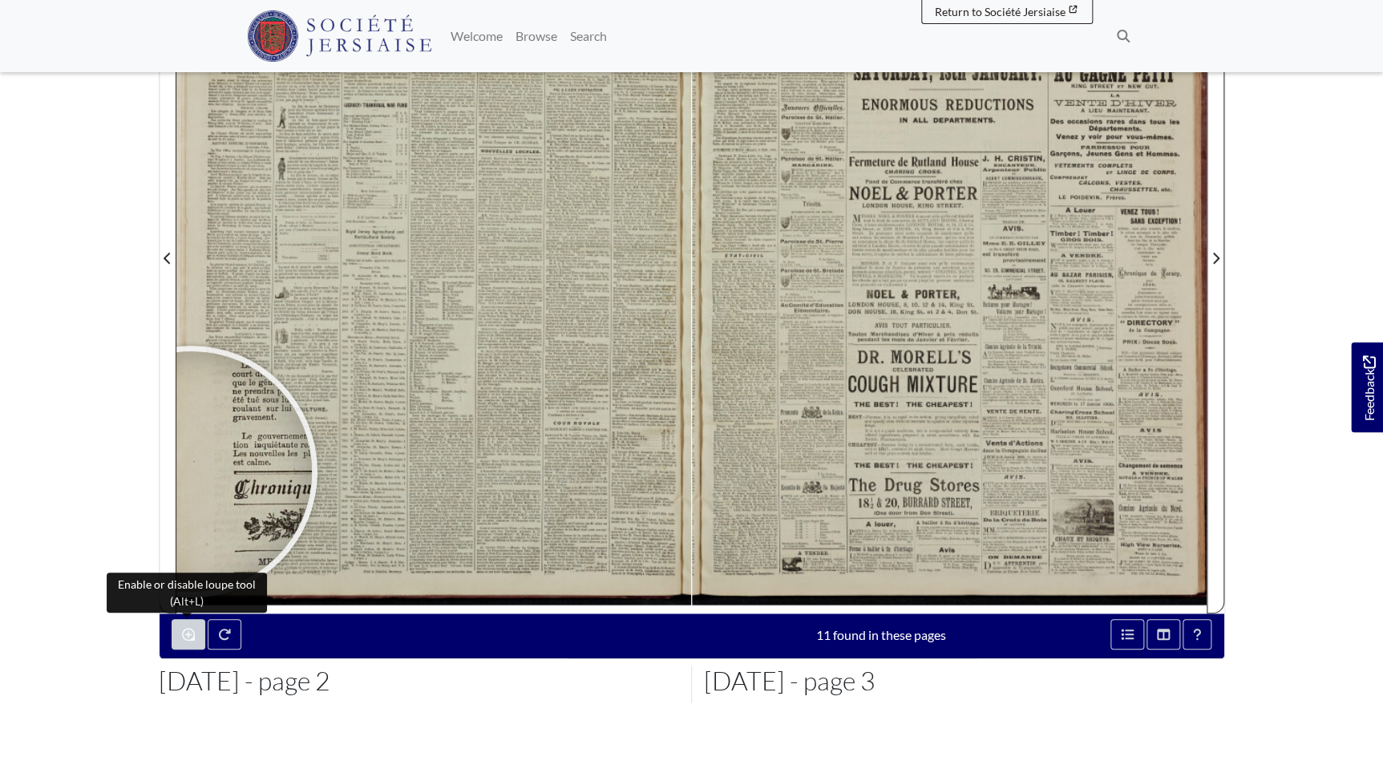
click at [63, 296] on body "Menu" at bounding box center [691, 318] width 1383 height 1364
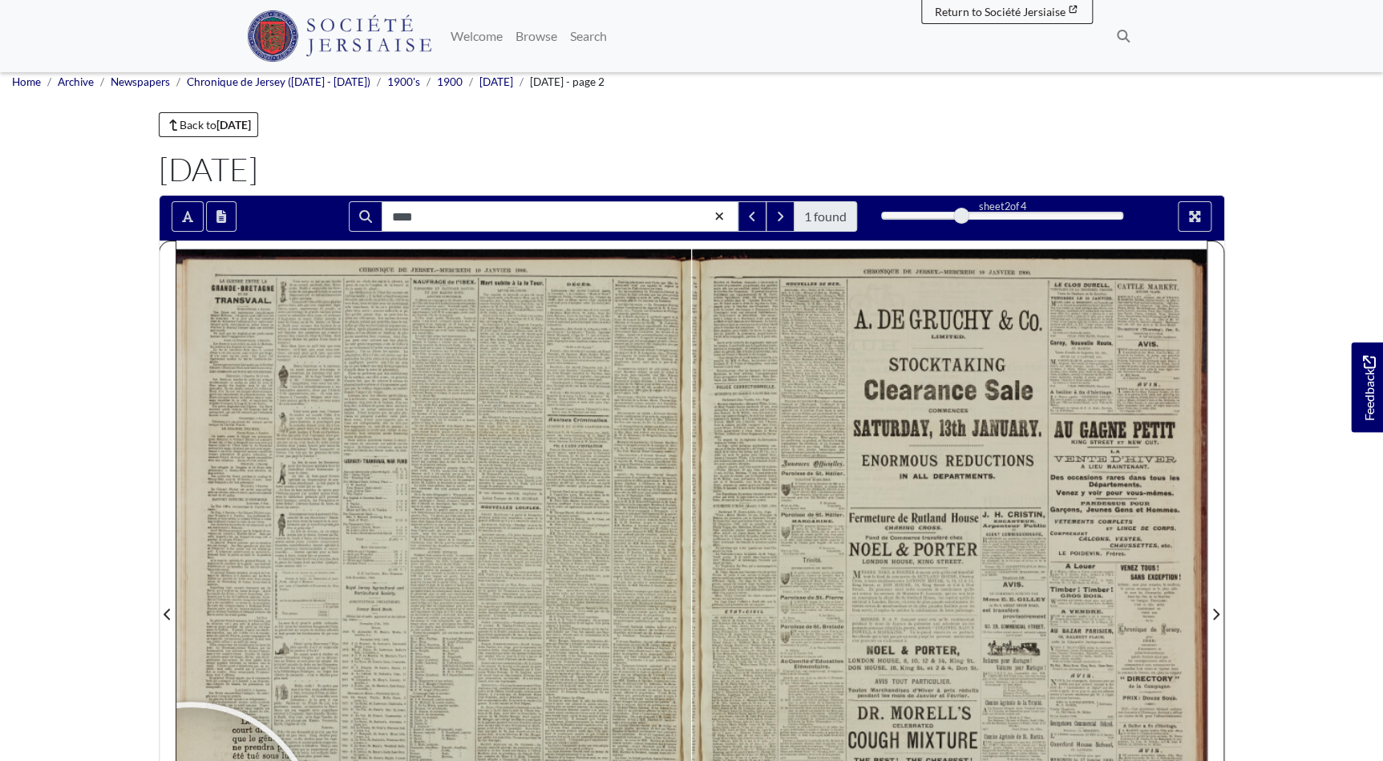
scroll to position [0, 0]
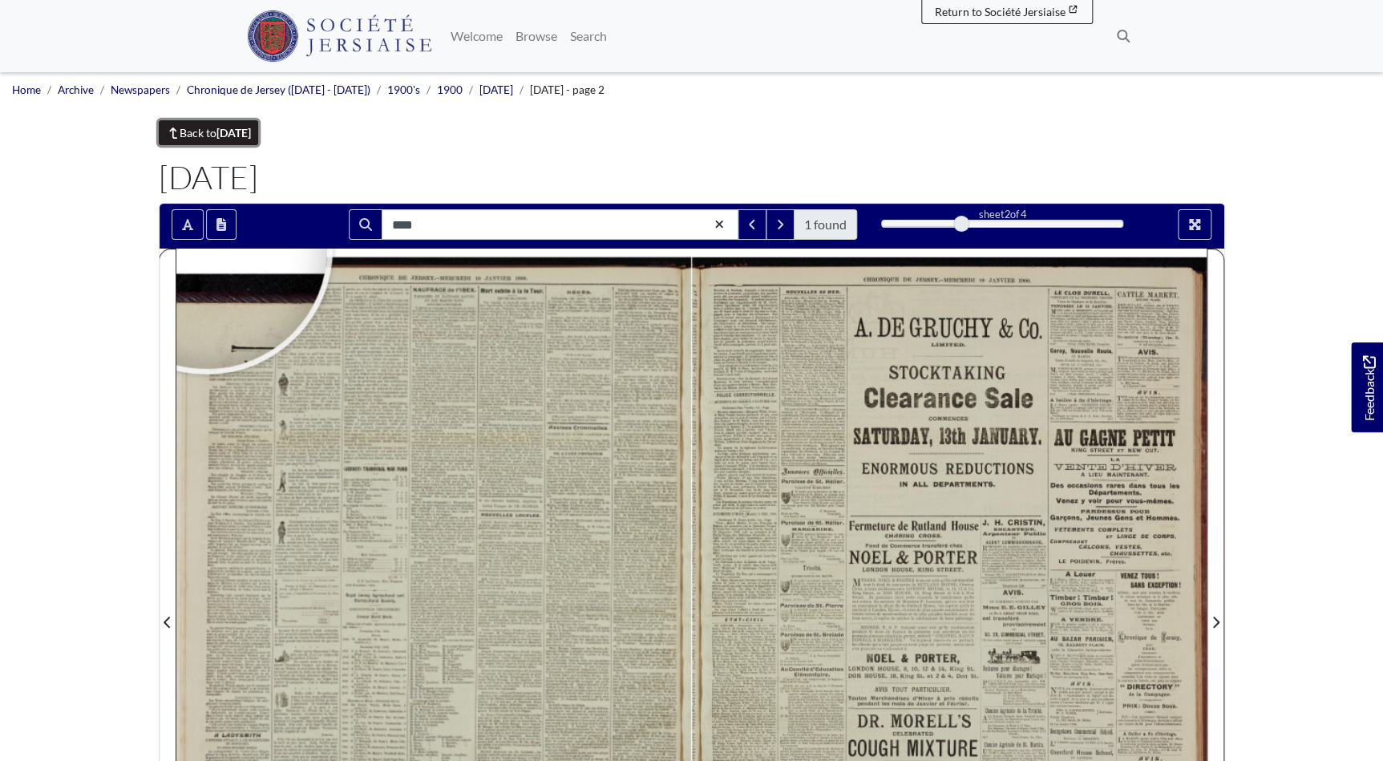
click at [193, 132] on link "Back to January 1900" at bounding box center [209, 132] width 100 height 25
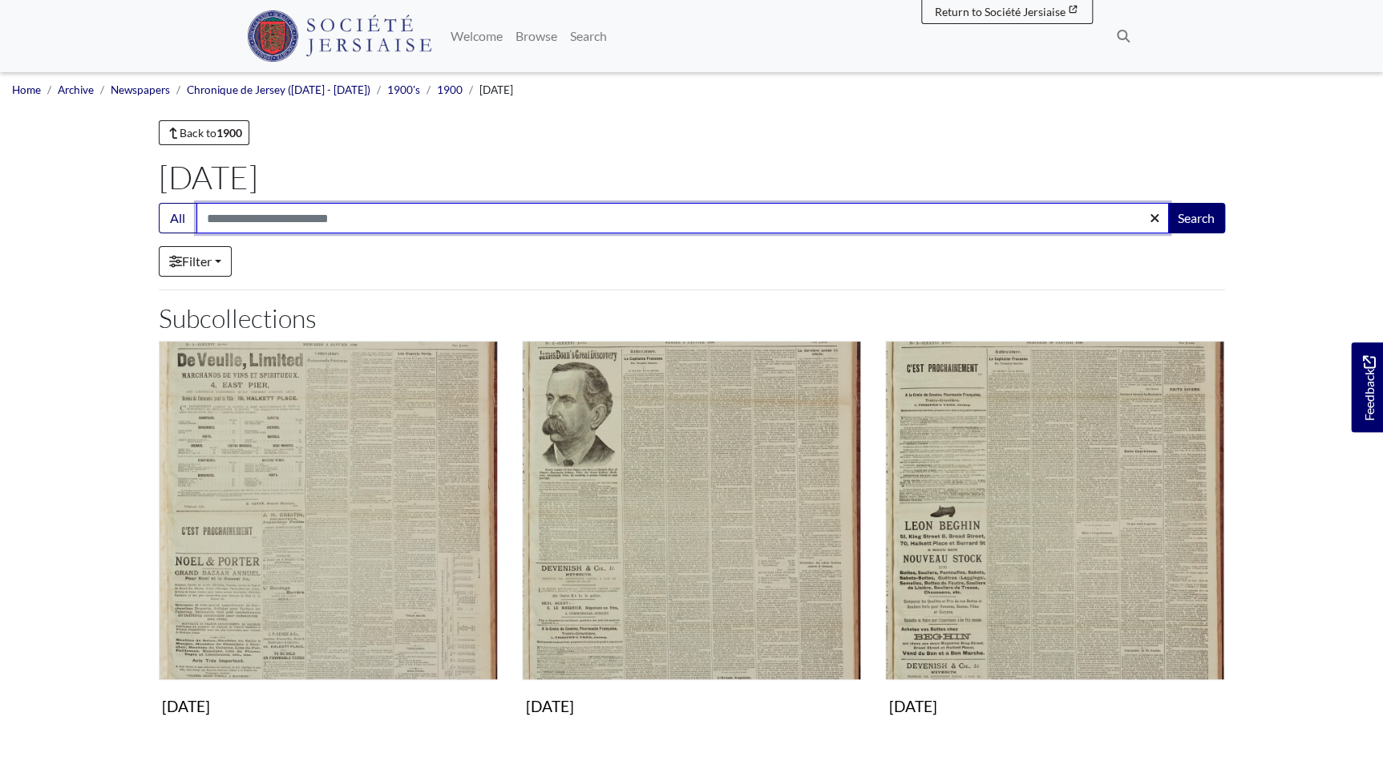
click at [259, 217] on input "Search:" at bounding box center [682, 218] width 973 height 30
type input "****"
click at [1168, 203] on button "Search" at bounding box center [1197, 218] width 58 height 30
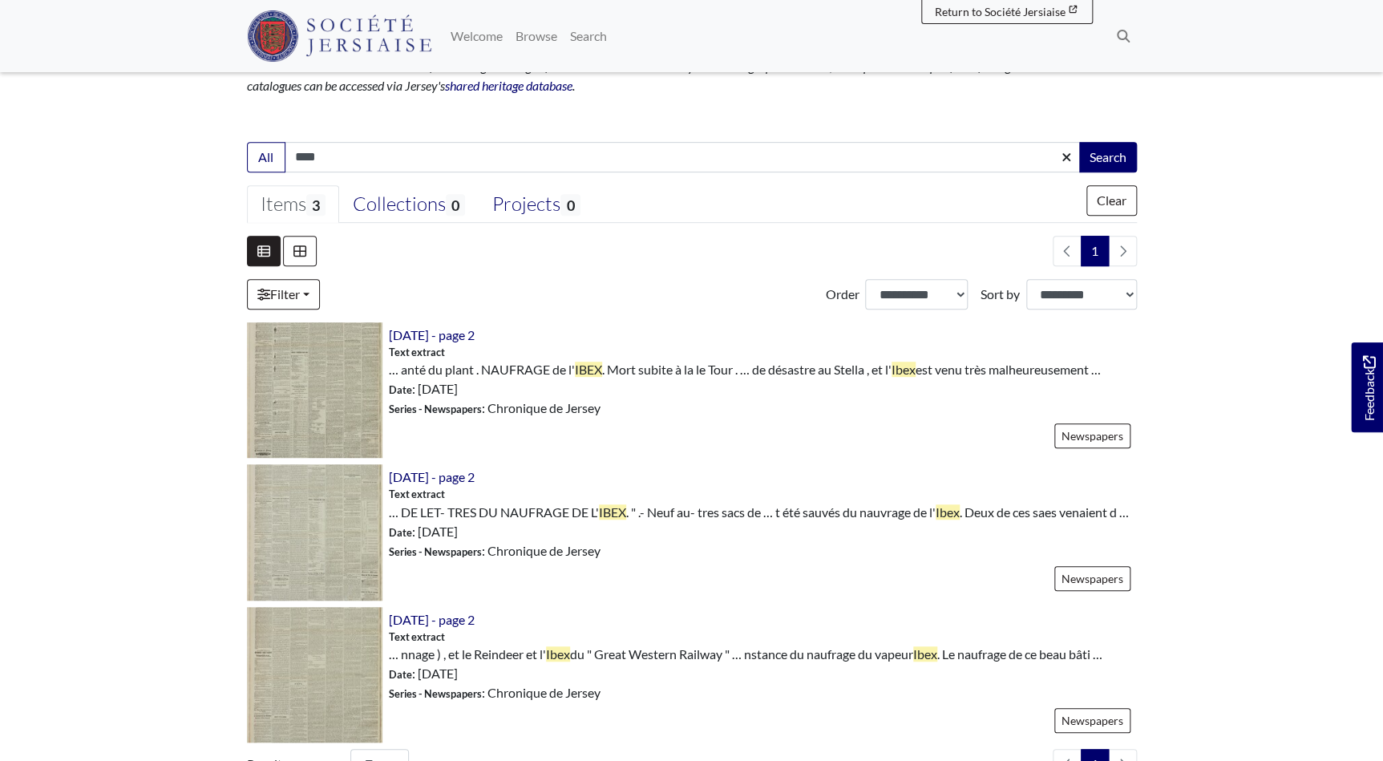
scroll to position [291, 0]
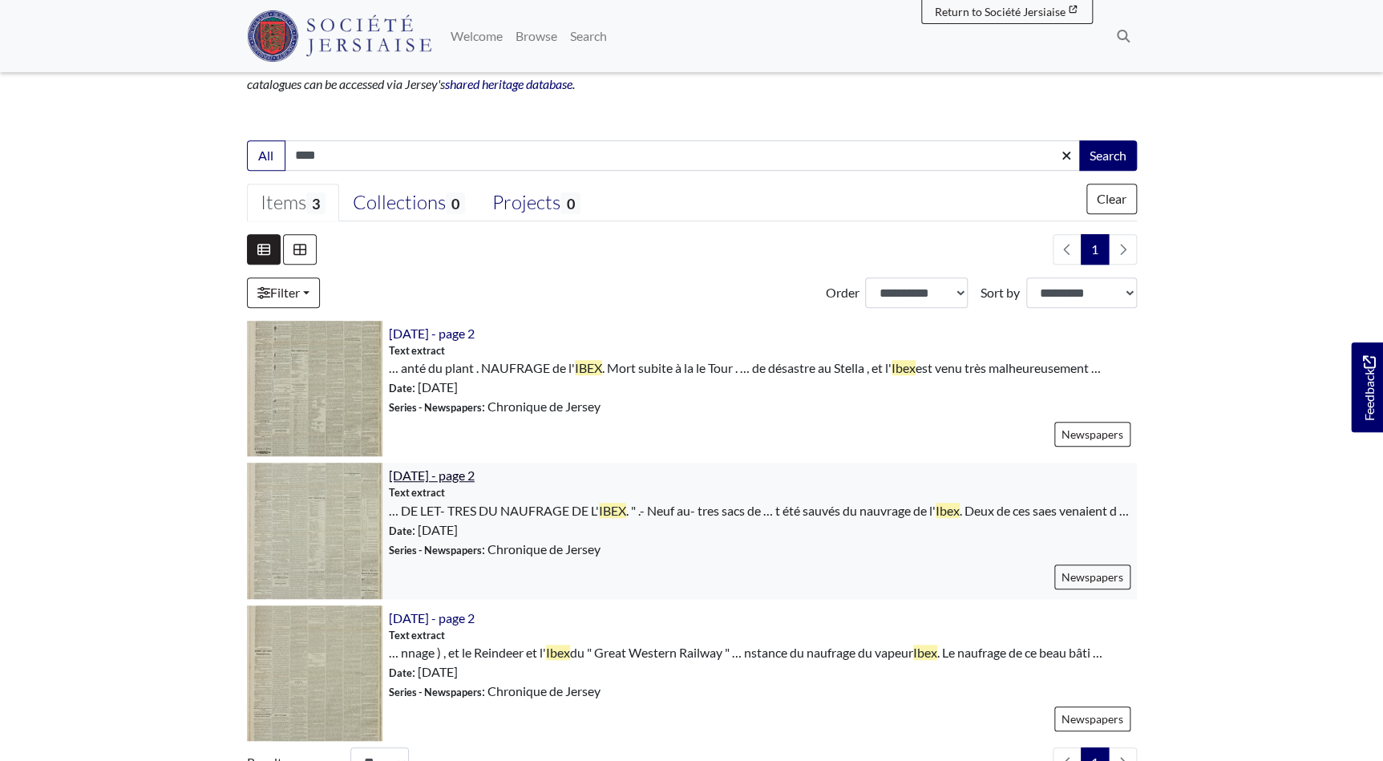
click at [475, 470] on span "[DATE] - page 2" at bounding box center [432, 475] width 86 height 15
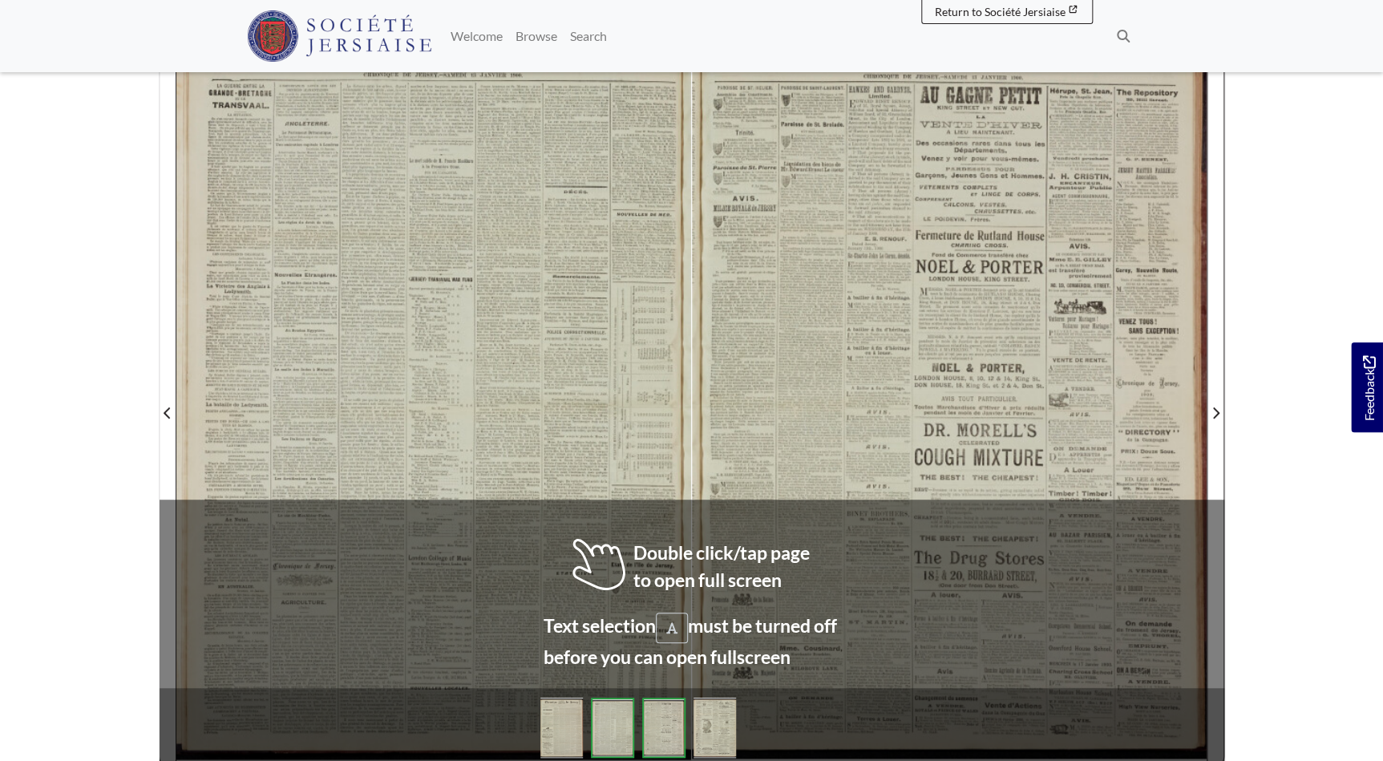
scroll to position [218, 0]
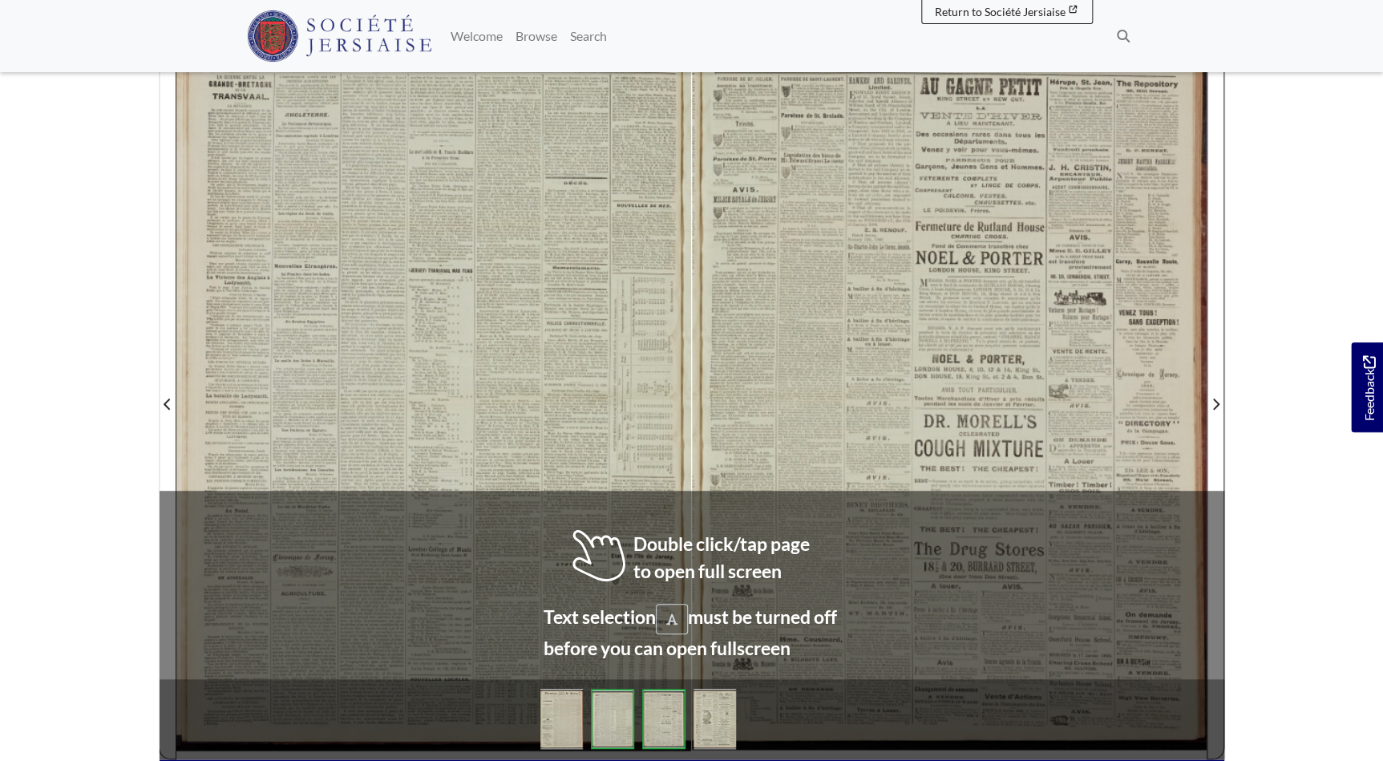
click at [0, 0] on div at bounding box center [0, 0] width 0 height 0
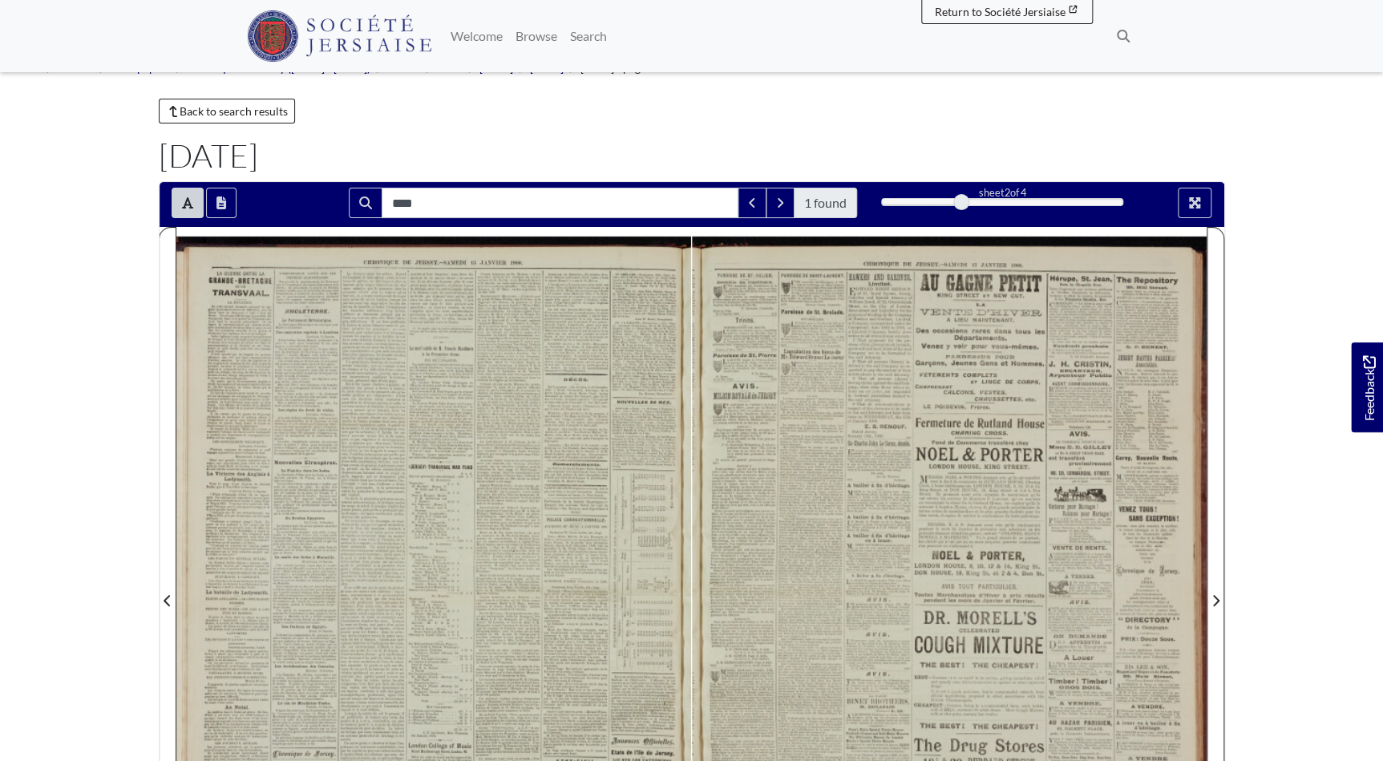
scroll to position [0, 0]
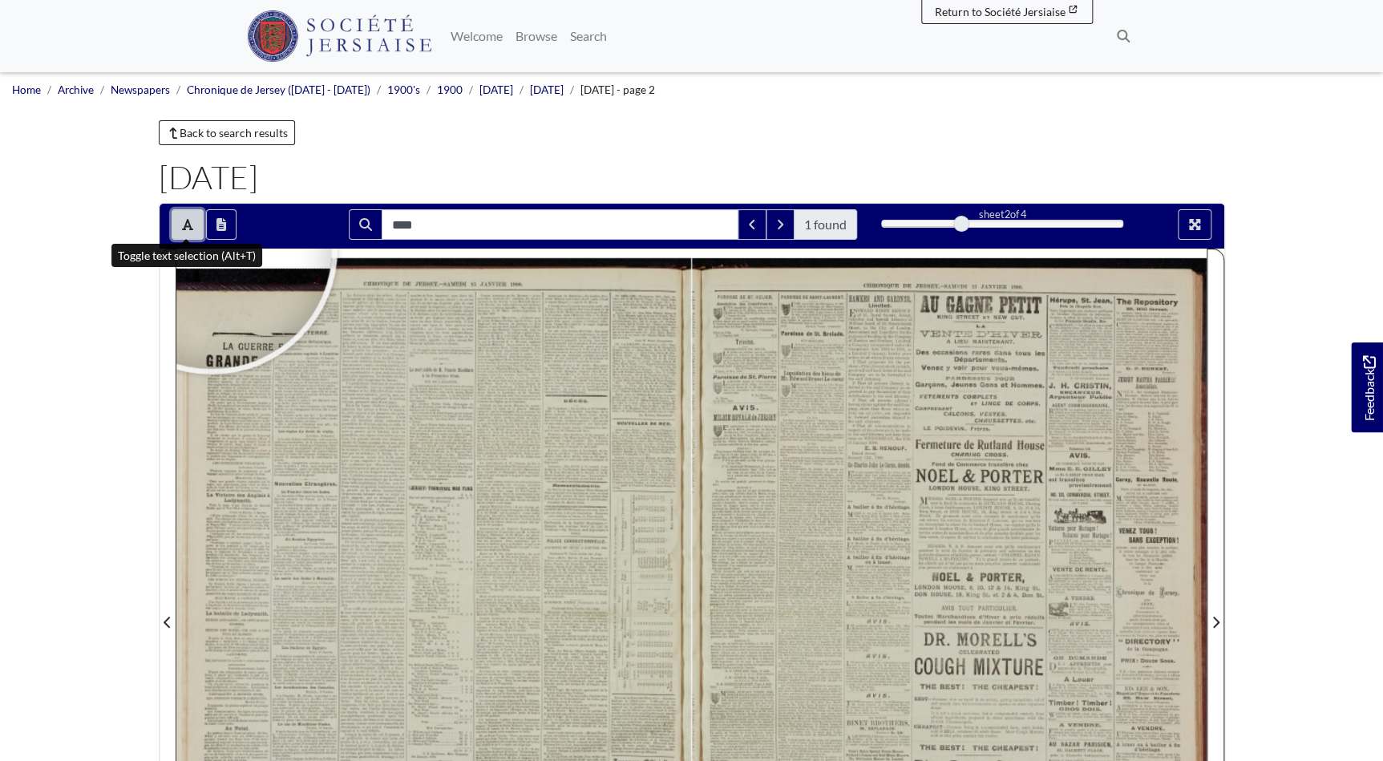
click at [192, 220] on icon "Toggle text selection (Alt+T)" at bounding box center [187, 224] width 11 height 13
click at [192, 221] on icon "Toggle text selection (Alt+T)" at bounding box center [187, 224] width 11 height 13
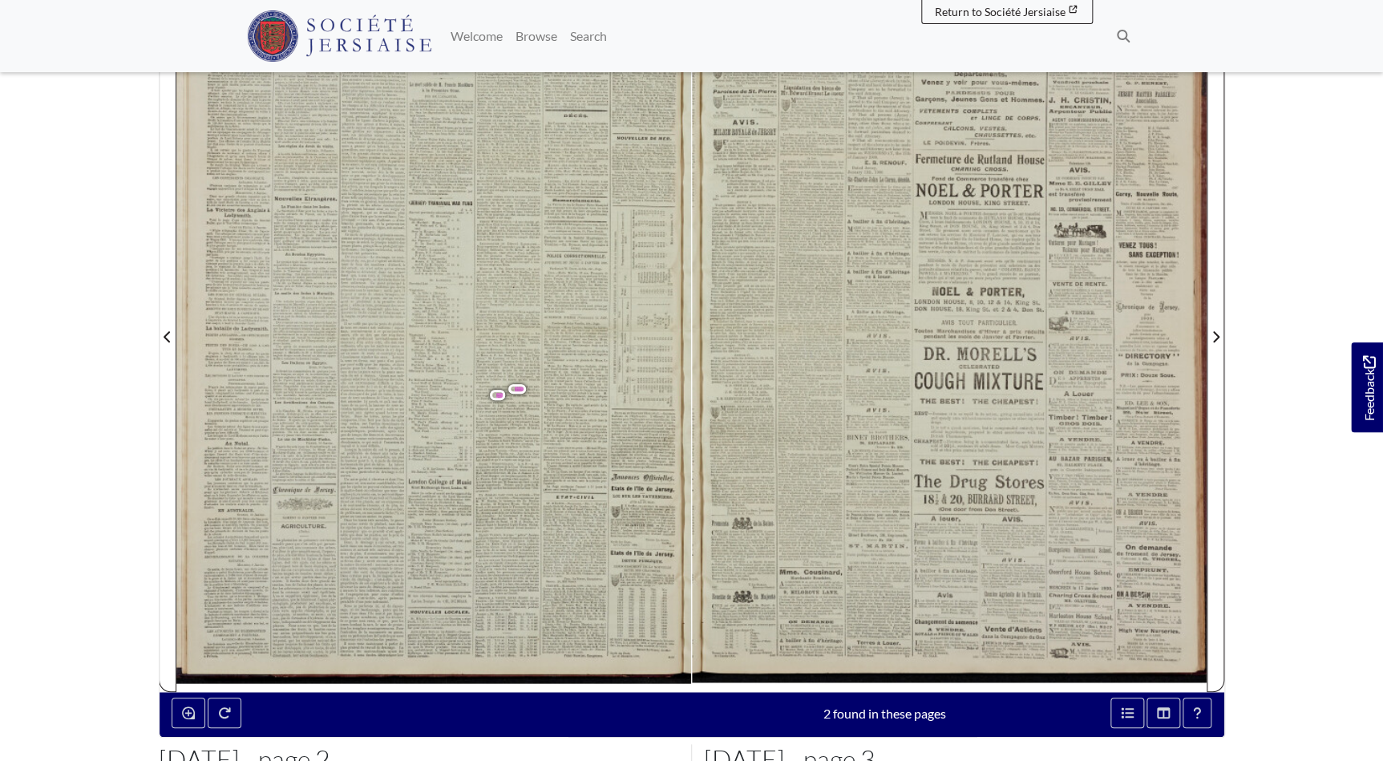
scroll to position [291, 0]
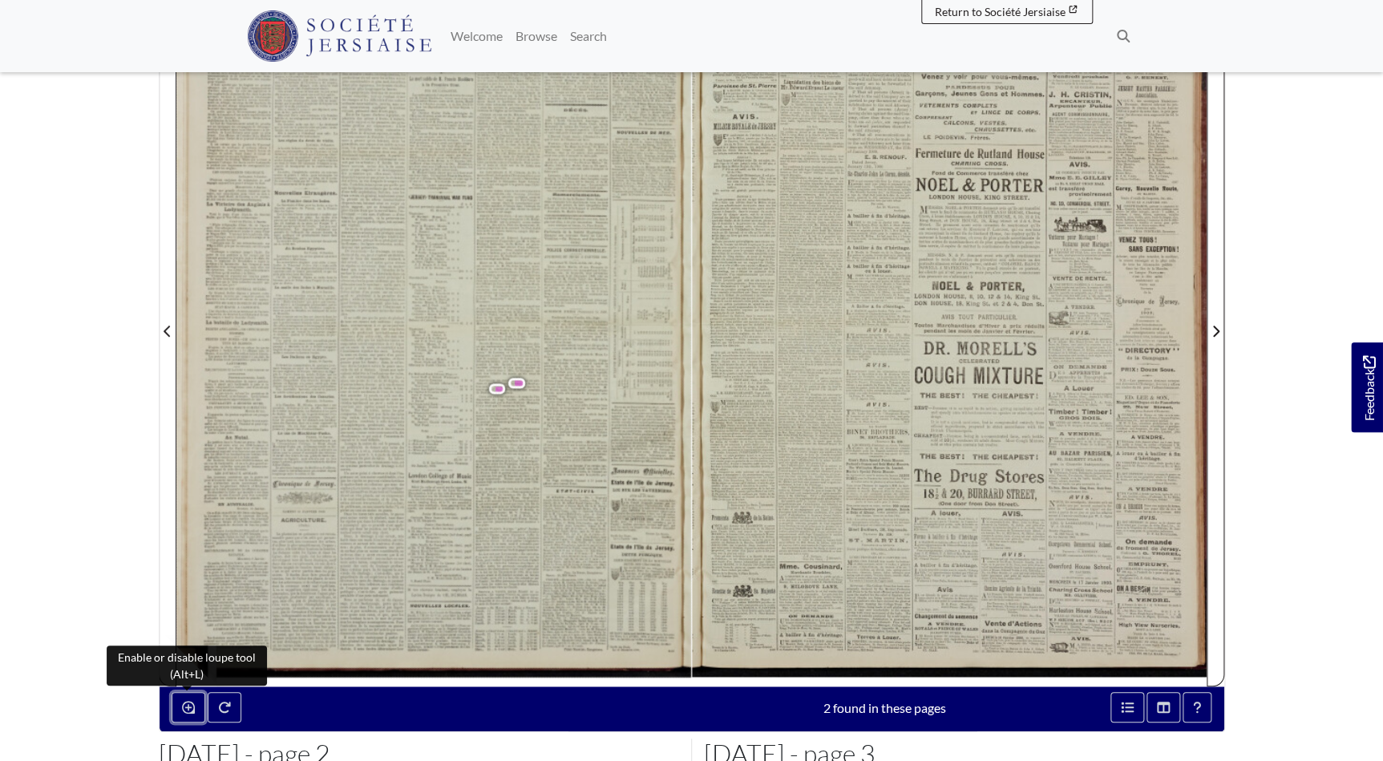
drag, startPoint x: 188, startPoint y: 706, endPoint x: 229, endPoint y: 663, distance: 60.1
click icon "Enable or disable loupe tool (Alt+L)"
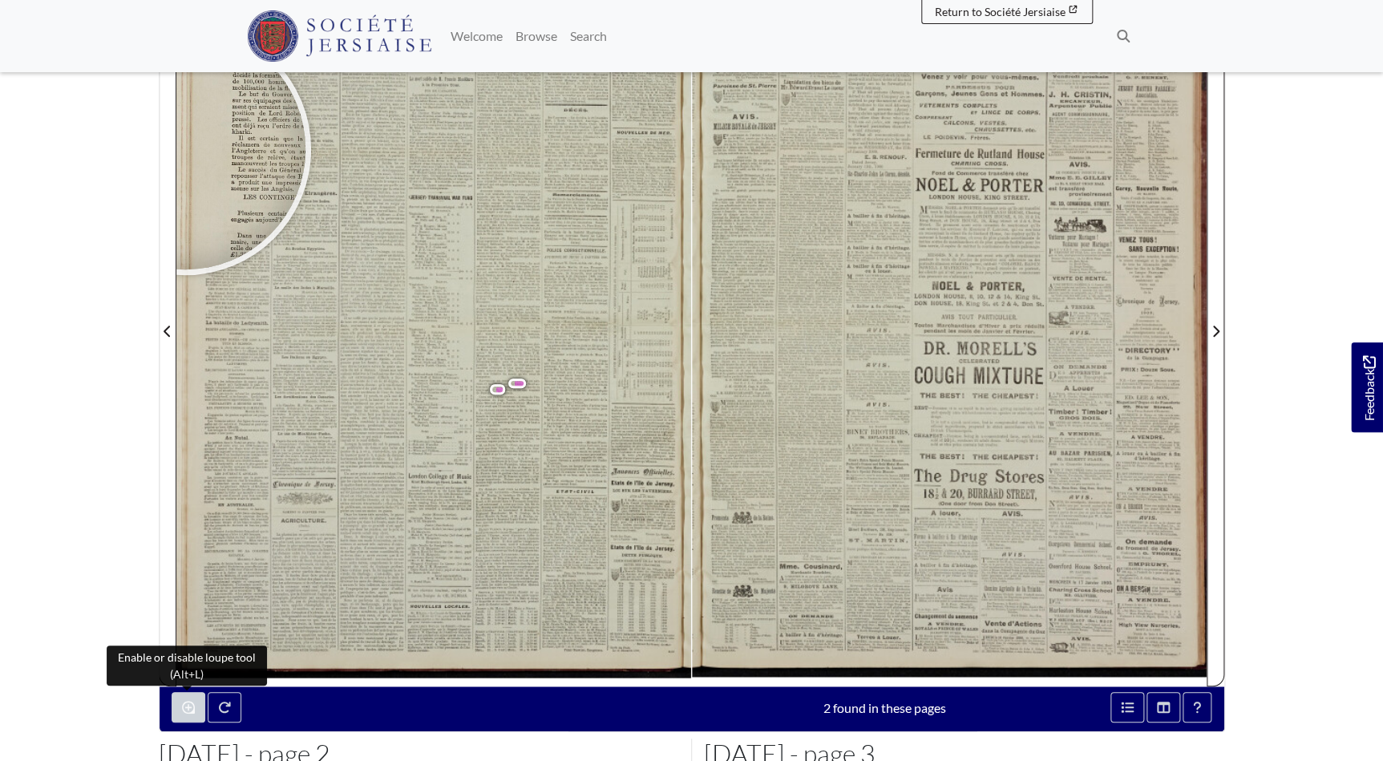
click body "Menu"
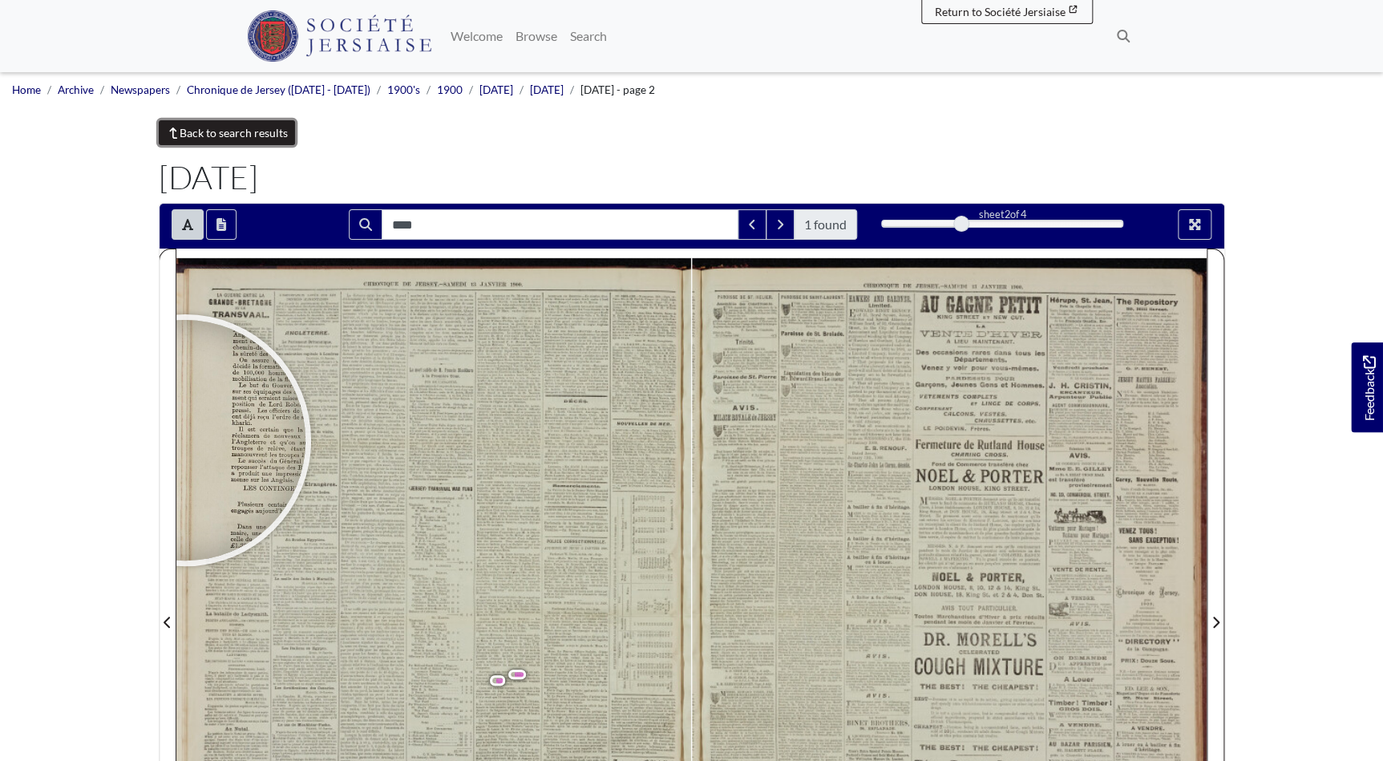
click link "Back to search results"
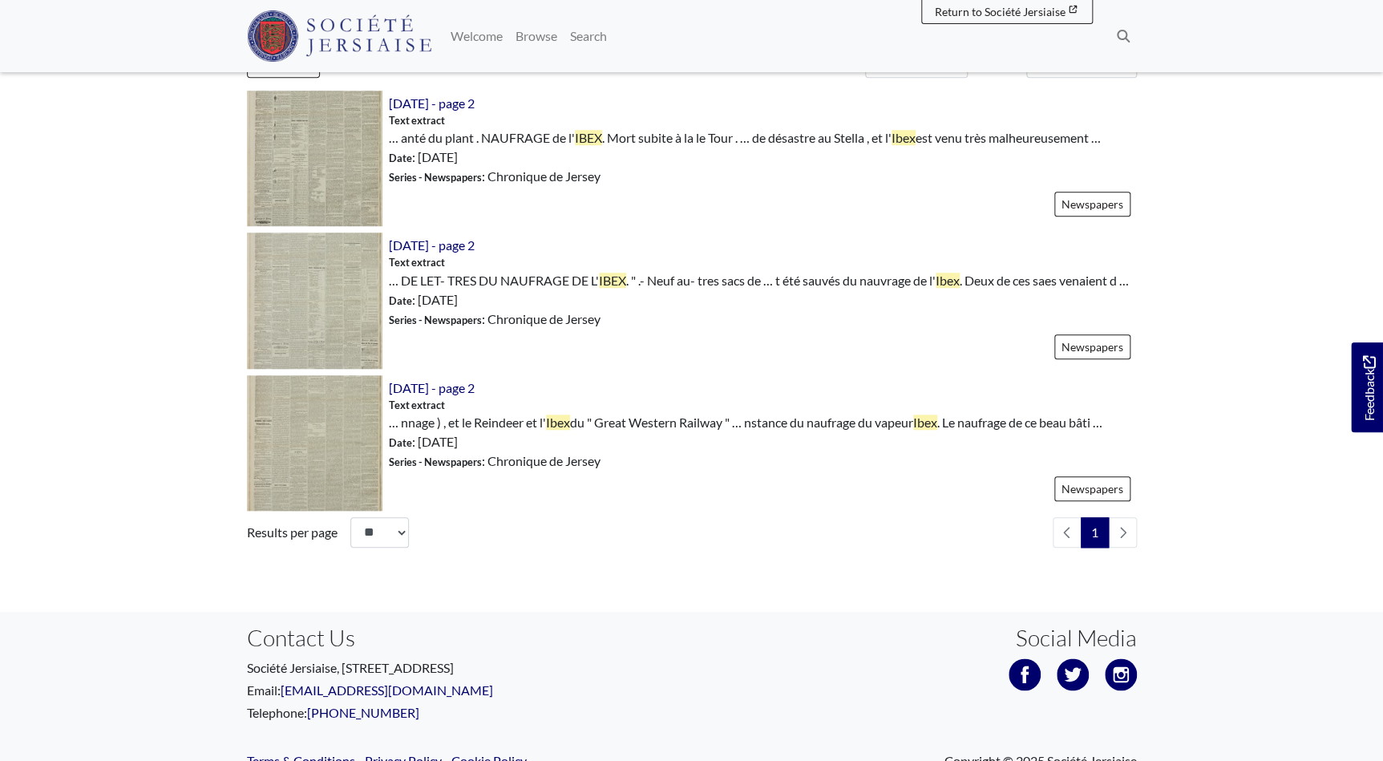
scroll to position [583, 0]
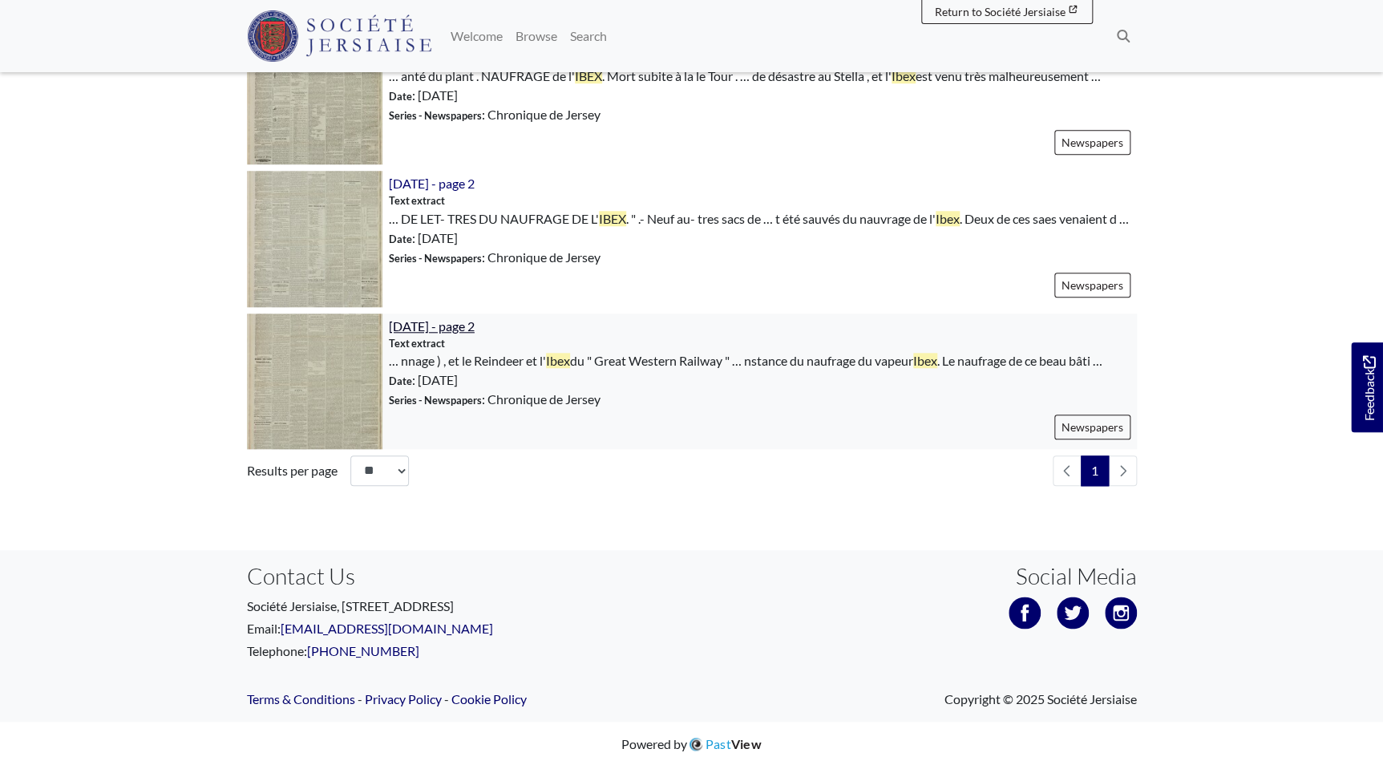
click at [475, 334] on span "[DATE] - page 2" at bounding box center [432, 325] width 86 height 15
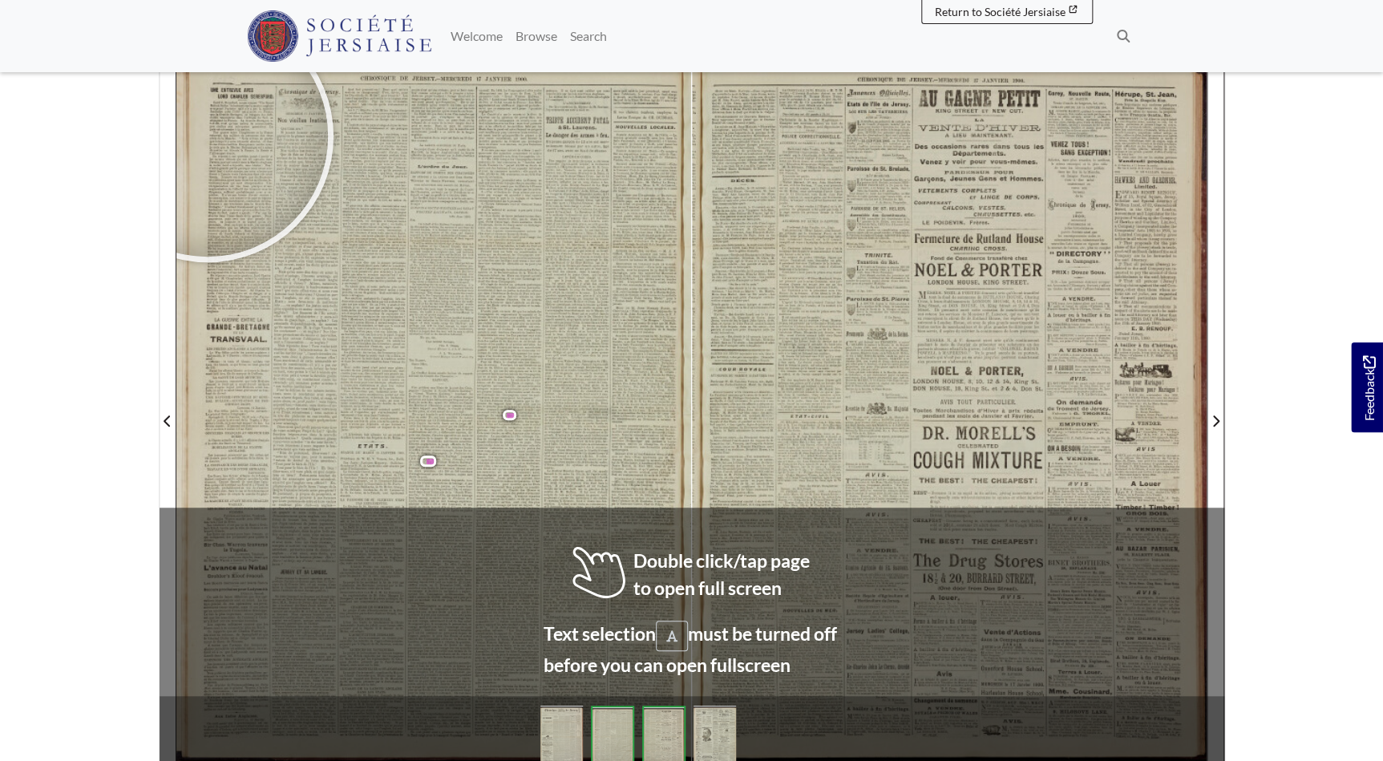
scroll to position [145, 0]
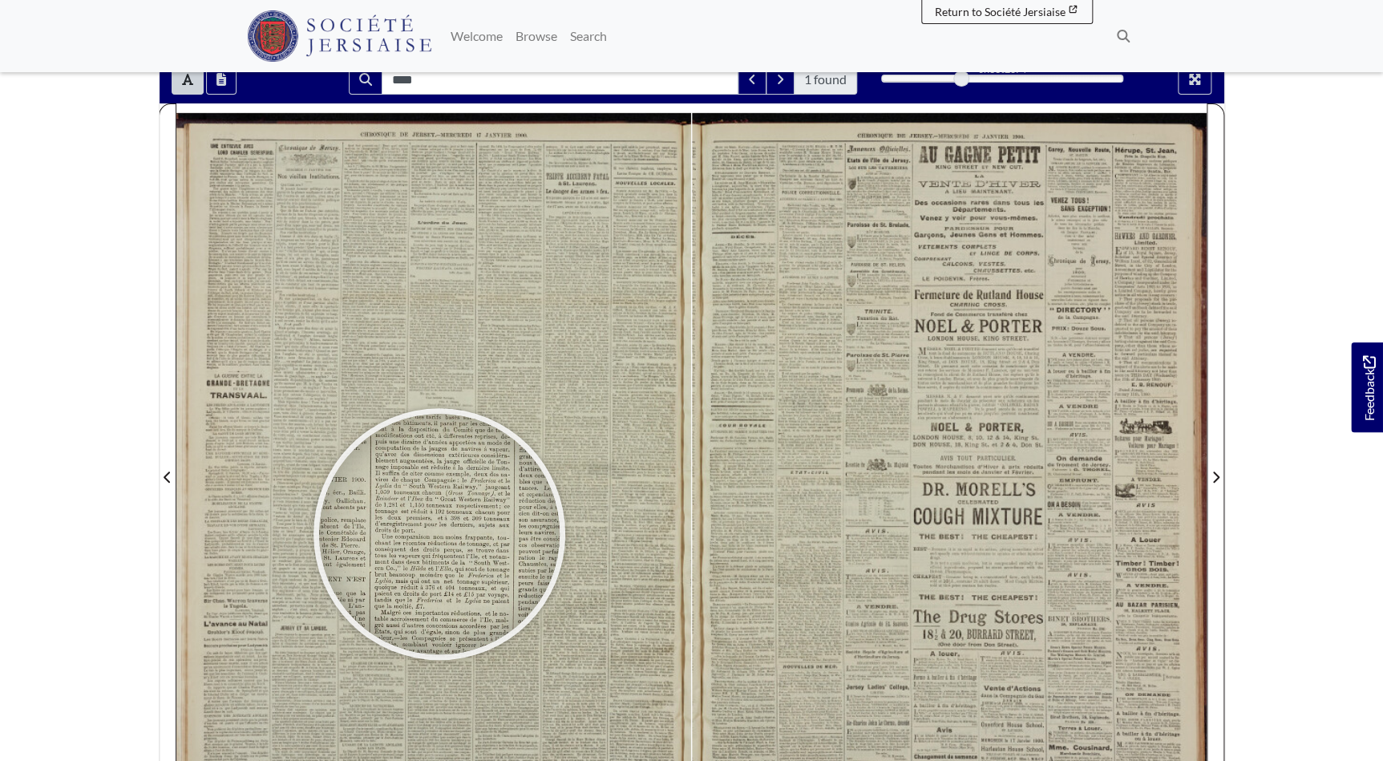
click at [439, 533] on div at bounding box center [439, 534] width 241 height 241
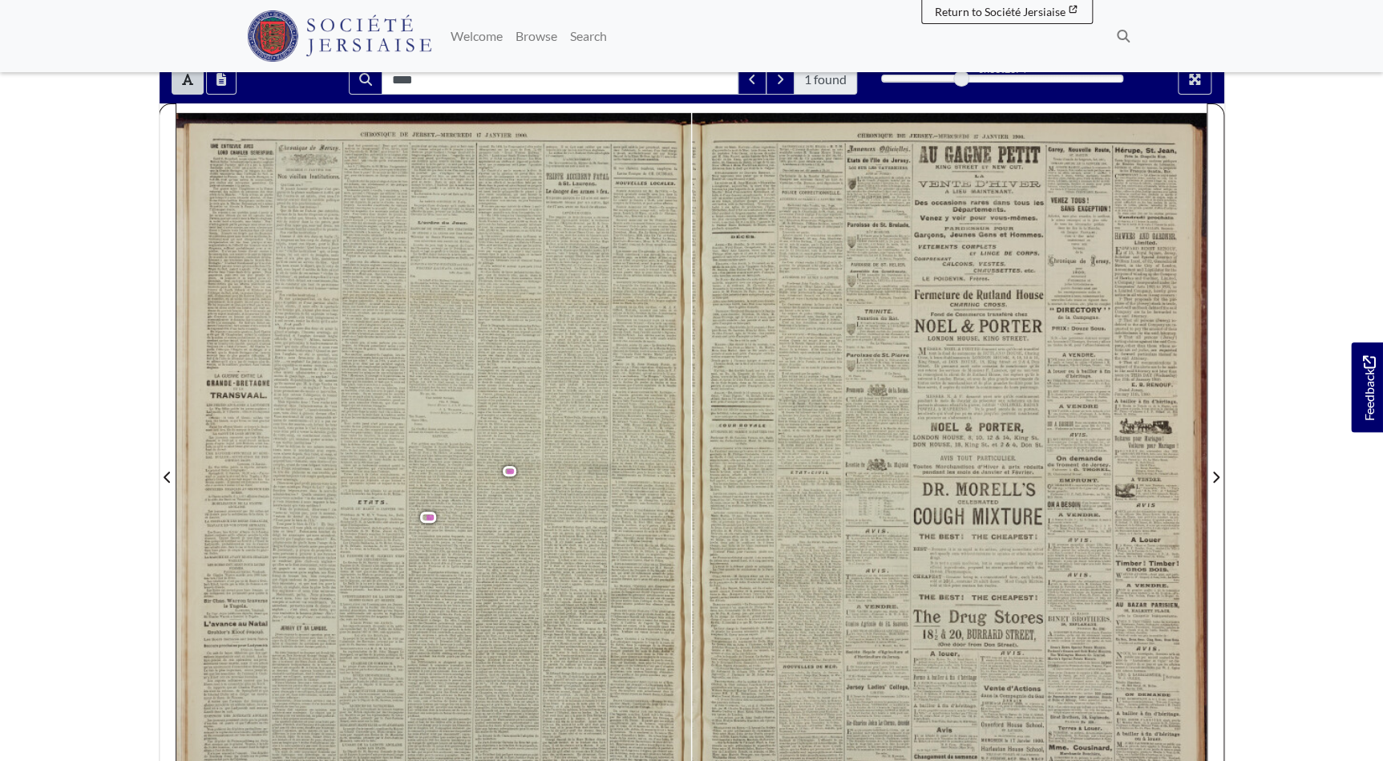
click at [84, 209] on body "Menu" at bounding box center [691, 537] width 1383 height 1364
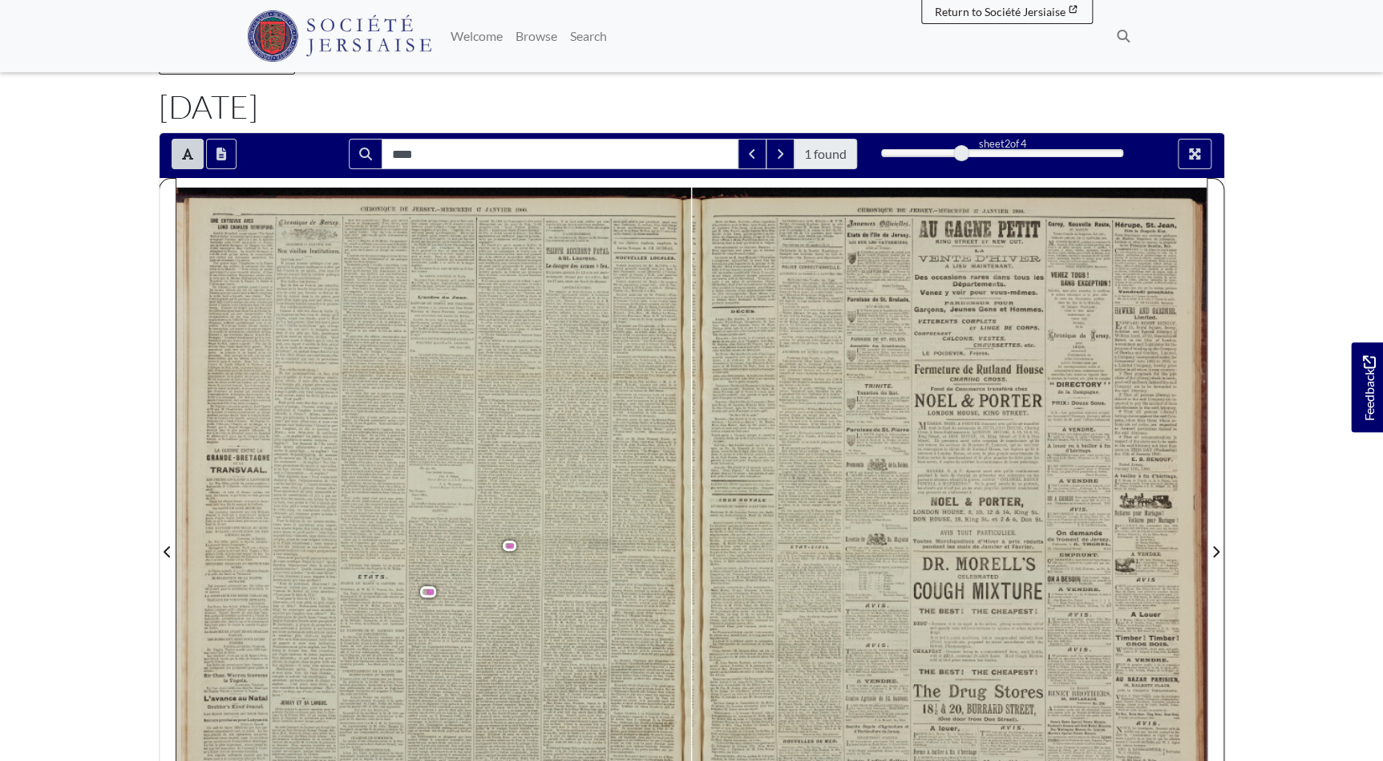
scroll to position [0, 0]
